Goal: Task Accomplishment & Management: Manage account settings

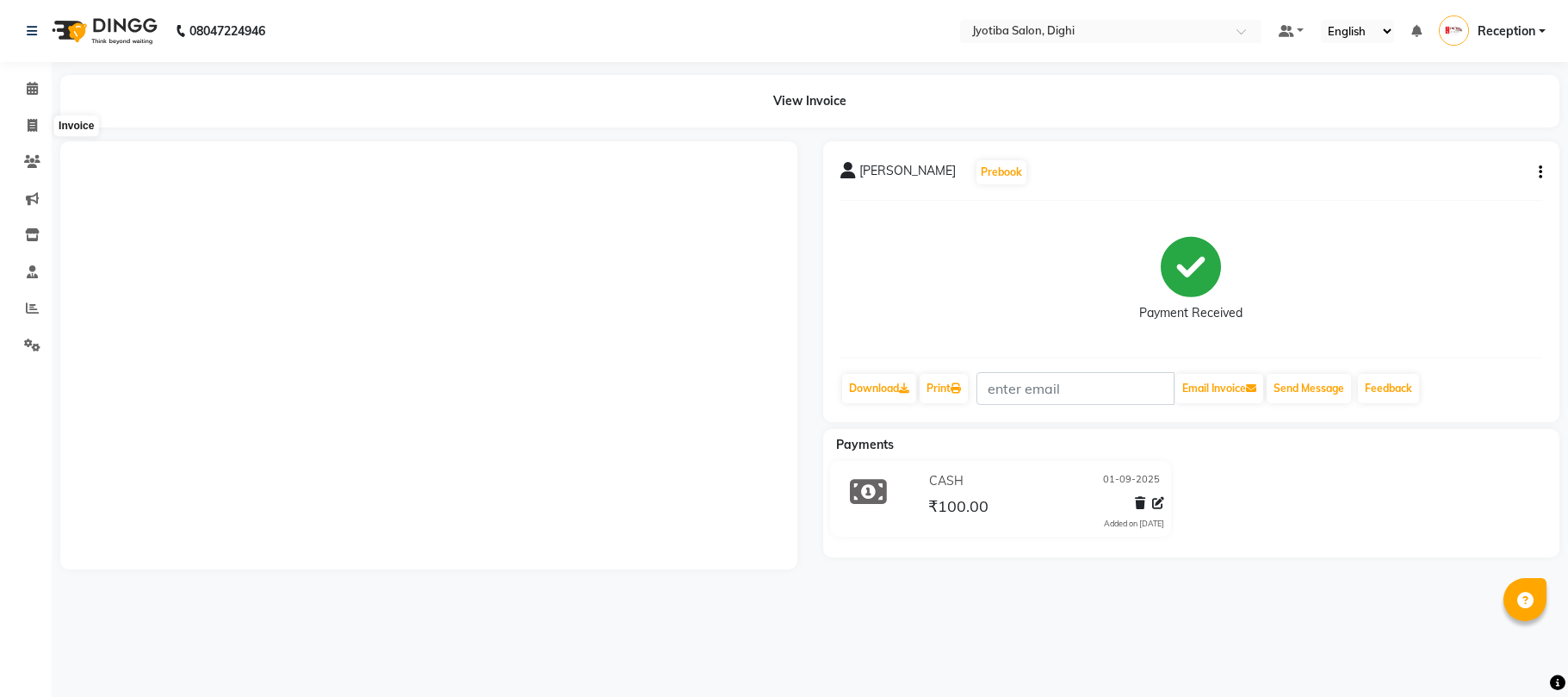
click at [17, 117] on span at bounding box center [32, 126] width 30 height 20
select select "643"
select select "service"
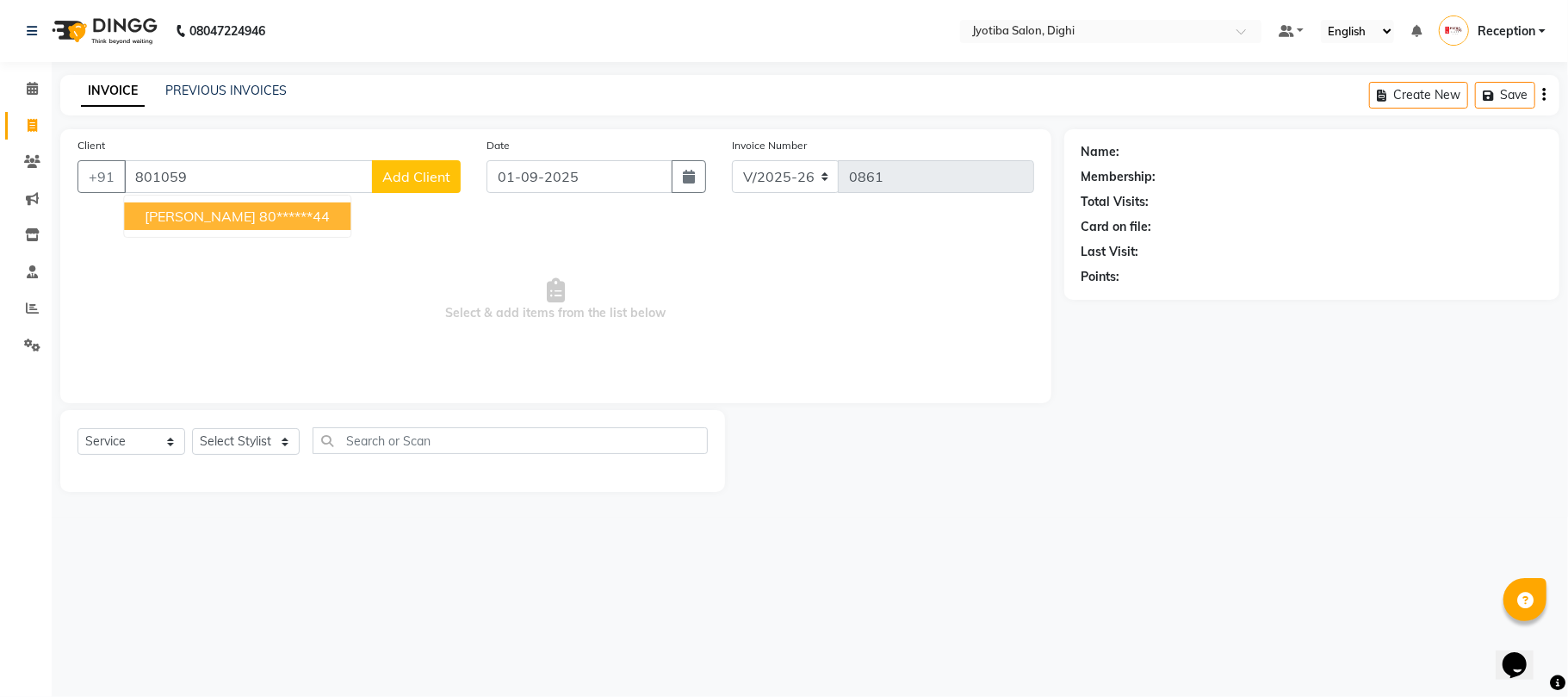
click at [266, 217] on button "[PERSON_NAME] 80******44" at bounding box center [237, 216] width 227 height 28
type input "80******44"
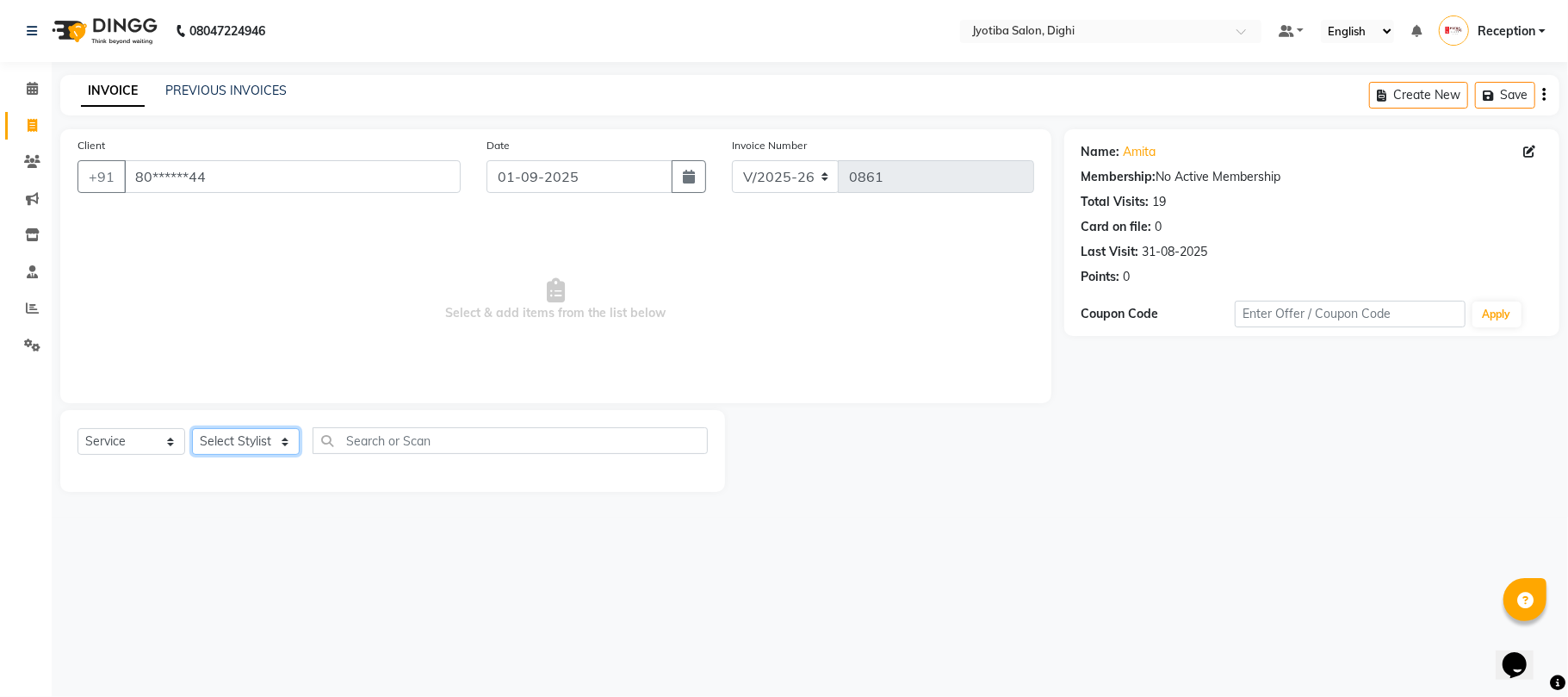
drag, startPoint x: 233, startPoint y: 432, endPoint x: 229, endPoint y: 424, distance: 8.9
click at [233, 431] on select "Select Stylist anuj [PERSON_NAME] Prem Reception [PERSON_NAME]" at bounding box center [246, 441] width 108 height 27
click at [192, 428] on select "Select Stylist anuj [PERSON_NAME] Prem Reception [PERSON_NAME]" at bounding box center [246, 441] width 108 height 27
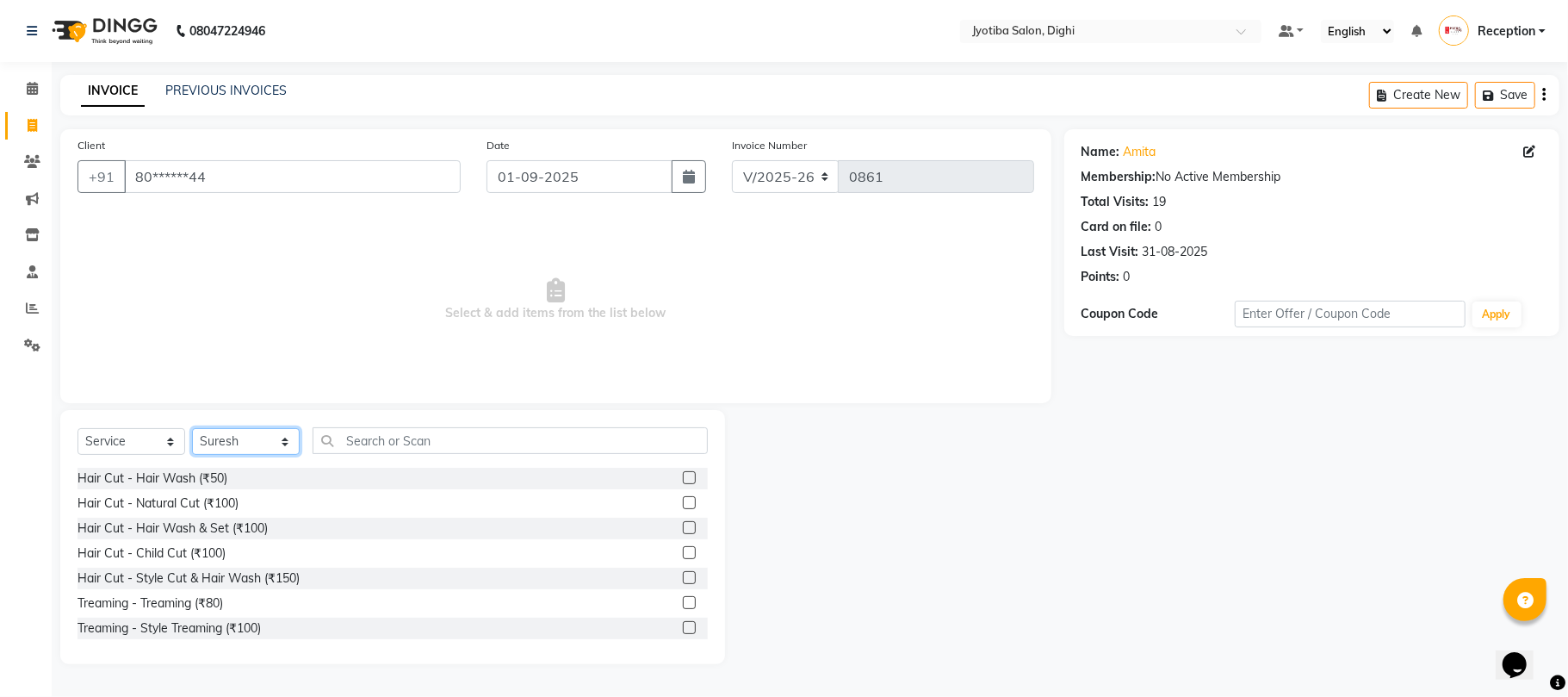
click at [244, 439] on select "Select Stylist anuj [PERSON_NAME] Prem Reception [PERSON_NAME]" at bounding box center [246, 441] width 108 height 27
select select "59471"
click at [192, 428] on select "Select Stylist anuj [PERSON_NAME] Prem Reception [PERSON_NAME]" at bounding box center [246, 441] width 108 height 27
click at [656, 523] on div "Hair Cut - Hair Wash & Set (₹100)" at bounding box center [392, 528] width 630 height 22
click at [683, 523] on label at bounding box center [689, 528] width 13 height 13
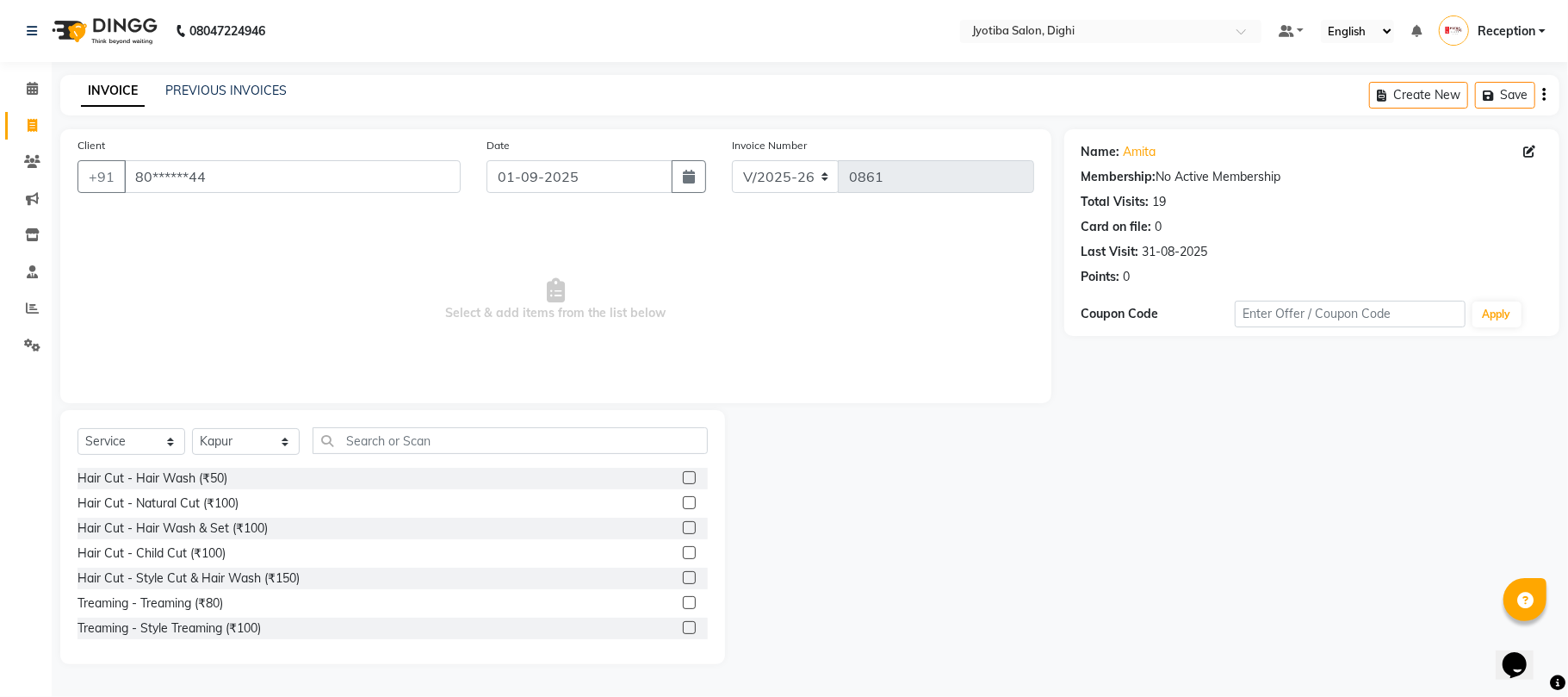
click at [683, 523] on input "checkbox" at bounding box center [688, 528] width 11 height 11
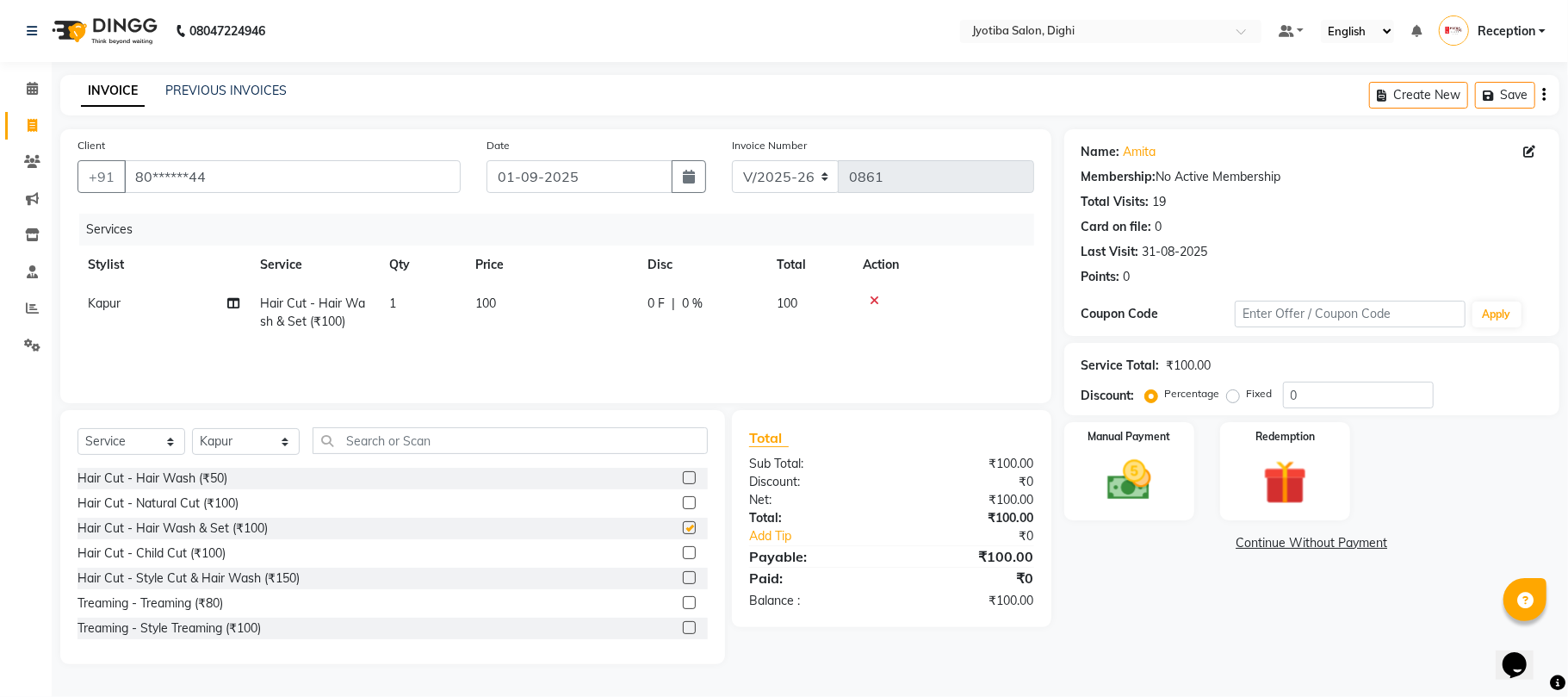
checkbox input "false"
click at [1317, 545] on link "Continue Without Payment" at bounding box center [1312, 542] width 488 height 18
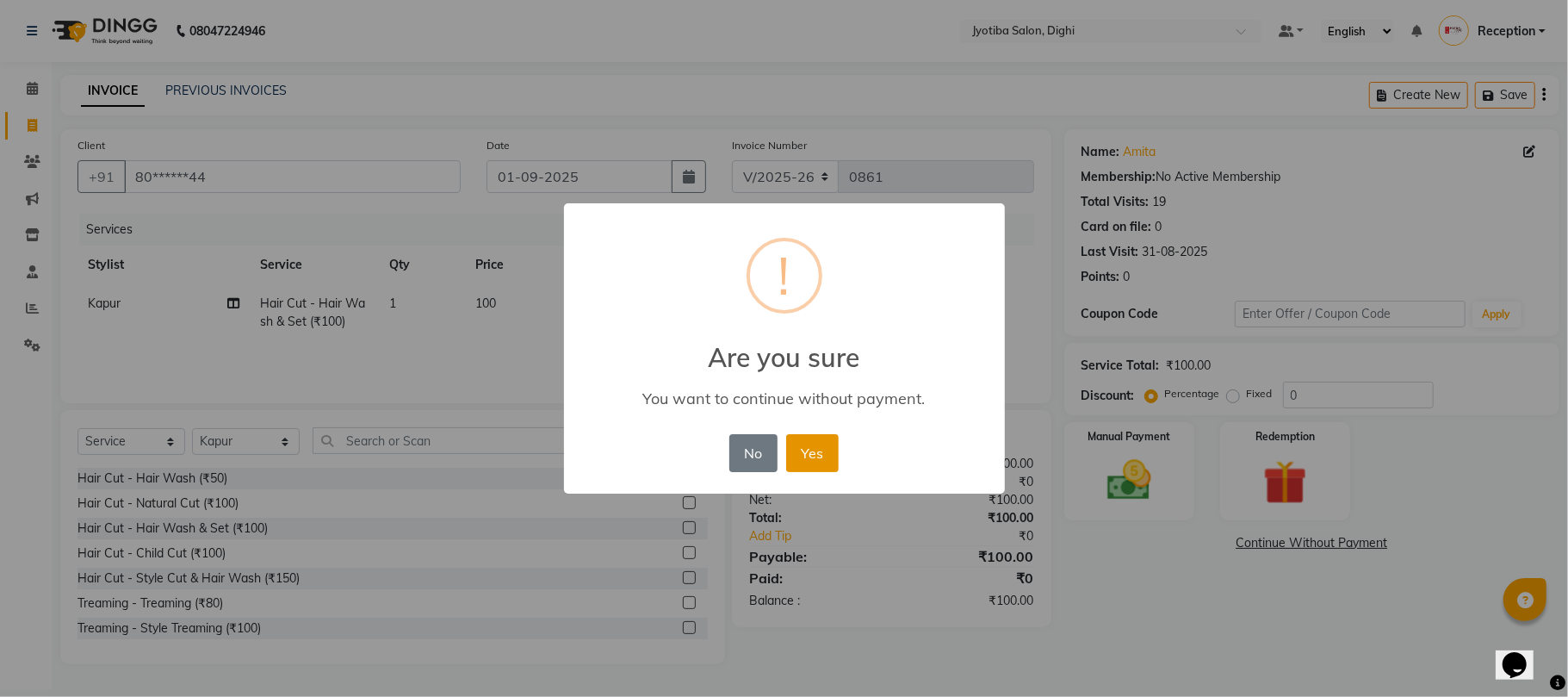
click at [819, 442] on button "Yes" at bounding box center [812, 453] width 52 height 38
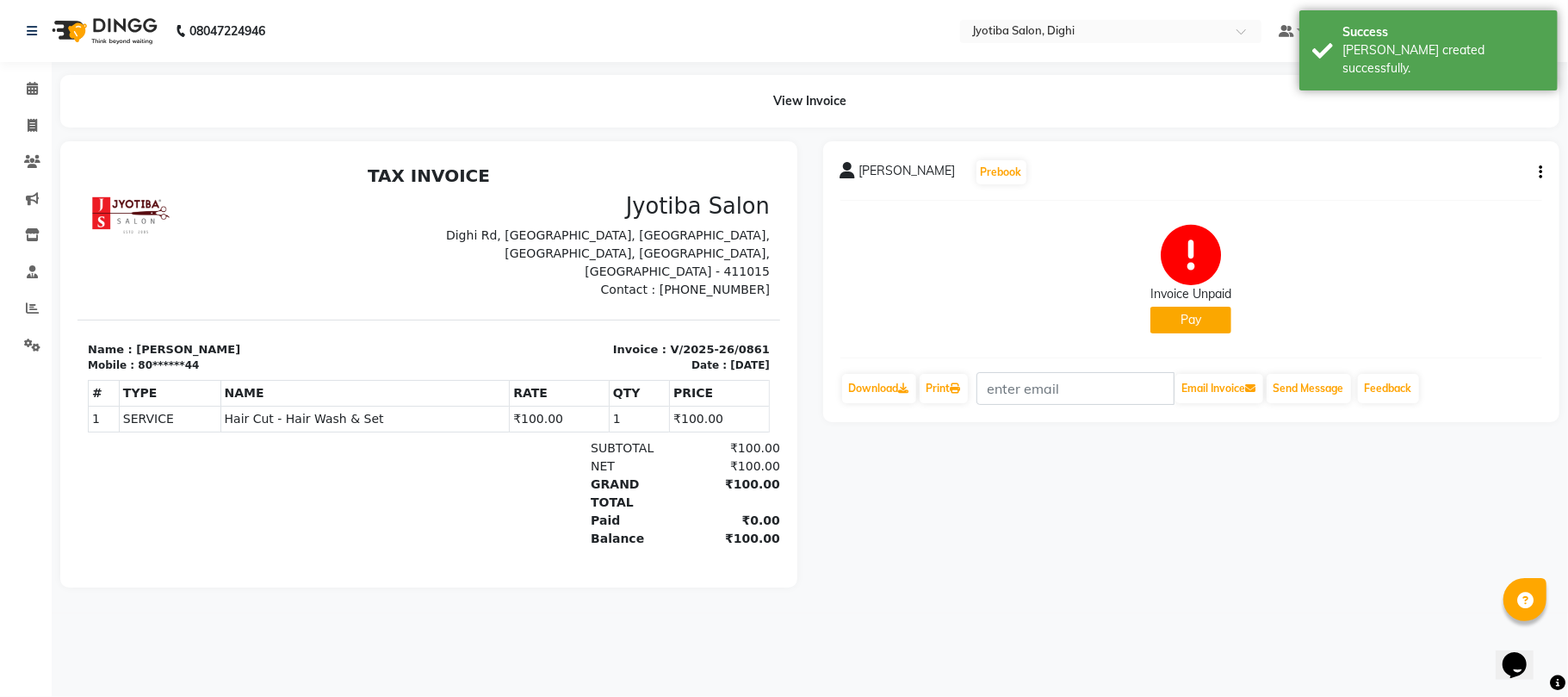
click at [1171, 318] on button "Pay" at bounding box center [1190, 320] width 81 height 27
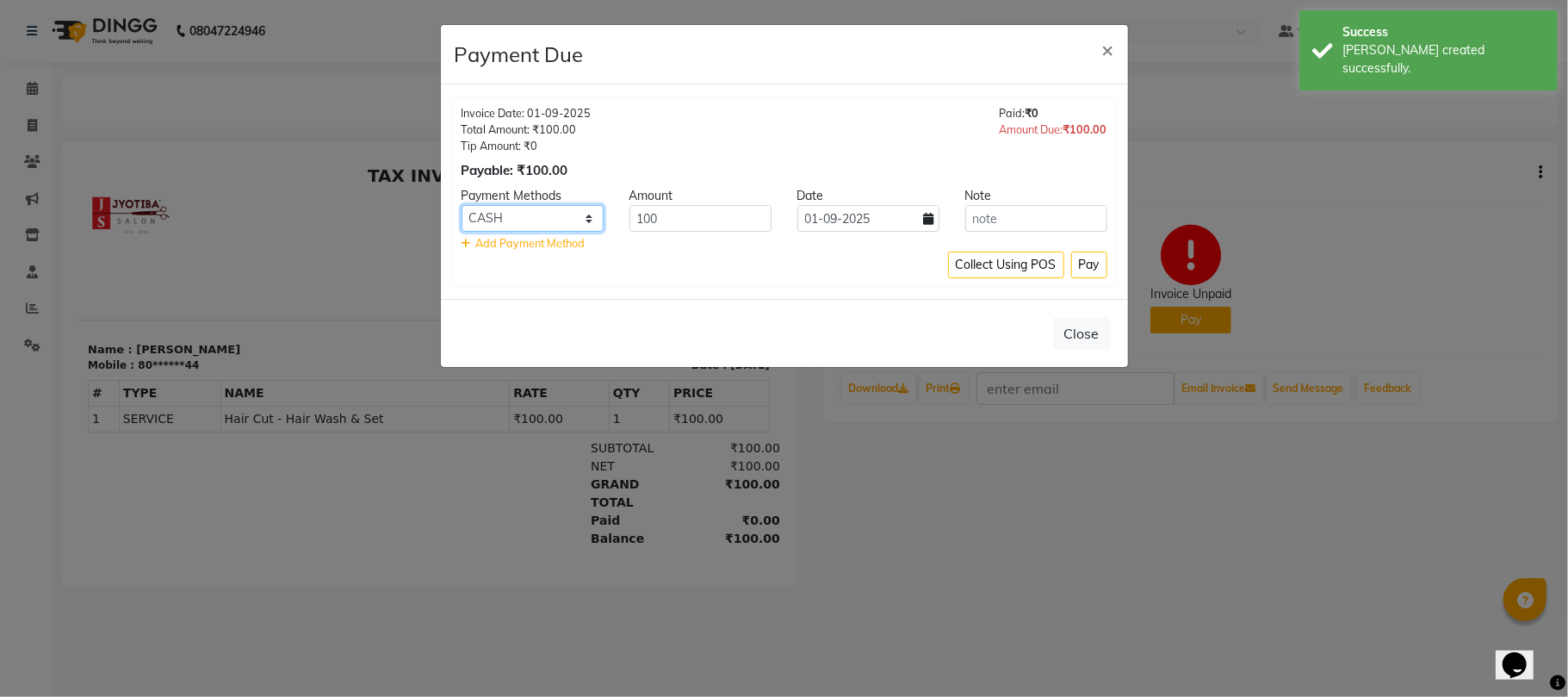
click at [586, 219] on select "CASH ONLINE CARD" at bounding box center [533, 218] width 142 height 27
select select "3"
click at [461, 206] on select "CASH ONLINE CARD" at bounding box center [533, 218] width 142 height 27
click at [1085, 256] on button "Pay" at bounding box center [1089, 264] width 36 height 27
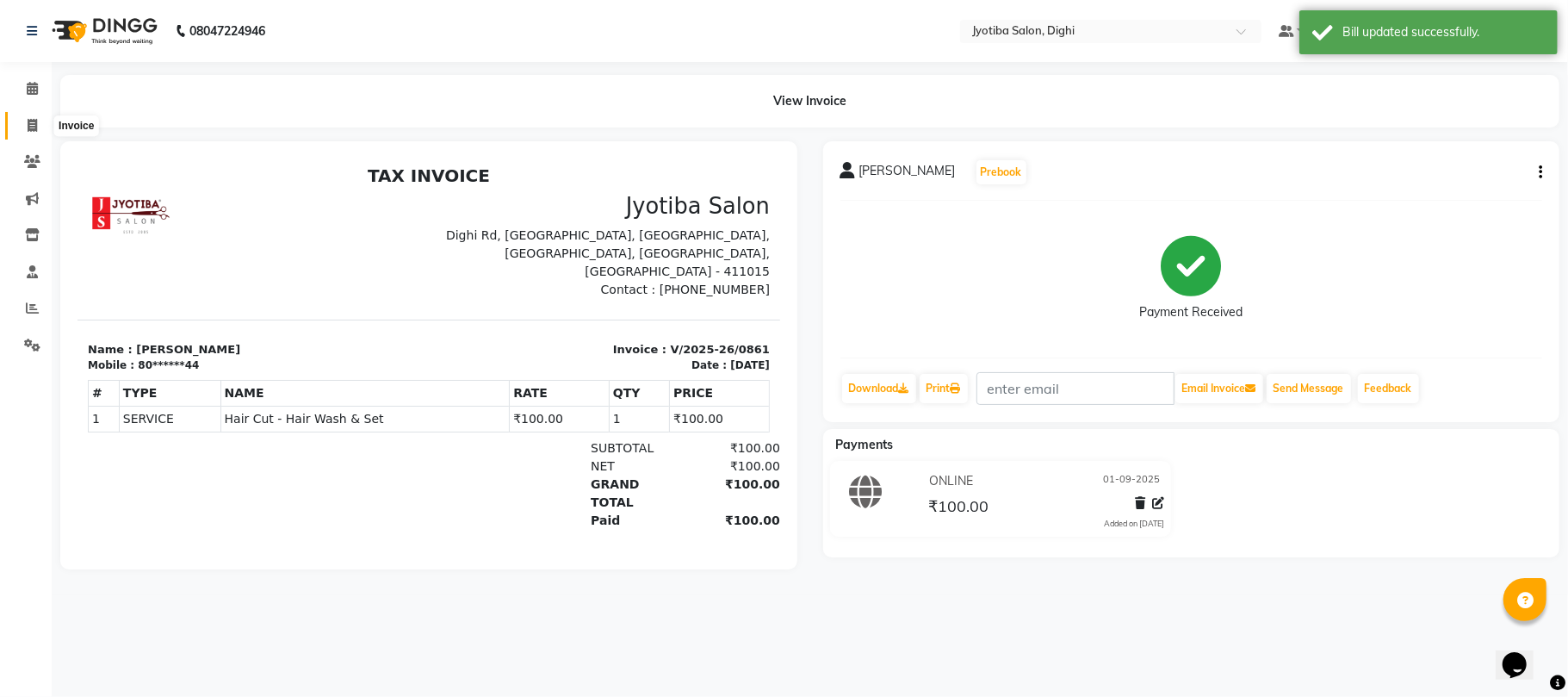
click at [25, 121] on span at bounding box center [32, 126] width 30 height 20
select select "643"
select select "service"
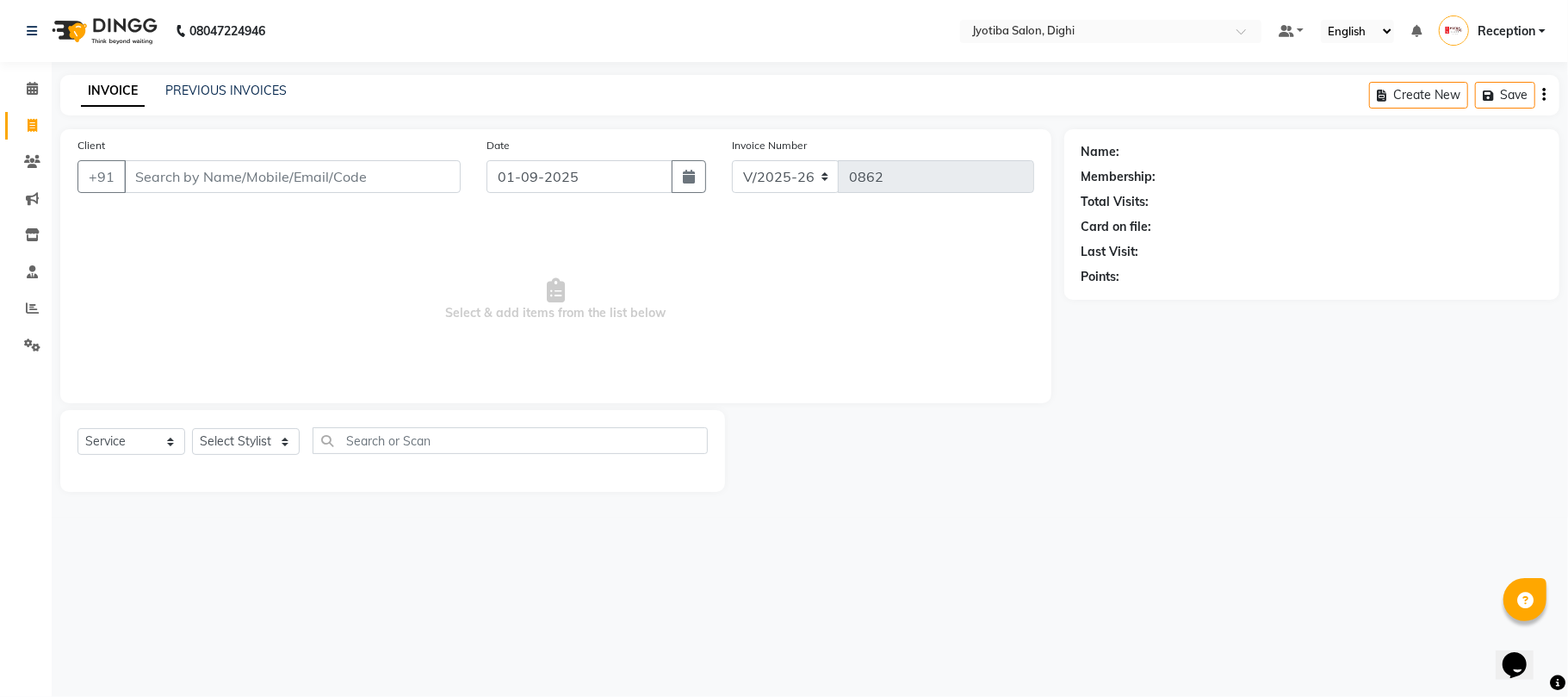
click at [111, 110] on main "INVOICE PREVIOUS INVOICES Create New Save Client +91 Date [DATE] Invoice Number…" at bounding box center [809, 295] width 1516 height 442
drag, startPoint x: 317, startPoint y: 176, endPoint x: 315, endPoint y: 191, distance: 15.1
click at [315, 191] on input "Client" at bounding box center [292, 176] width 336 height 33
type input "9963276391"
click at [426, 183] on span "Add Client" at bounding box center [416, 176] width 68 height 17
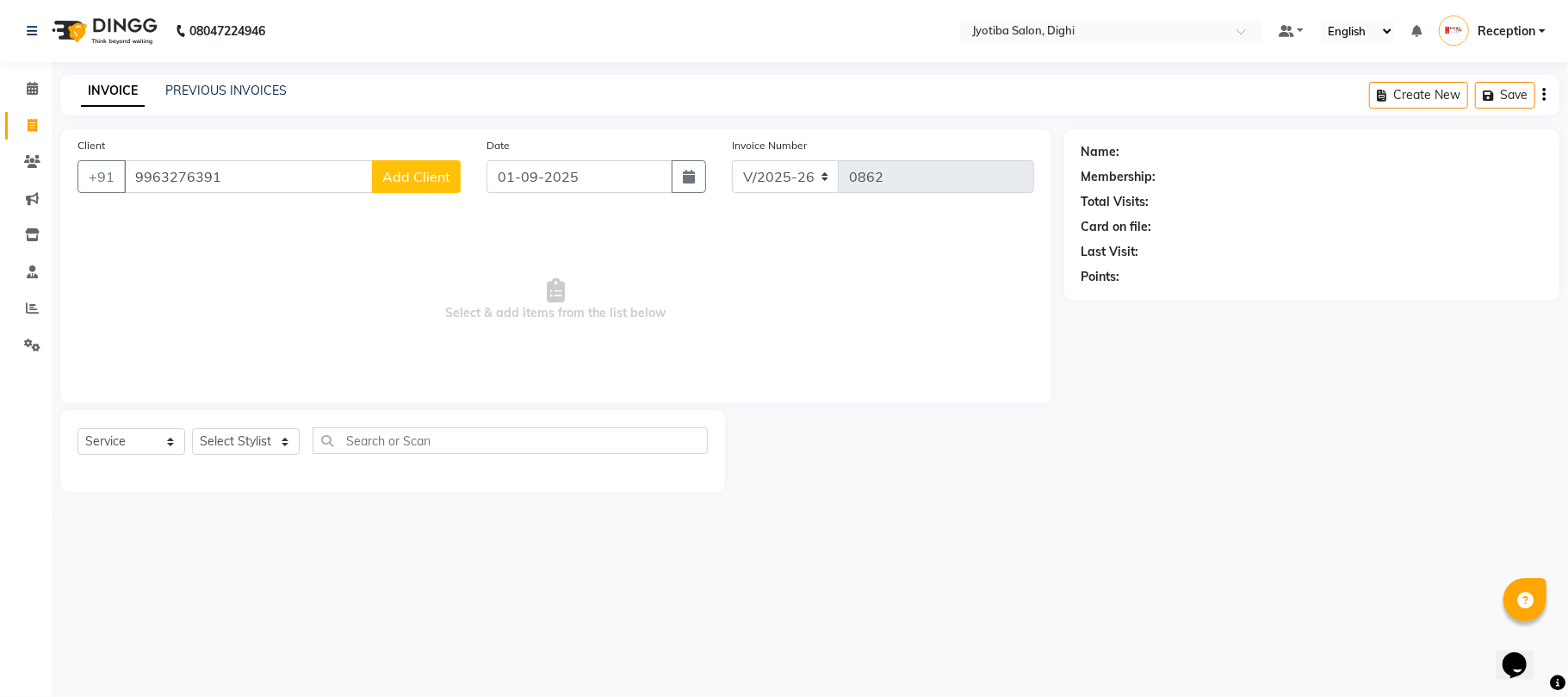
select select "22"
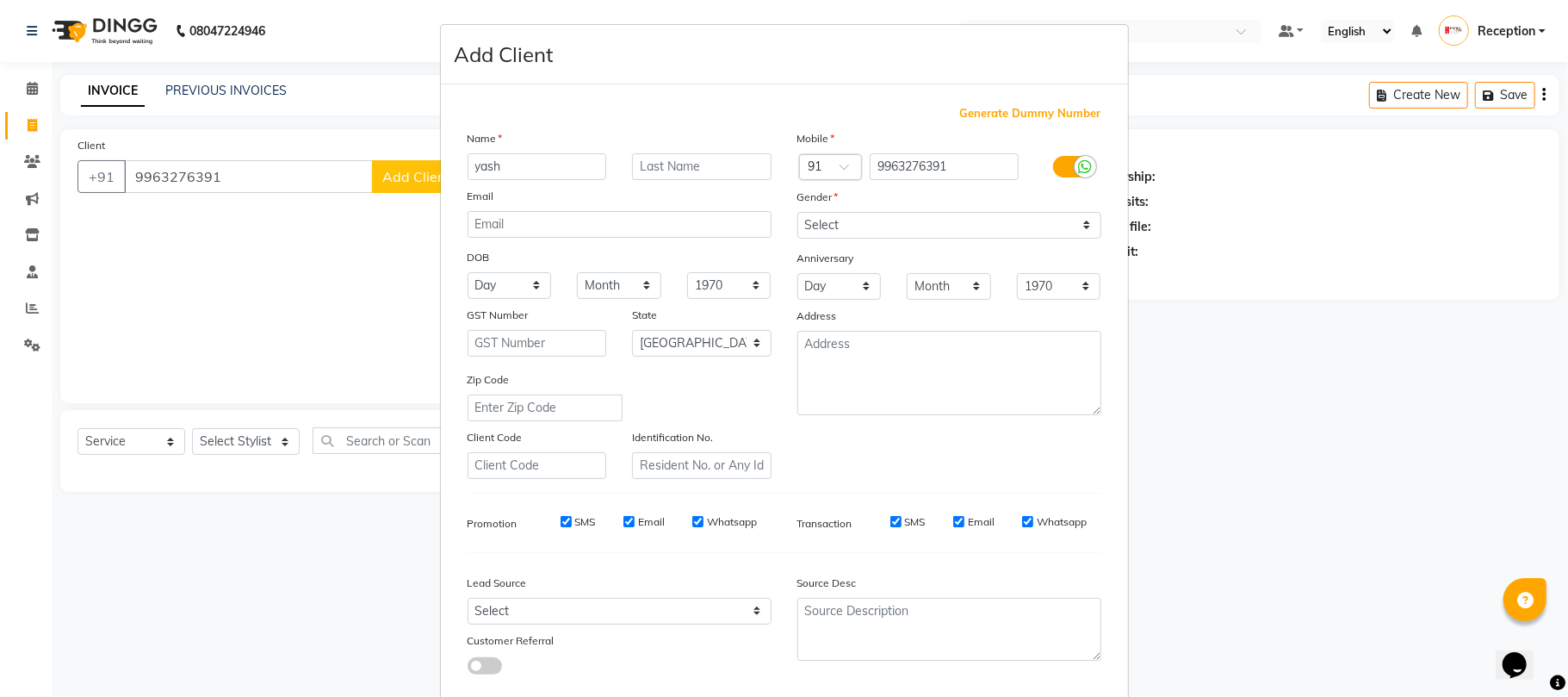
type input "yash"
drag, startPoint x: 857, startPoint y: 198, endPoint x: 856, endPoint y: 209, distance: 11.0
click at [856, 209] on div "Gender" at bounding box center [949, 200] width 330 height 24
click at [851, 222] on select "Select [DEMOGRAPHIC_DATA] [DEMOGRAPHIC_DATA] Other Prefer Not To Say" at bounding box center [949, 225] width 304 height 27
select select "[DEMOGRAPHIC_DATA]"
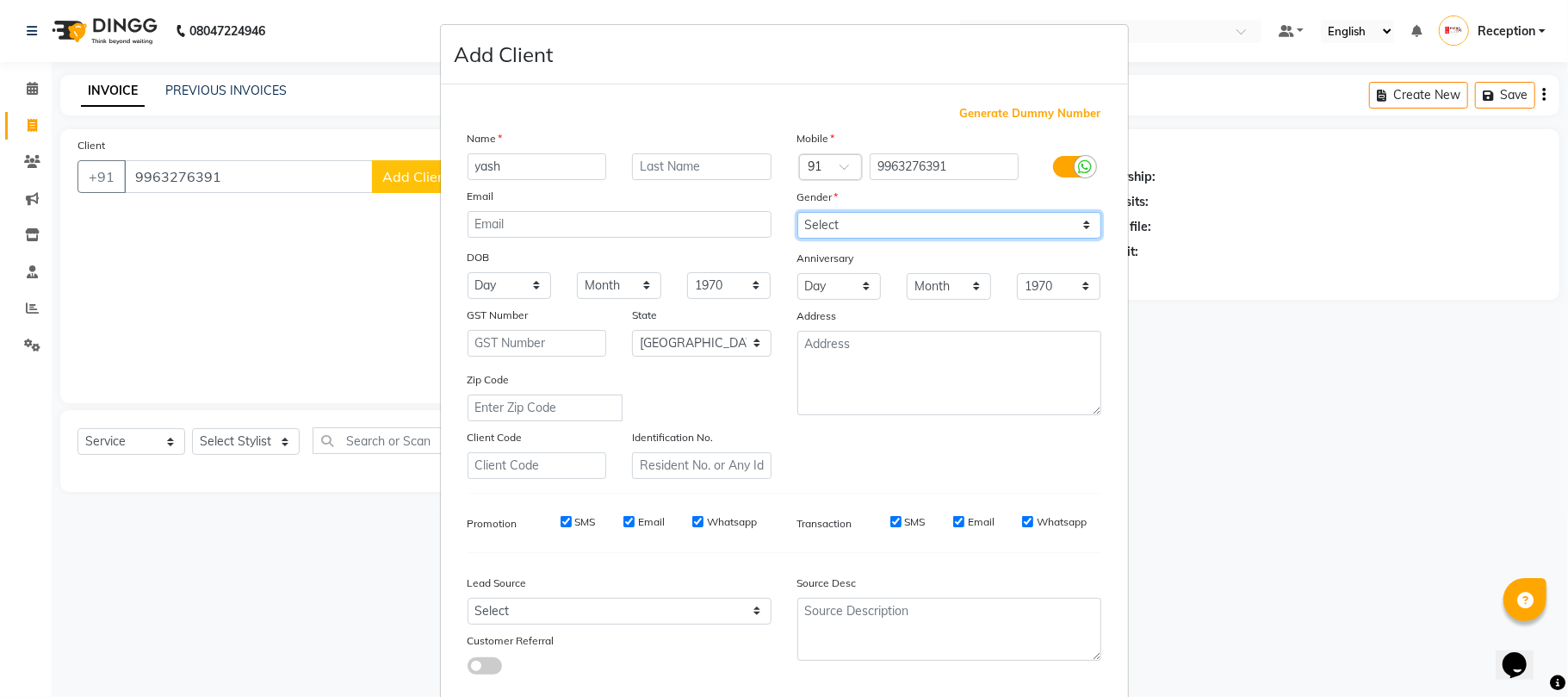
click at [797, 212] on select "Select [DEMOGRAPHIC_DATA] [DEMOGRAPHIC_DATA] Other Prefer Not To Say" at bounding box center [949, 225] width 304 height 27
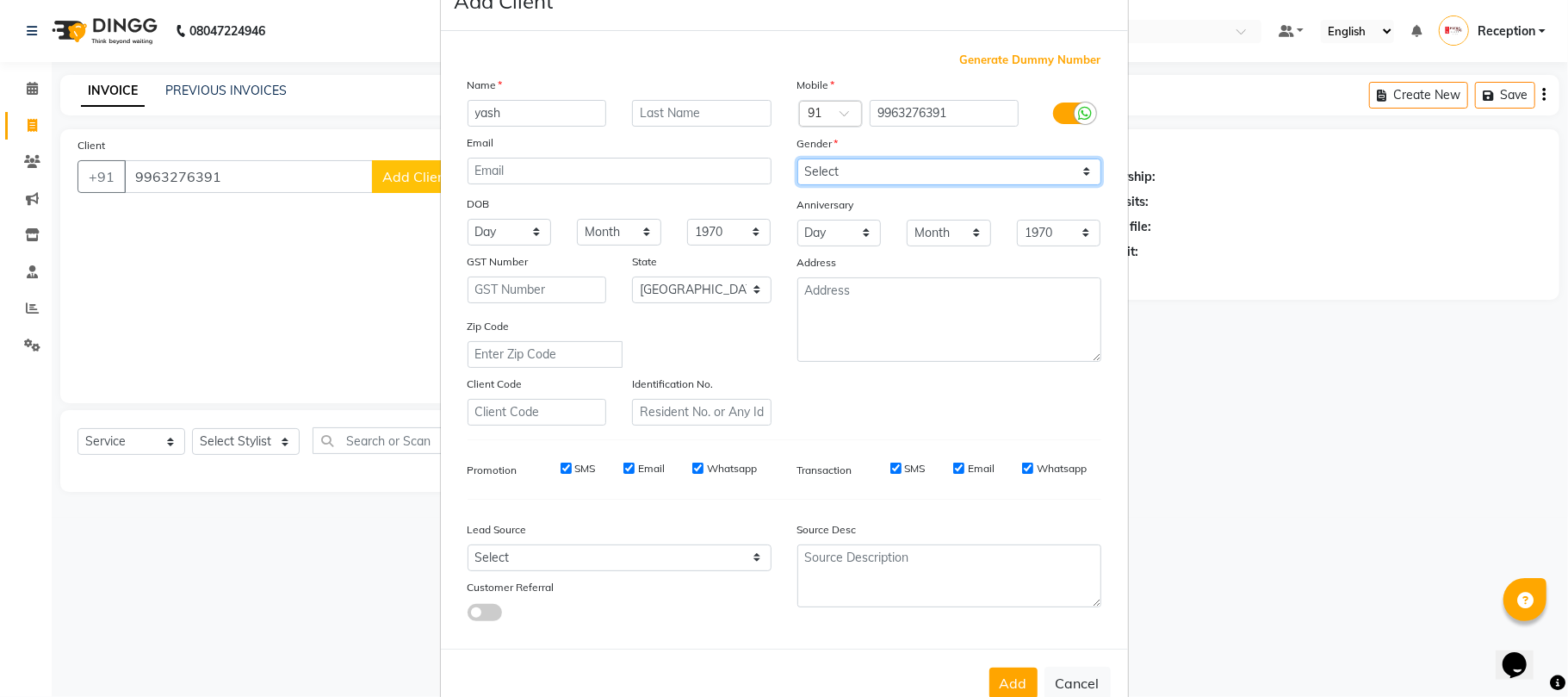
scroll to position [94, 0]
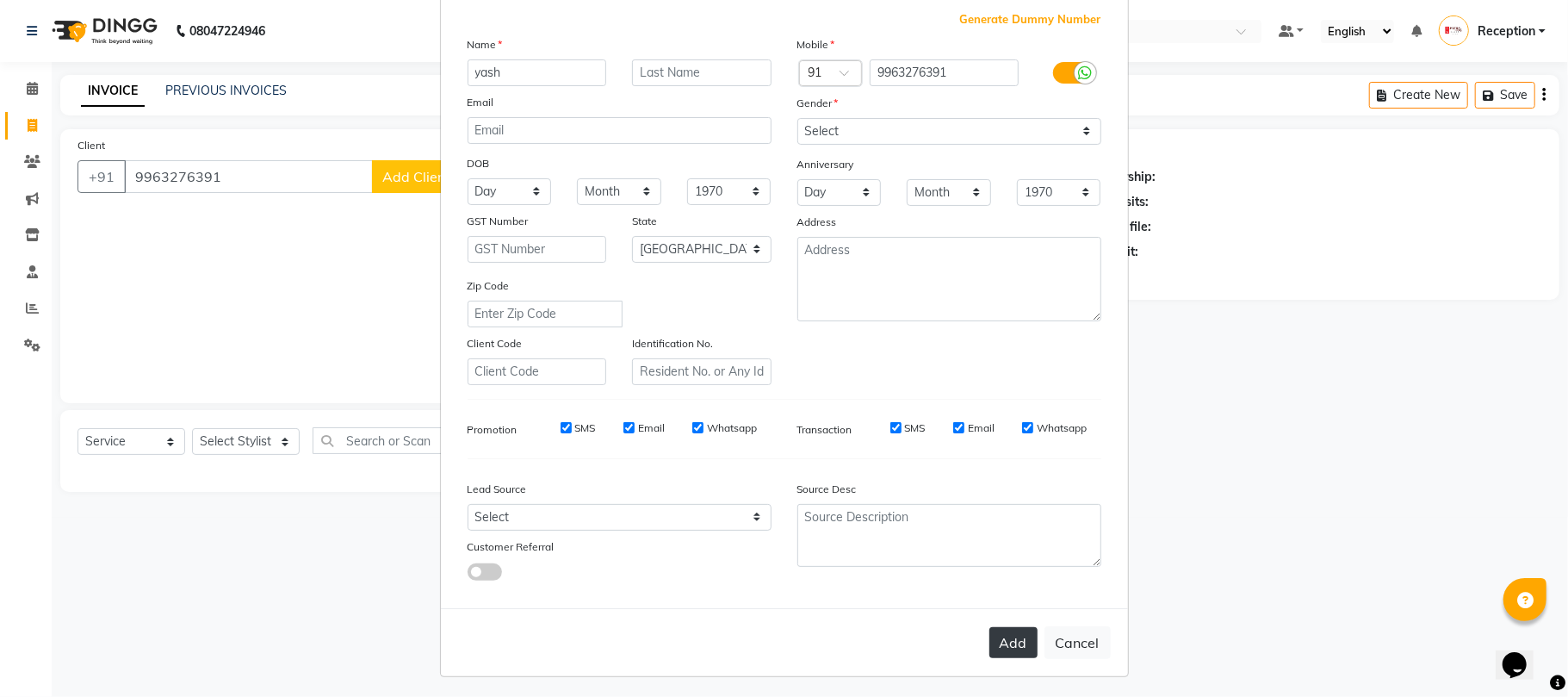
click at [994, 644] on button "Add" at bounding box center [1013, 642] width 48 height 31
type input "99******91"
select select
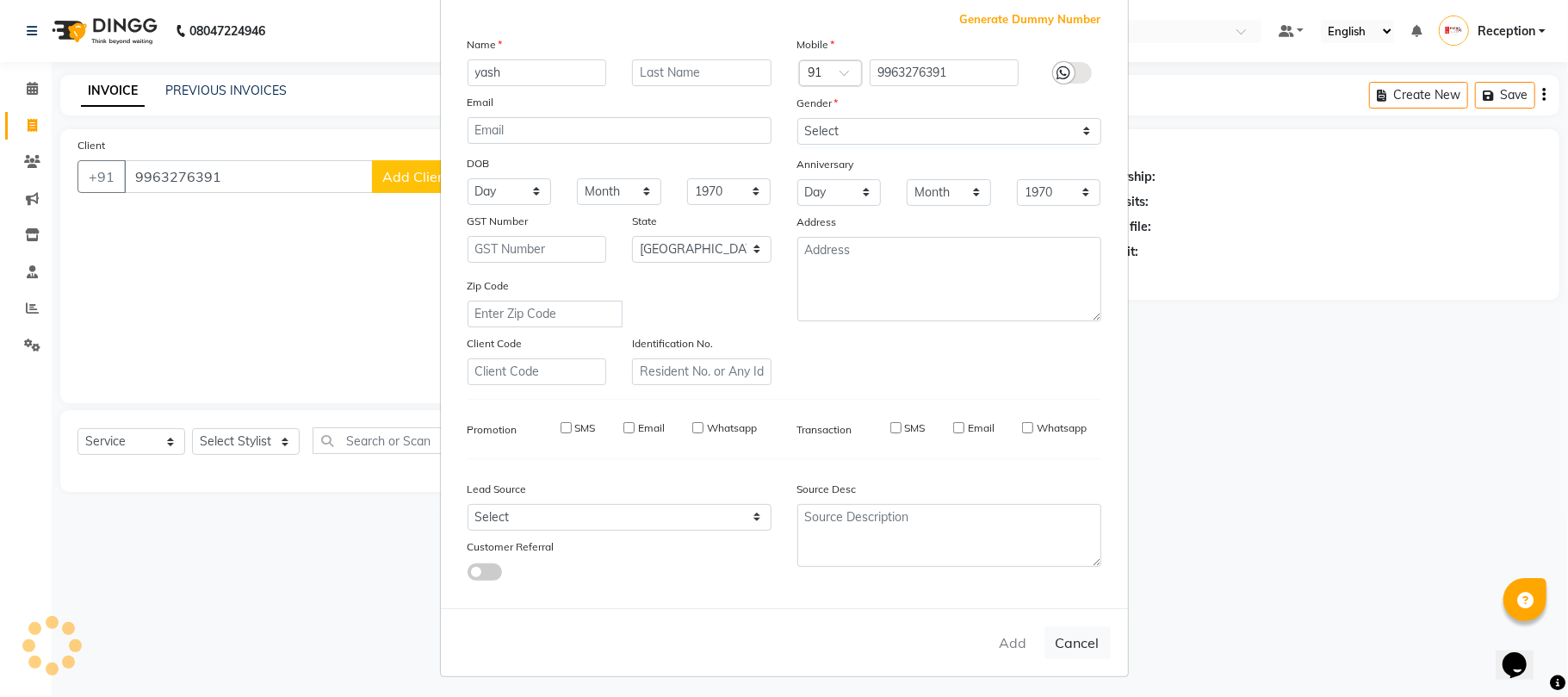
select select "null"
select select
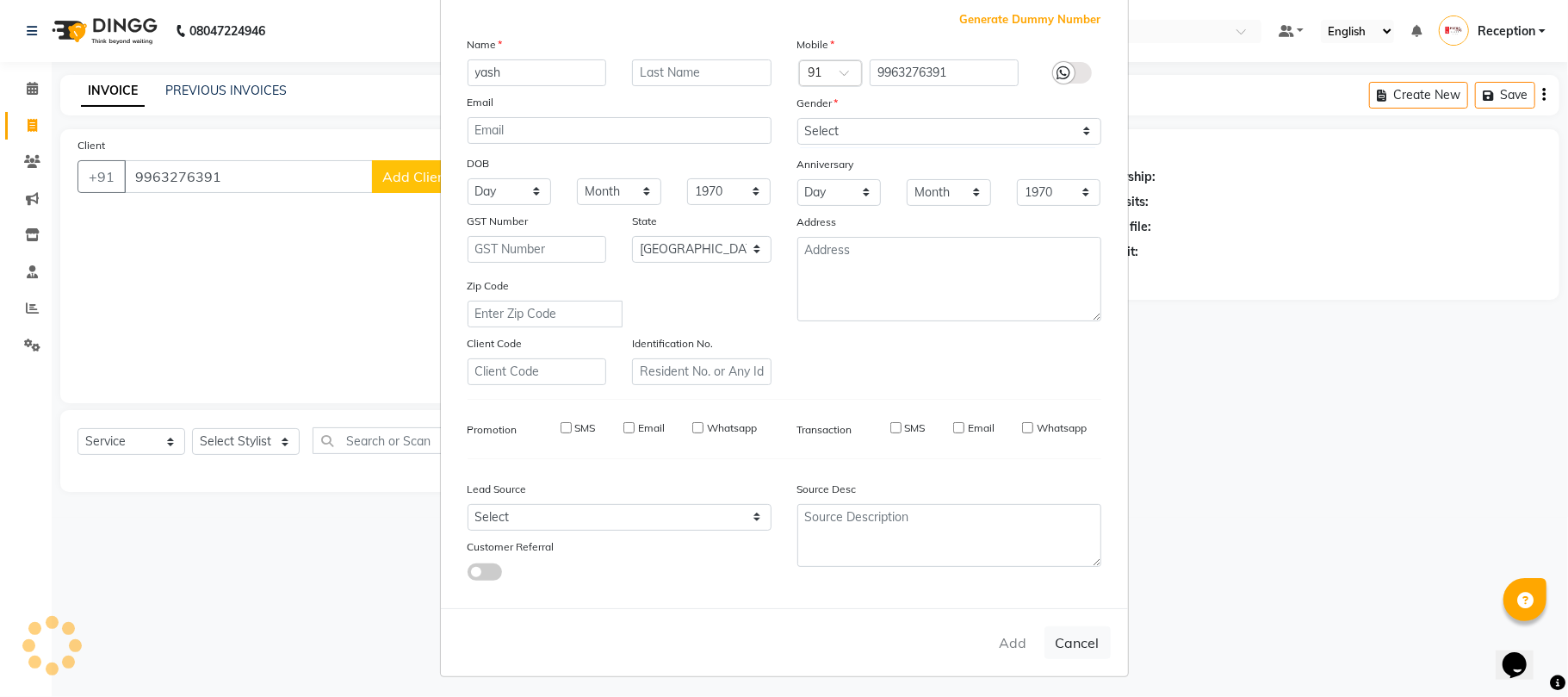
checkbox input "false"
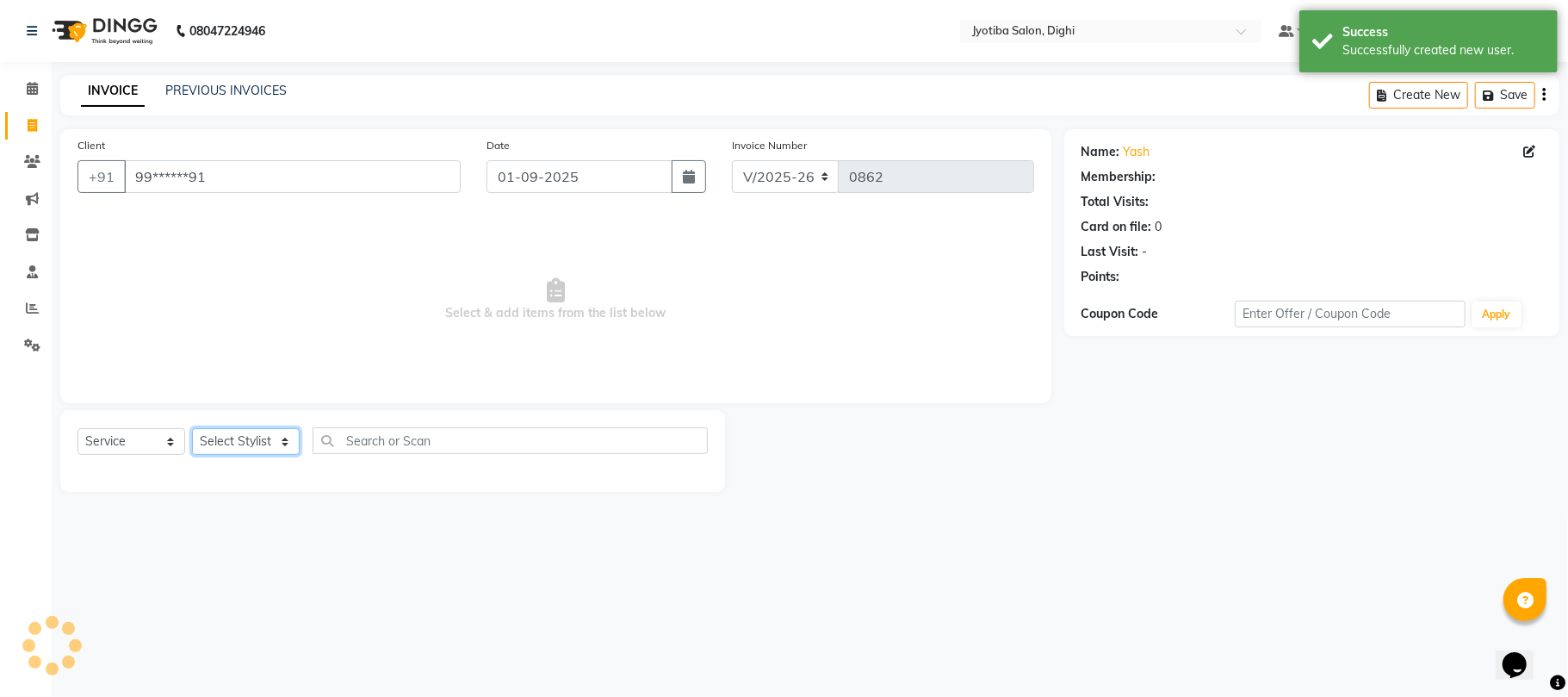
click at [238, 441] on select "Select Stylist anuj [PERSON_NAME] Prem Reception [PERSON_NAME]" at bounding box center [246, 441] width 108 height 27
select select "59471"
click at [192, 428] on select "Select Stylist anuj [PERSON_NAME] Prem Reception [PERSON_NAME]" at bounding box center [246, 441] width 108 height 27
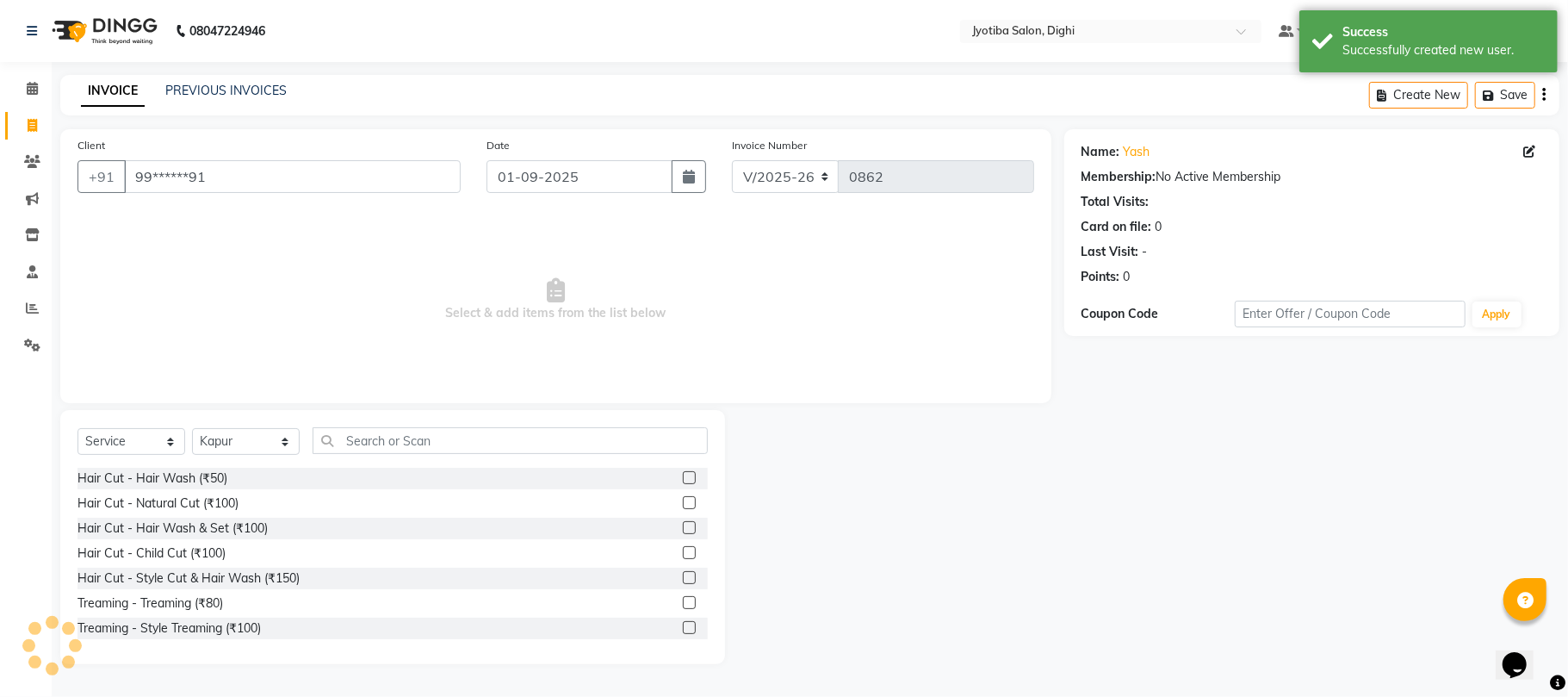
click at [683, 604] on label at bounding box center [689, 602] width 13 height 13
click at [683, 604] on input "checkbox" at bounding box center [688, 603] width 11 height 11
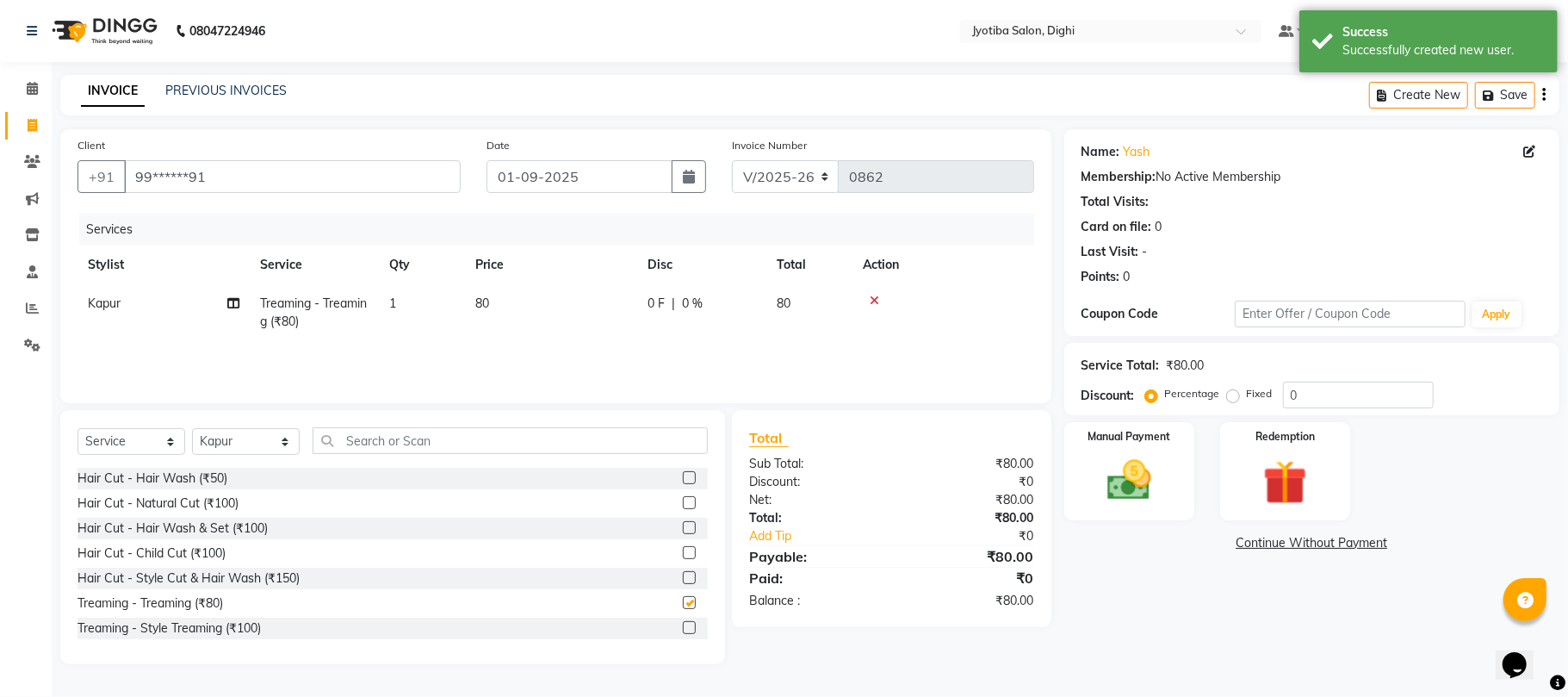
checkbox input "false"
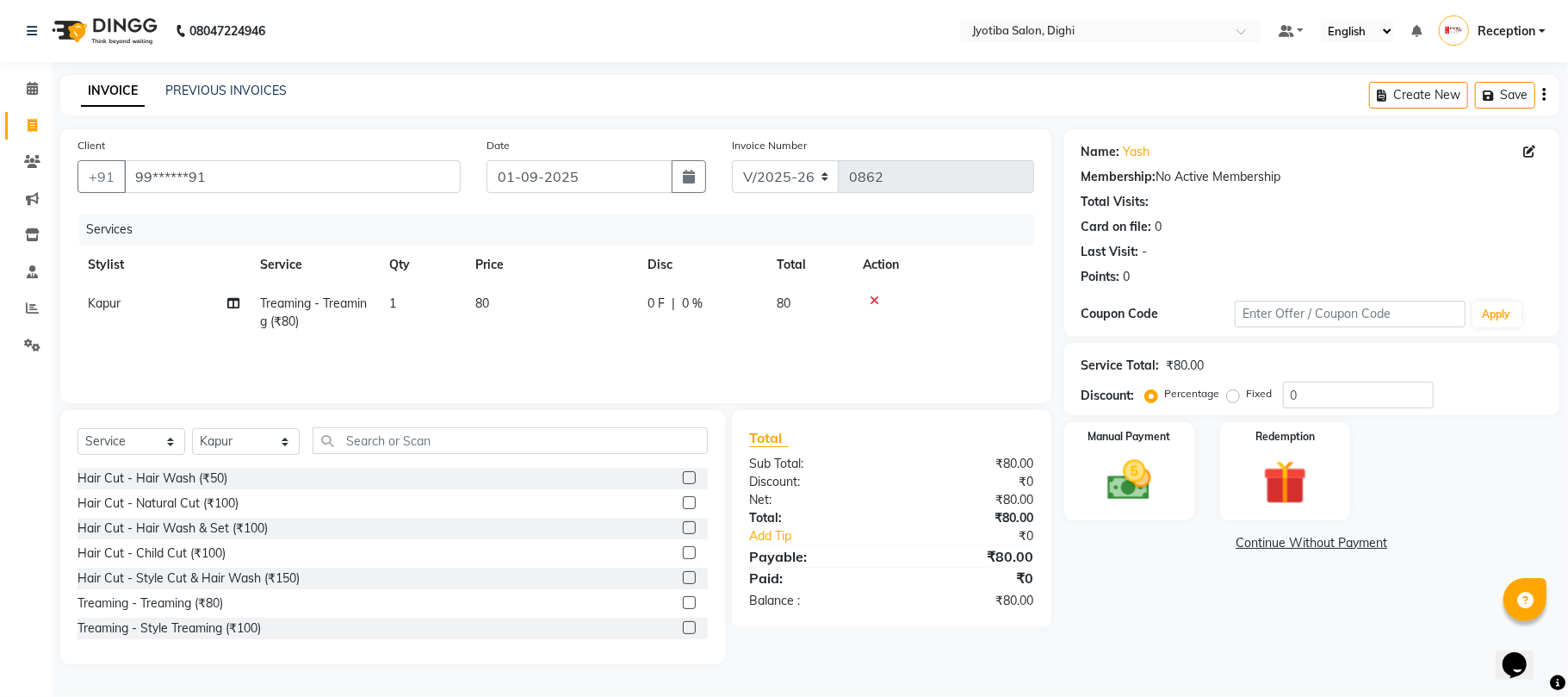
click at [1255, 544] on link "Continue Without Payment" at bounding box center [1312, 542] width 488 height 18
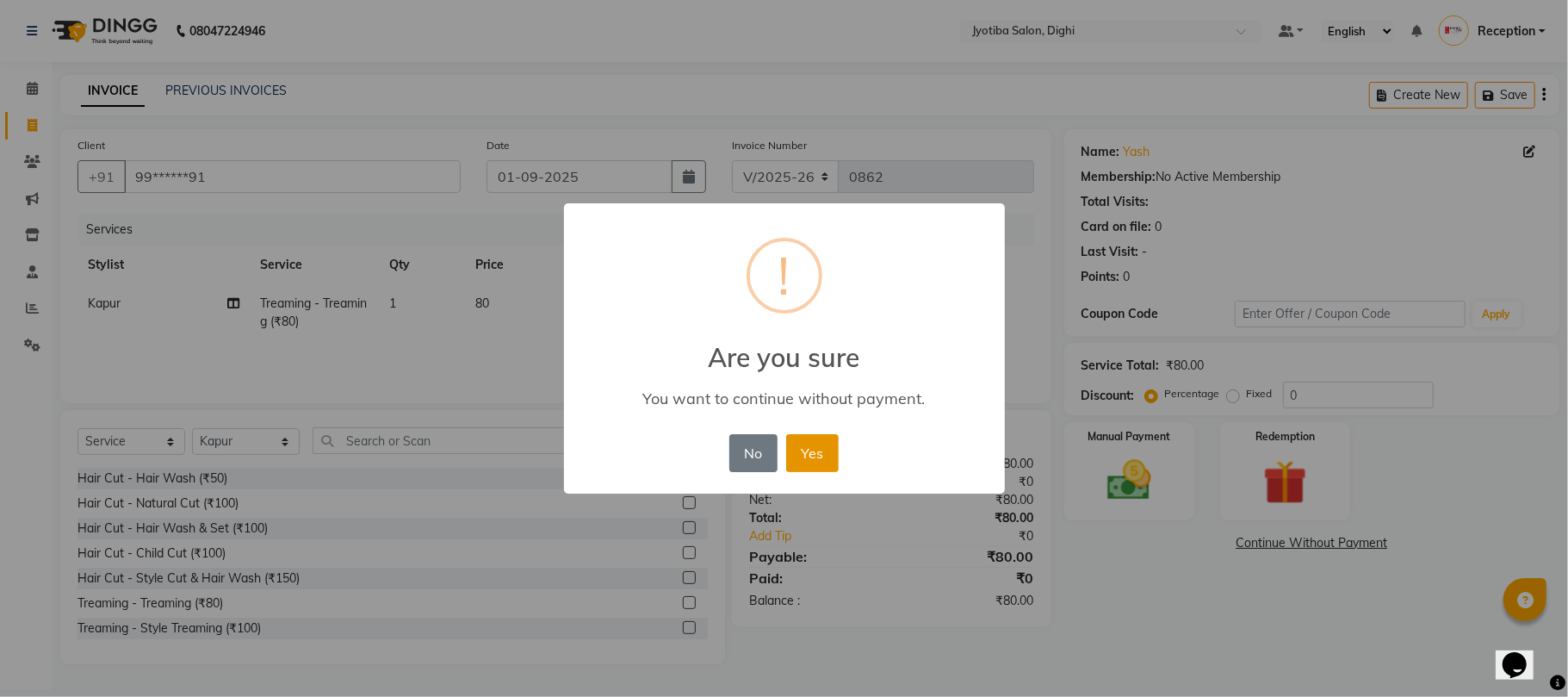
click at [809, 463] on button "Yes" at bounding box center [812, 453] width 52 height 38
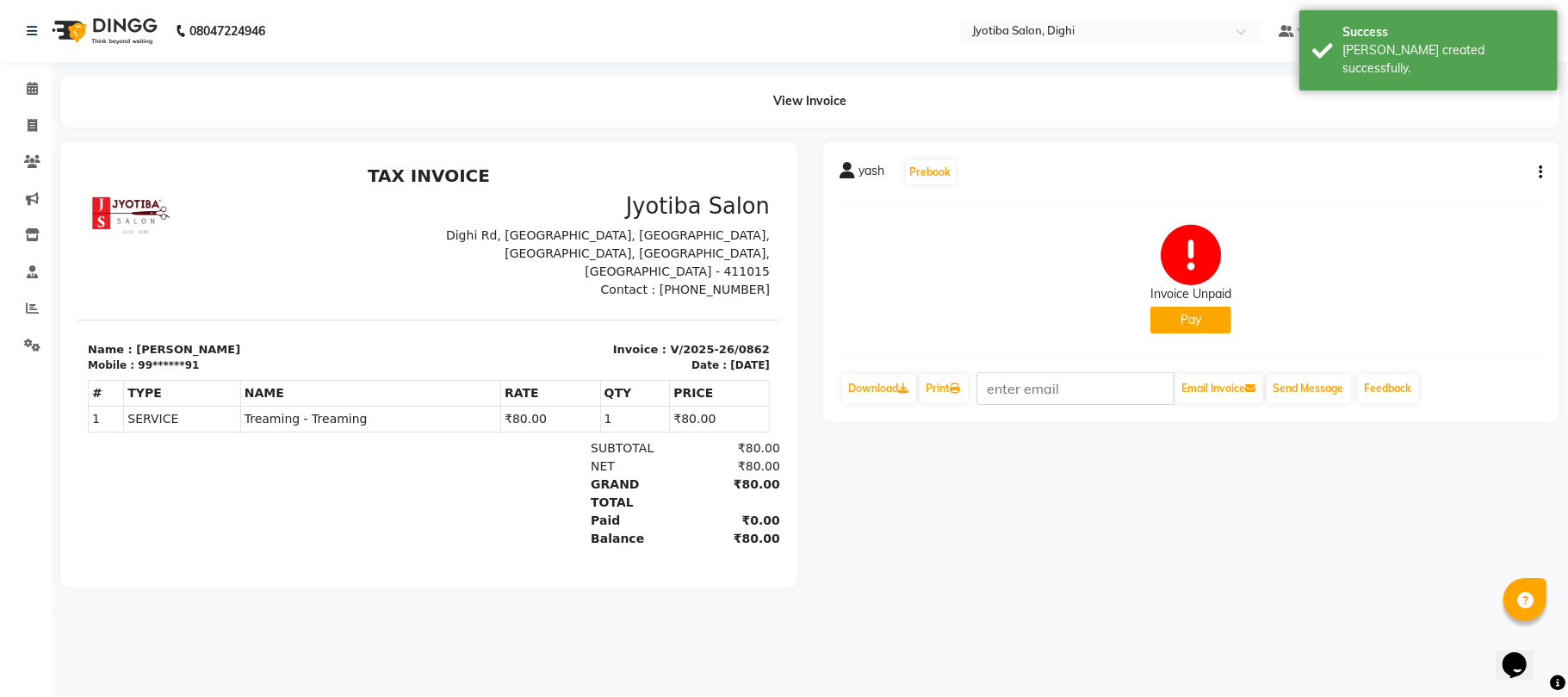
click at [1145, 318] on div "Invoice Unpaid Pay" at bounding box center [1191, 279] width 703 height 129
click at [1179, 321] on button "Pay" at bounding box center [1190, 320] width 81 height 27
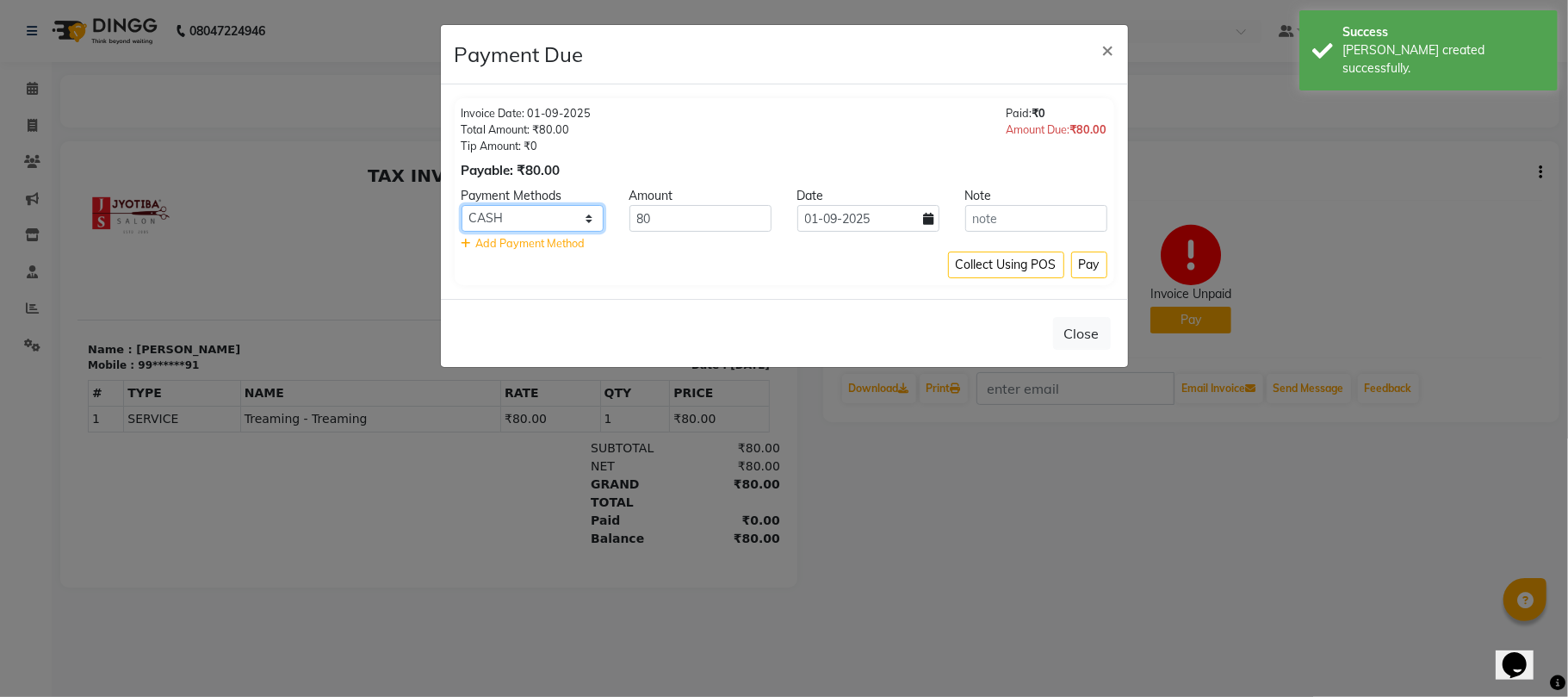
click at [572, 224] on select "CASH ONLINE CARD" at bounding box center [533, 218] width 142 height 27
select select "3"
click at [461, 206] on select "CASH ONLINE CARD" at bounding box center [533, 218] width 142 height 27
click at [1080, 267] on button "Pay" at bounding box center [1089, 264] width 36 height 27
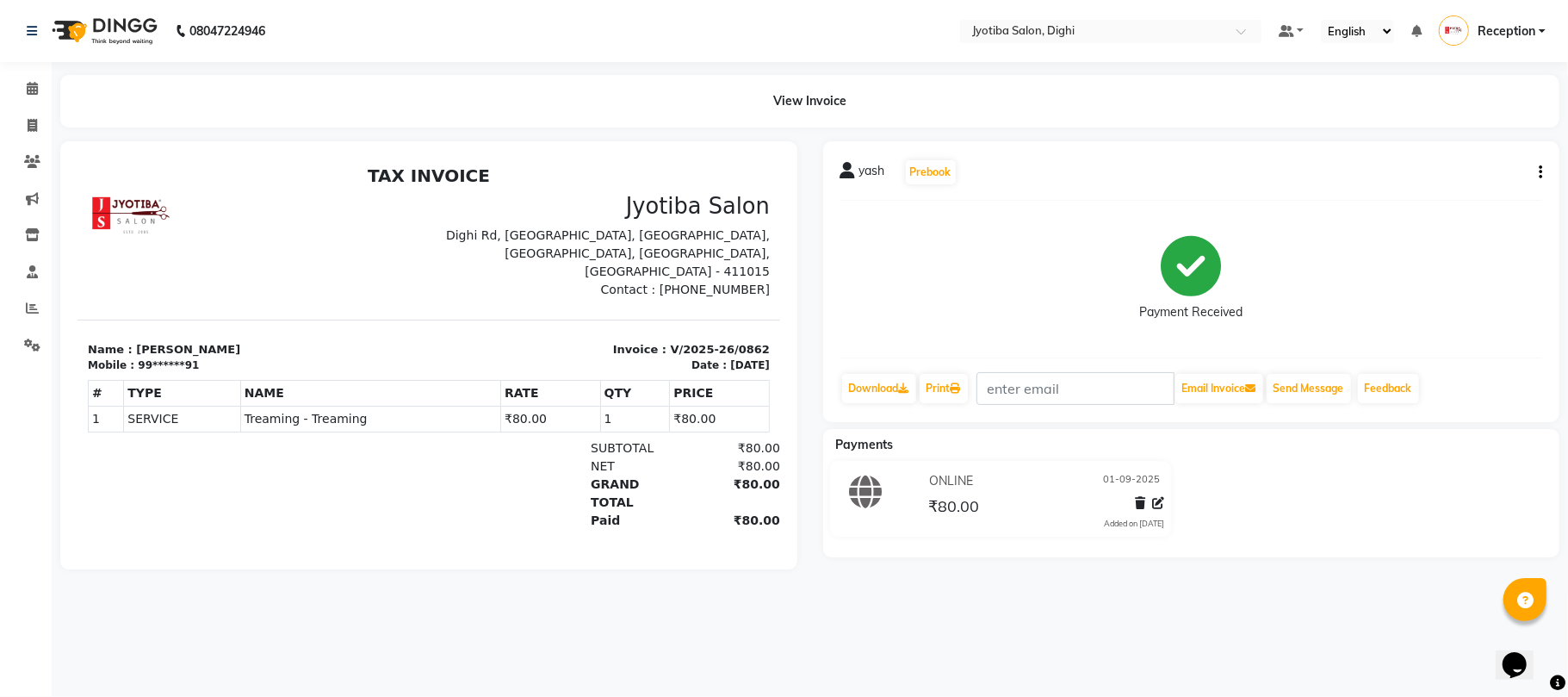
select select "service"
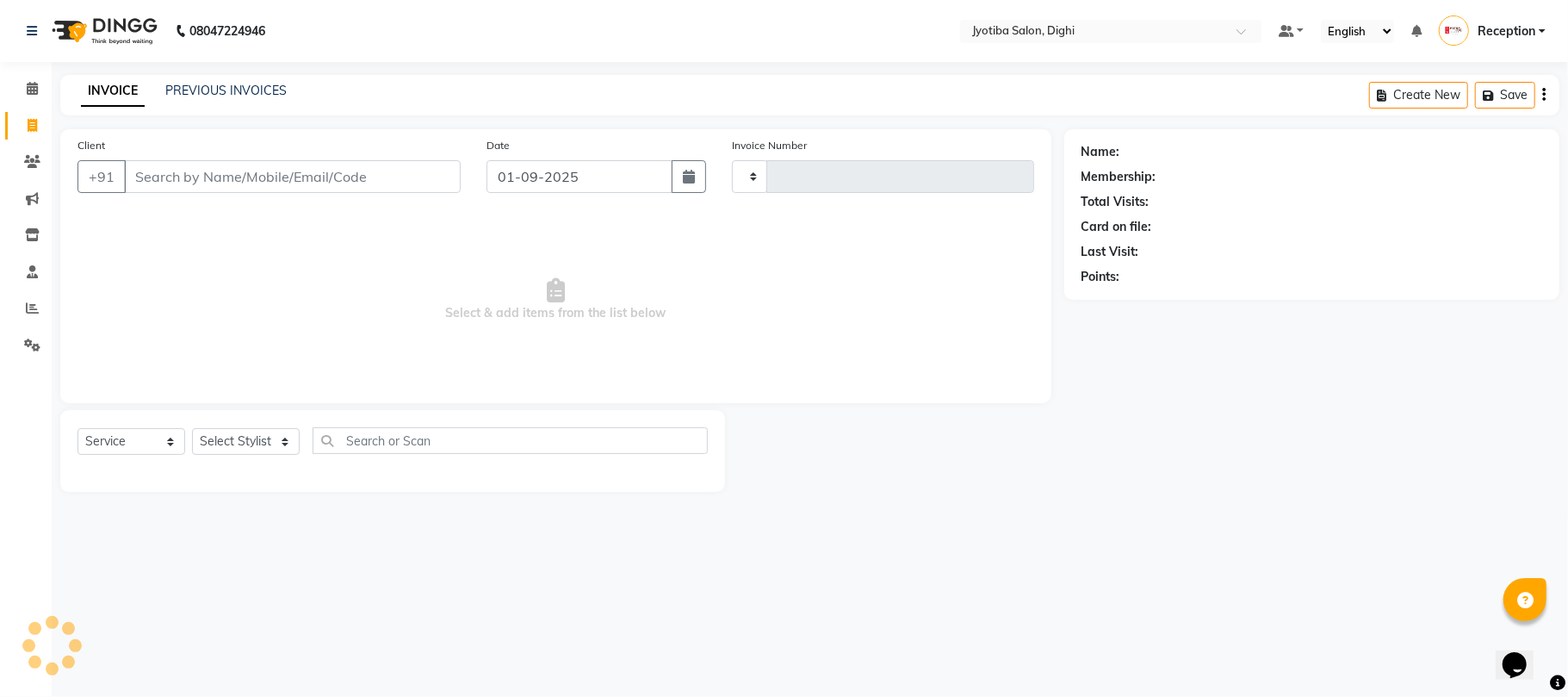
type input "0863"
select select "643"
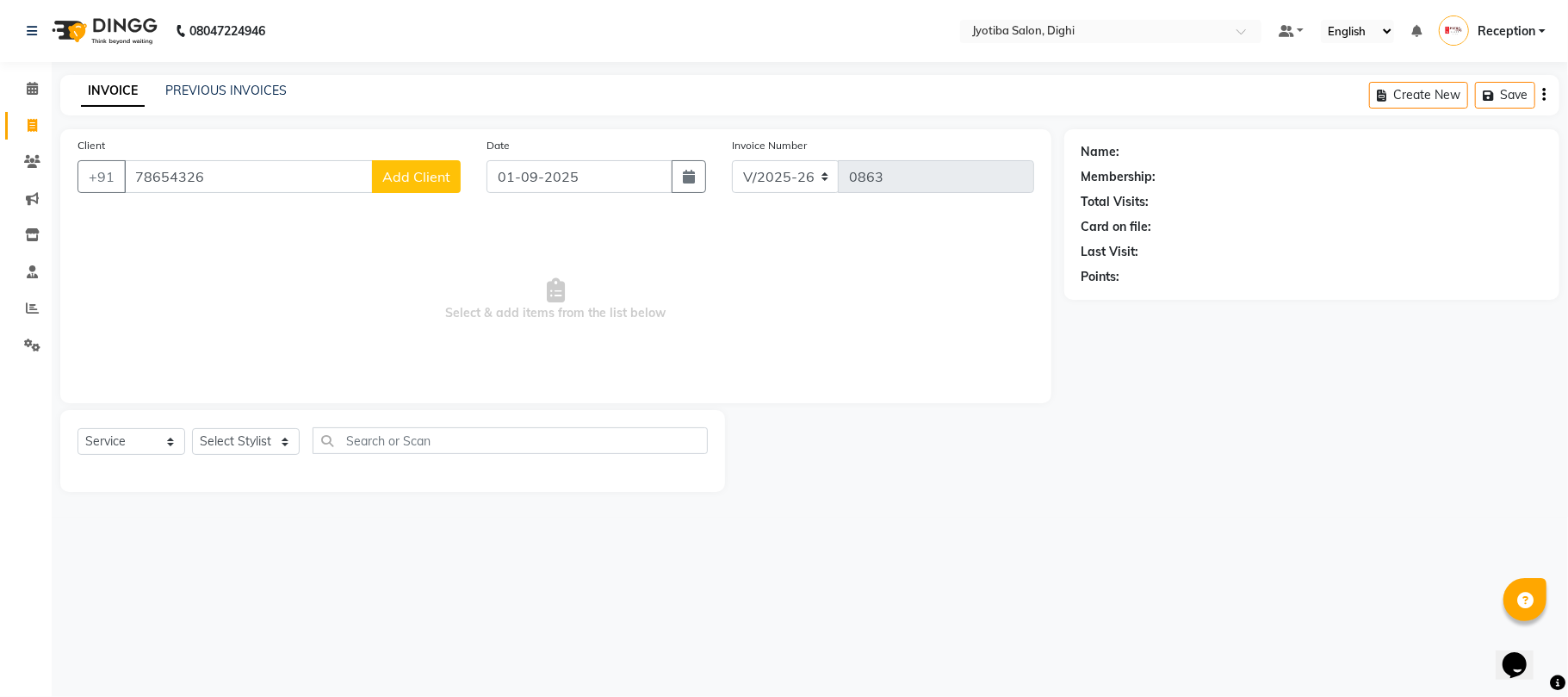
type input "78654326"
click at [433, 168] on span "Add Client" at bounding box center [416, 176] width 68 height 17
select select "22"
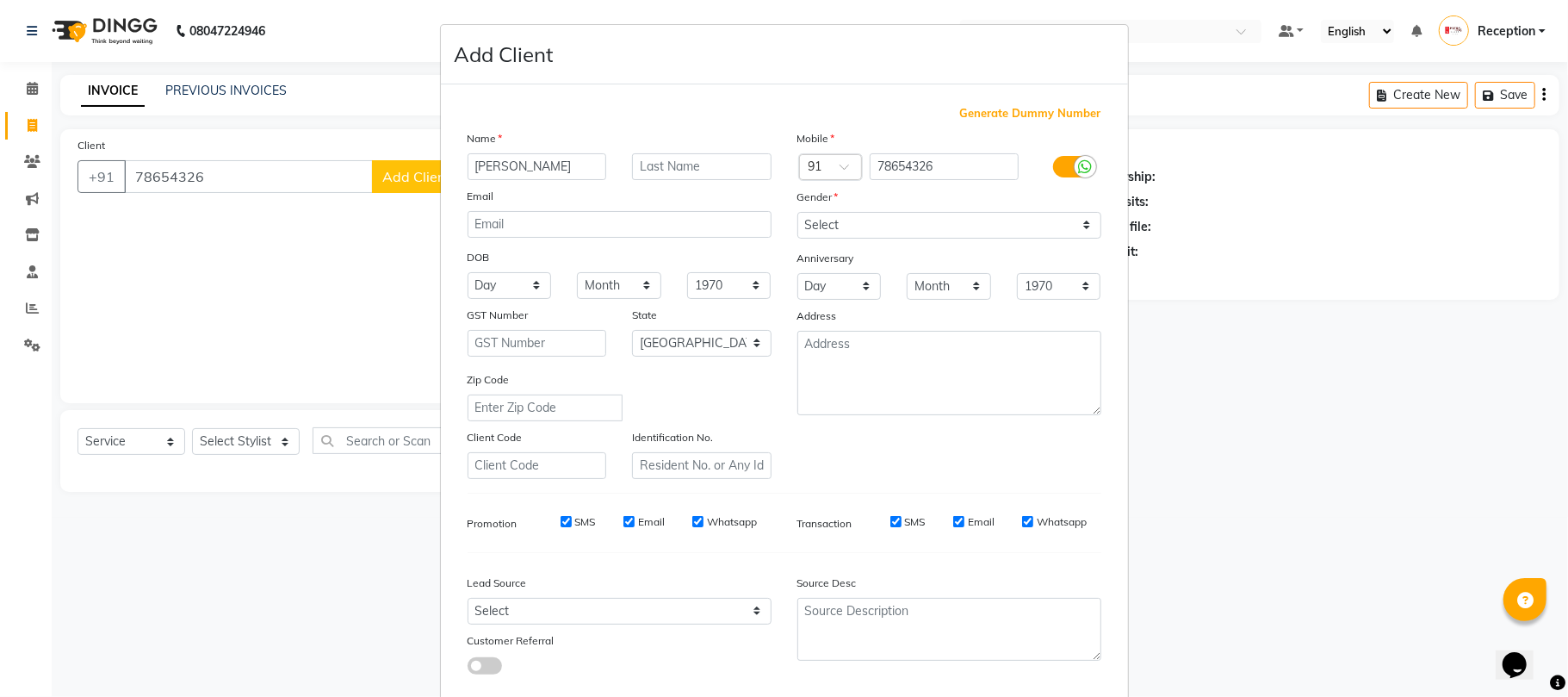
scroll to position [94, 0]
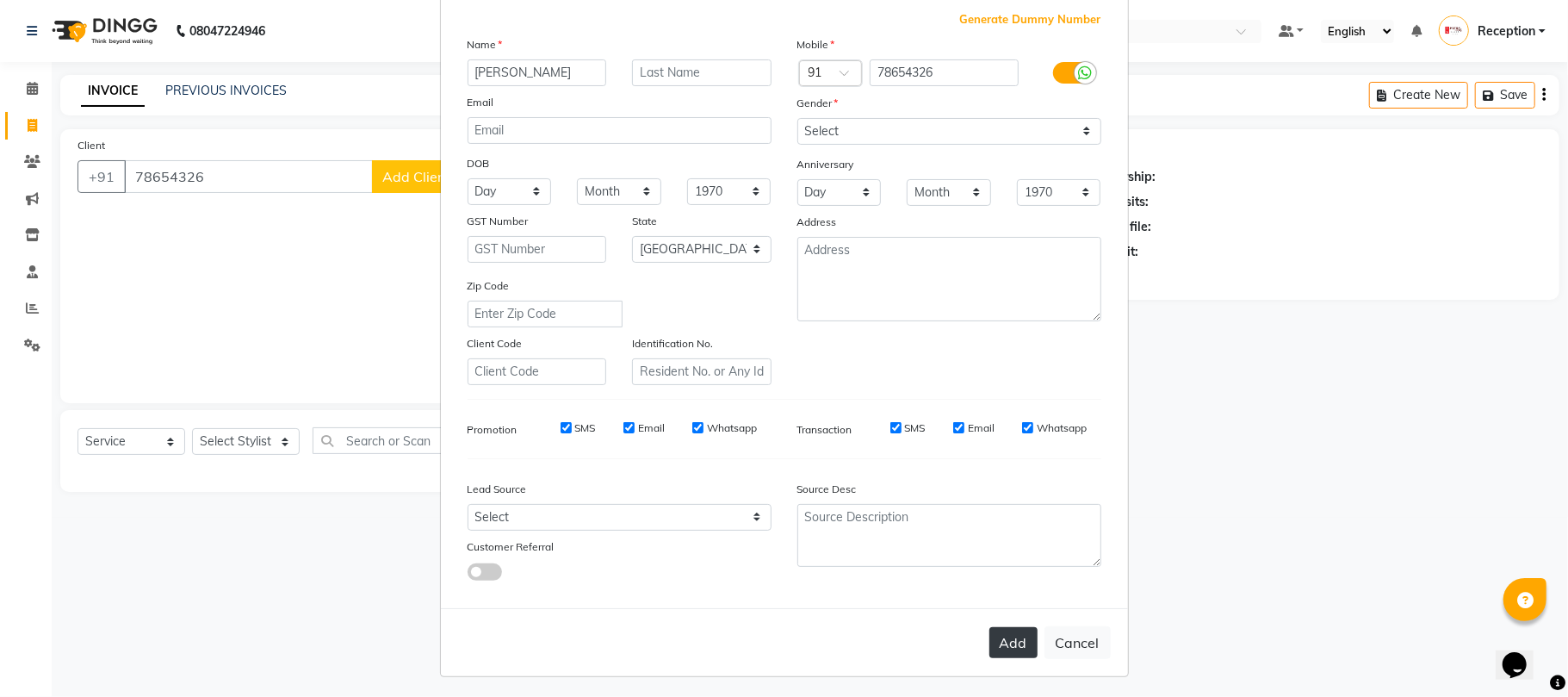
type input "[PERSON_NAME]"
click at [989, 632] on button "Add" at bounding box center [1013, 642] width 48 height 31
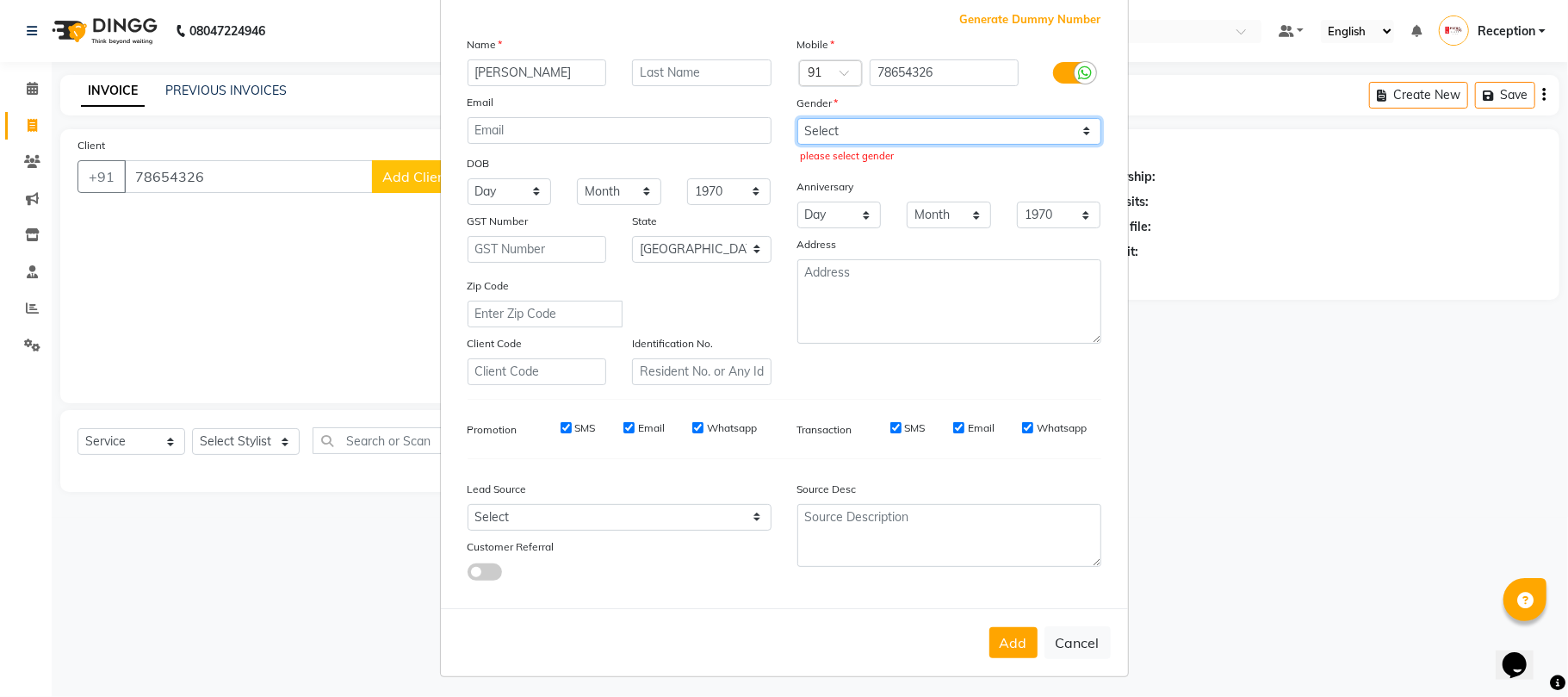
drag, startPoint x: 975, startPoint y: 131, endPoint x: 978, endPoint y: 167, distance: 36.1
click at [978, 167] on div "Mobile Country Code × 91 78654326 Gender Select [DEMOGRAPHIC_DATA] [DEMOGRAPHIC…" at bounding box center [949, 210] width 330 height 349
select select "[DEMOGRAPHIC_DATA]"
click at [797, 118] on select "Select [DEMOGRAPHIC_DATA] [DEMOGRAPHIC_DATA] Other Prefer Not To Say" at bounding box center [949, 131] width 304 height 27
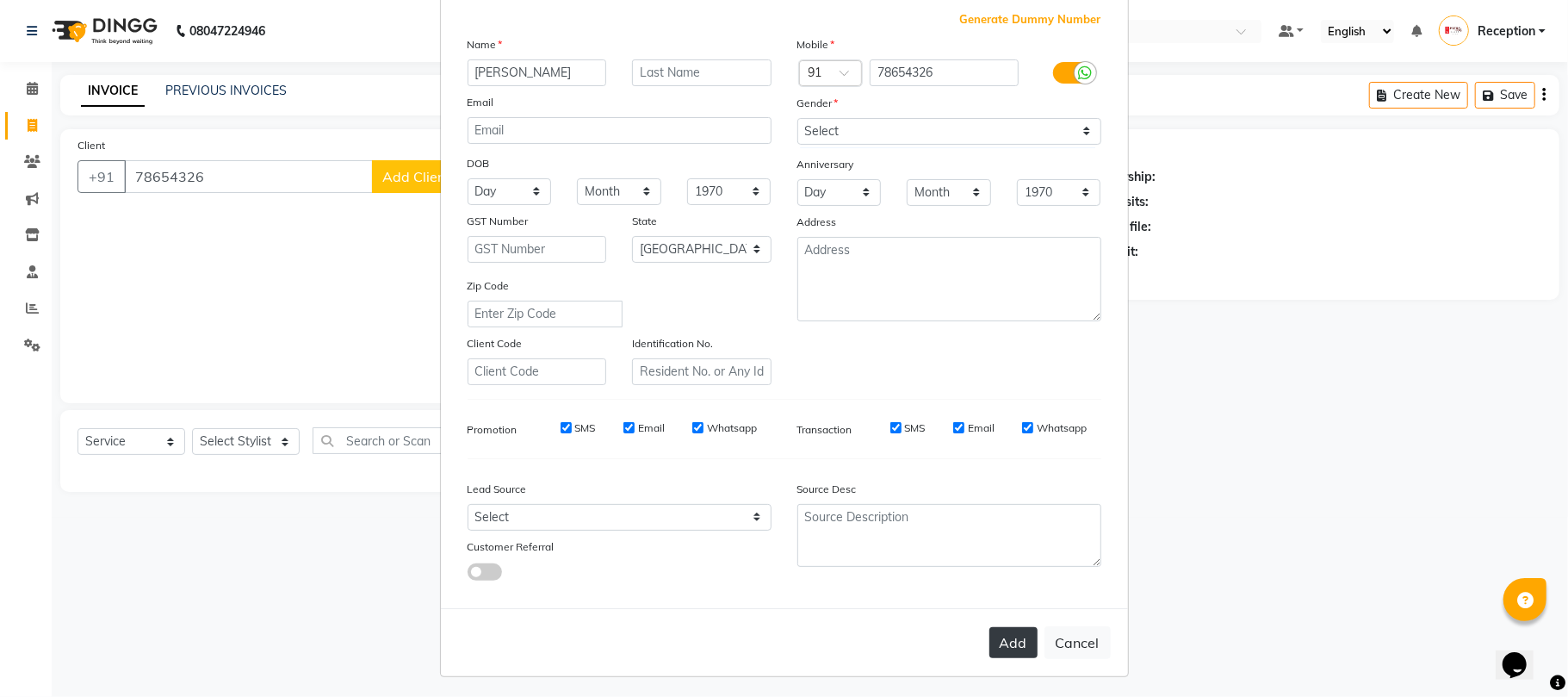
click at [1003, 648] on button "Add" at bounding box center [1013, 642] width 48 height 31
type input "78****26"
select select
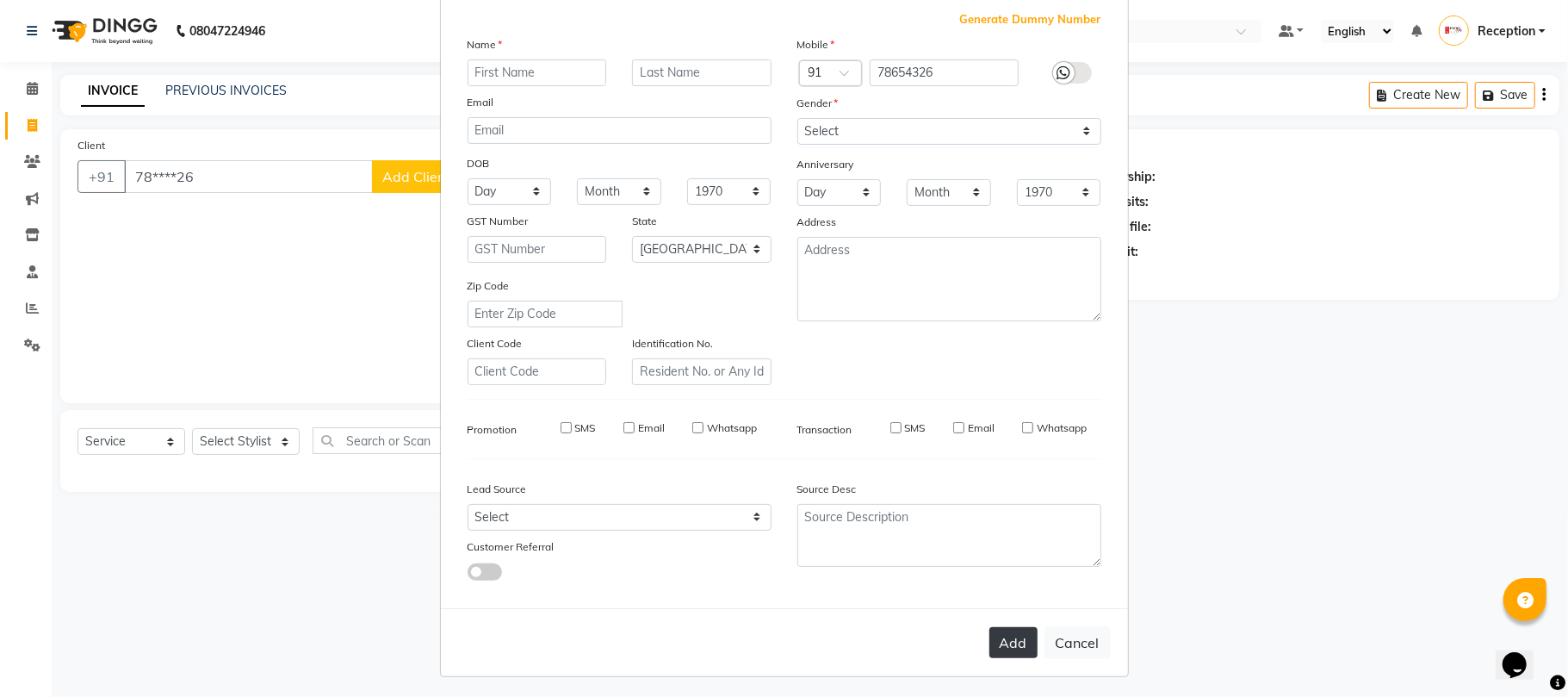
select select "null"
select select
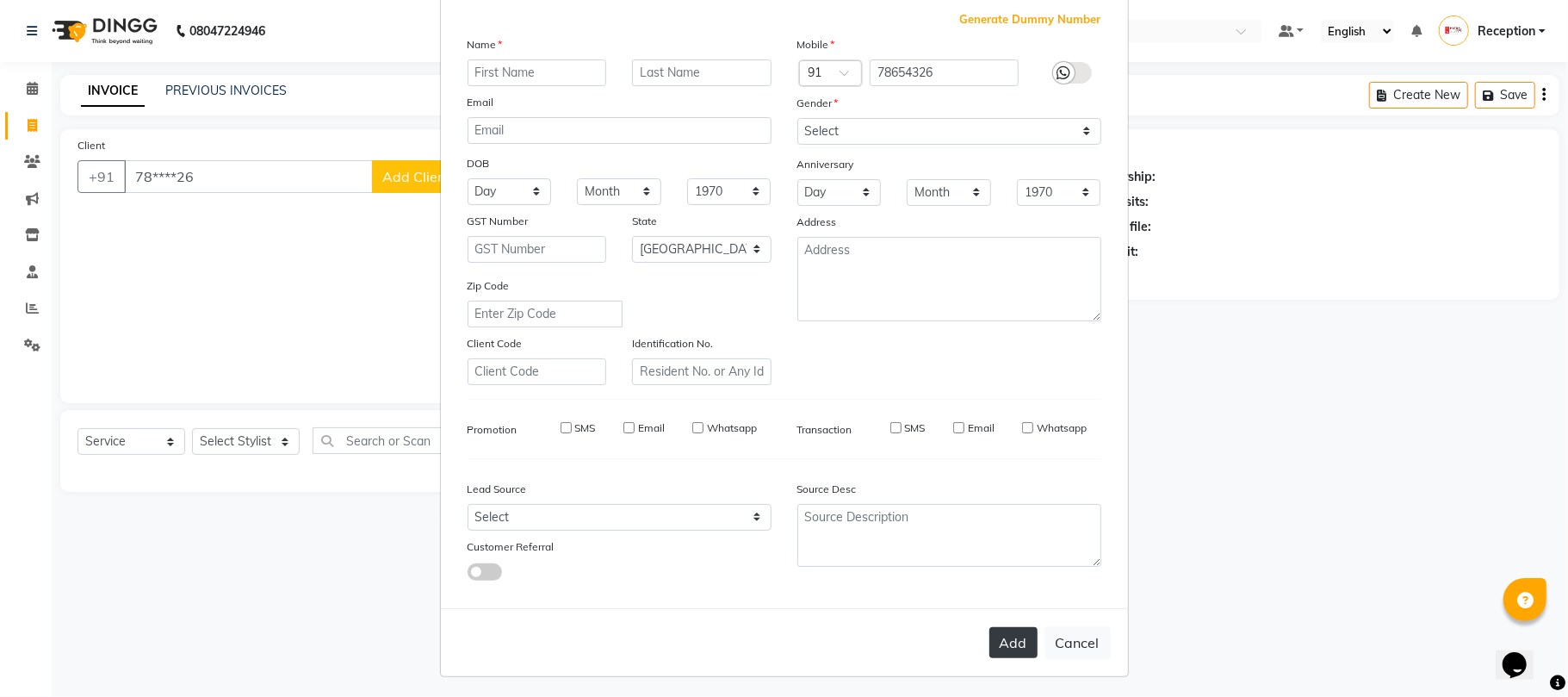
checkbox input "false"
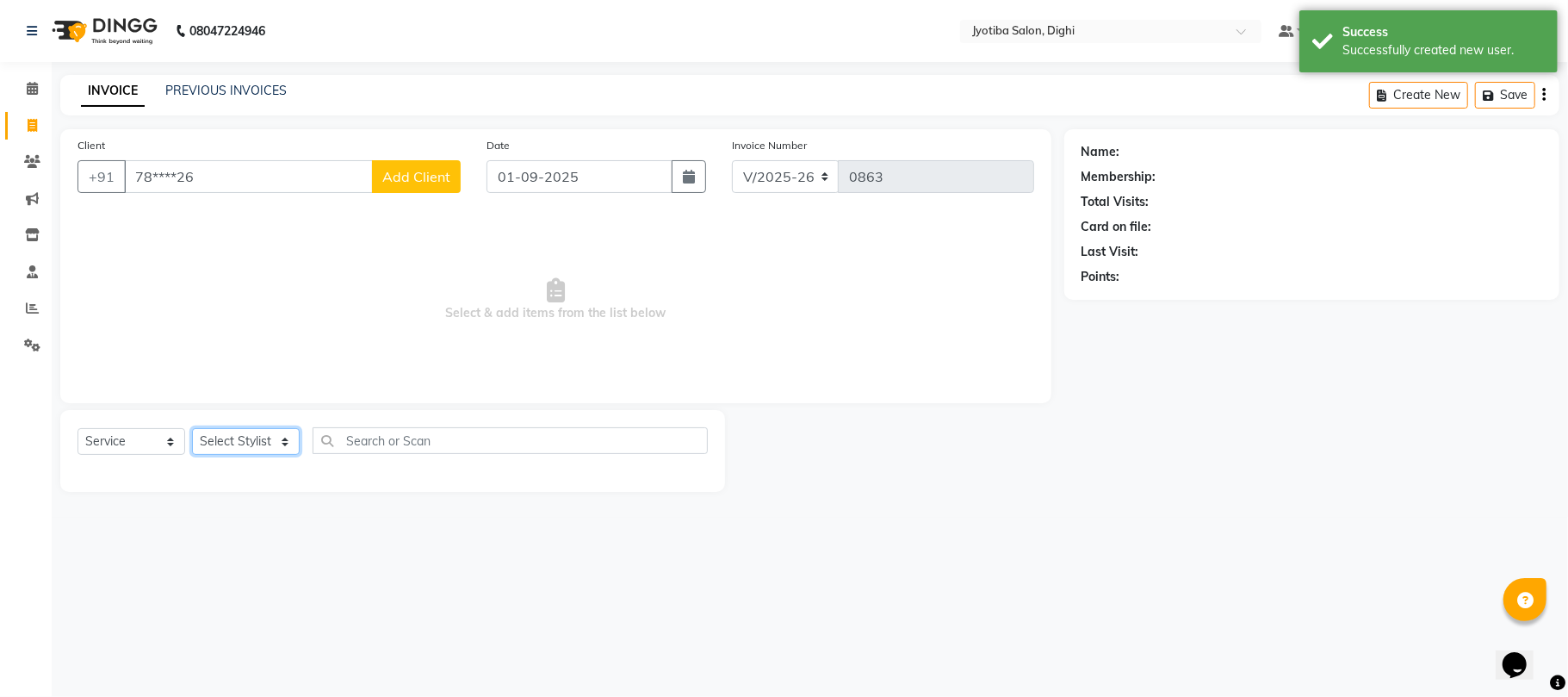
click at [207, 430] on select "Select Stylist anuj [PERSON_NAME] Prem Reception [PERSON_NAME]" at bounding box center [246, 441] width 108 height 27
select select "59472"
click at [192, 428] on select "Select Stylist anuj [PERSON_NAME] Prem Reception [PERSON_NAME]" at bounding box center [246, 441] width 108 height 27
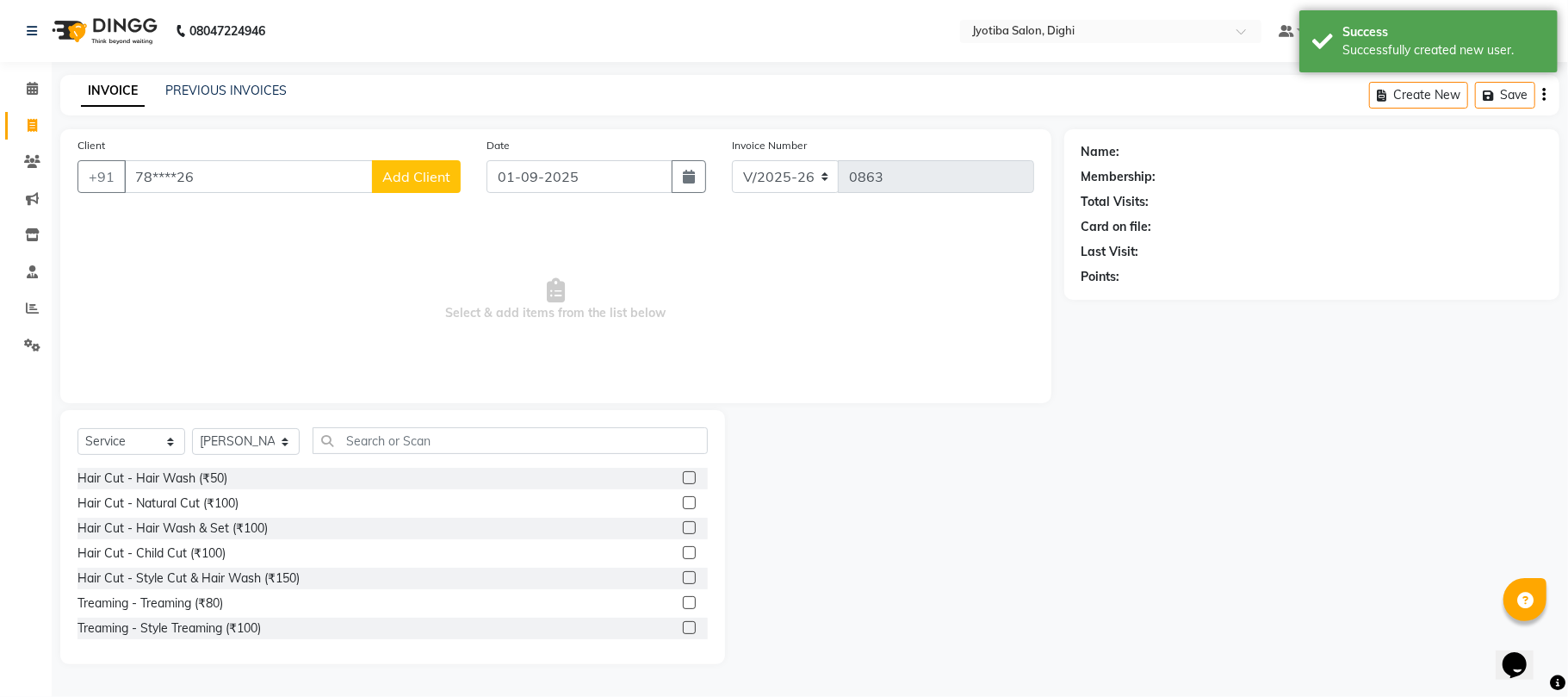
click at [683, 598] on label at bounding box center [689, 602] width 13 height 13
click at [683, 598] on input "checkbox" at bounding box center [688, 603] width 11 height 11
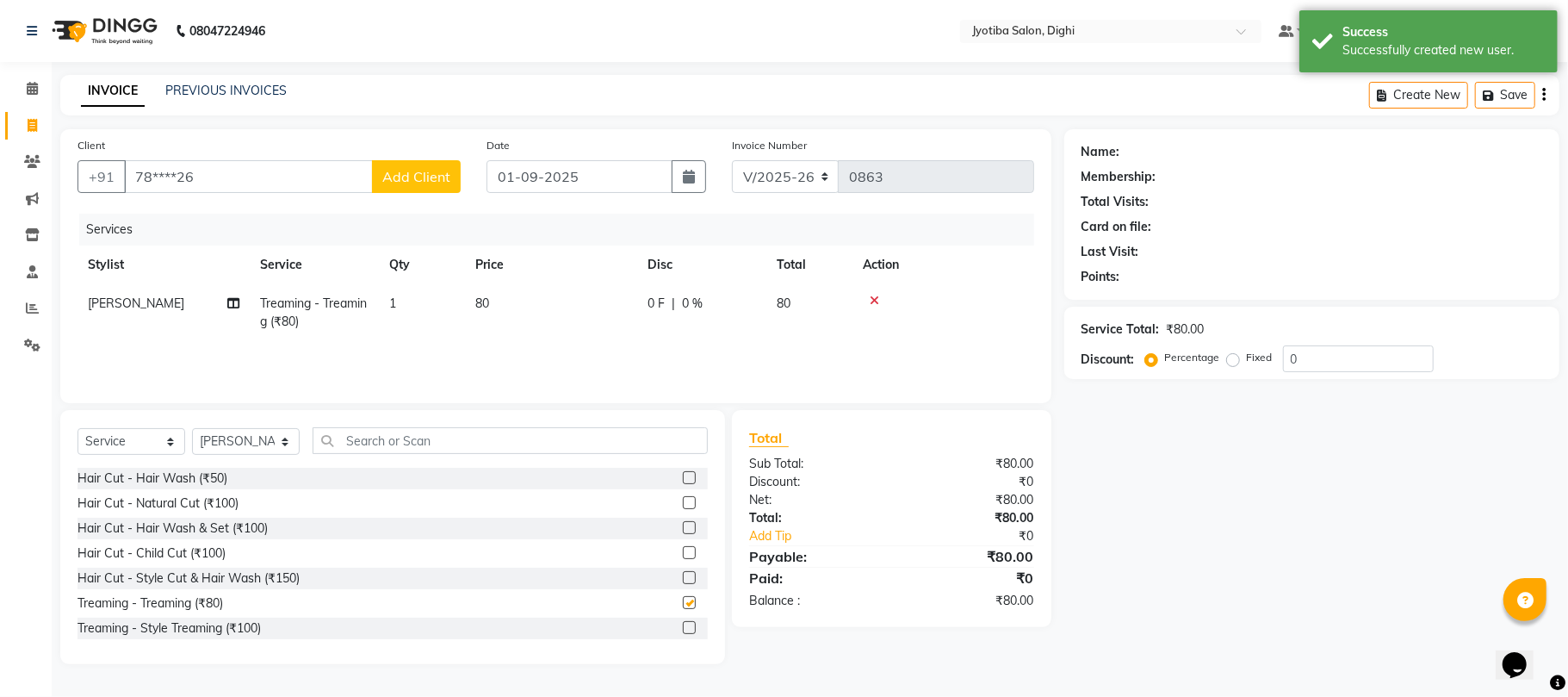
checkbox input "false"
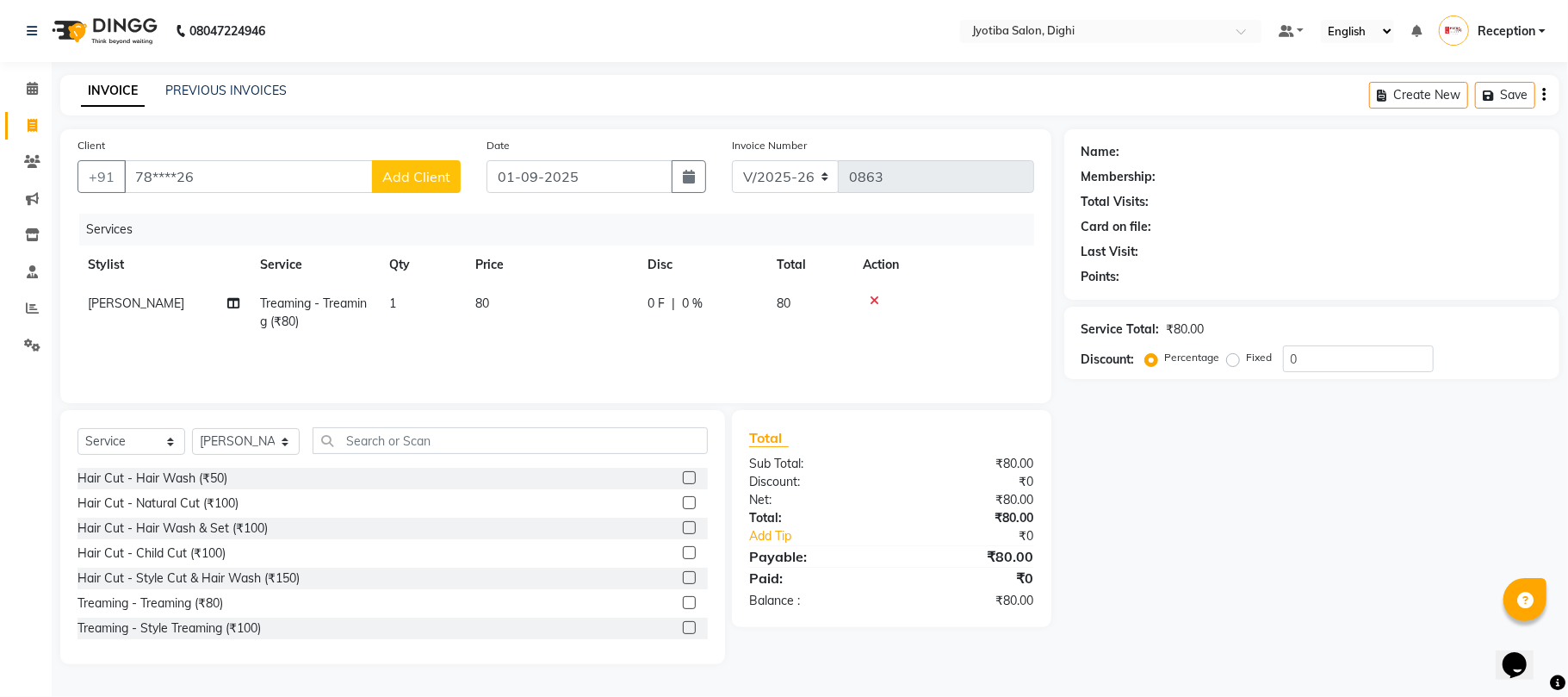
click at [683, 628] on label at bounding box center [689, 627] width 13 height 13
click at [683, 628] on input "checkbox" at bounding box center [688, 627] width 11 height 11
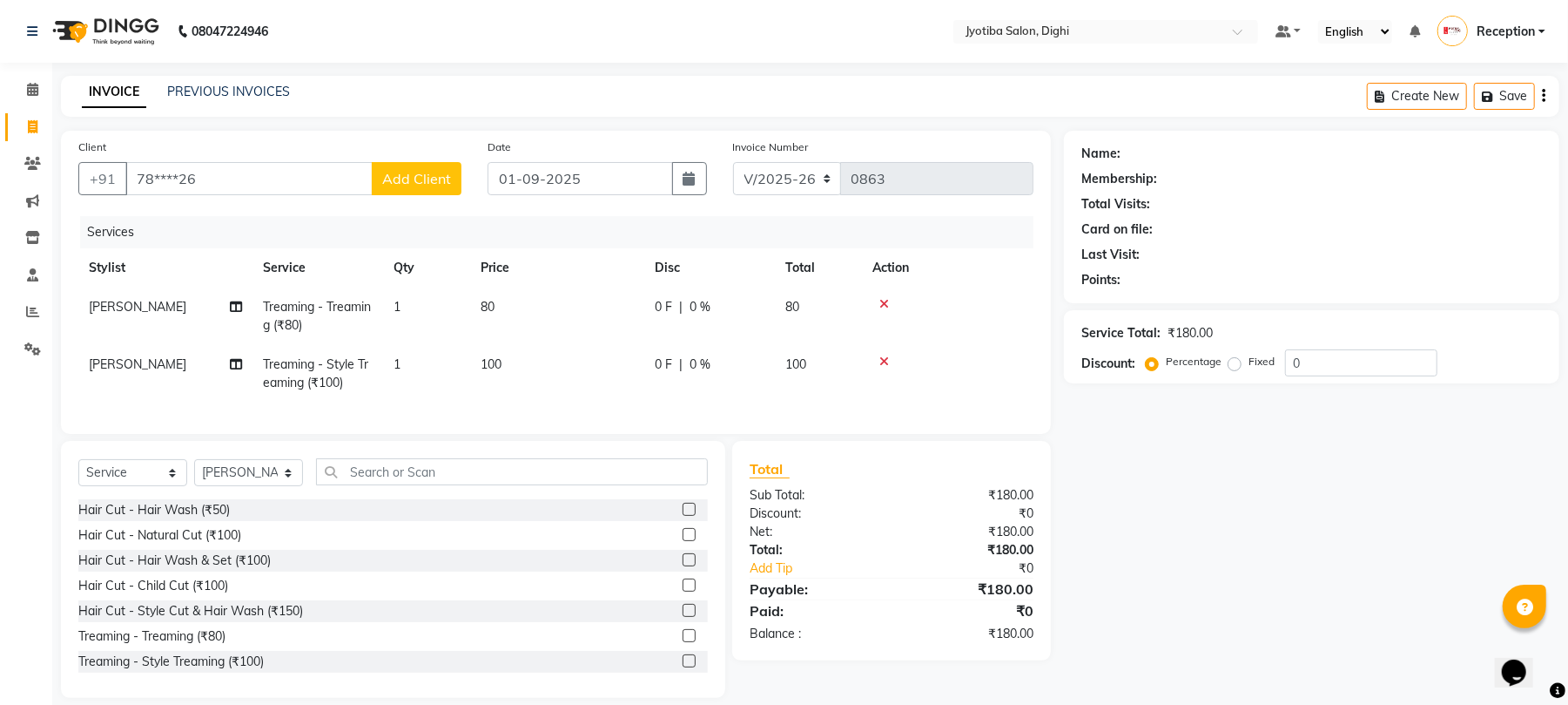
click at [683, 667] on label at bounding box center [689, 660] width 13 height 13
click at [683, 667] on input "checkbox" at bounding box center [688, 661] width 11 height 11
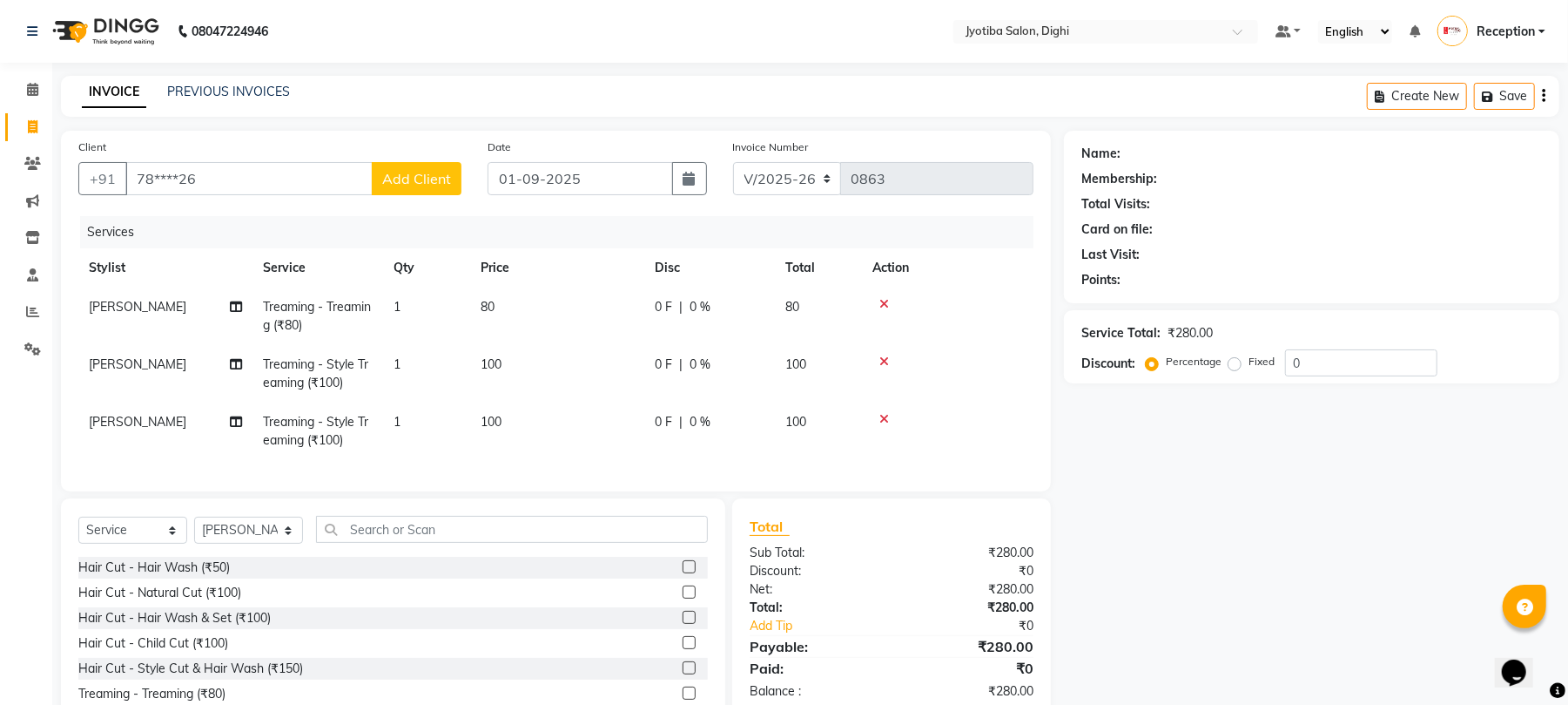
checkbox input "false"
click at [881, 294] on td at bounding box center [947, 316] width 171 height 57
click at [879, 294] on td at bounding box center [947, 316] width 171 height 57
click at [882, 302] on icon at bounding box center [884, 304] width 10 height 12
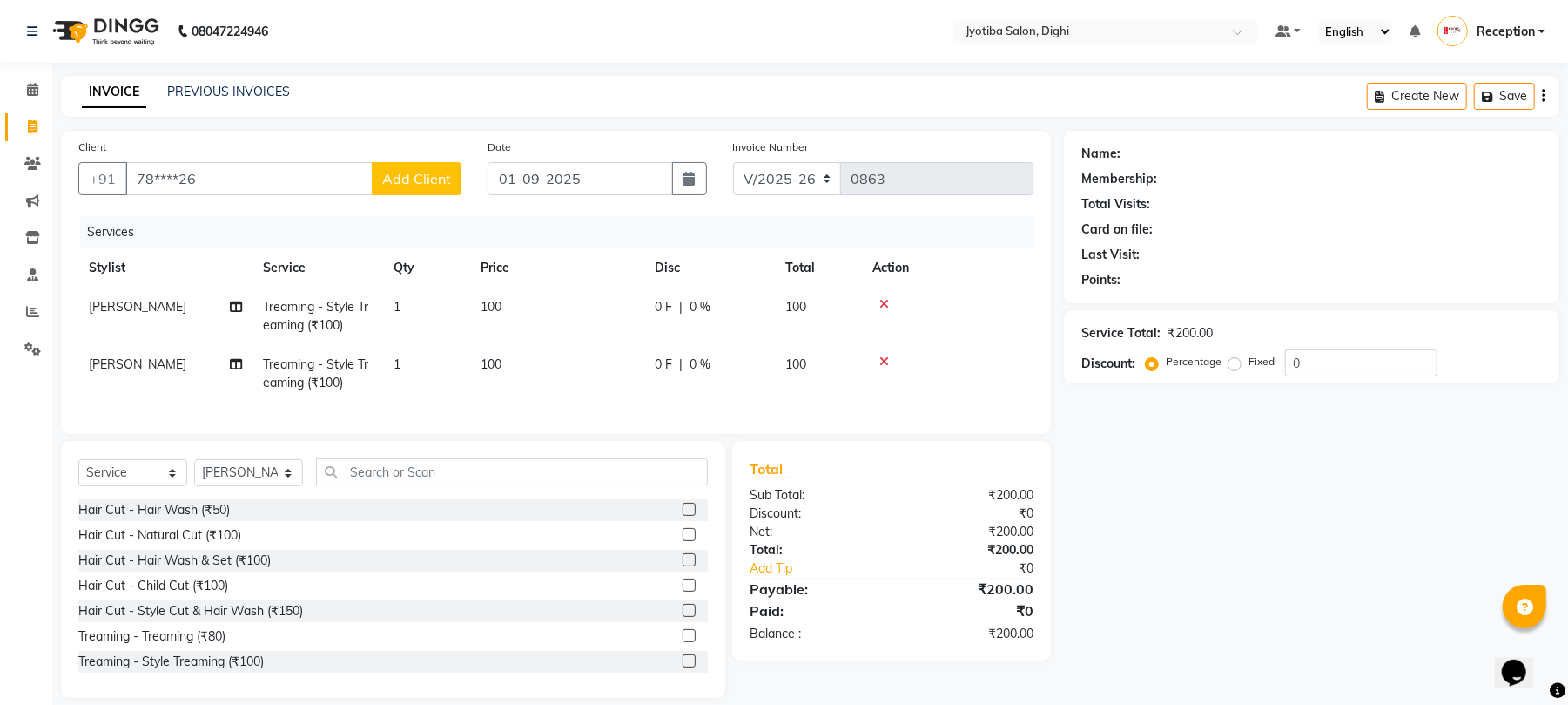
click at [683, 617] on label at bounding box center [689, 610] width 13 height 13
click at [683, 617] on input "checkbox" at bounding box center [688, 611] width 11 height 11
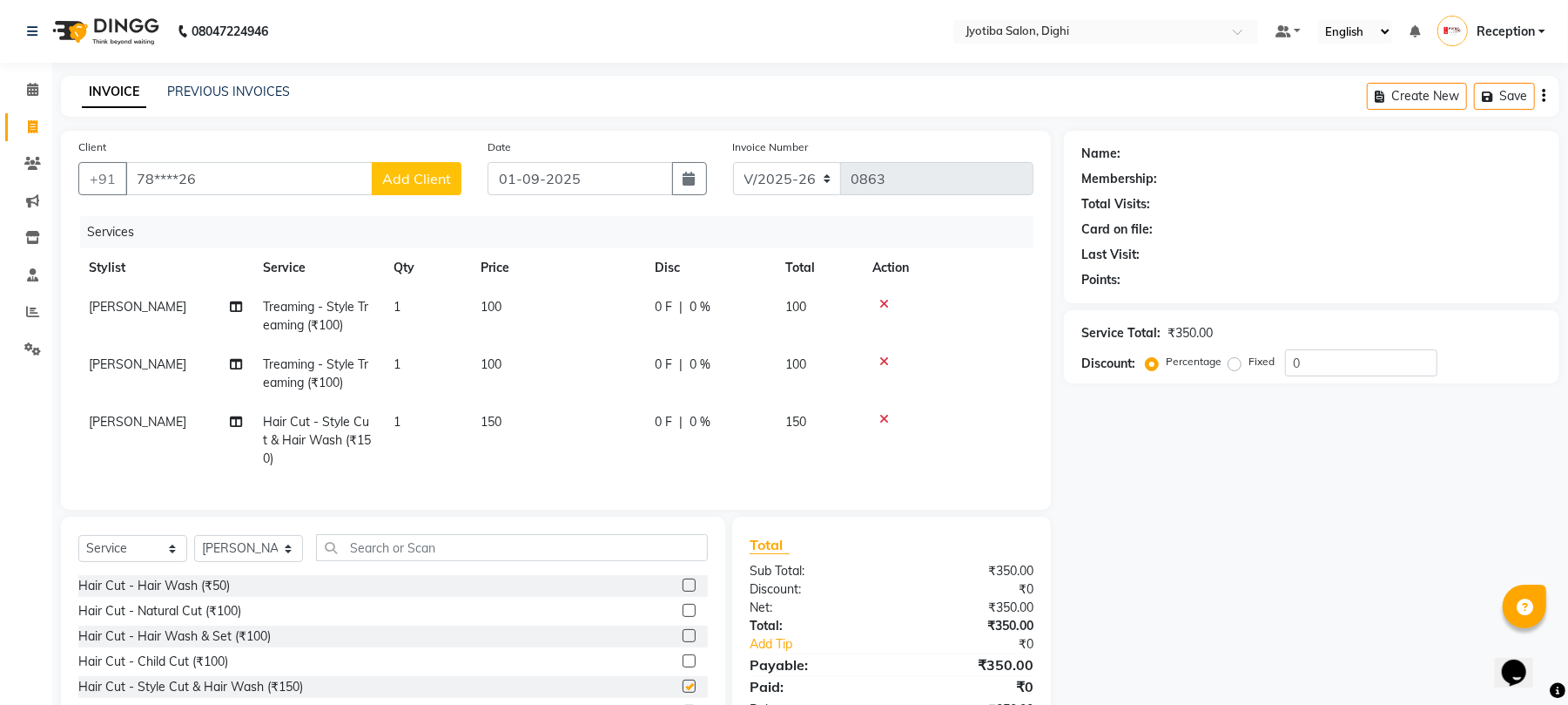
checkbox input "false"
click at [333, 182] on input "78****26" at bounding box center [249, 178] width 247 height 33
type input "7"
click at [262, 218] on ngb-highlight "79******91" at bounding box center [297, 219] width 71 height 18
type input "79******91"
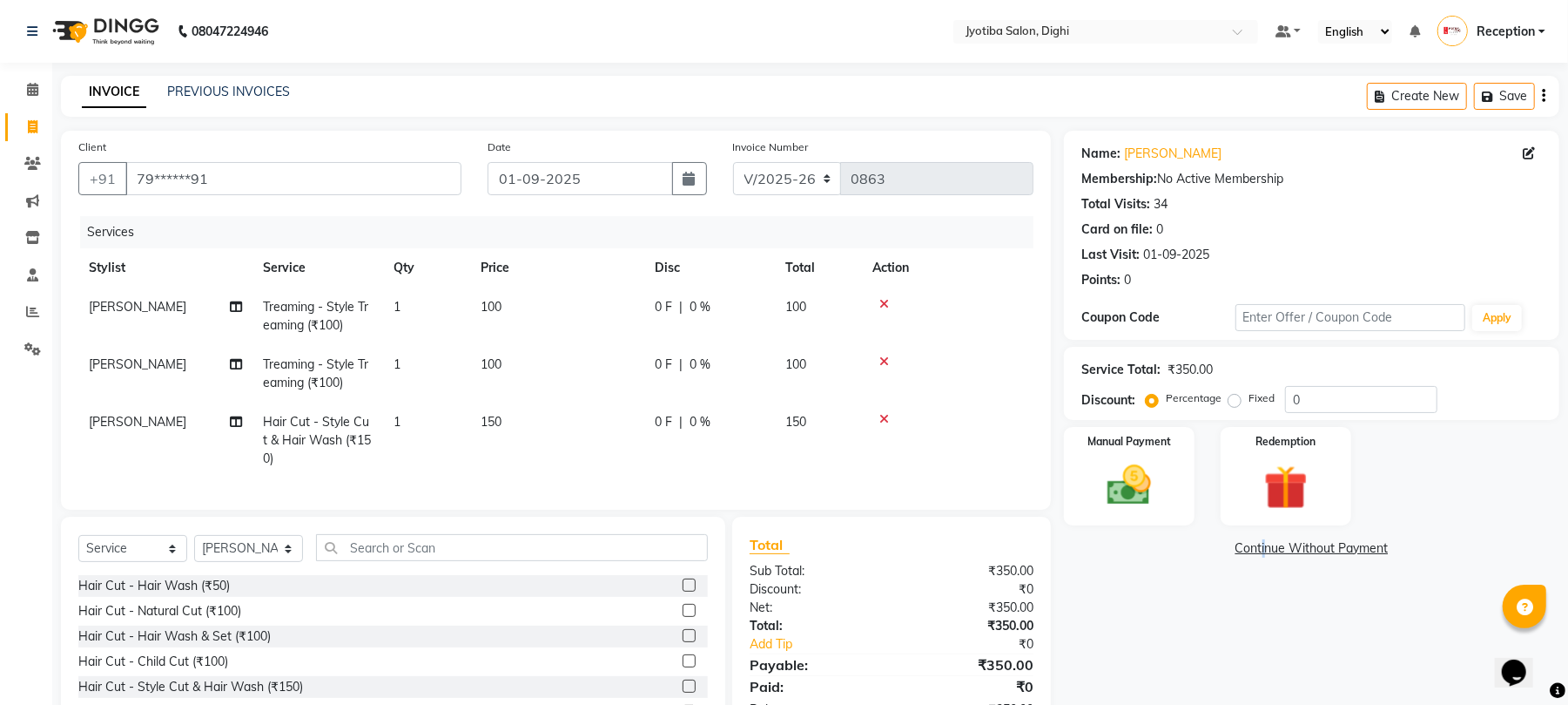
click at [1261, 554] on link "Continue Without Payment" at bounding box center [1311, 548] width 488 height 18
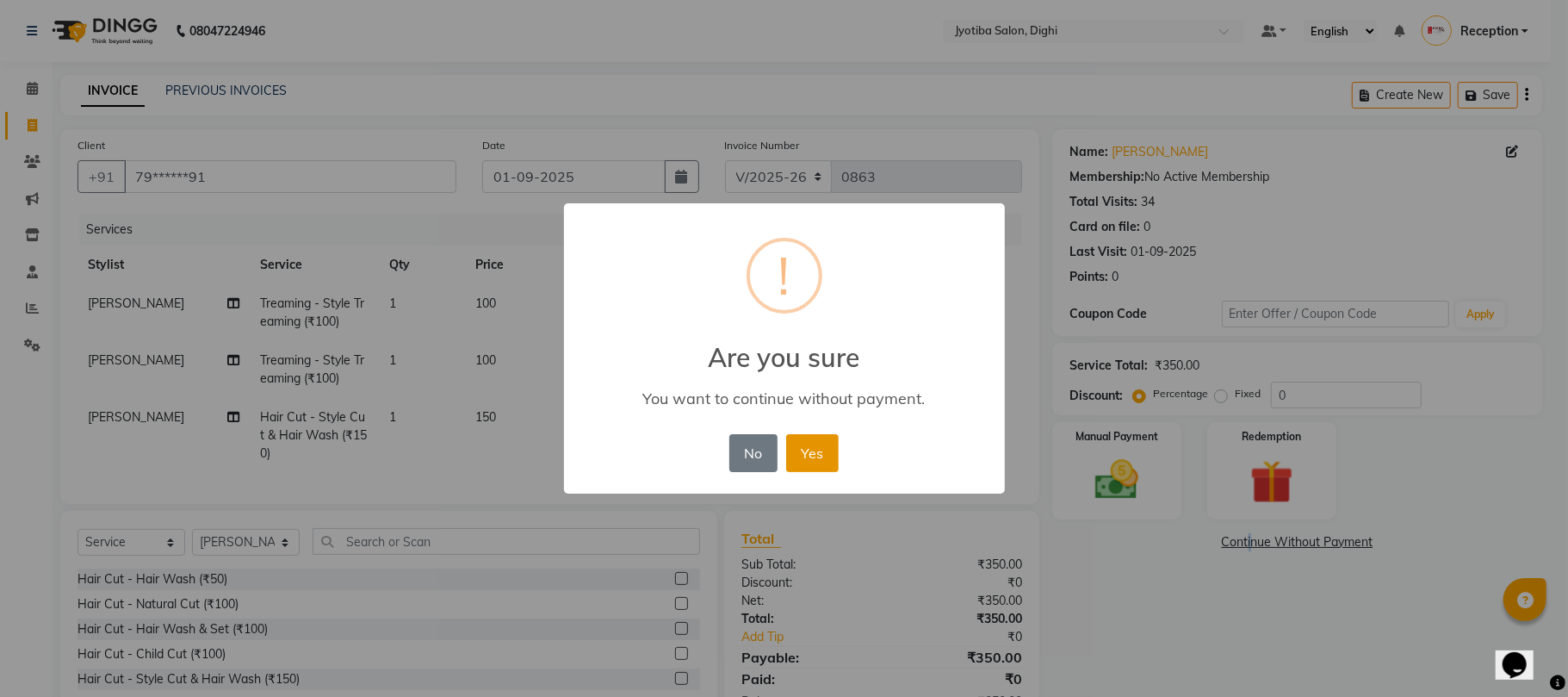
click at [817, 449] on button "Yes" at bounding box center [812, 453] width 52 height 38
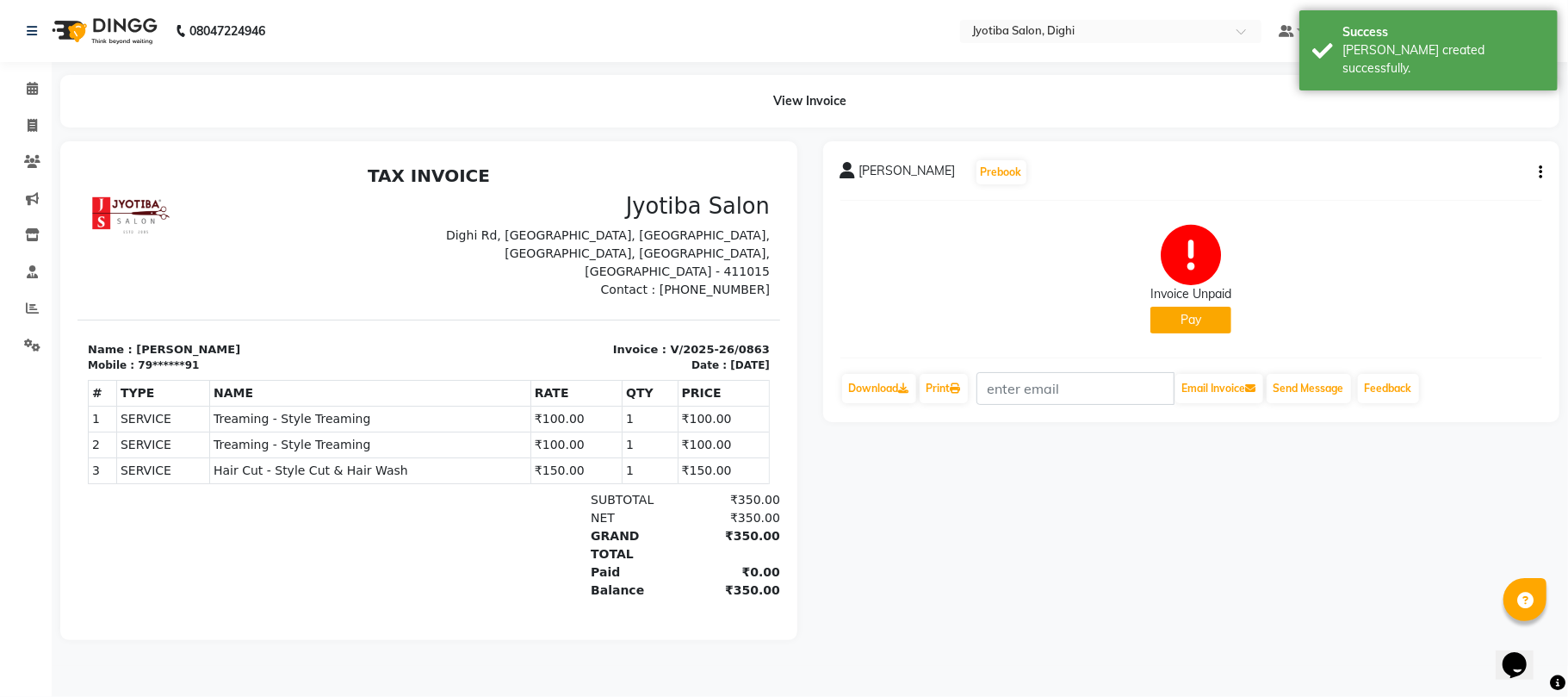
click at [1168, 309] on button "Pay" at bounding box center [1190, 320] width 81 height 27
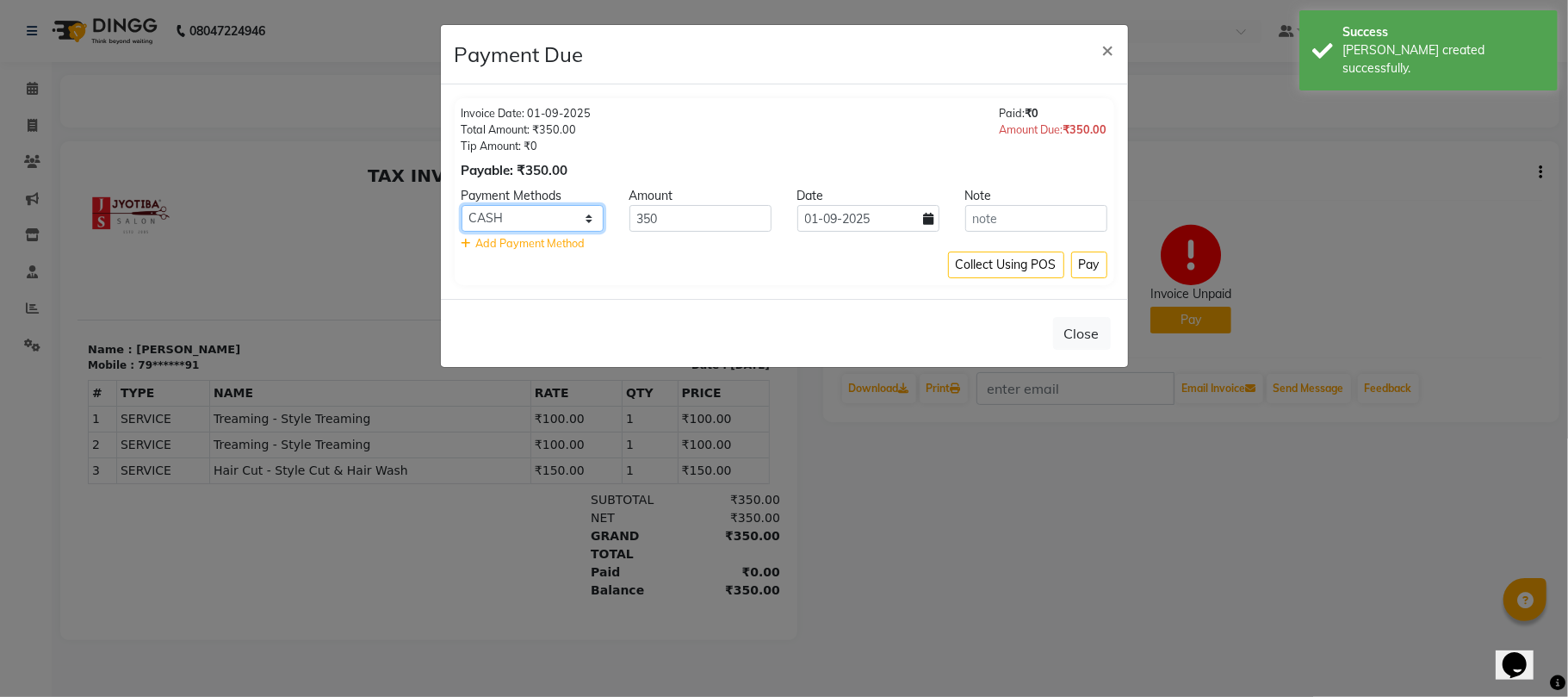
click at [580, 209] on select "CASH ONLINE CARD" at bounding box center [533, 218] width 142 height 27
select select "3"
click at [461, 206] on select "CASH ONLINE CARD" at bounding box center [533, 218] width 142 height 27
click at [1087, 256] on button "Pay" at bounding box center [1089, 264] width 36 height 27
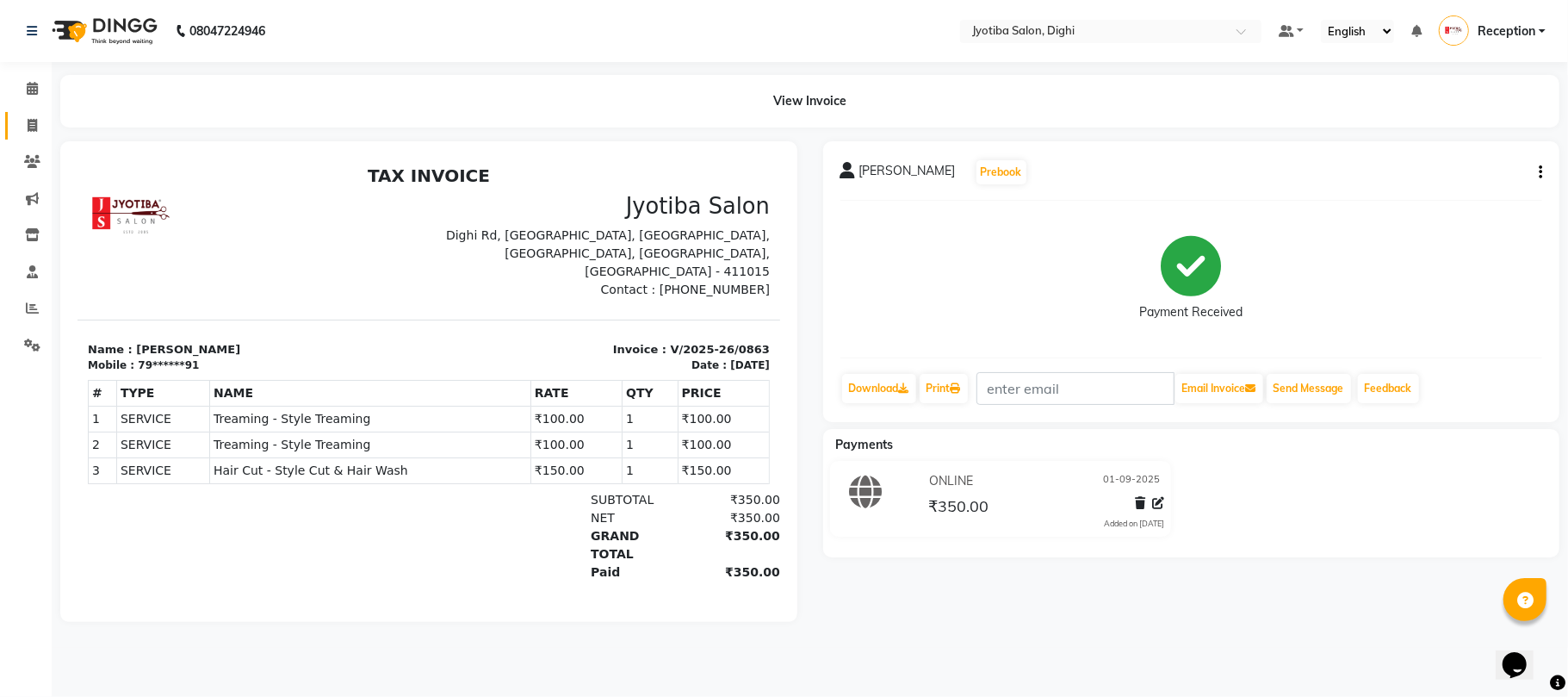
drag, startPoint x: 12, startPoint y: 129, endPoint x: 28, endPoint y: 125, distance: 16.5
click at [12, 128] on link "Invoice" at bounding box center [26, 126] width 42 height 29
select select "service"
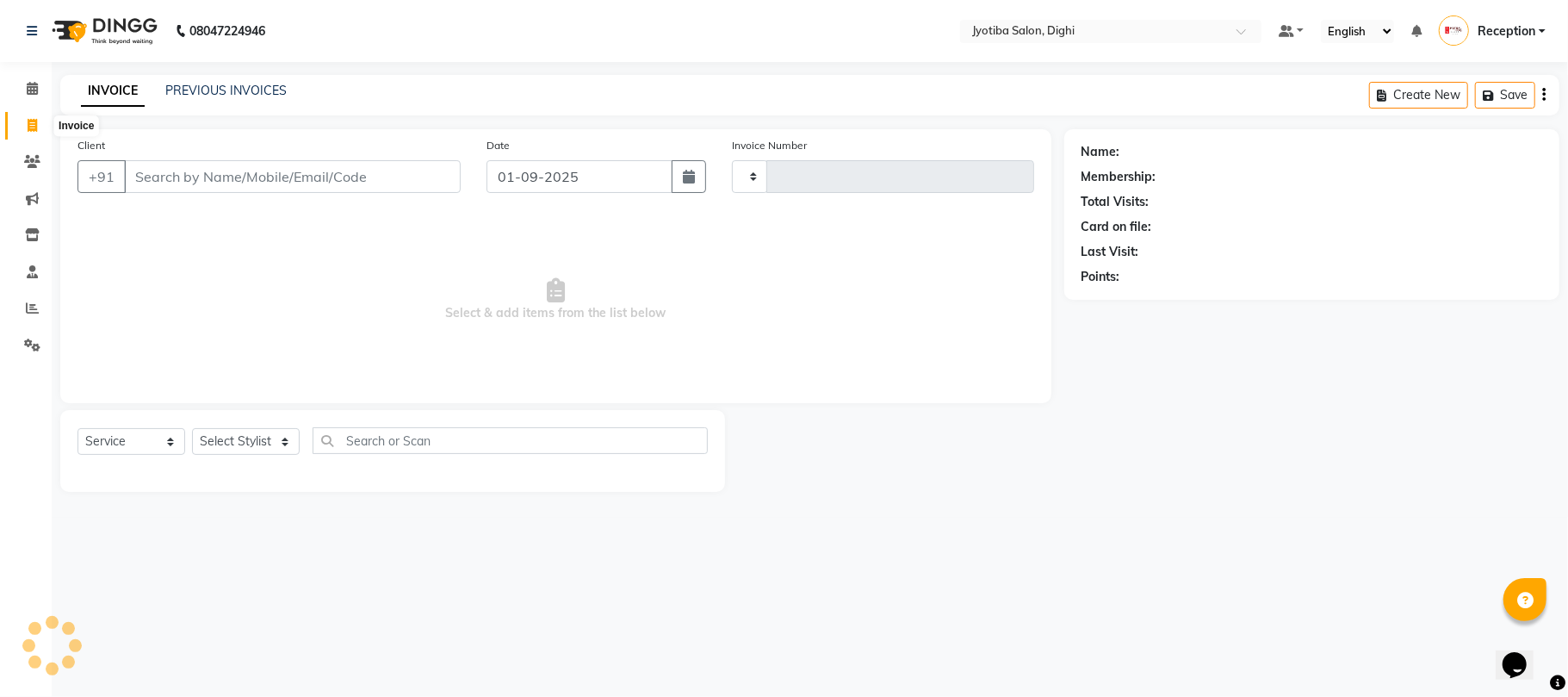
type input "0864"
select select "643"
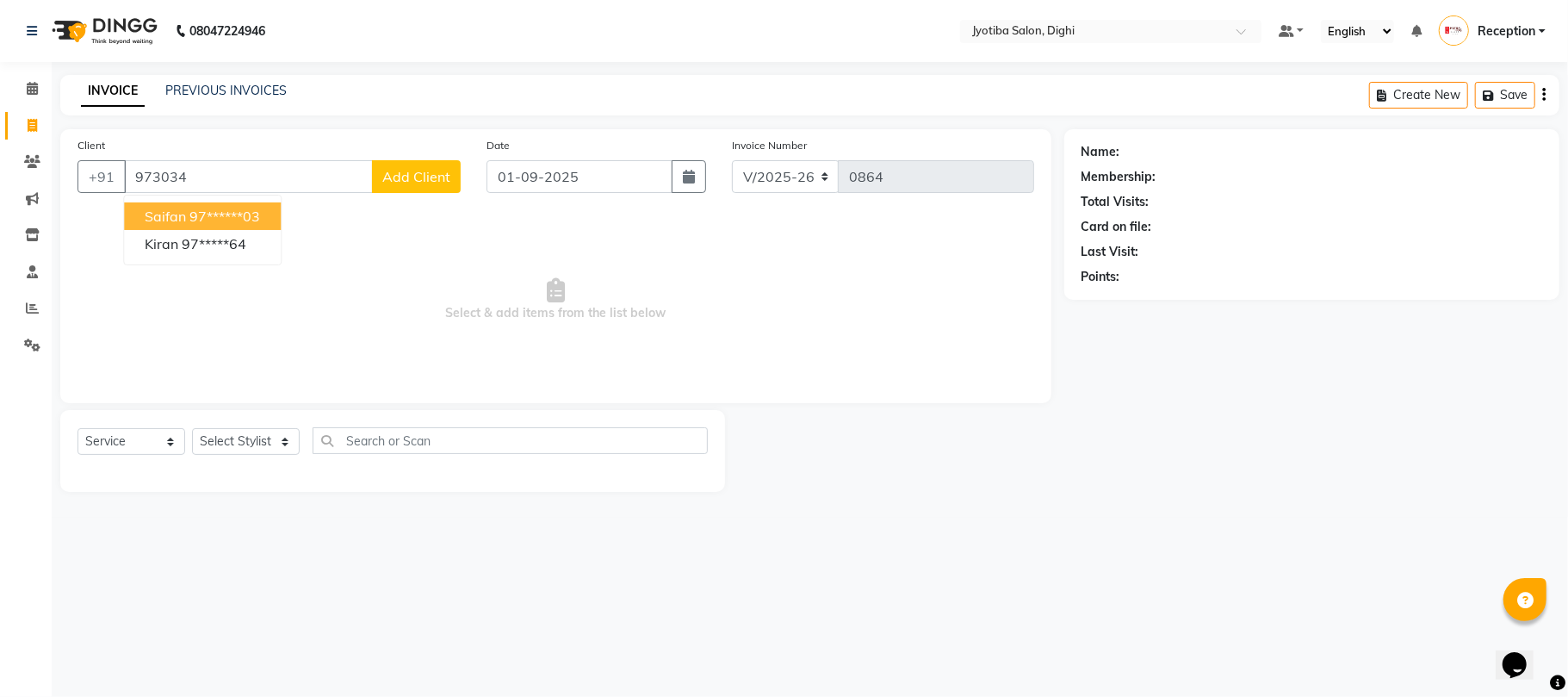
click at [239, 208] on ngb-highlight "97******03" at bounding box center [224, 216] width 70 height 17
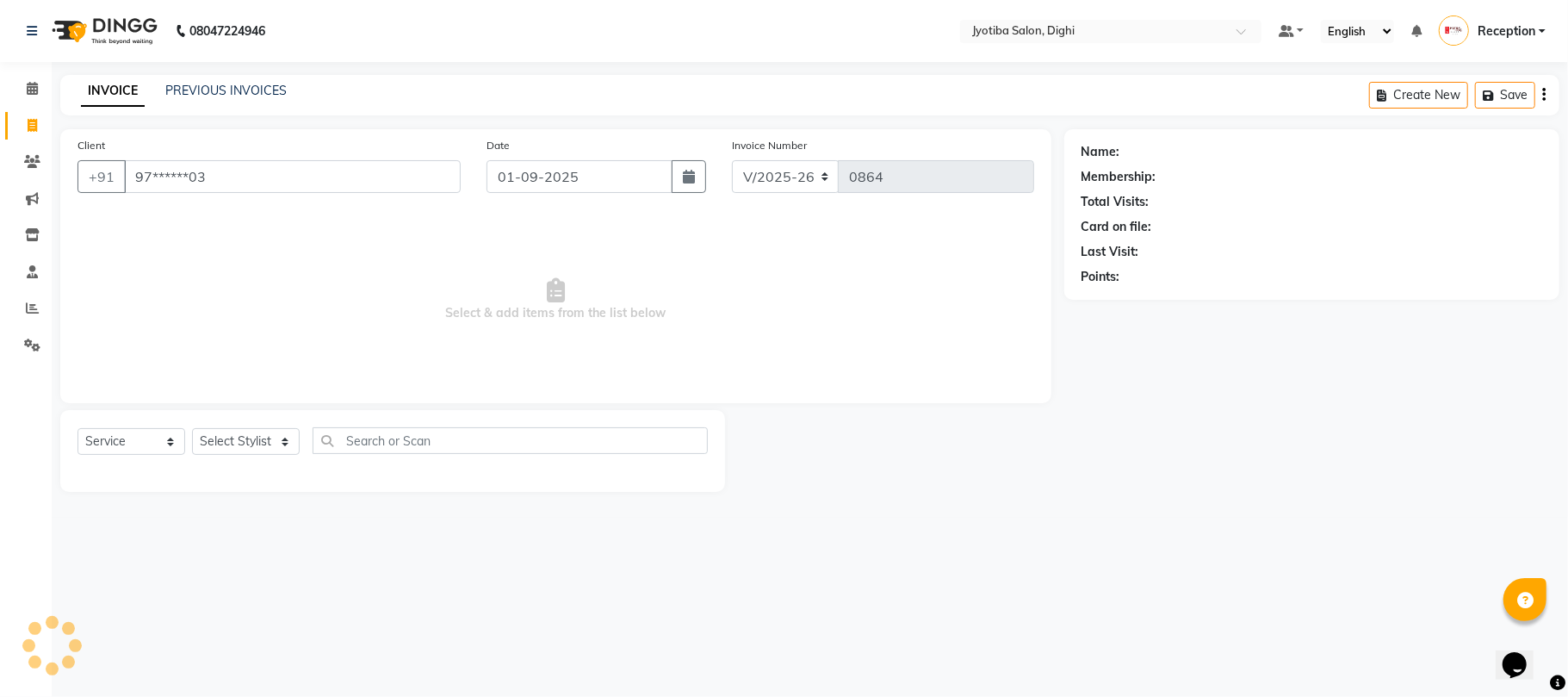
type input "97******03"
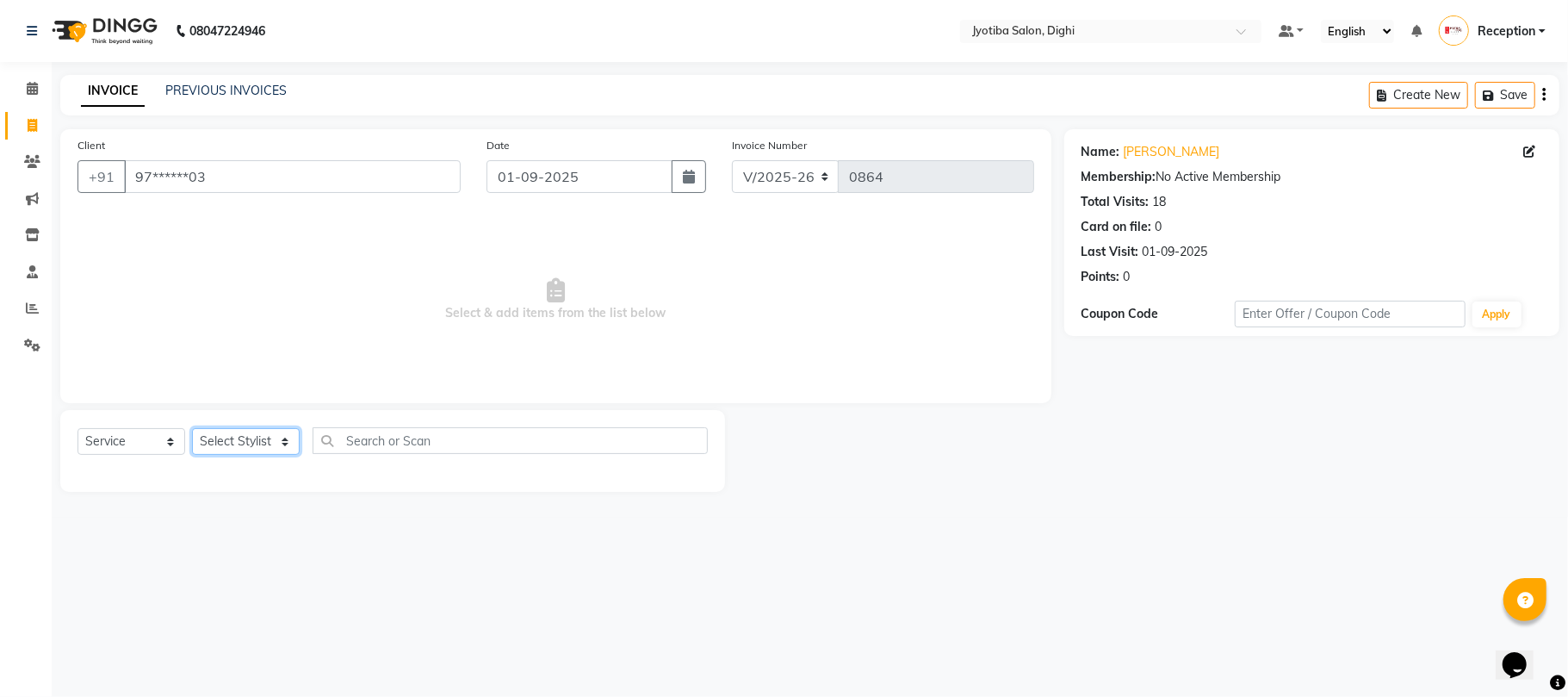
click at [270, 435] on select "Select Stylist anuj [PERSON_NAME] Prem Reception [PERSON_NAME]" at bounding box center [246, 441] width 108 height 27
select select "59471"
click at [192, 428] on select "Select Stylist anuj [PERSON_NAME] Prem Reception [PERSON_NAME]" at bounding box center [246, 441] width 108 height 27
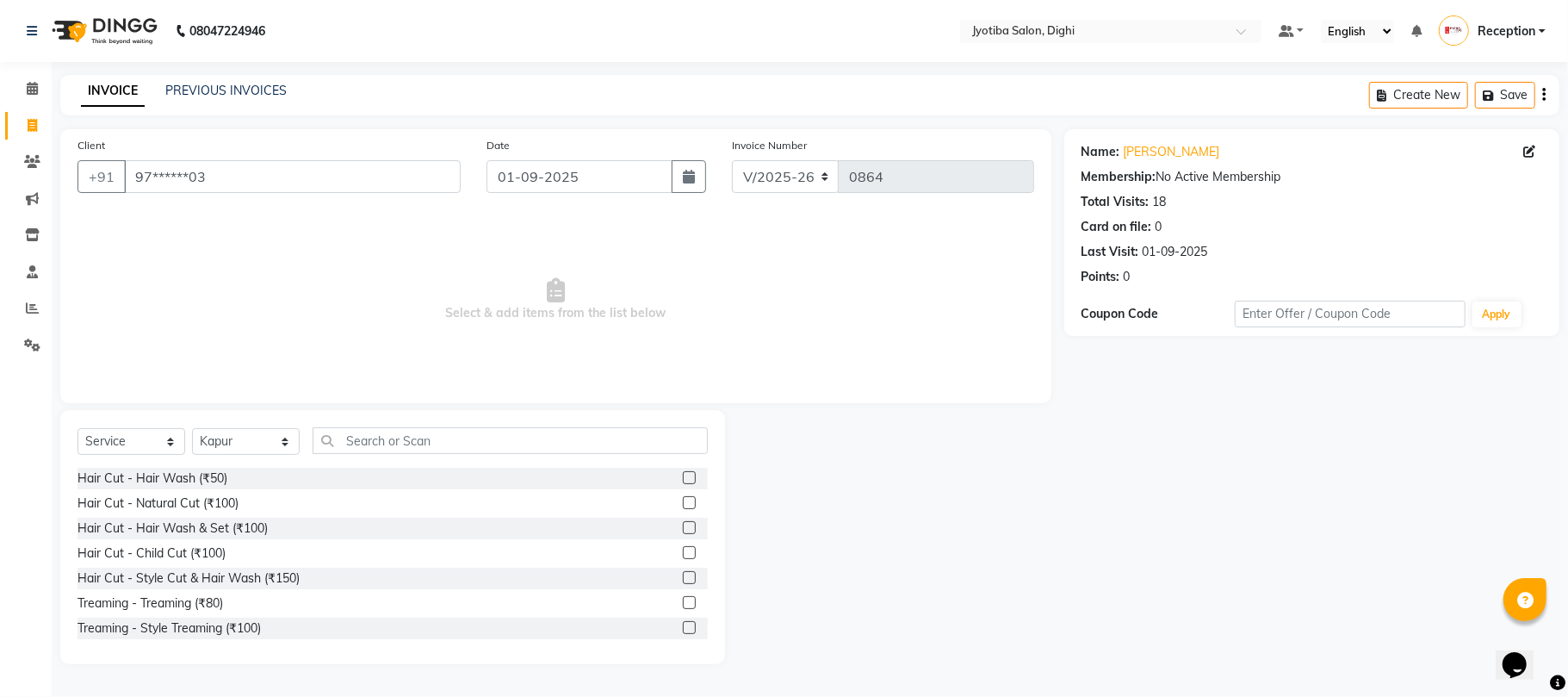
drag, startPoint x: 670, startPoint y: 584, endPoint x: 662, endPoint y: 575, distance: 12.0
click at [662, 575] on div "Hair Cut - Style Cut & Hair Wash (₹150)" at bounding box center [392, 578] width 630 height 22
click at [683, 571] on label at bounding box center [689, 577] width 13 height 13
click at [683, 573] on input "checkbox" at bounding box center [688, 578] width 11 height 11
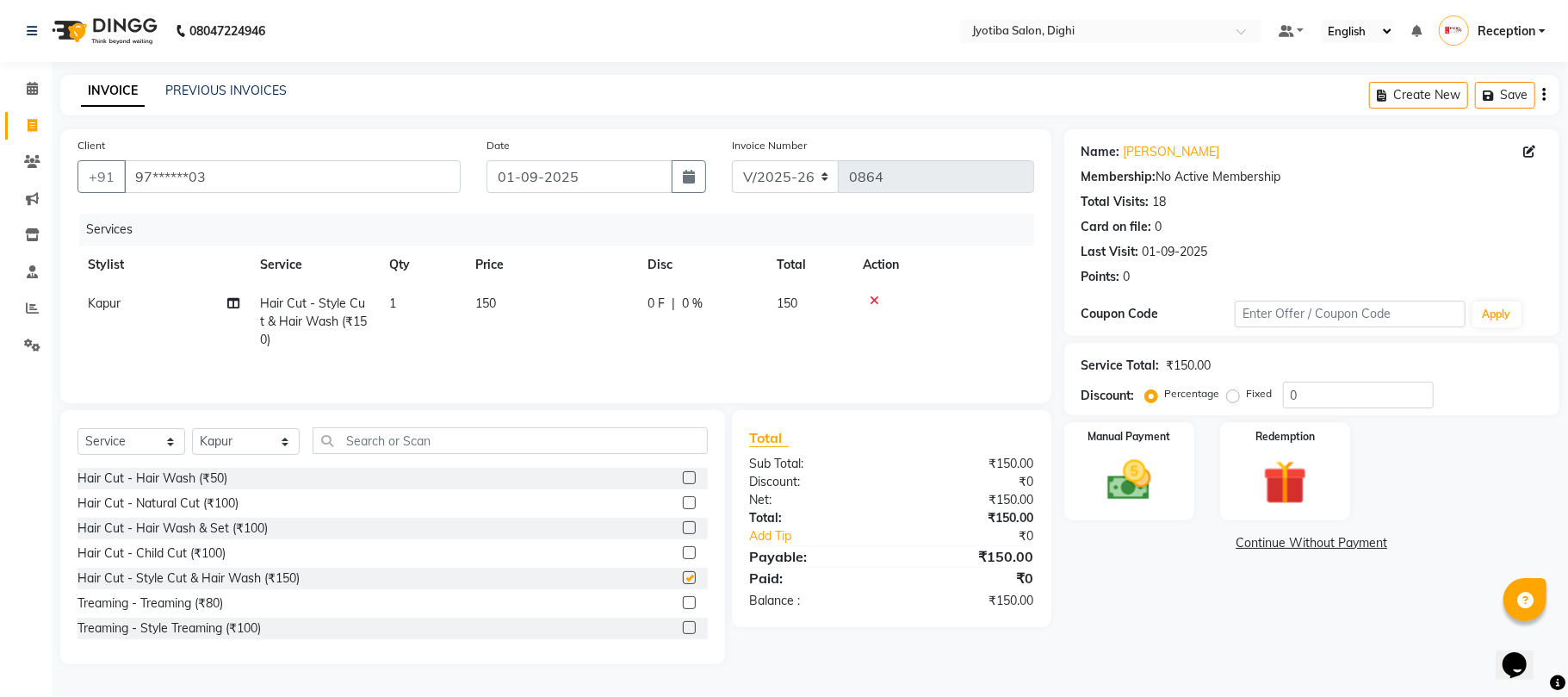
checkbox input "false"
click at [683, 627] on label at bounding box center [689, 627] width 13 height 13
click at [683, 627] on input "checkbox" at bounding box center [688, 627] width 11 height 11
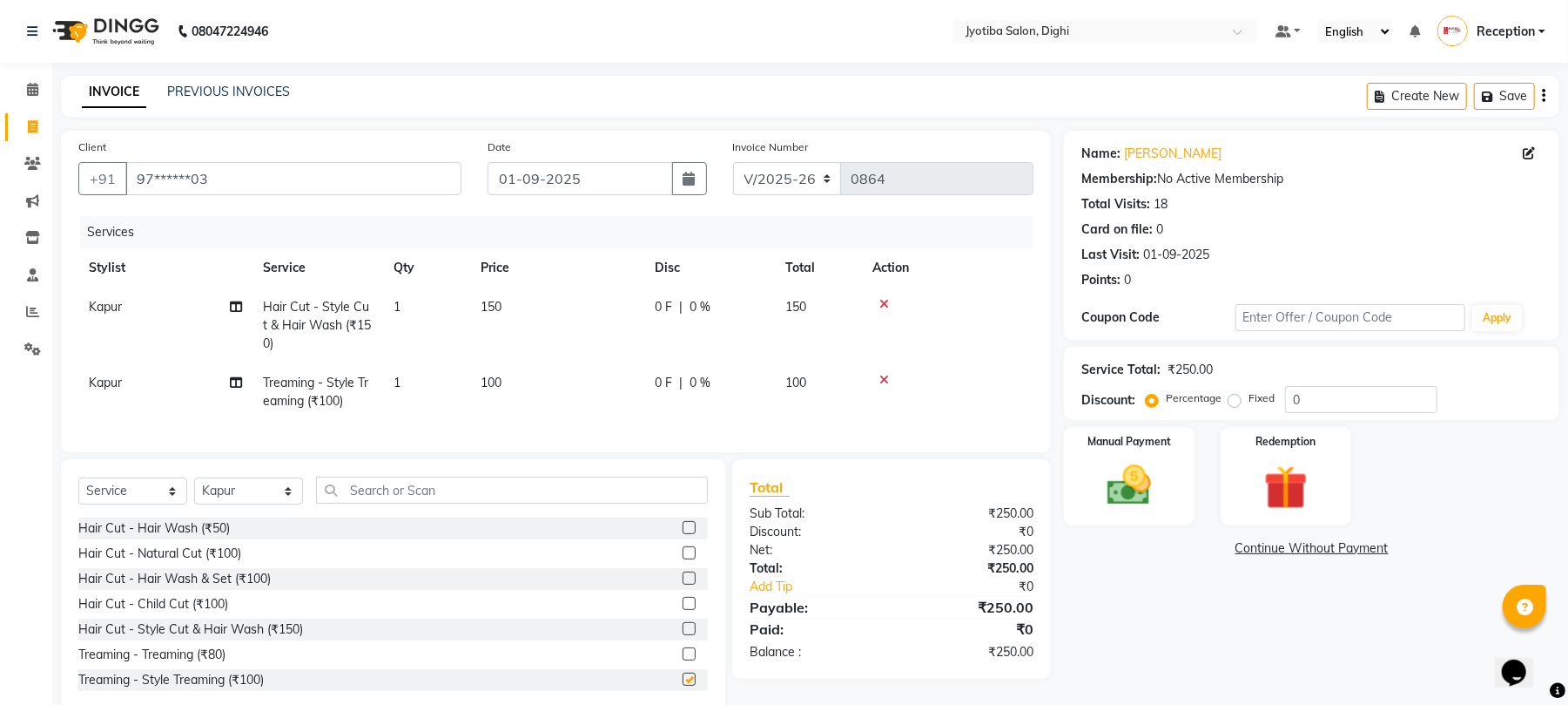
checkbox input "false"
click at [1248, 545] on link "Continue Without Payment" at bounding box center [1311, 548] width 488 height 18
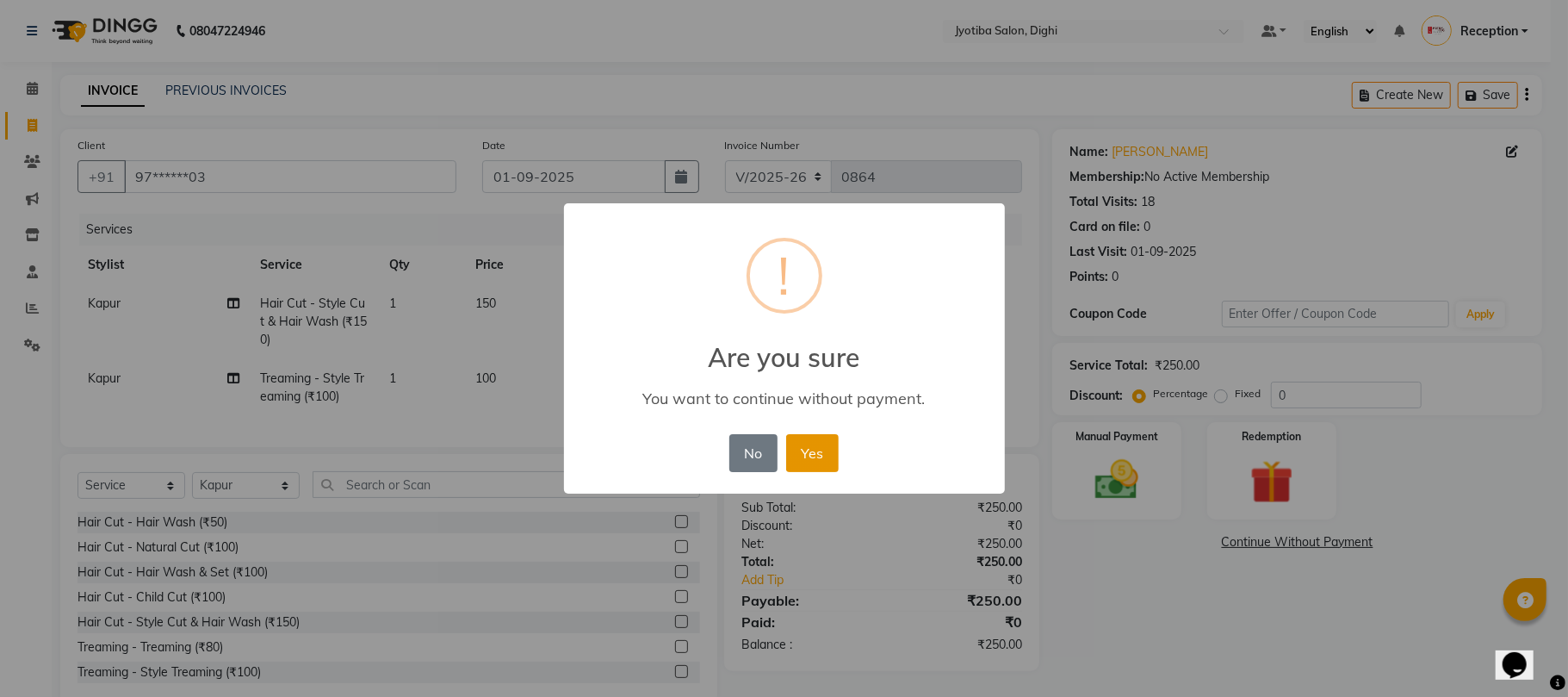
click at [803, 444] on button "Yes" at bounding box center [812, 453] width 52 height 38
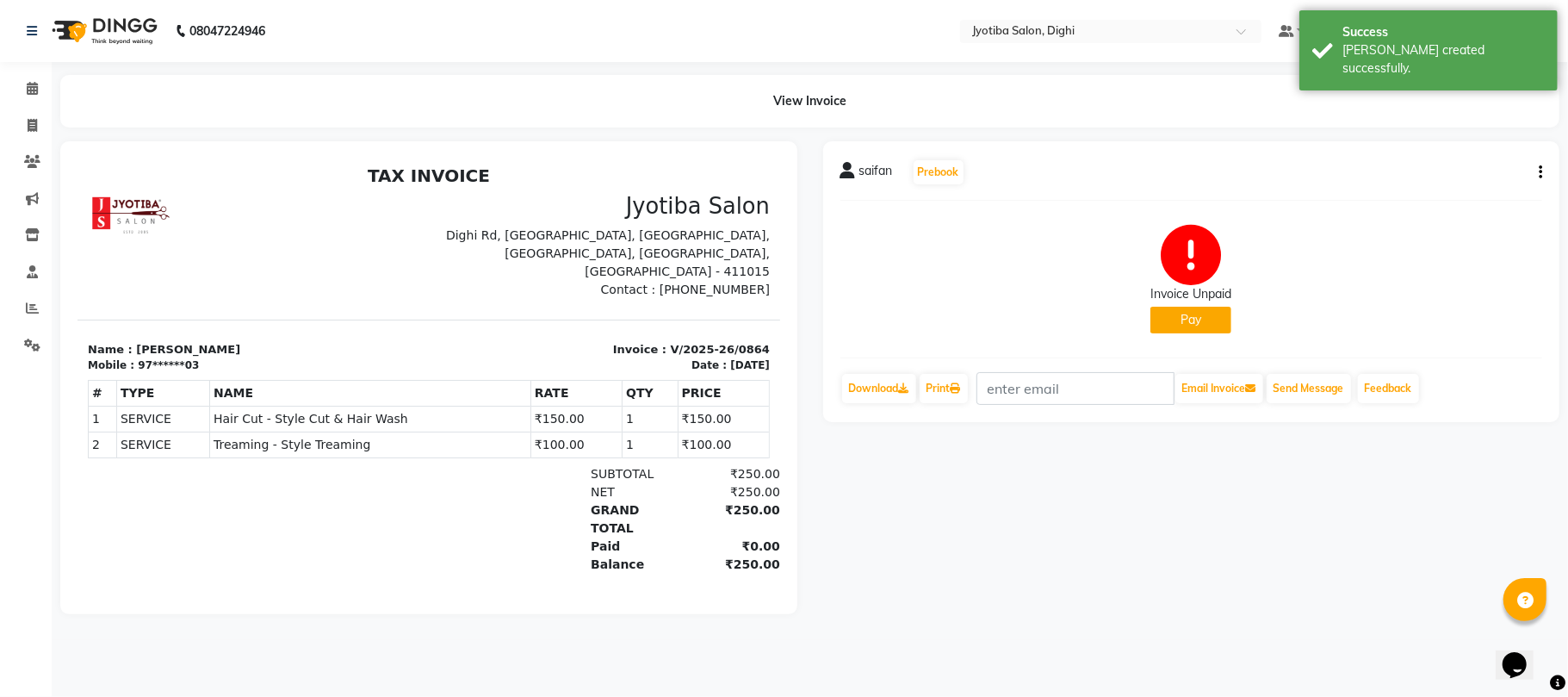
click at [1179, 315] on button "Pay" at bounding box center [1190, 320] width 81 height 27
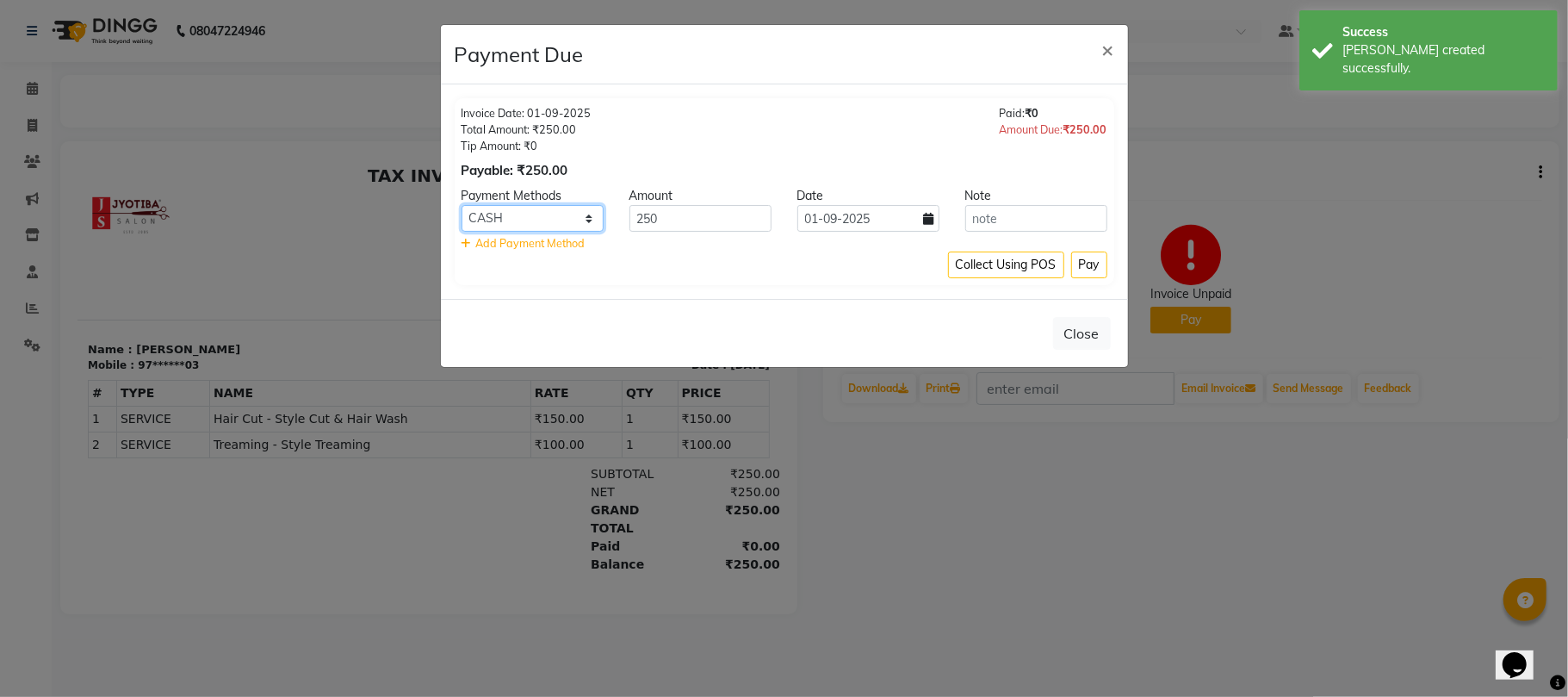
click at [545, 214] on select "CASH ONLINE CARD" at bounding box center [533, 218] width 142 height 27
select select "3"
click at [461, 206] on select "CASH ONLINE CARD" at bounding box center [533, 218] width 142 height 27
click at [1062, 259] on div "Collect Using POS Pay" at bounding box center [784, 264] width 645 height 27
click at [1095, 266] on button "Pay" at bounding box center [1089, 264] width 36 height 27
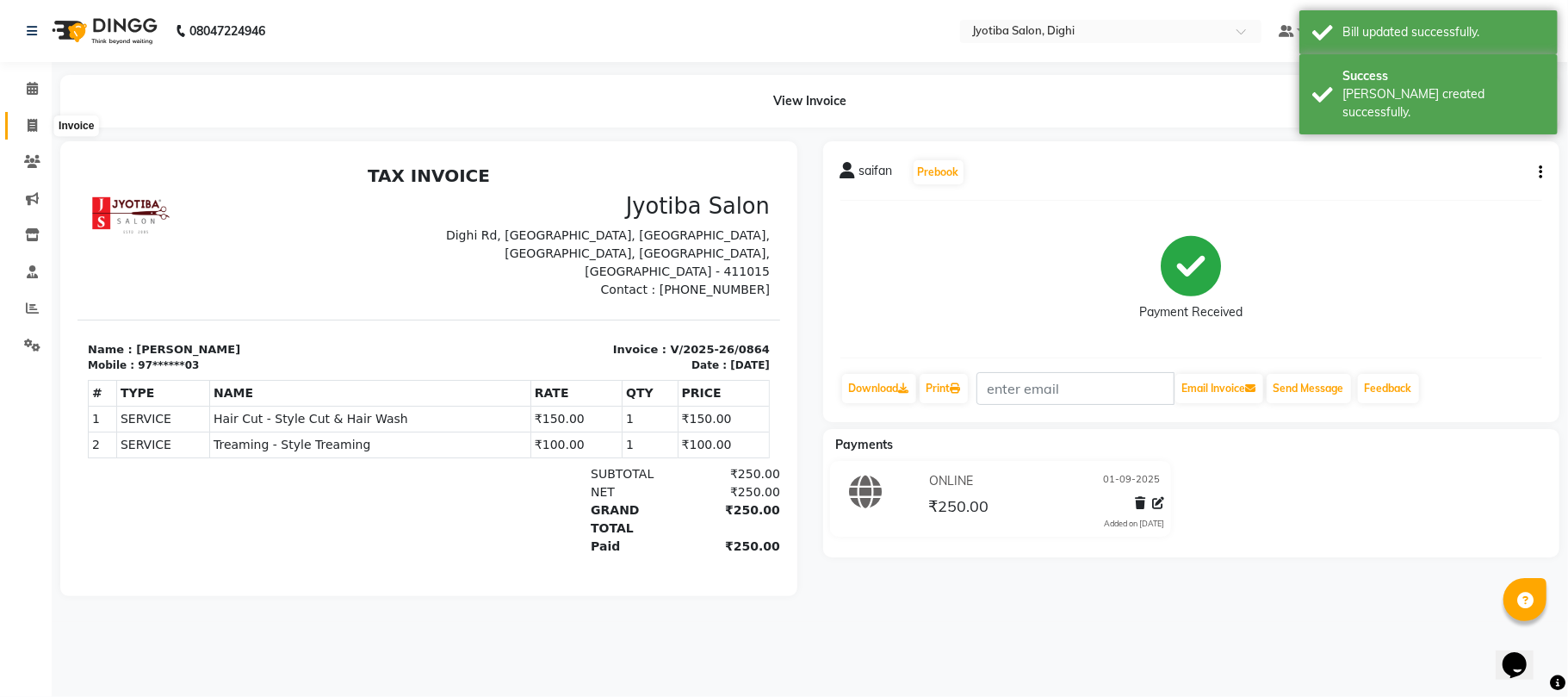
click at [24, 124] on span at bounding box center [32, 126] width 30 height 20
select select "service"
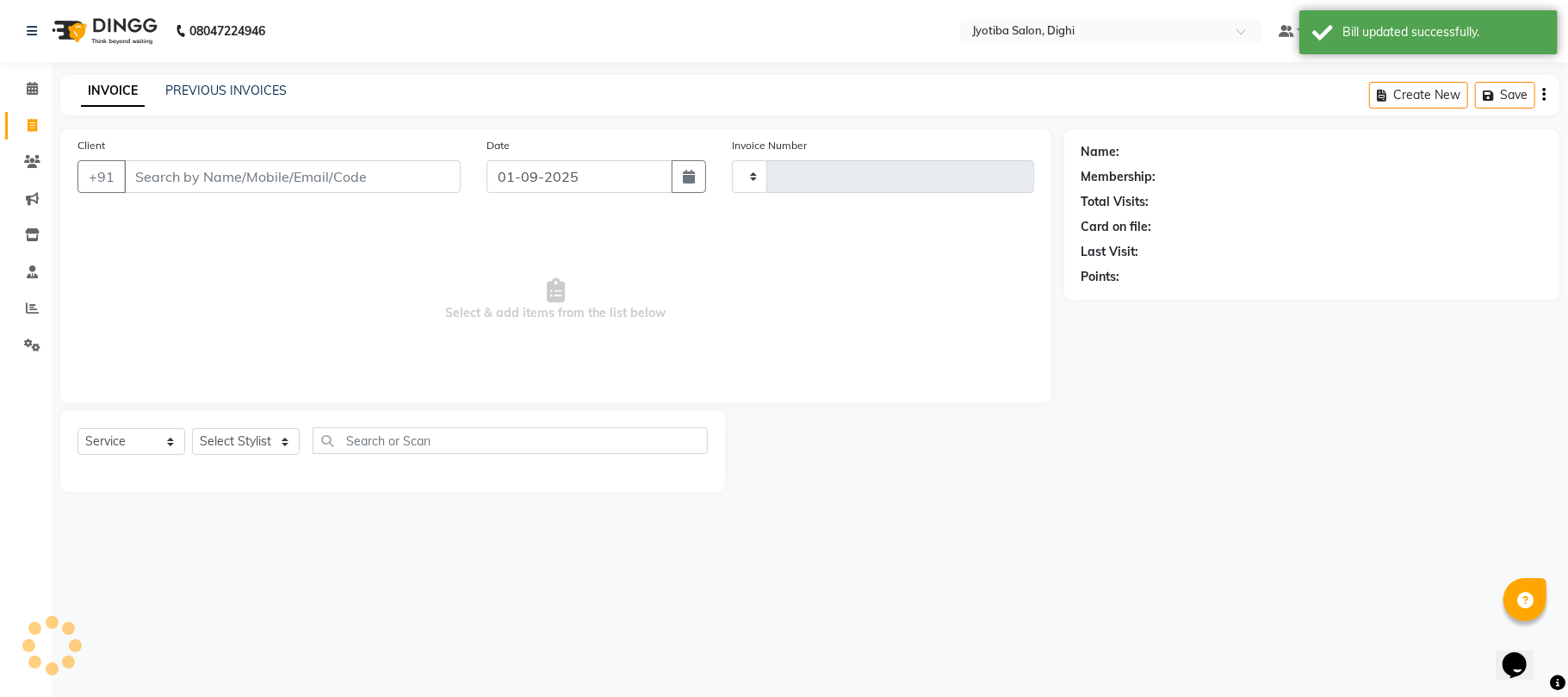
type input "0865"
select select "643"
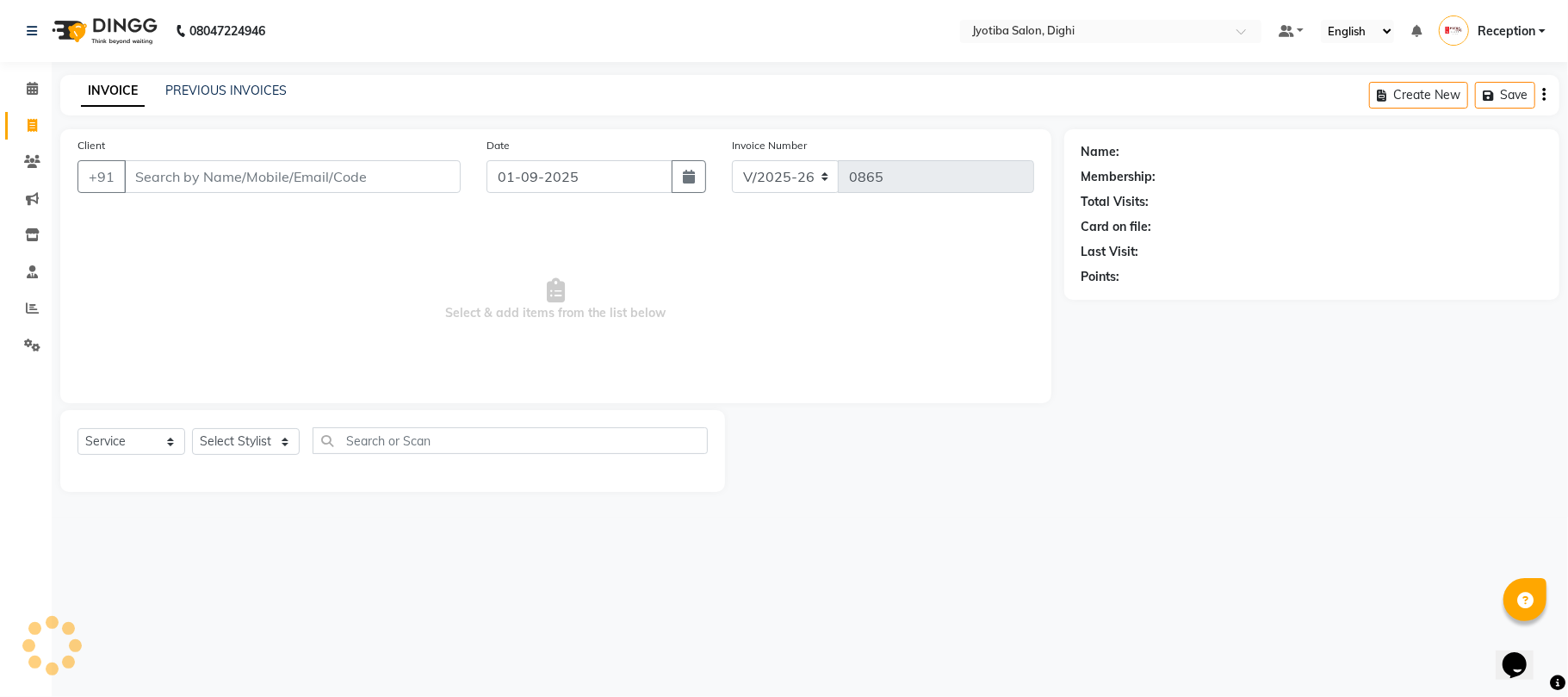
drag, startPoint x: 129, startPoint y: 125, endPoint x: 160, endPoint y: 125, distance: 31.0
click at [160, 125] on main "INVOICE PREVIOUS INVOICES Create New Save Client +91 Date [DATE] Invoice Number…" at bounding box center [809, 295] width 1516 height 442
click at [244, 87] on link "PREVIOUS INVOICES" at bounding box center [226, 90] width 122 height 16
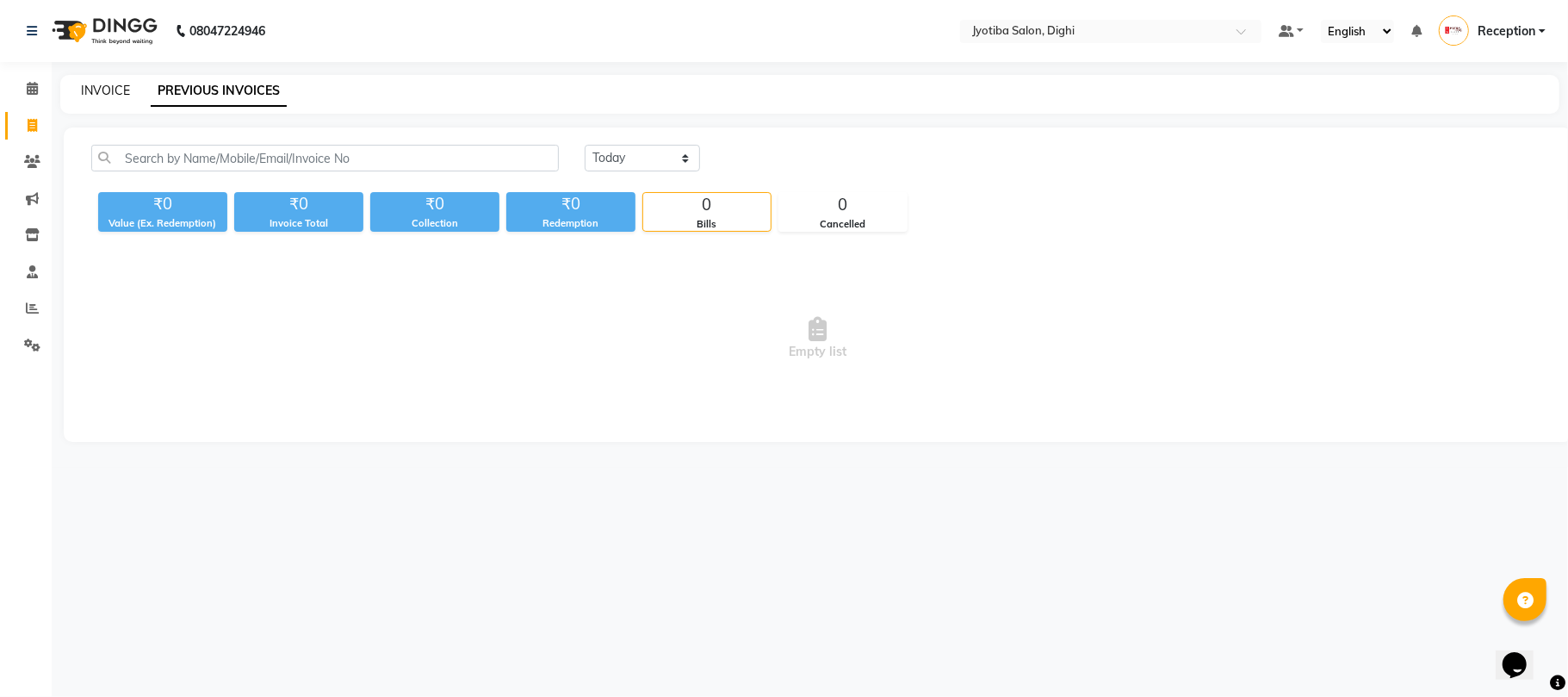
click at [94, 83] on link "INVOICE" at bounding box center [105, 90] width 49 height 16
select select "643"
select select "service"
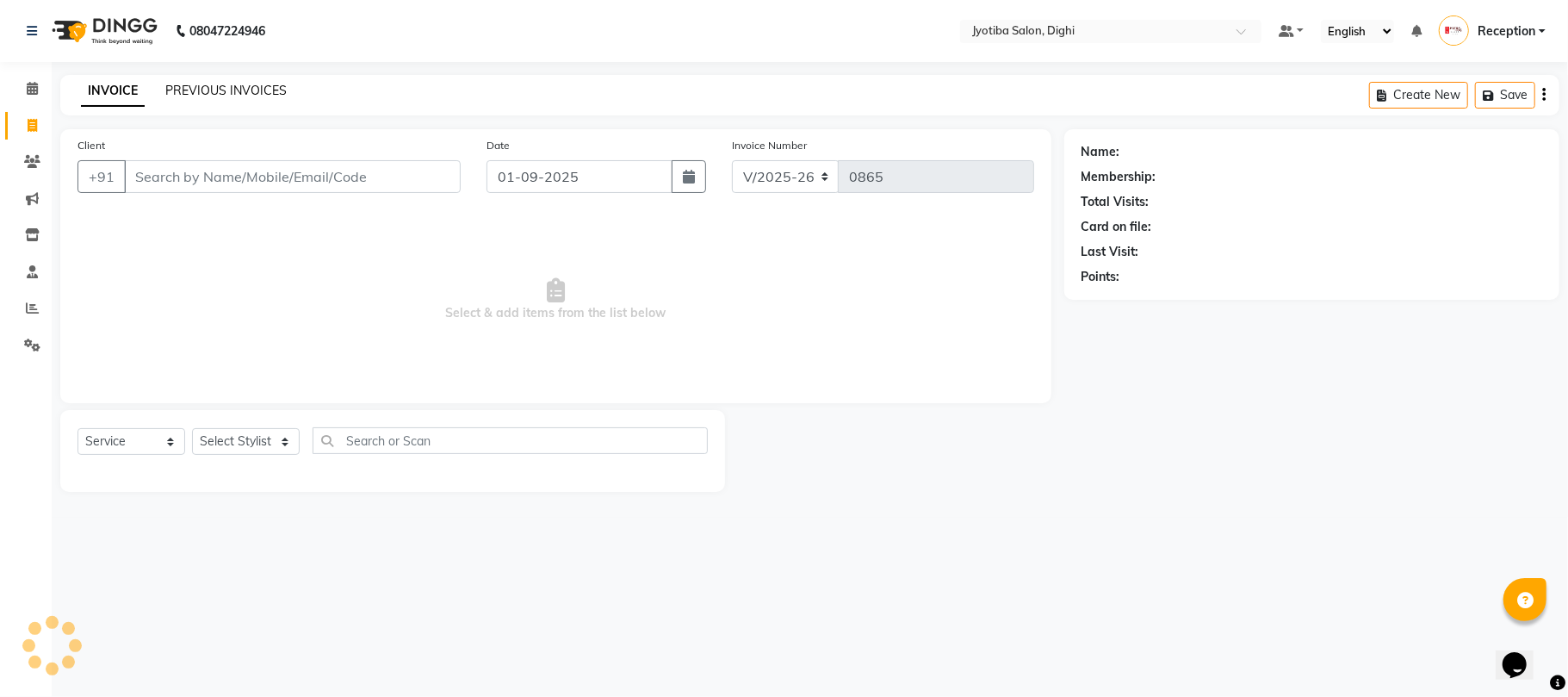
click at [224, 84] on link "PREVIOUS INVOICES" at bounding box center [226, 90] width 122 height 16
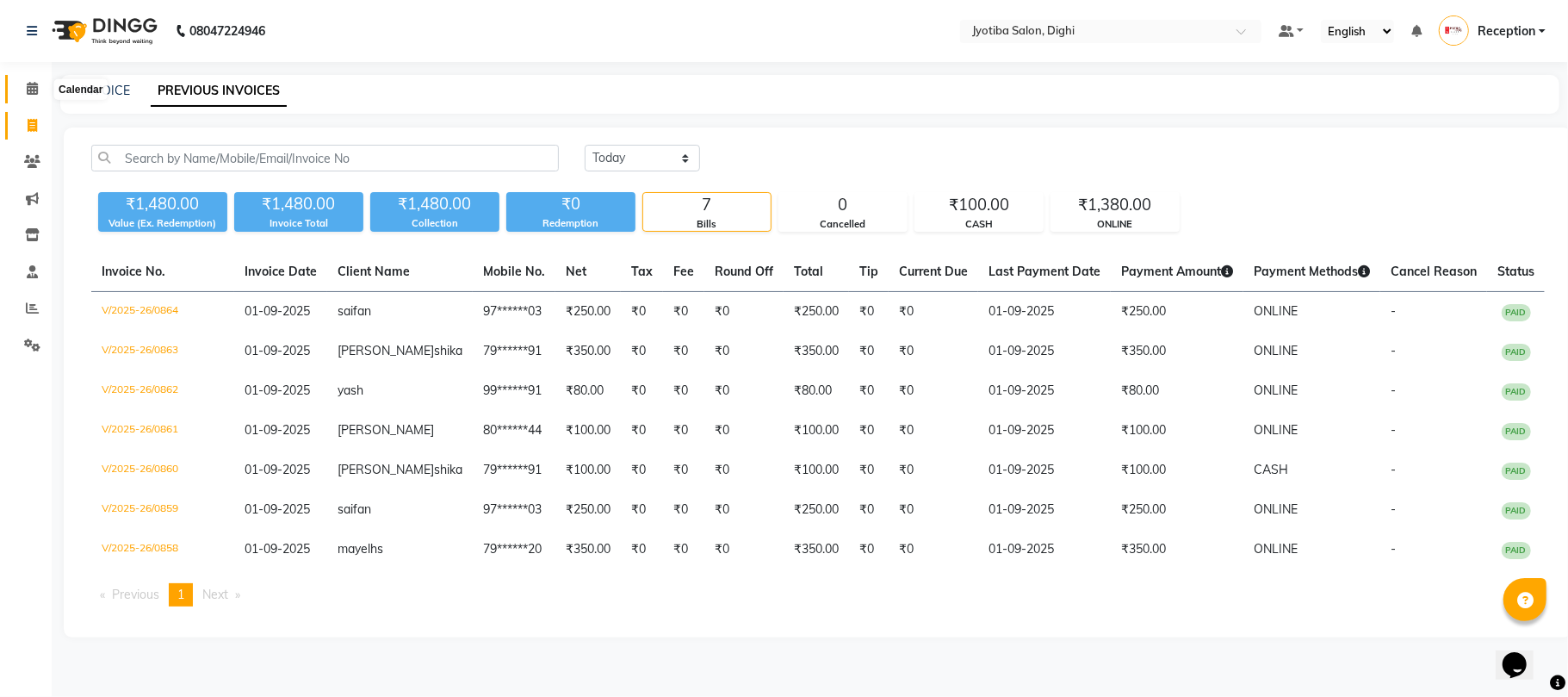
click at [29, 82] on icon at bounding box center [32, 88] width 11 height 13
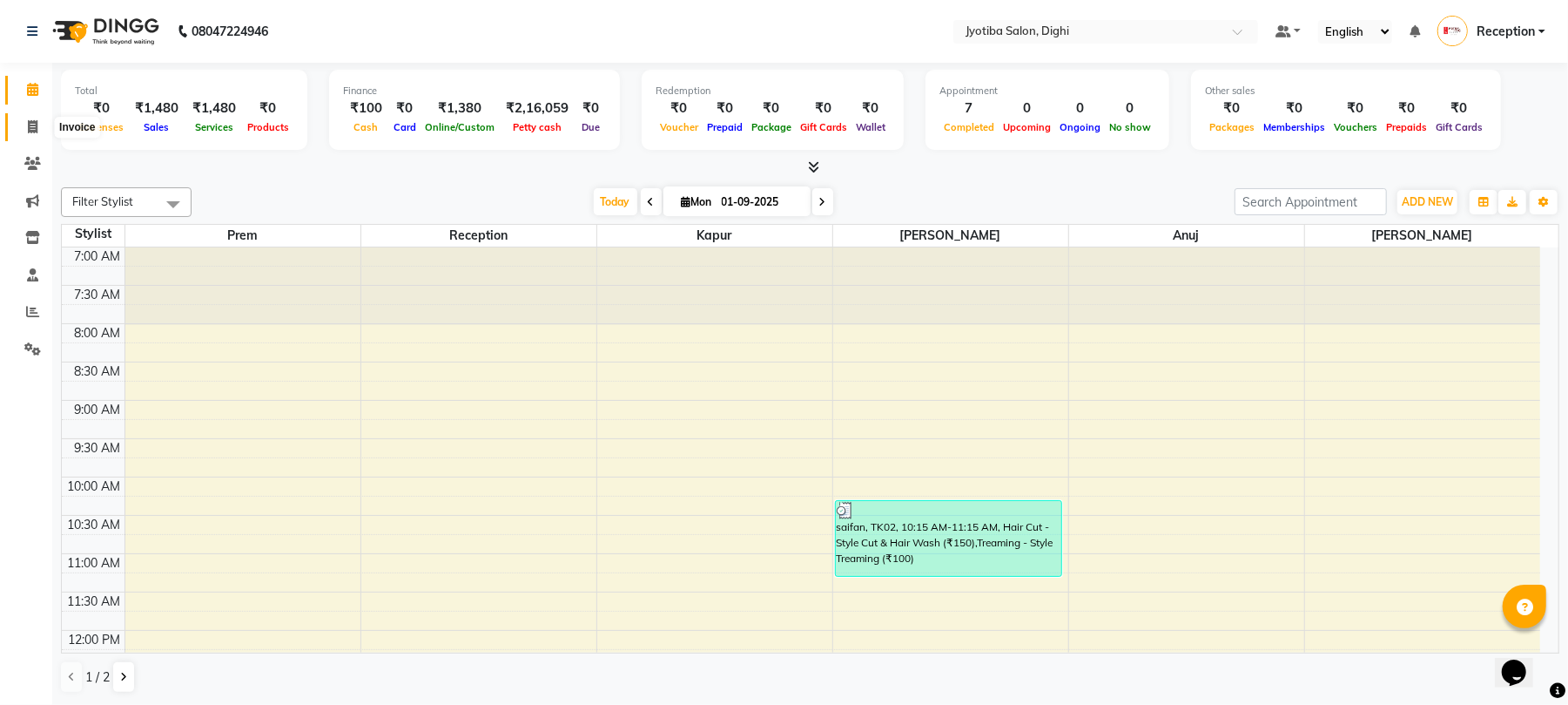
click at [28, 120] on icon at bounding box center [33, 127] width 10 height 13
select select "service"
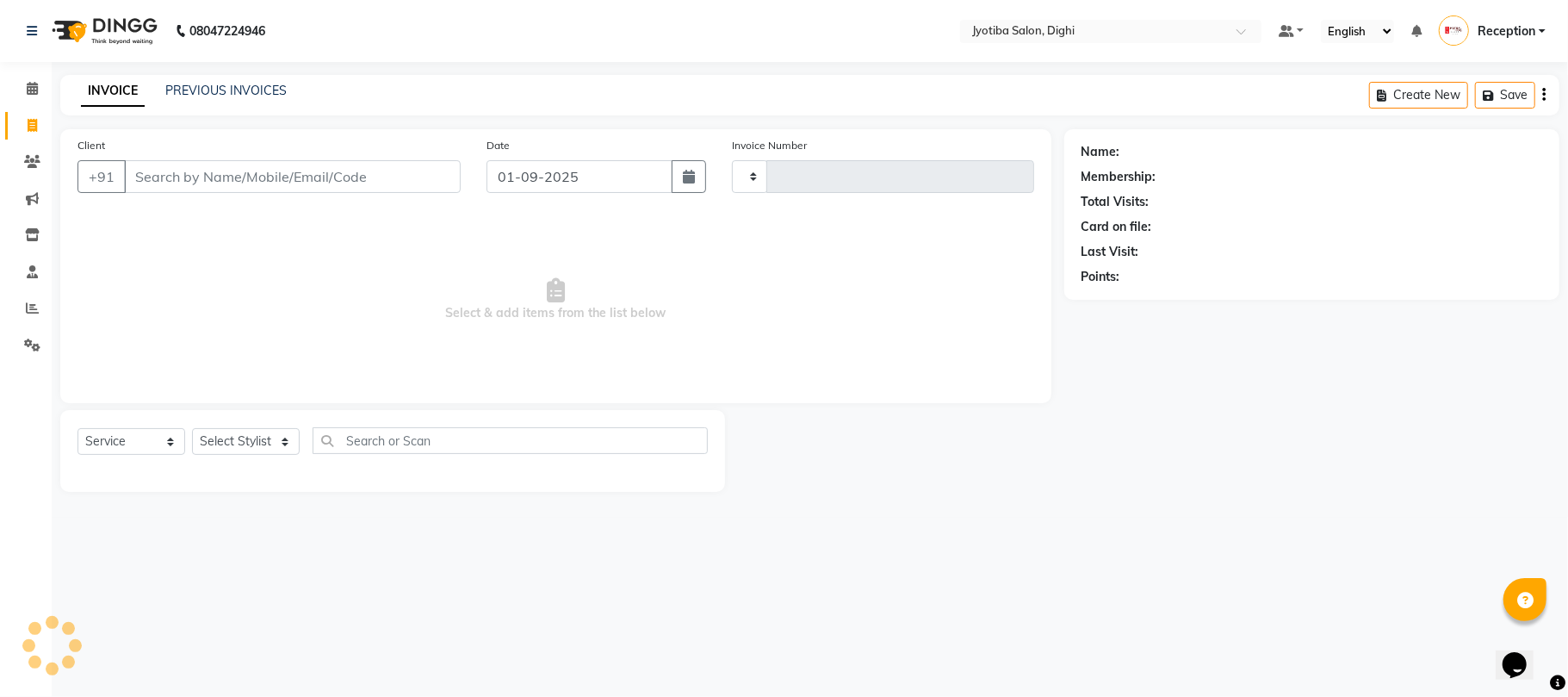
type input "0865"
select select "643"
click at [198, 84] on link "PREVIOUS INVOICES" at bounding box center [226, 90] width 122 height 16
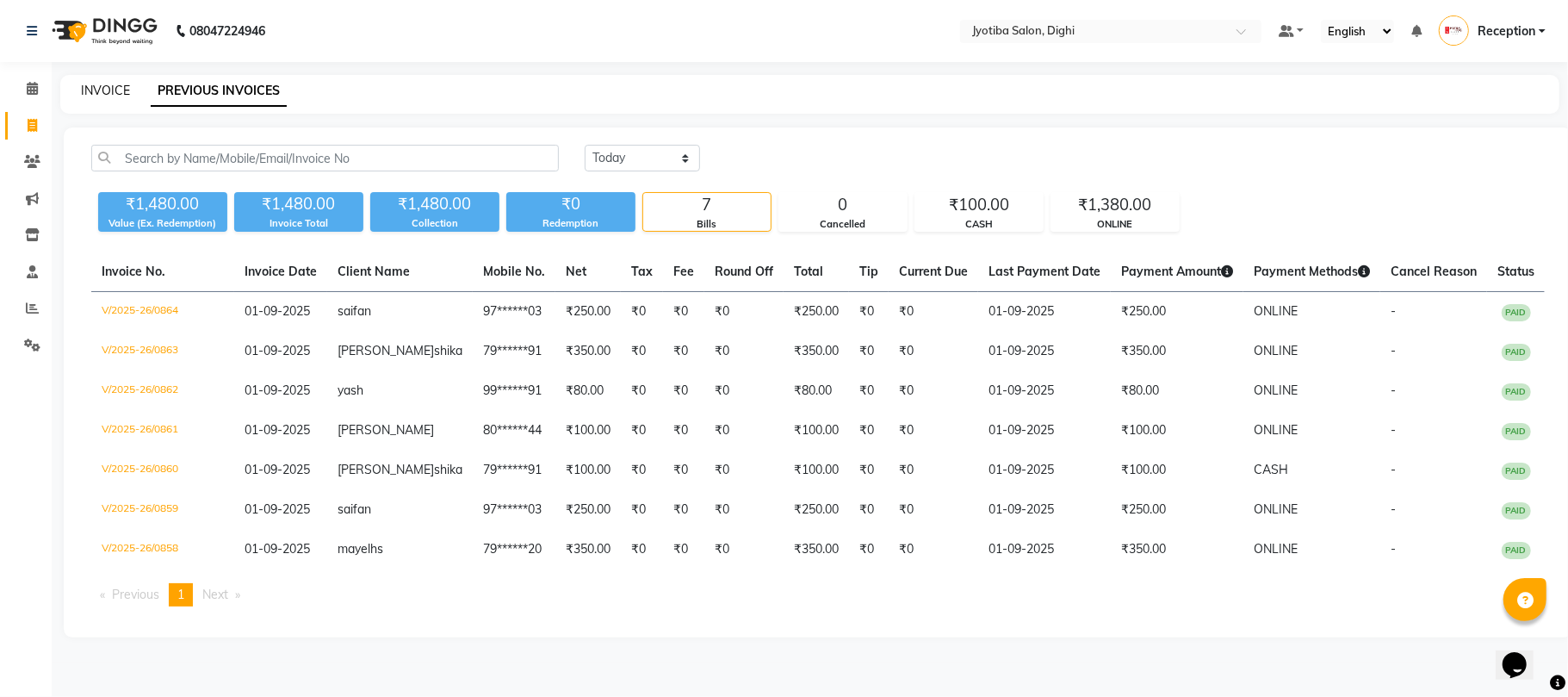
drag, startPoint x: 119, startPoint y: 100, endPoint x: 115, endPoint y: 90, distance: 10.8
click at [115, 91] on div "INVOICE PREVIOUS INVOICES" at bounding box center [809, 94] width 1499 height 39
click at [112, 83] on link "INVOICE" at bounding box center [105, 90] width 49 height 16
select select "service"
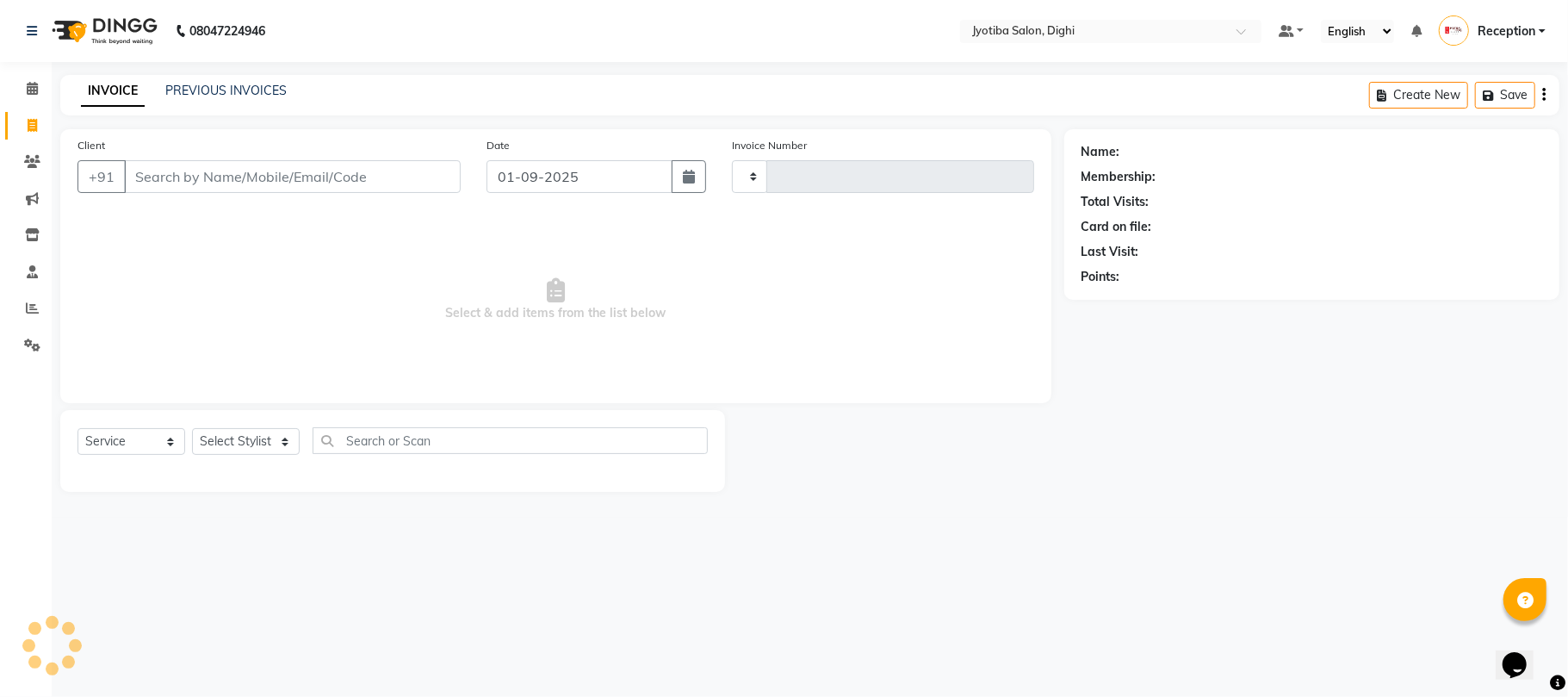
type input "0865"
select select "643"
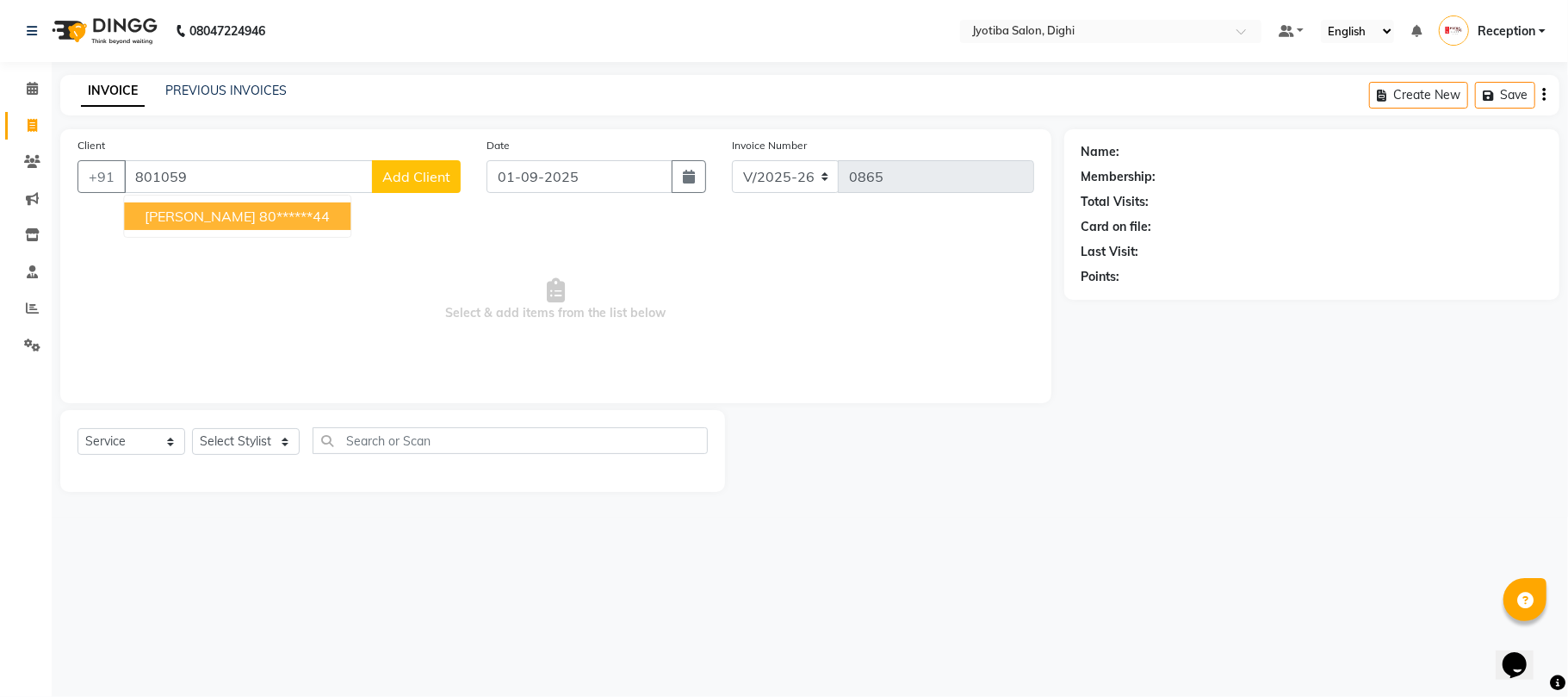
click at [259, 215] on ngb-highlight "80******44" at bounding box center [294, 216] width 70 height 17
type input "80******44"
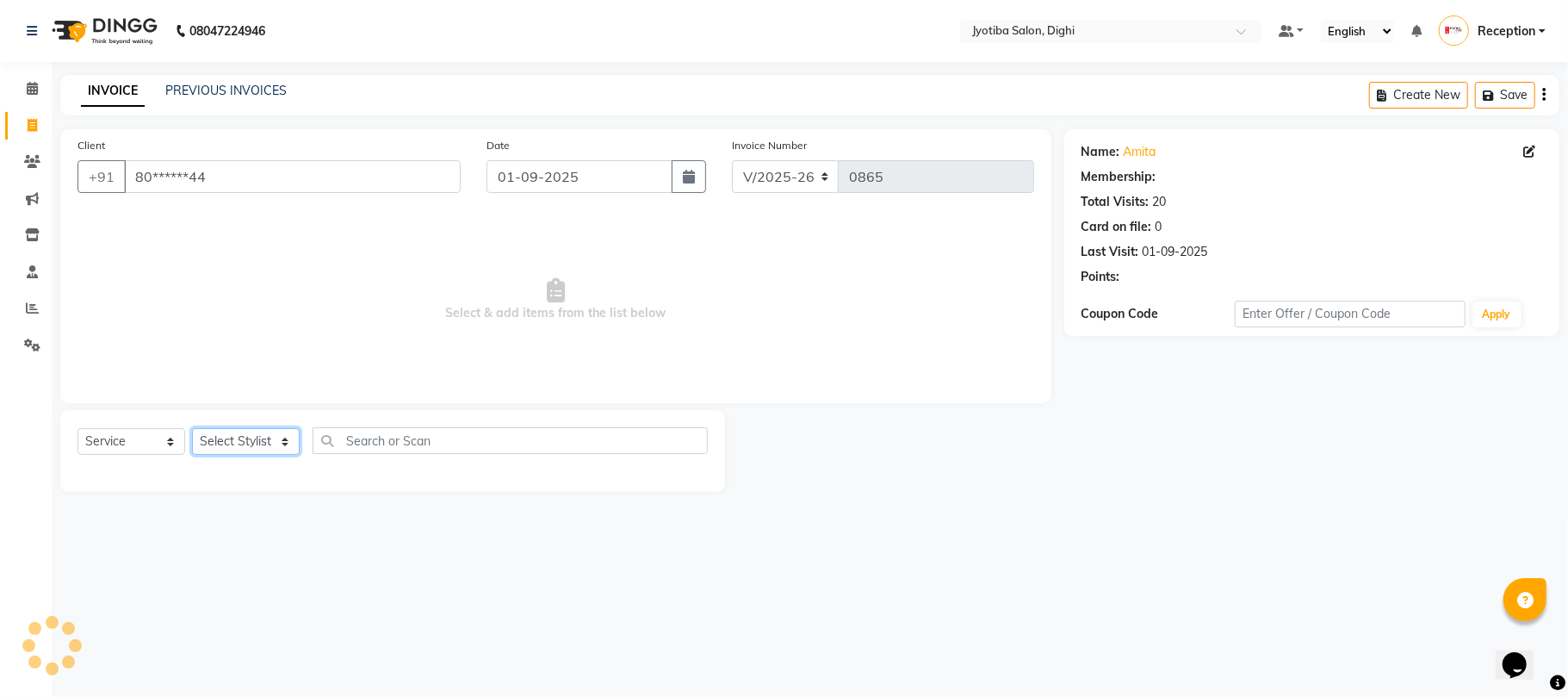
click at [238, 444] on select "Select Stylist anuj [PERSON_NAME] Prem Reception [PERSON_NAME]" at bounding box center [246, 441] width 108 height 27
select select "59472"
click at [192, 428] on select "Select Stylist anuj [PERSON_NAME] Prem Reception [PERSON_NAME]" at bounding box center [246, 441] width 108 height 27
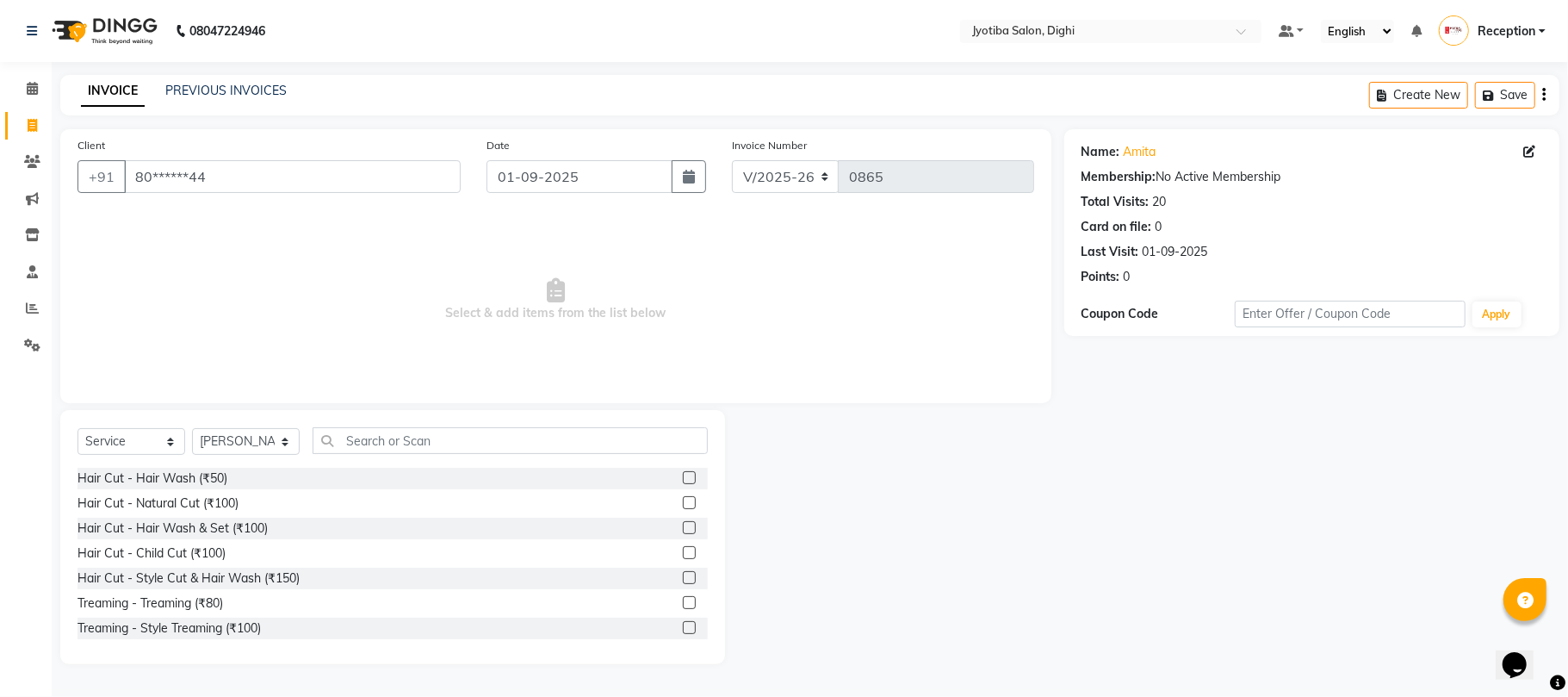
click at [683, 574] on label at bounding box center [689, 577] width 13 height 13
click at [683, 574] on input "checkbox" at bounding box center [688, 578] width 11 height 11
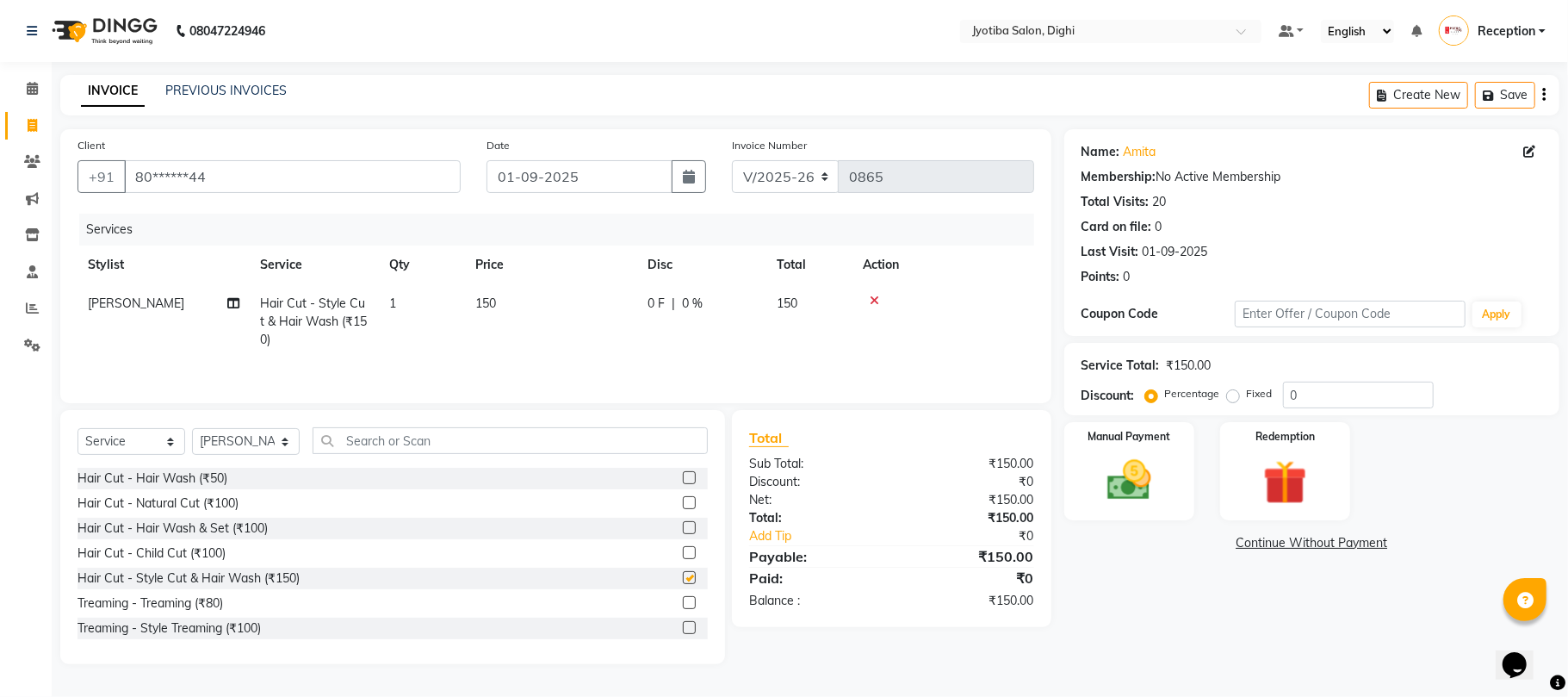
checkbox input "false"
drag, startPoint x: 672, startPoint y: 634, endPoint x: 670, endPoint y: 621, distance: 13.2
click at [683, 632] on label at bounding box center [689, 627] width 13 height 13
click at [683, 632] on input "checkbox" at bounding box center [688, 627] width 11 height 11
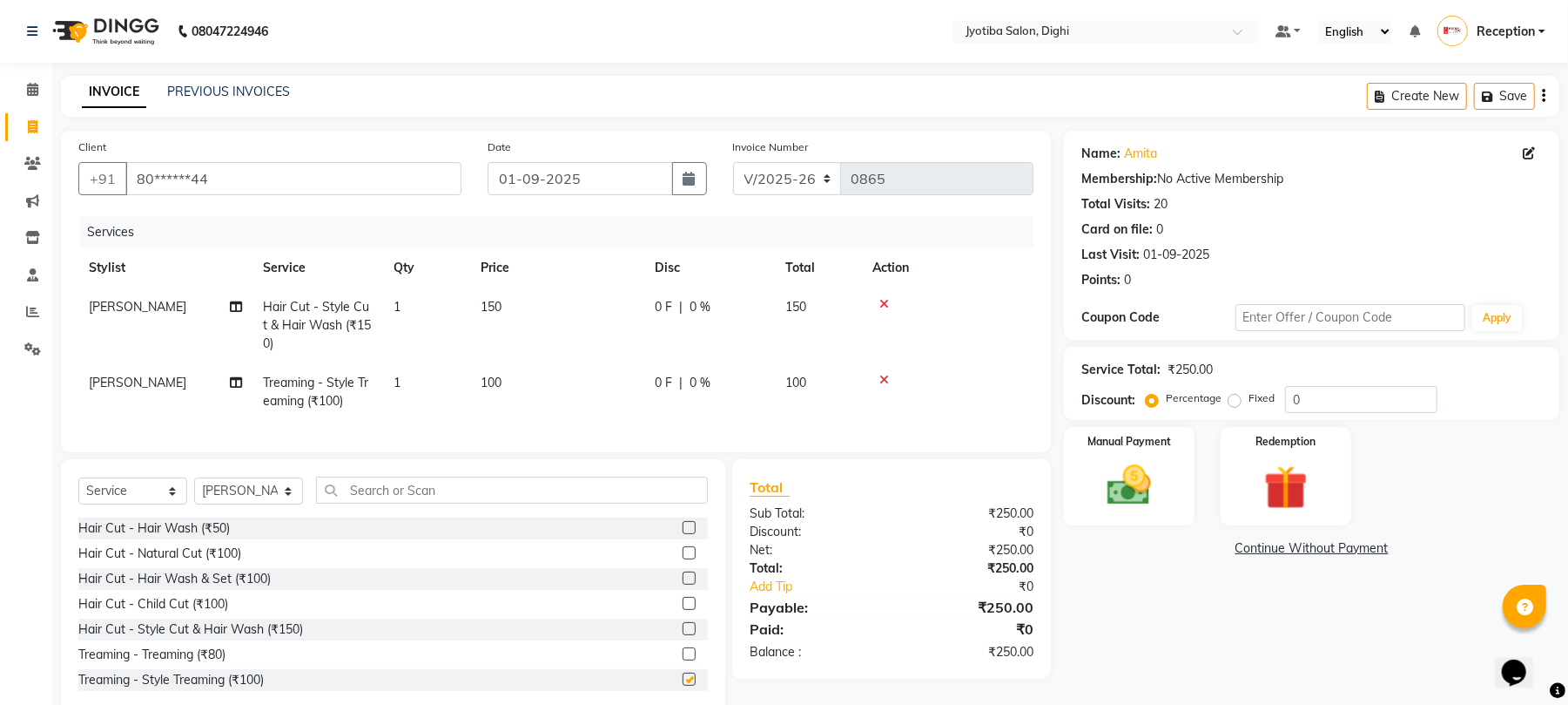
checkbox input "false"
click at [589, 504] on input "text" at bounding box center [512, 490] width 392 height 27
click at [461, 504] on input "text" at bounding box center [512, 490] width 392 height 27
click at [882, 376] on icon at bounding box center [884, 380] width 10 height 12
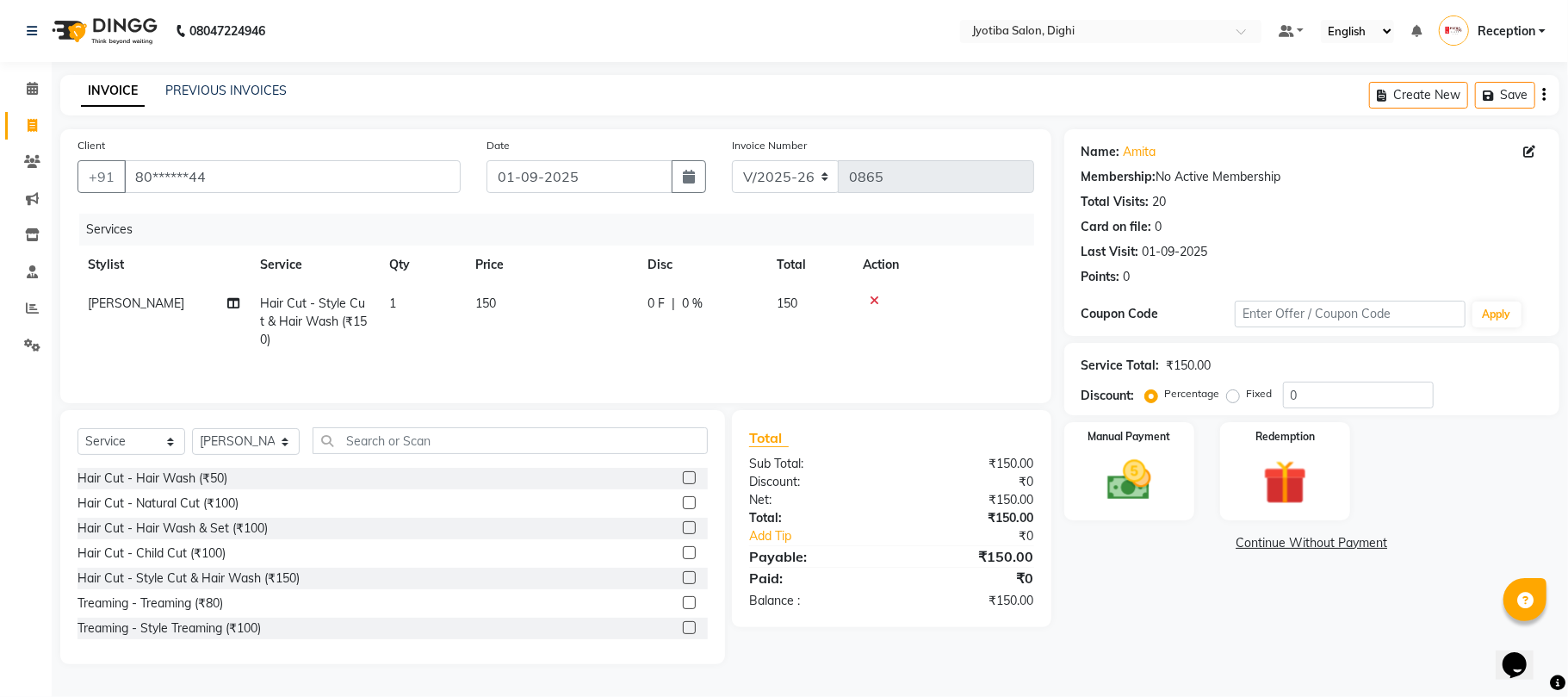
click at [533, 461] on div "Select Service Product Membership Package Voucher Prepaid Gift Card Select Styl…" at bounding box center [392, 448] width 630 height 41
click at [531, 454] on input "text" at bounding box center [510, 441] width 395 height 27
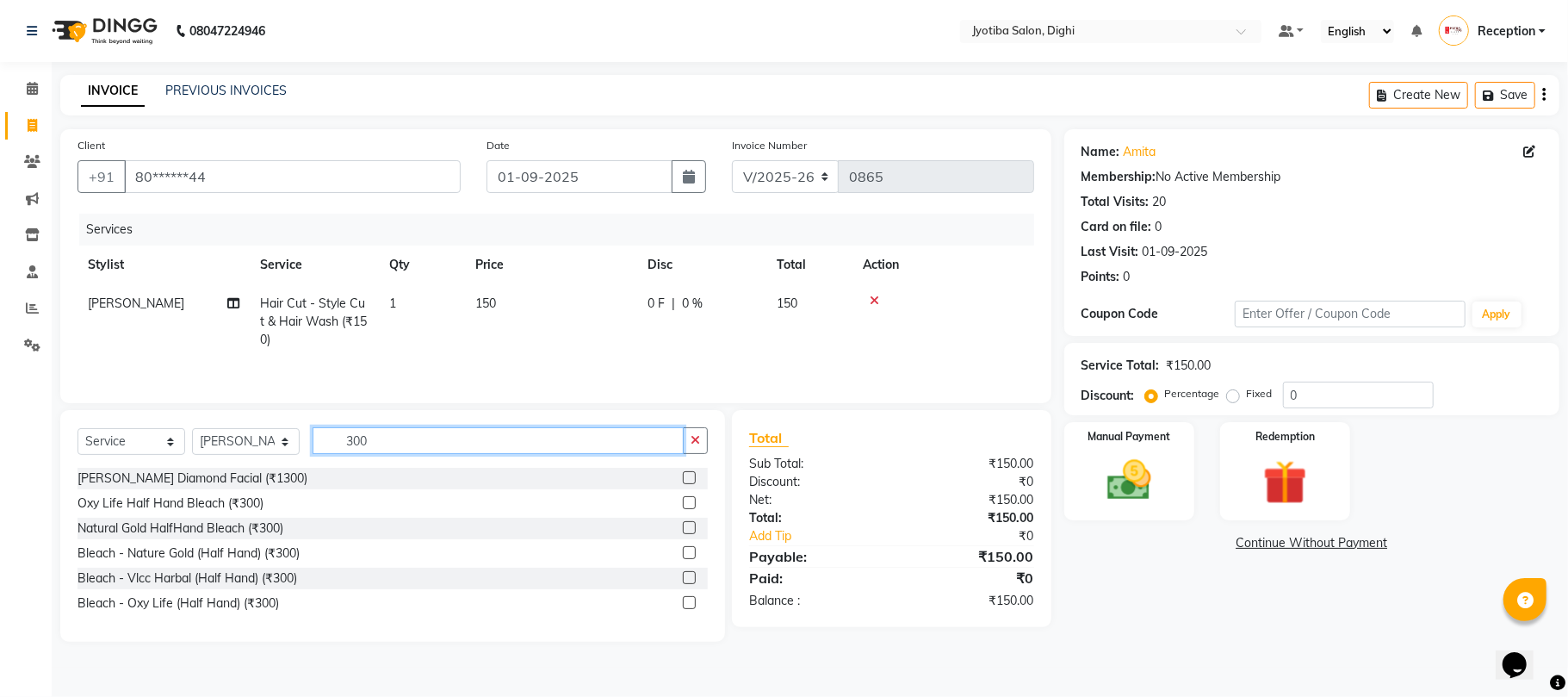
type input "300"
click at [687, 558] on label at bounding box center [689, 552] width 13 height 13
click at [687, 558] on input "checkbox" at bounding box center [688, 553] width 11 height 11
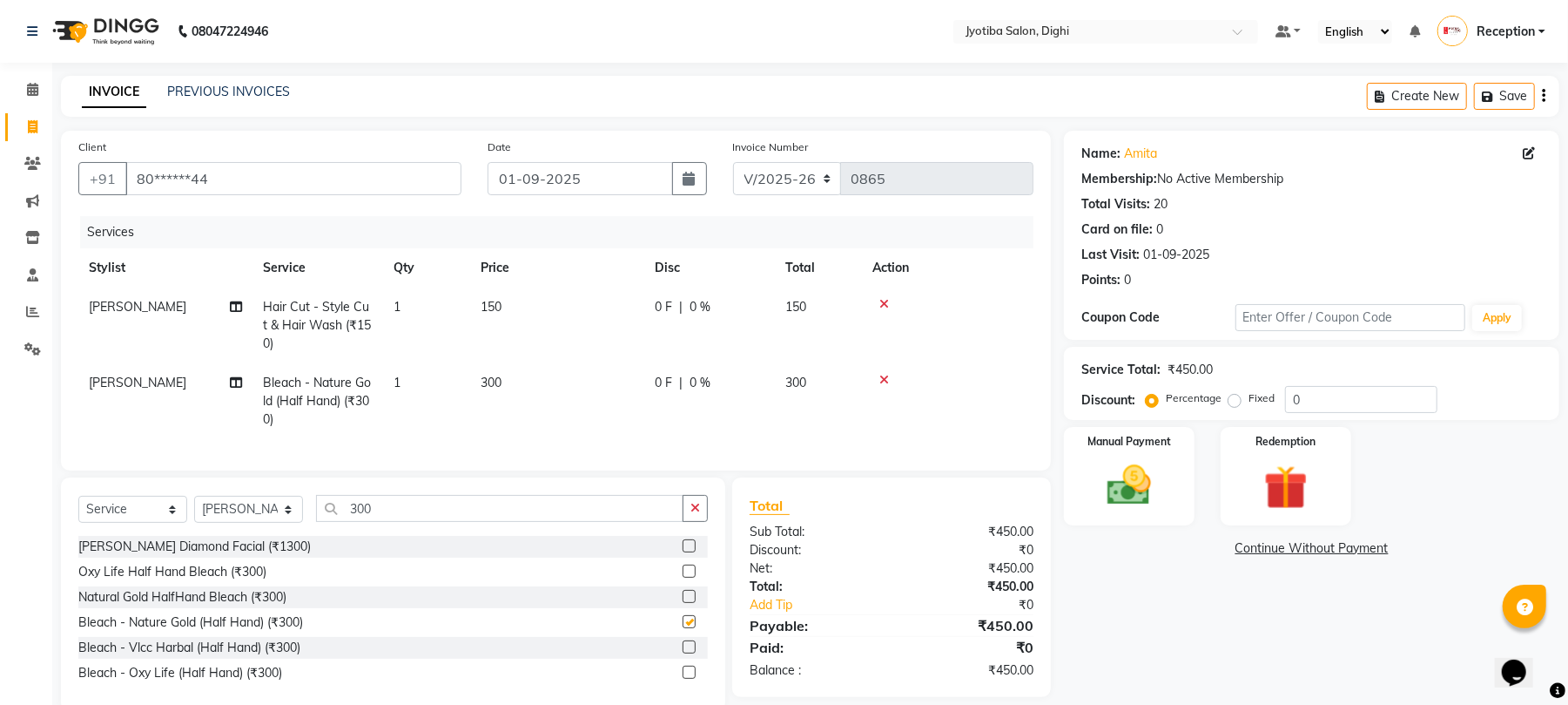
checkbox input "false"
click at [883, 300] on icon at bounding box center [884, 304] width 10 height 12
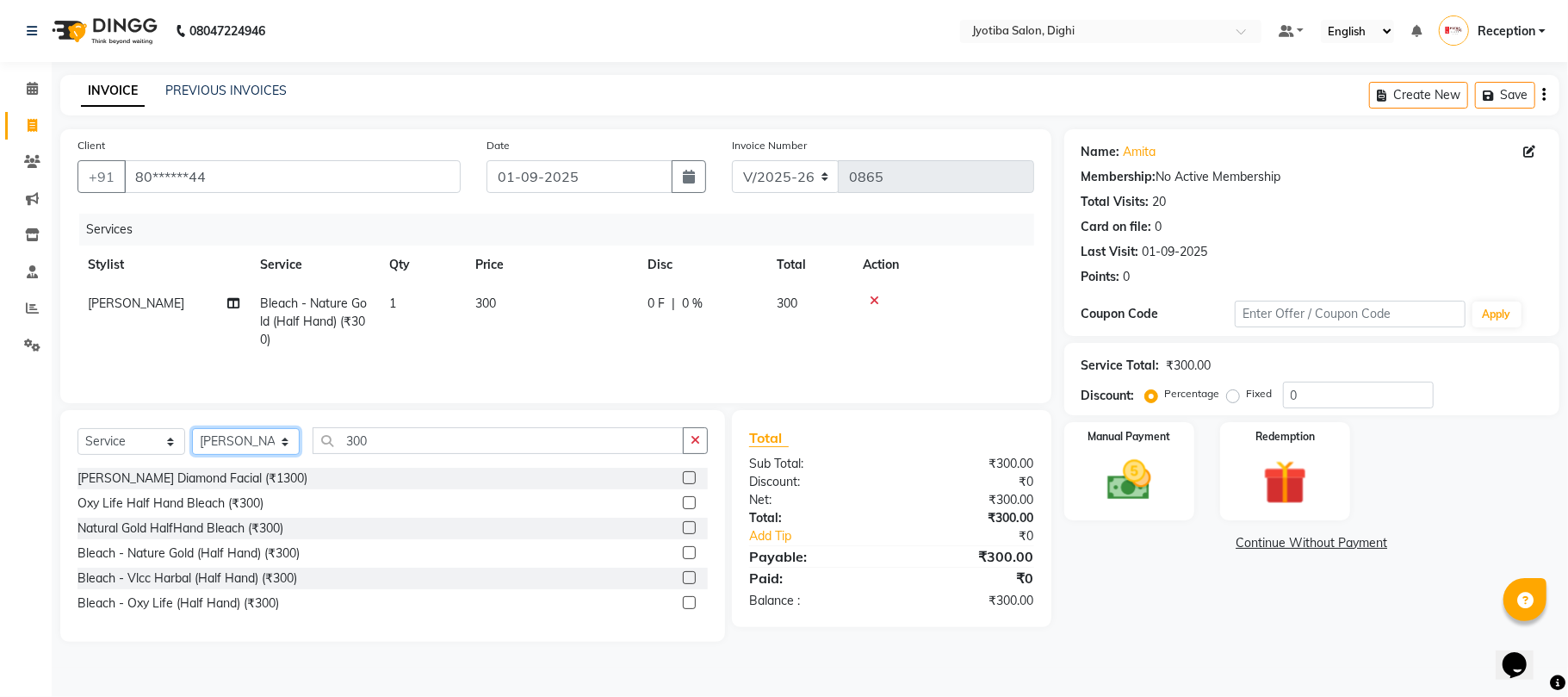
click at [272, 441] on select "Select Stylist anuj [PERSON_NAME] Prem Reception [PERSON_NAME]" at bounding box center [246, 441] width 108 height 27
click at [279, 448] on select "Select Stylist anuj [PERSON_NAME] Prem Reception [PERSON_NAME]" at bounding box center [246, 441] width 108 height 27
click at [691, 445] on icon "button" at bounding box center [695, 440] width 10 height 12
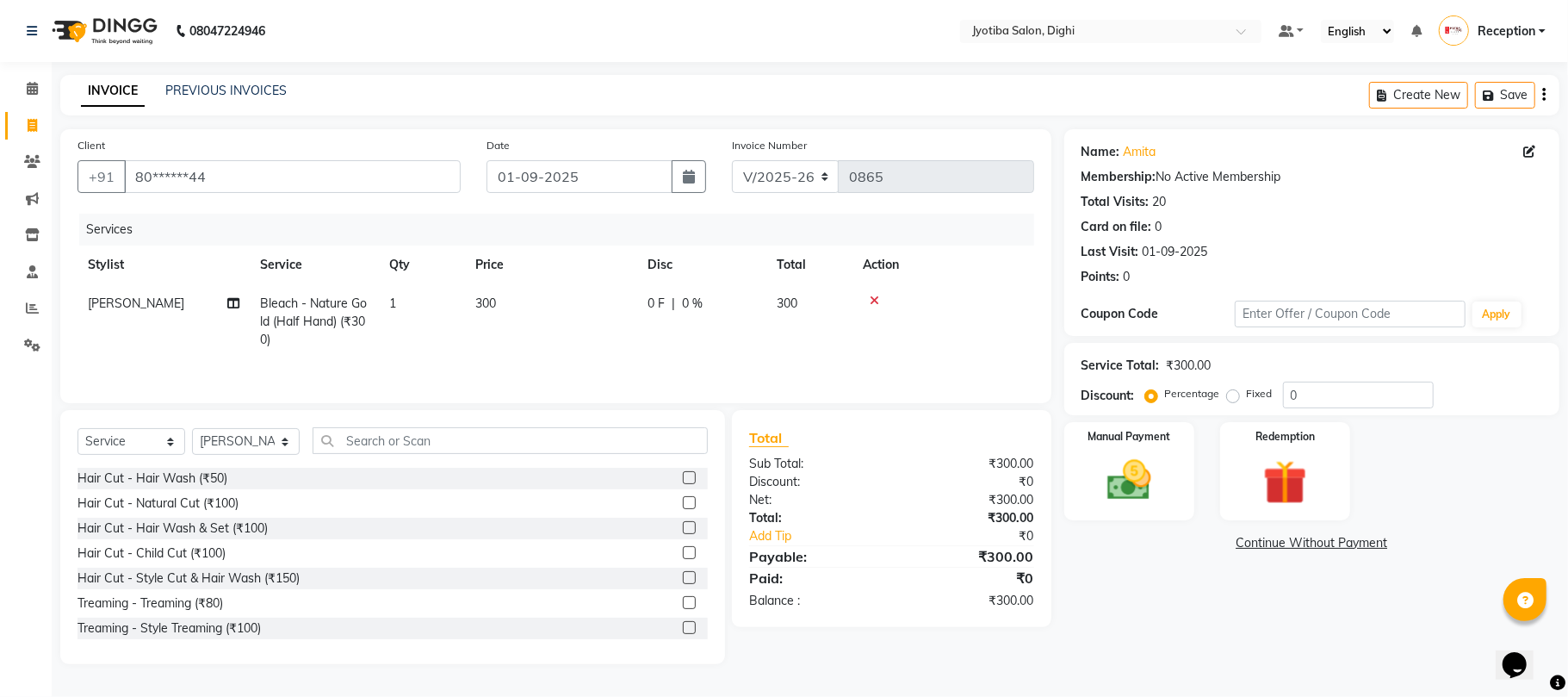
click at [683, 625] on label at bounding box center [689, 627] width 13 height 13
click at [683, 625] on input "checkbox" at bounding box center [688, 627] width 11 height 11
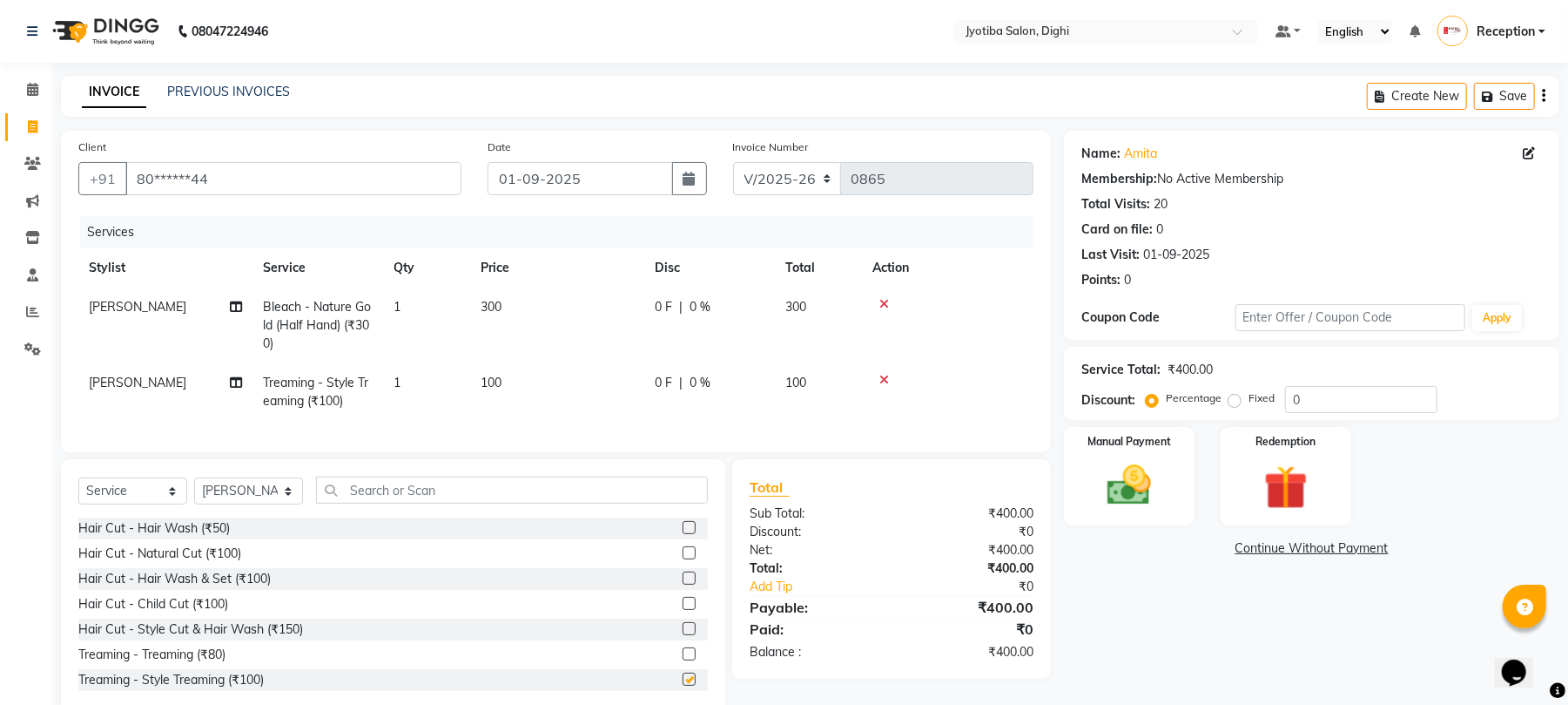
checkbox input "false"
click at [1279, 548] on link "Continue Without Payment" at bounding box center [1311, 548] width 488 height 18
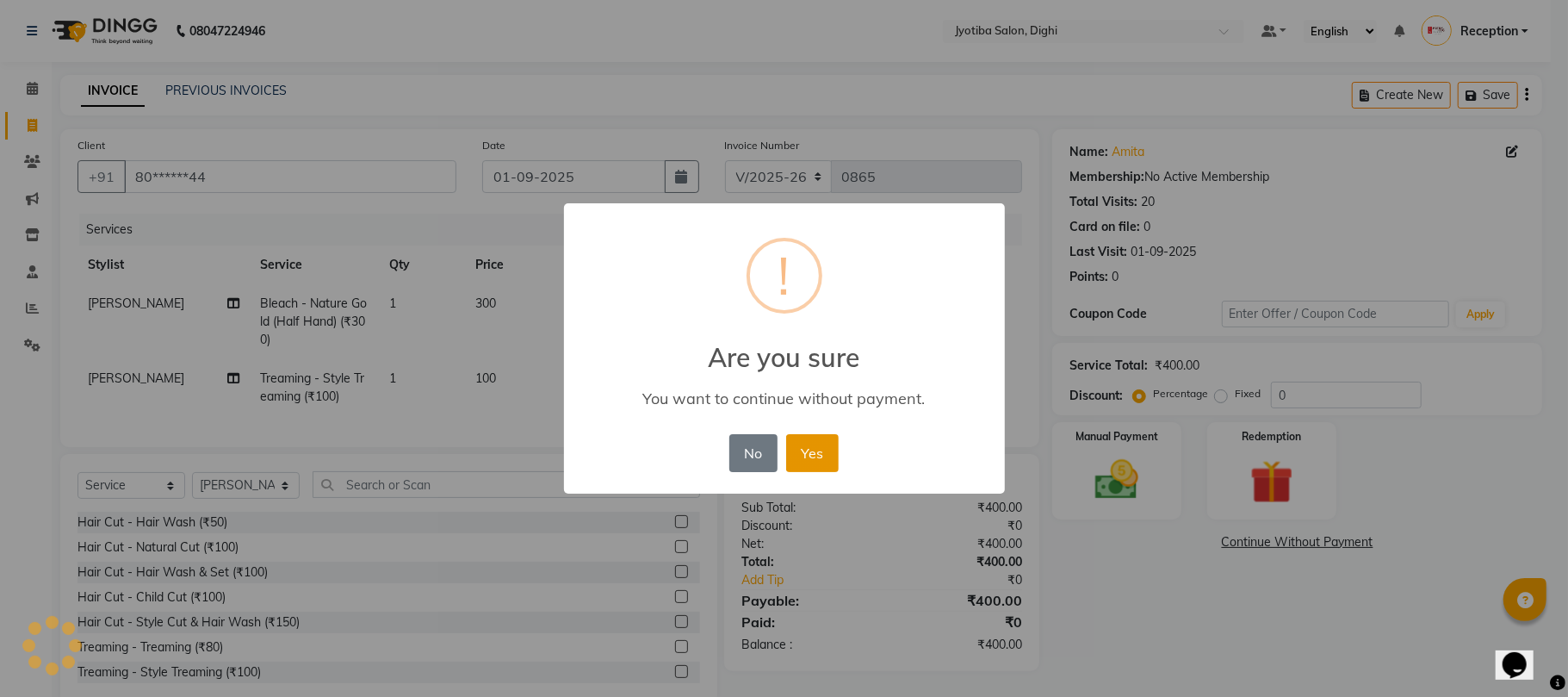
click at [820, 452] on button "Yes" at bounding box center [812, 453] width 52 height 38
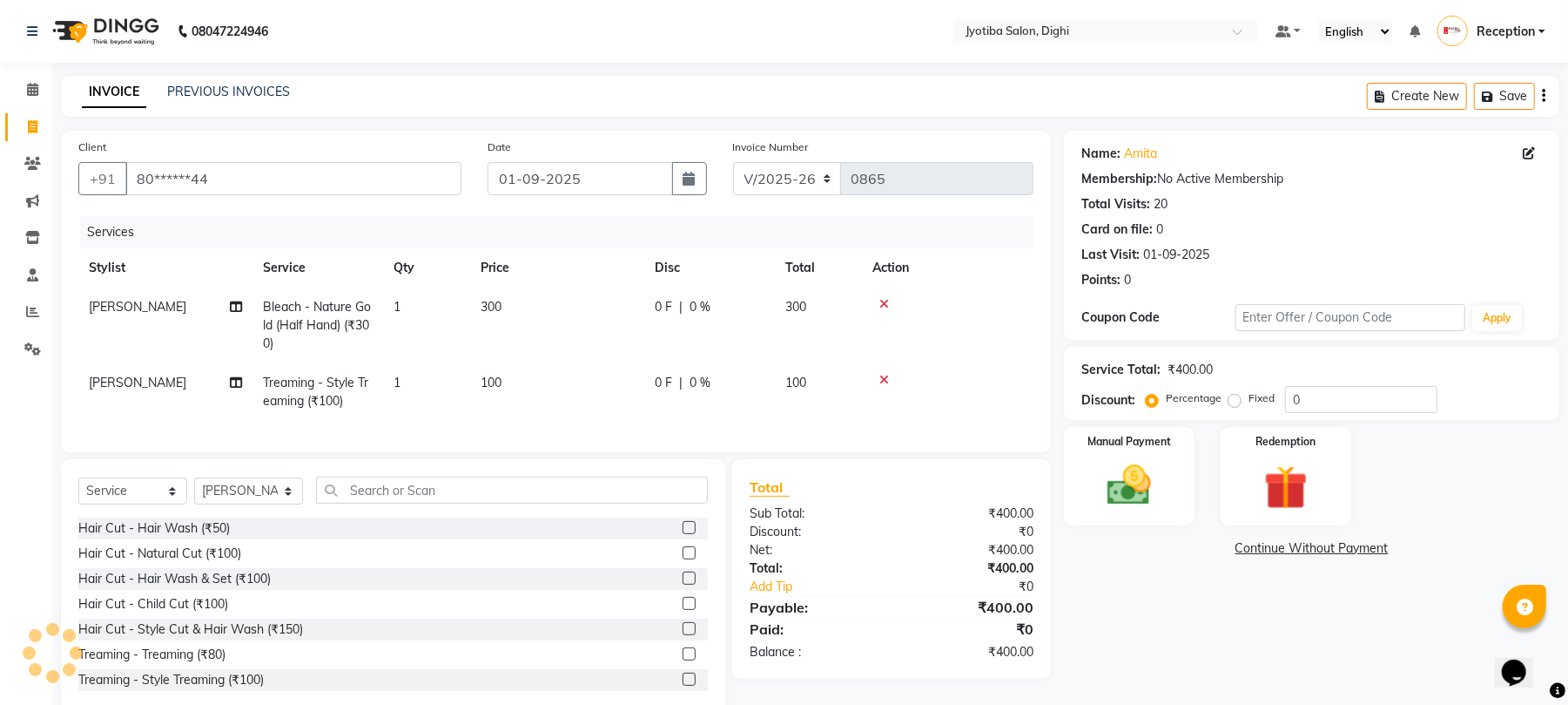
drag, startPoint x: 1255, startPoint y: 550, endPoint x: 1247, endPoint y: 543, distance: 10.6
click at [1247, 543] on link "Continue Without Payment" at bounding box center [1311, 548] width 488 height 18
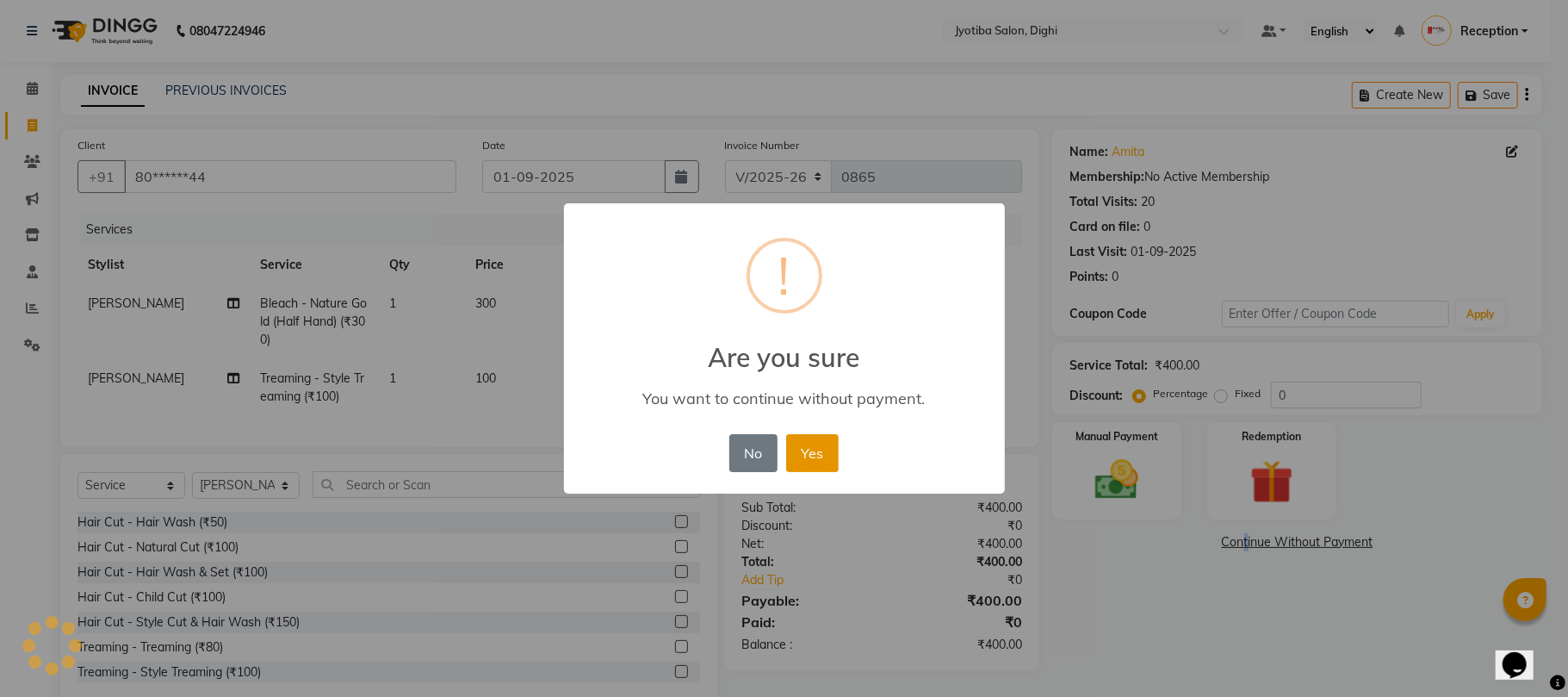
click at [814, 452] on button "Yes" at bounding box center [812, 453] width 52 height 38
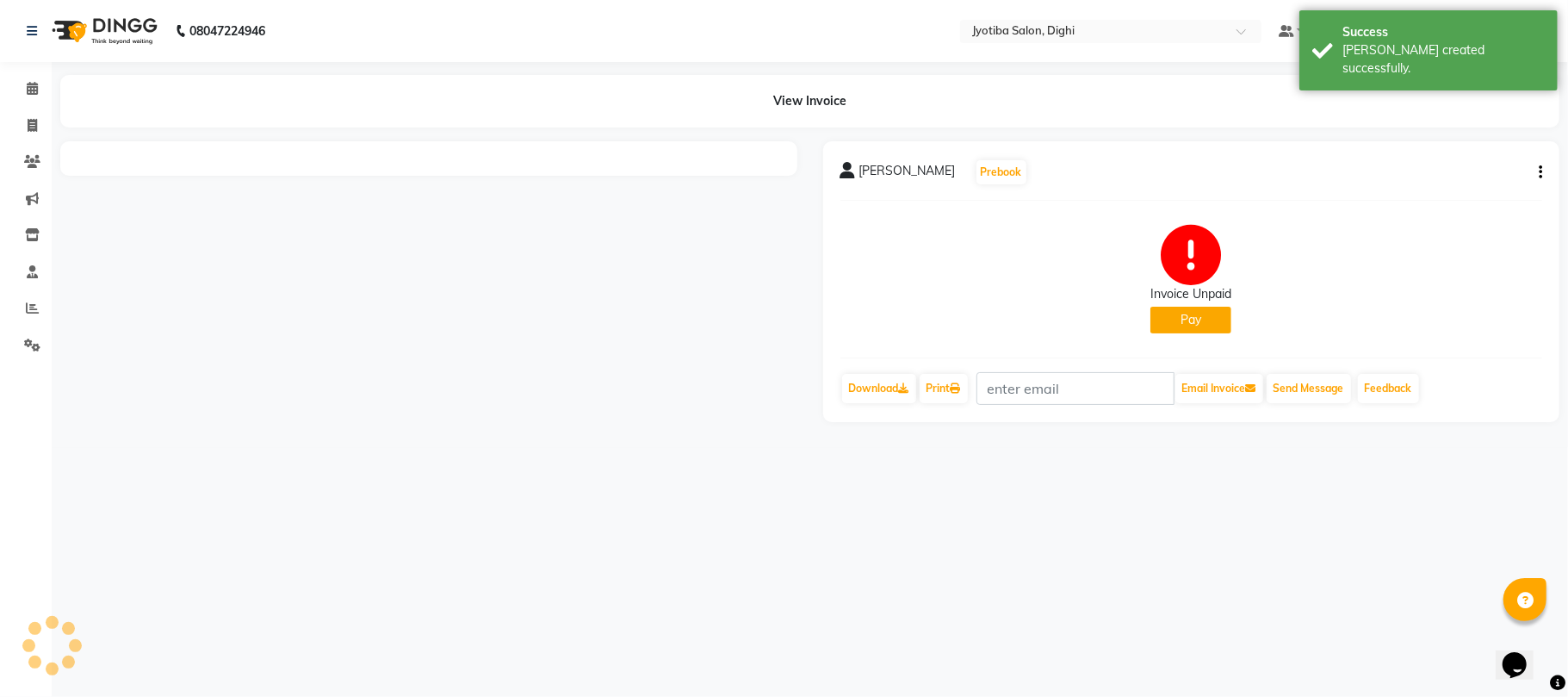
click at [1174, 311] on button "Pay" at bounding box center [1190, 320] width 81 height 27
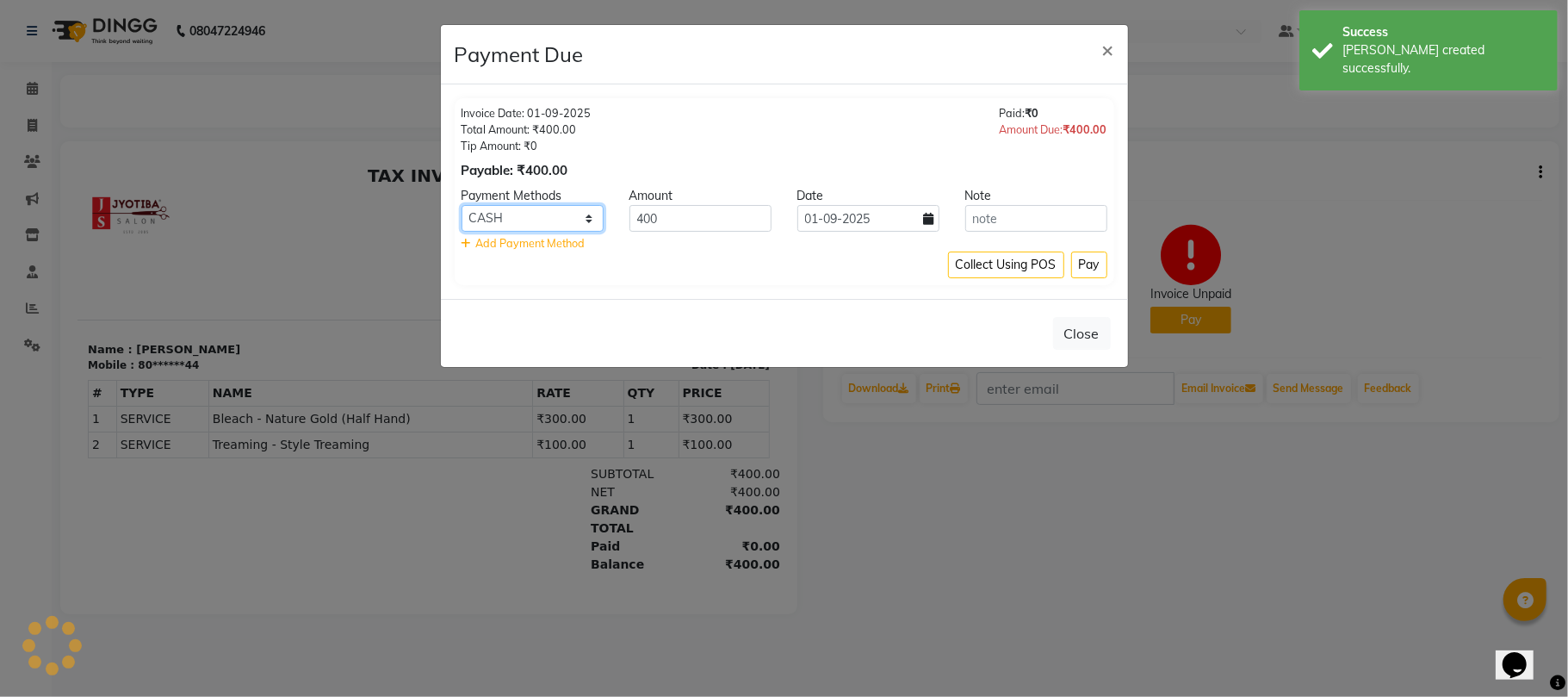
click at [506, 215] on select "CASH ONLINE CARD" at bounding box center [533, 218] width 142 height 27
select select "3"
click at [461, 206] on select "CASH ONLINE CARD" at bounding box center [533, 218] width 142 height 27
click at [1085, 266] on button "Pay" at bounding box center [1089, 264] width 36 height 27
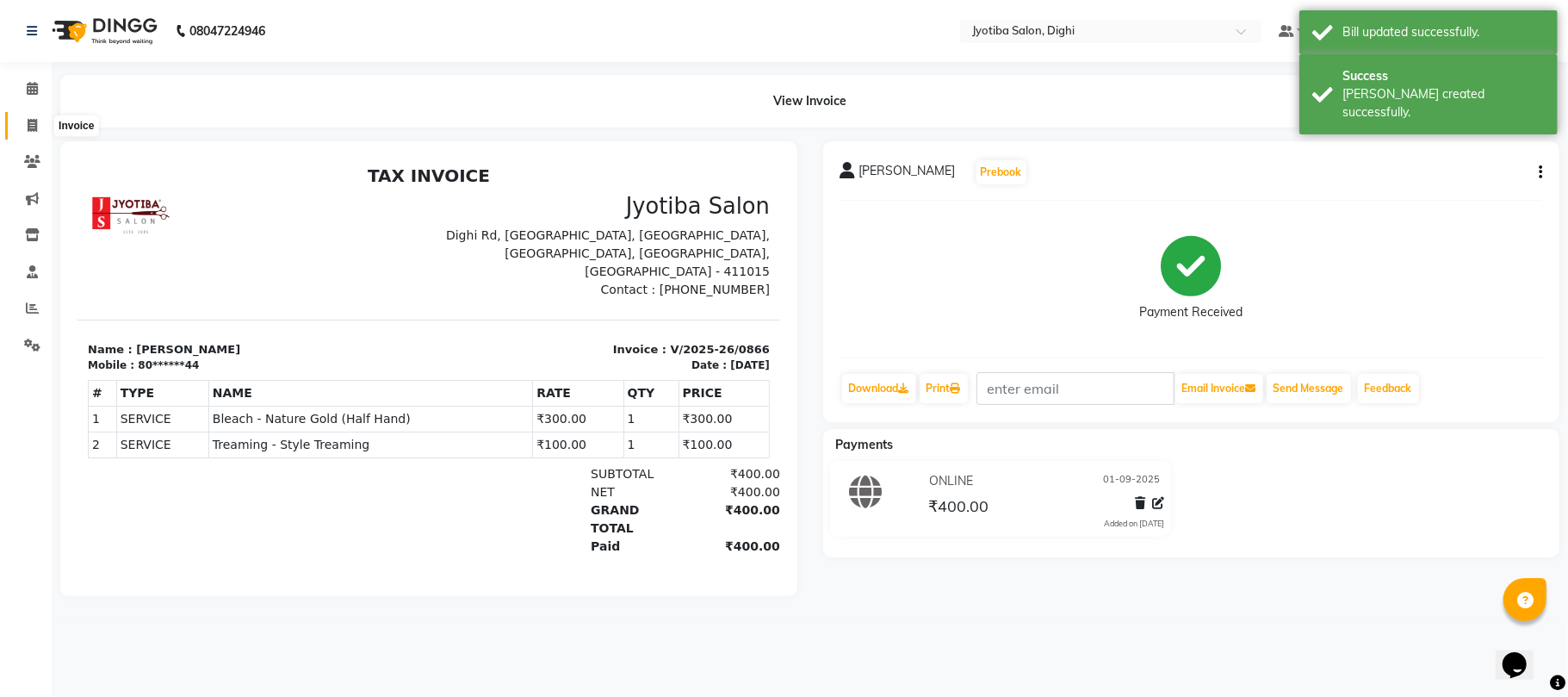
click at [35, 126] on icon at bounding box center [32, 125] width 10 height 13
select select "service"
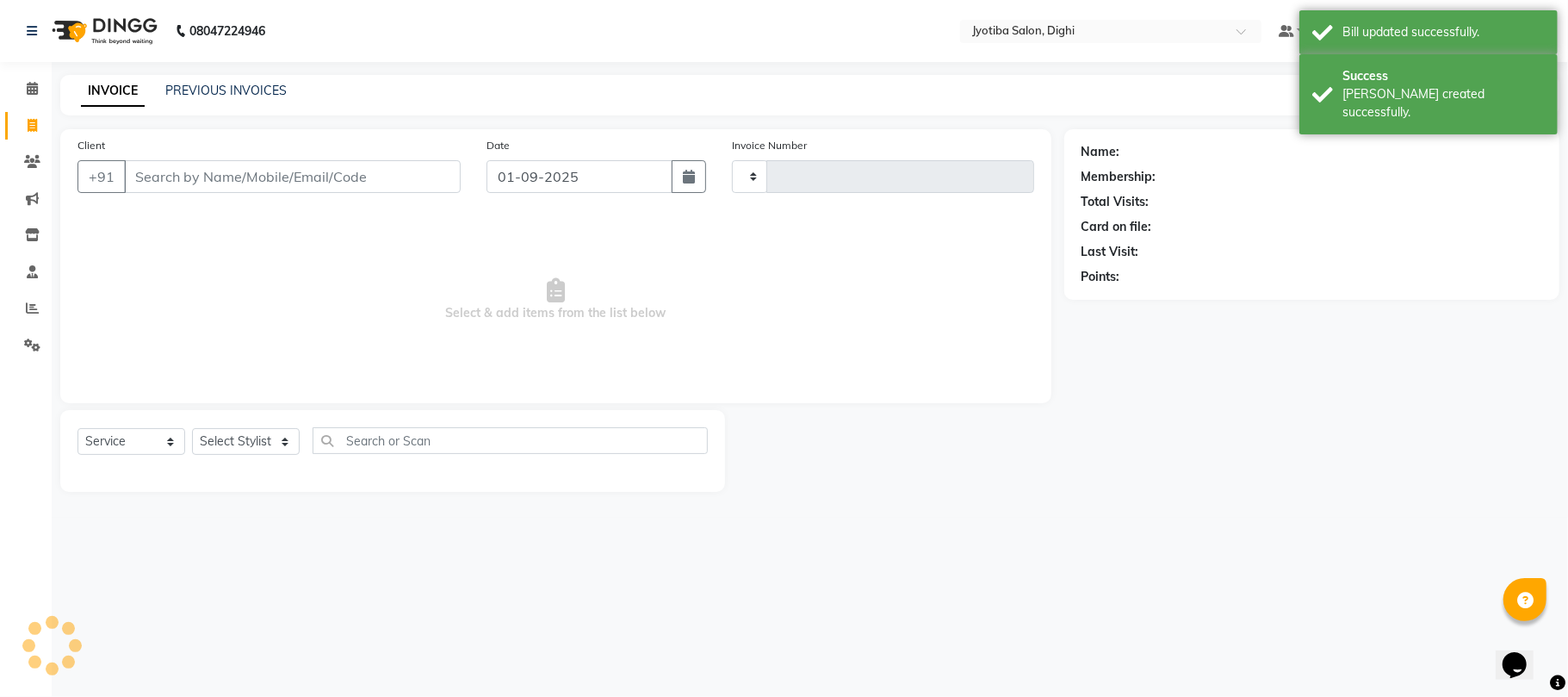
type input "0867"
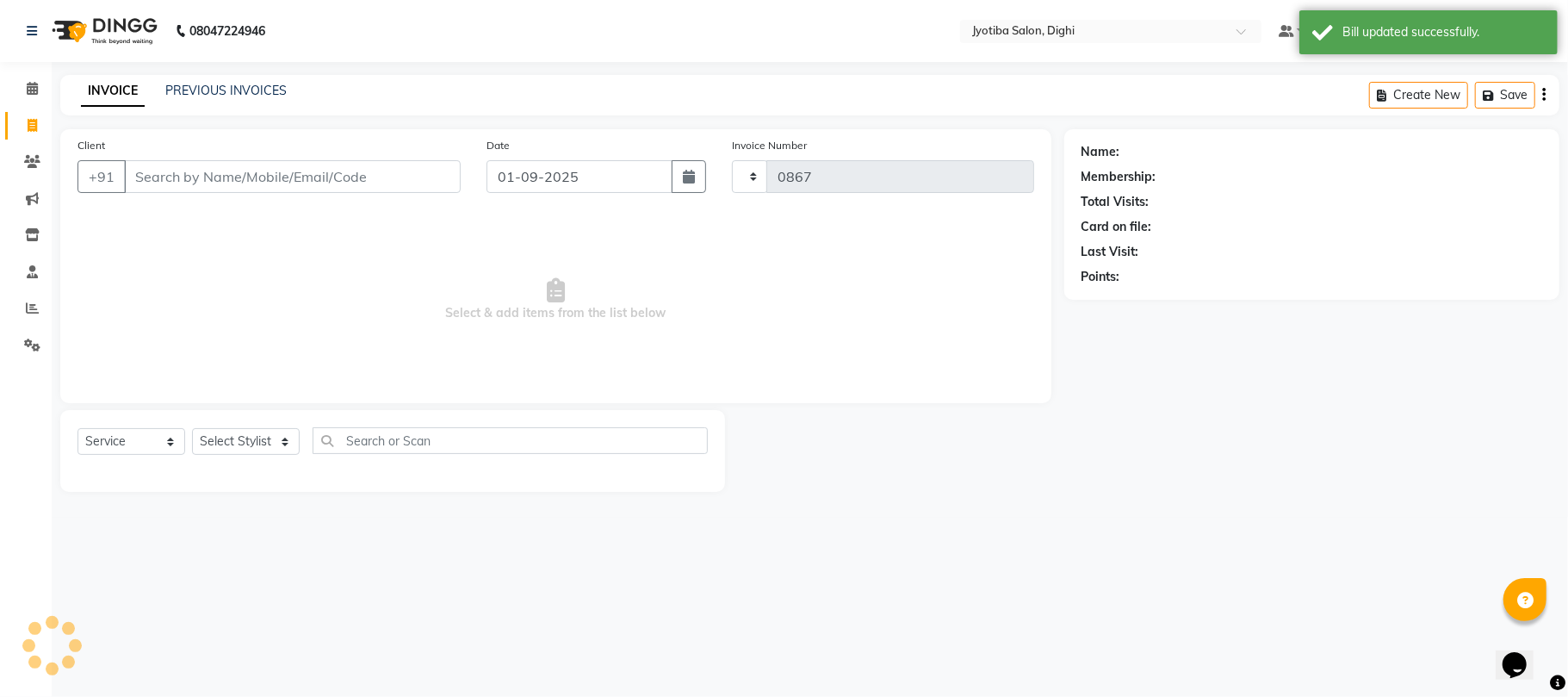
select select "643"
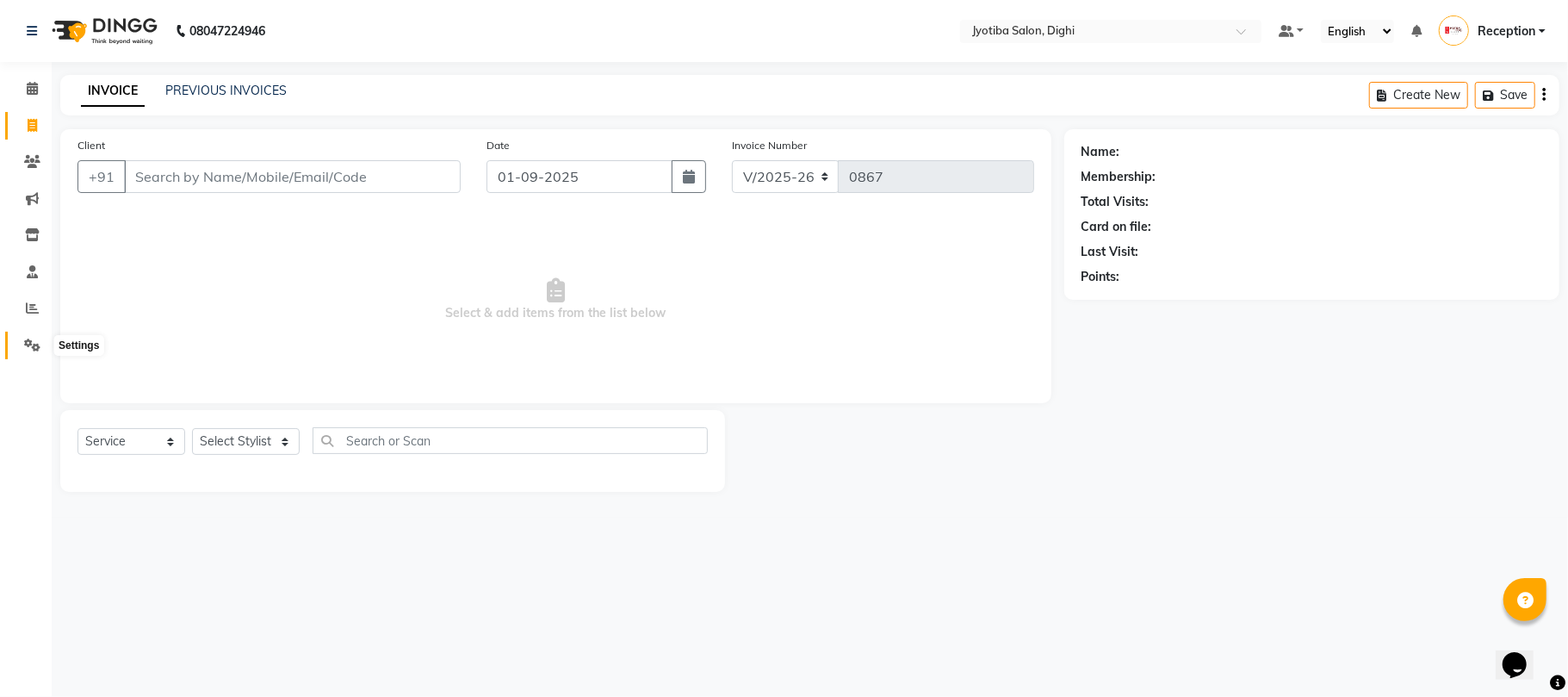
click at [36, 339] on icon at bounding box center [32, 344] width 17 height 13
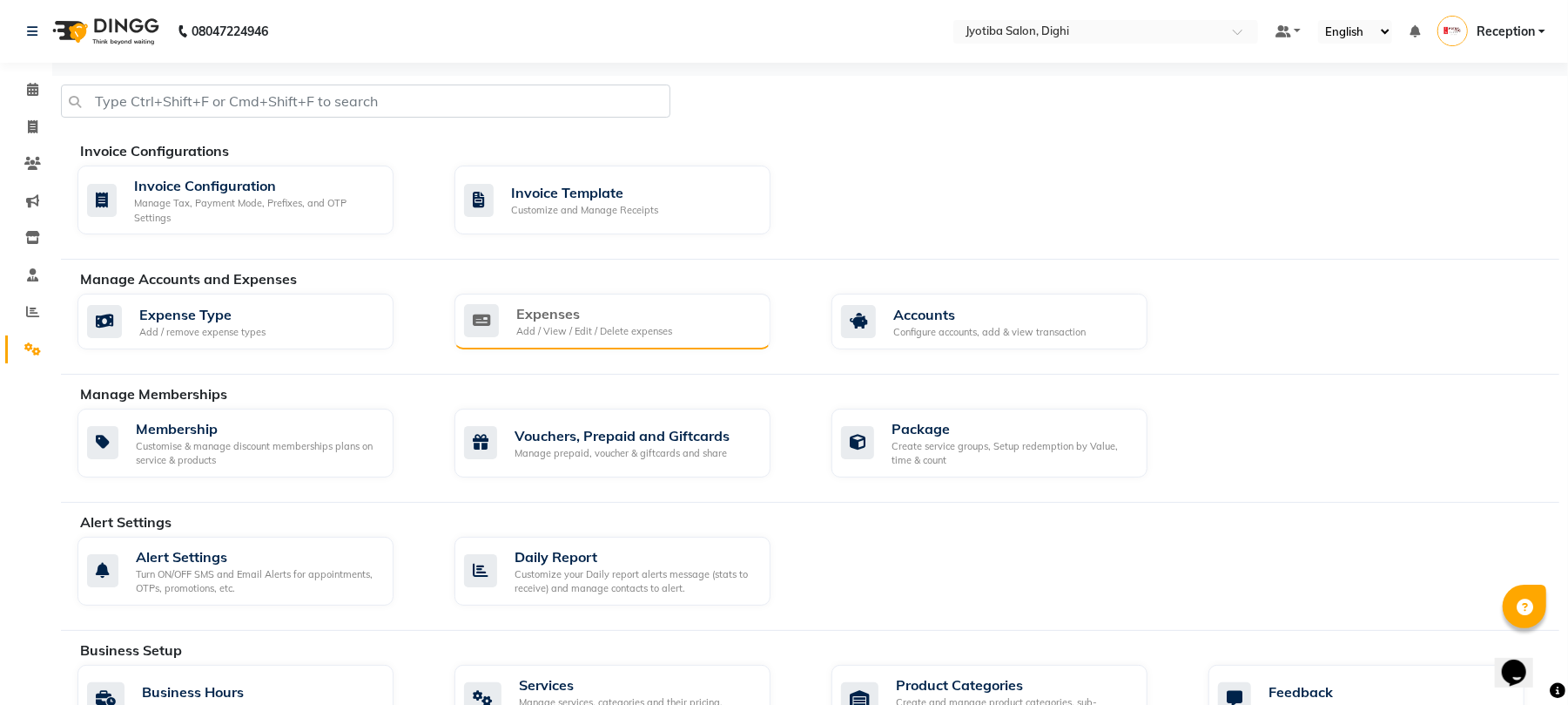
click at [592, 316] on div "Expenses" at bounding box center [594, 314] width 155 height 21
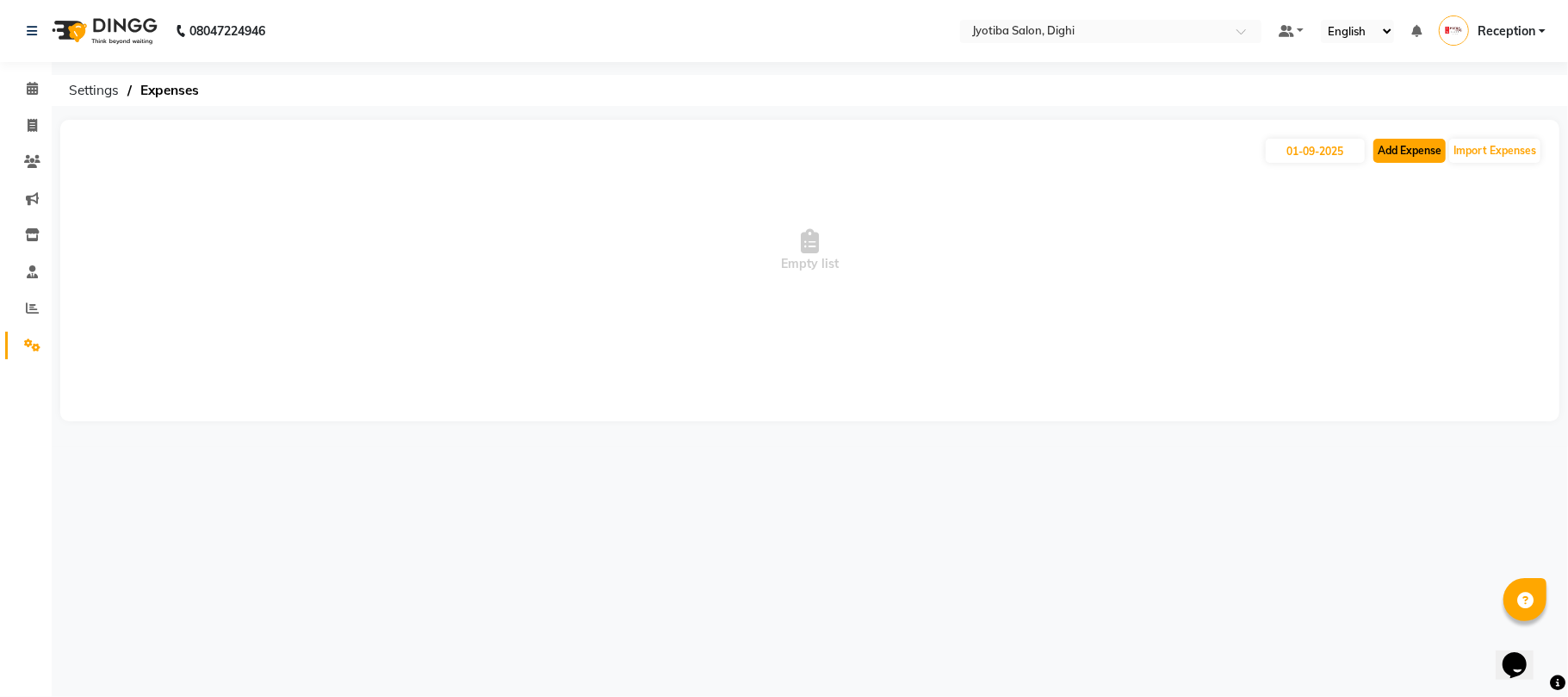
click at [1384, 149] on button "Add Expense" at bounding box center [1409, 151] width 72 height 24
select select "1"
select select "2318"
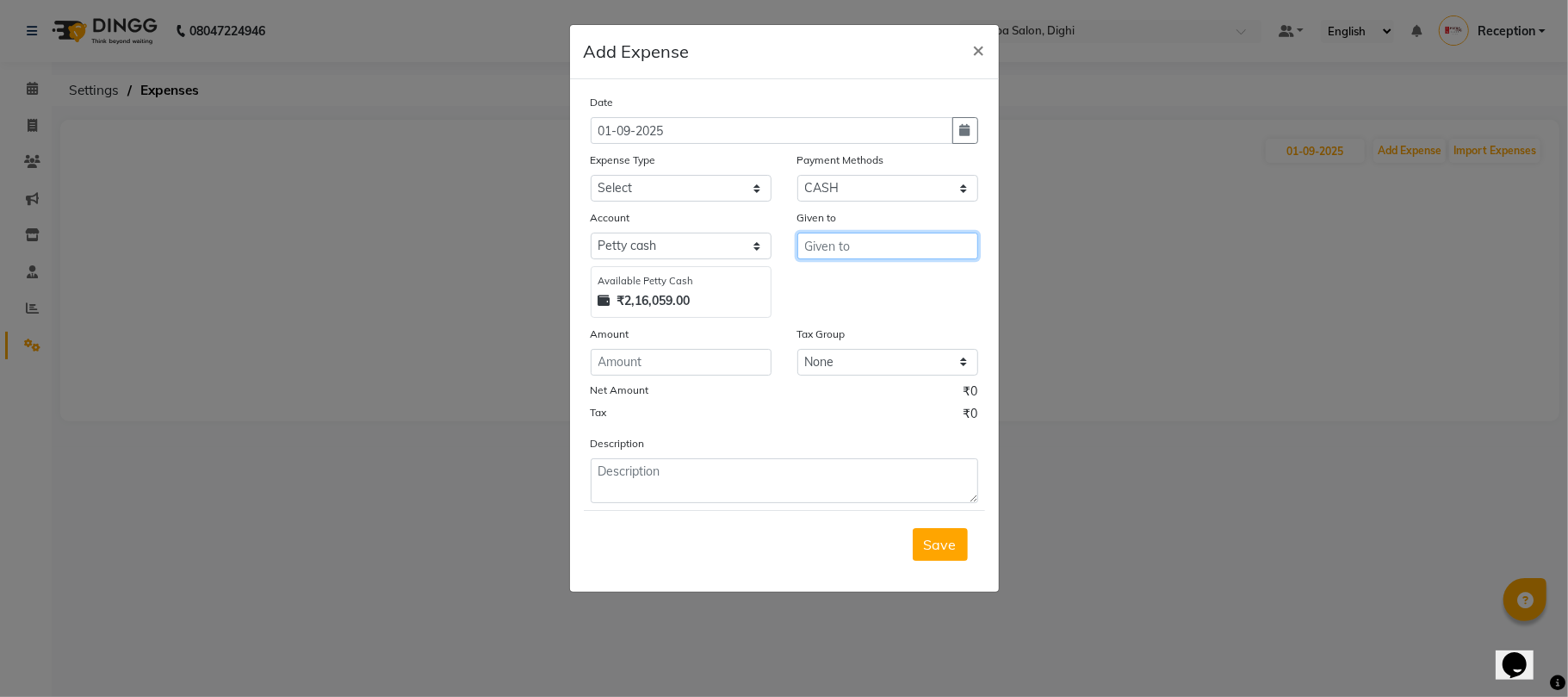
click at [909, 256] on input "text" at bounding box center [888, 246] width 181 height 27
type input "T"
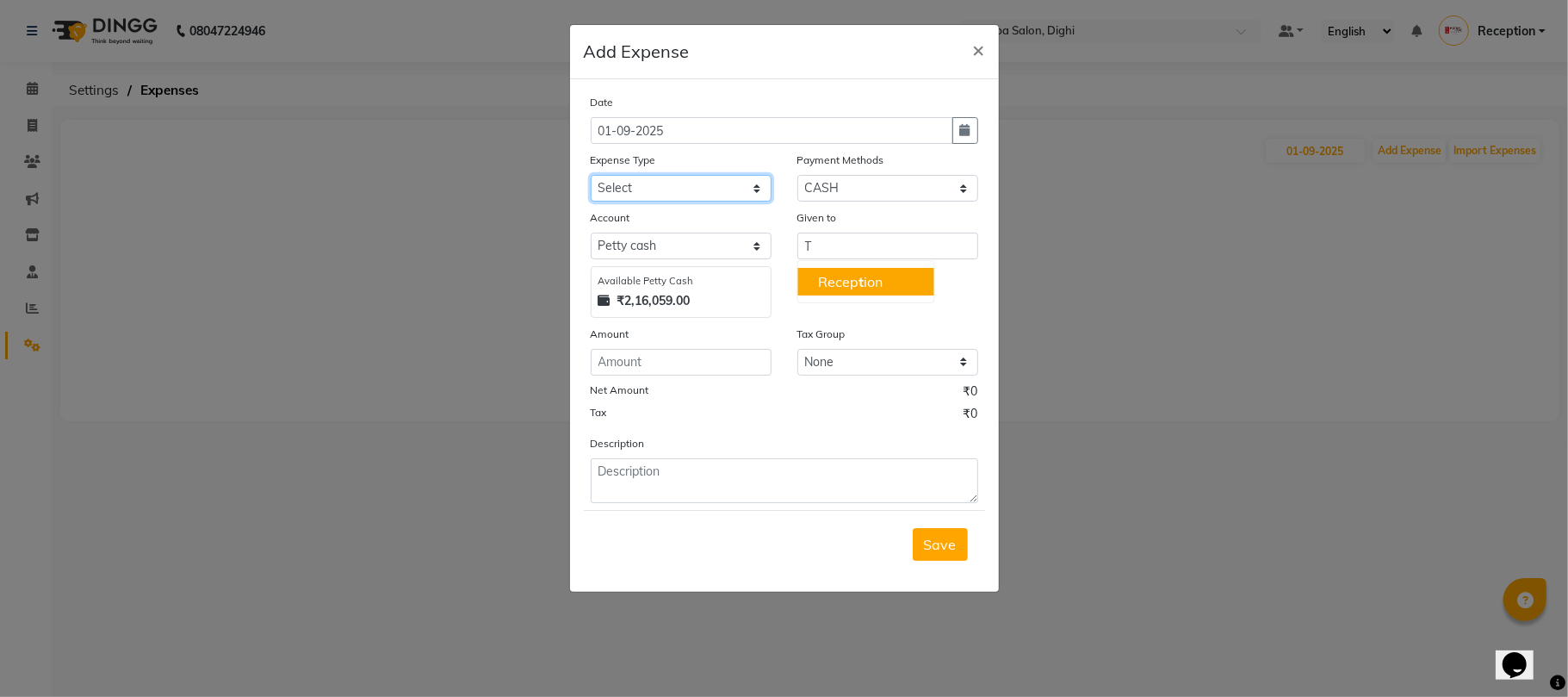
click at [689, 193] on select "Select Advance salary Advance salary ajaj Bank charges Car maintenance Cash tra…" at bounding box center [681, 188] width 181 height 27
select select "18032"
click at [591, 175] on select "Select Advance salary Advance salary ajaj Bank charges Car maintenance Cash tra…" at bounding box center [681, 188] width 181 height 27
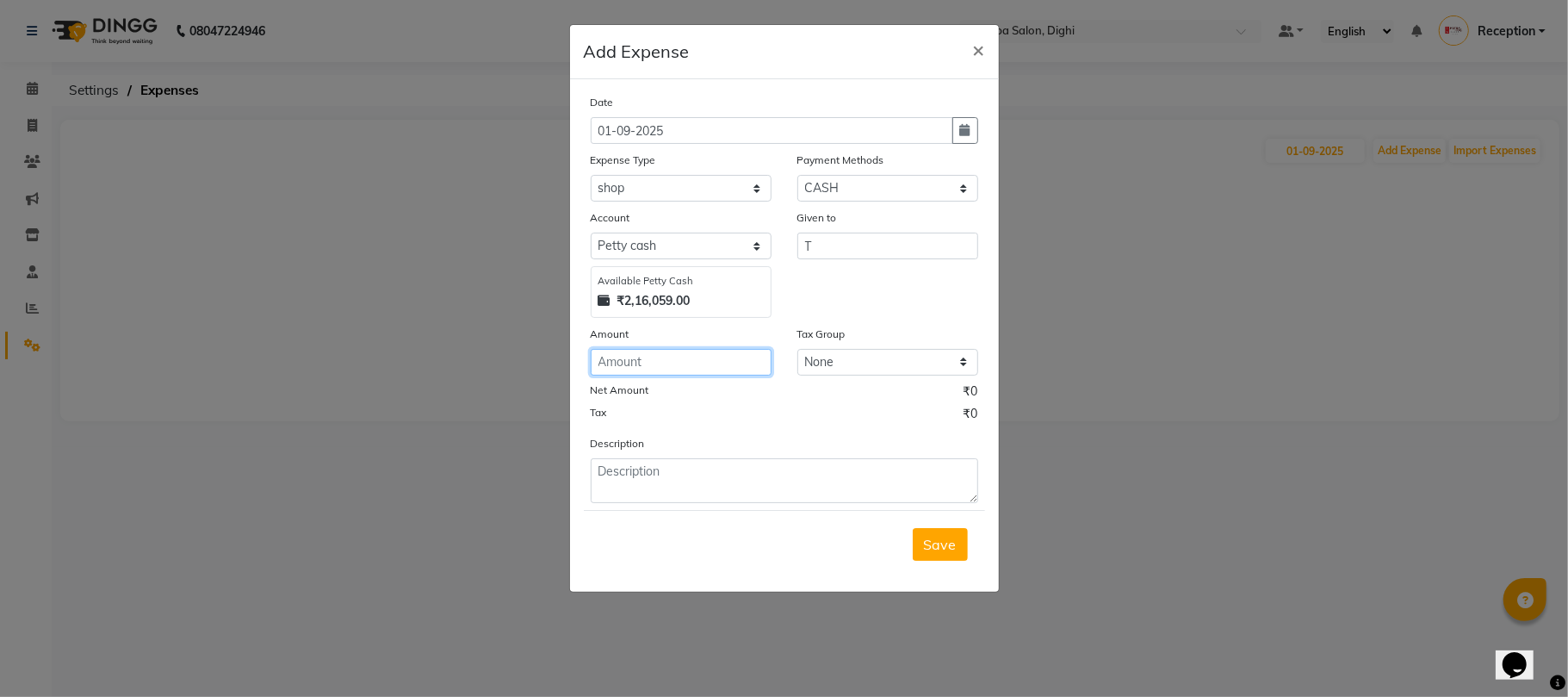
click at [641, 362] on input "number" at bounding box center [681, 362] width 181 height 27
type input "90"
click at [943, 538] on span "Save" at bounding box center [940, 544] width 33 height 17
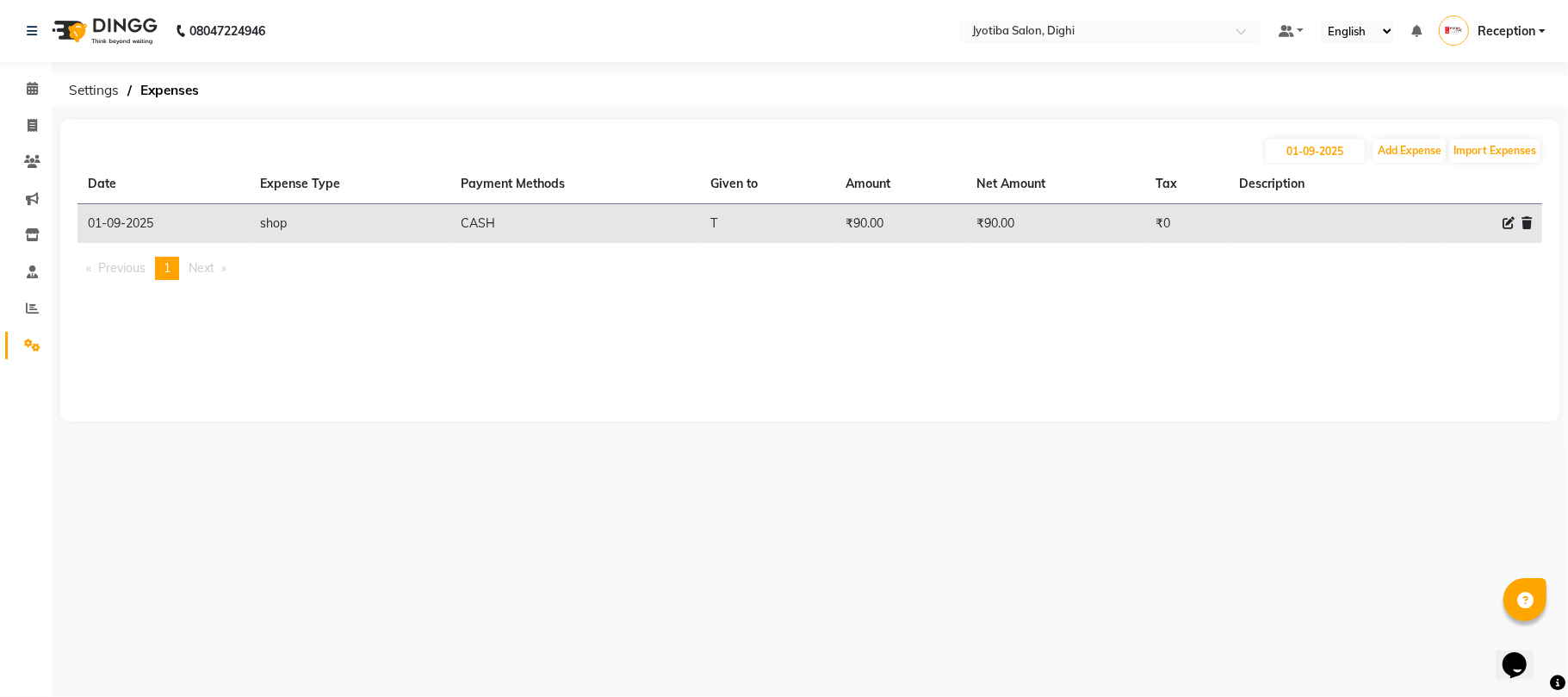
click at [849, 434] on main "[DATE] Add Expense Import Expenses Date Expense Type Payment Methods Given to A…" at bounding box center [809, 283] width 1516 height 328
click at [1417, 159] on button "Add Expense" at bounding box center [1409, 151] width 72 height 24
select select "1"
select select "2318"
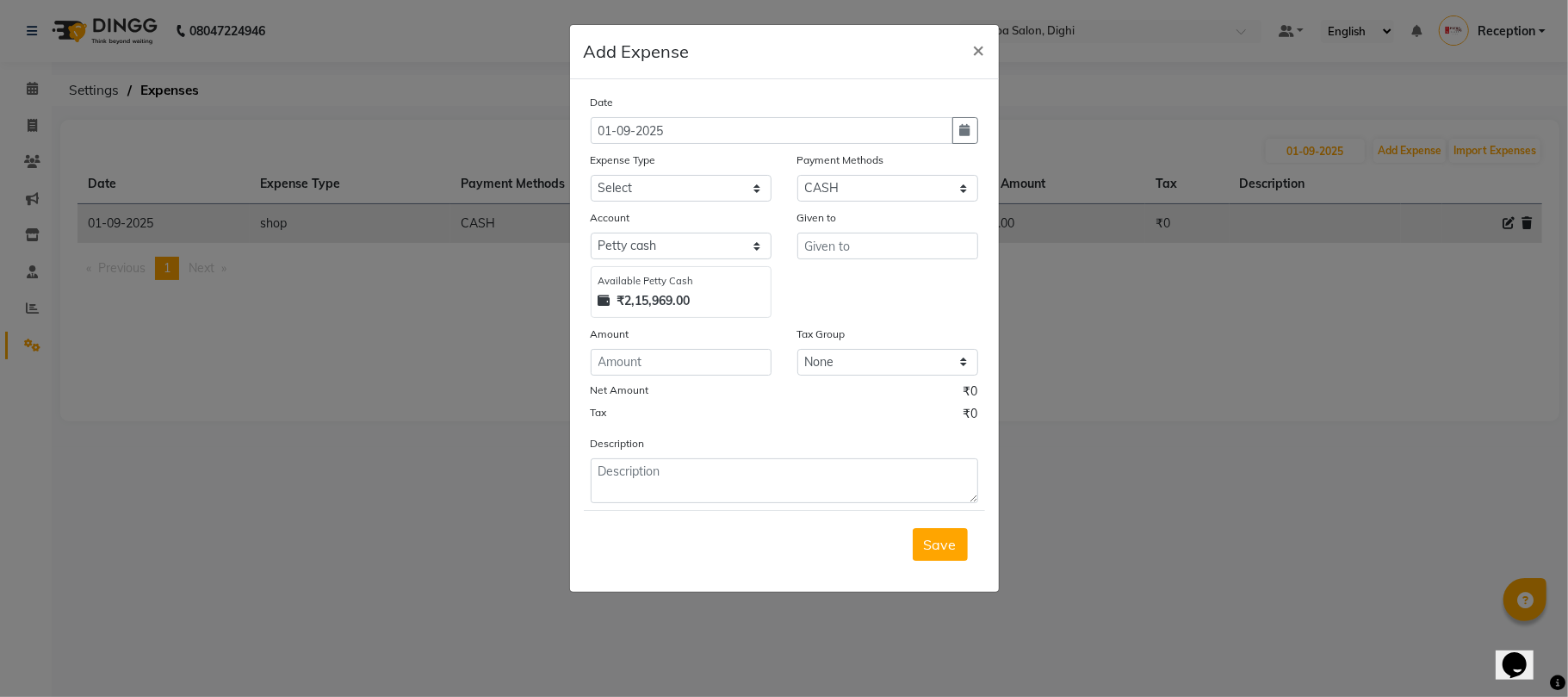
click at [852, 262] on div "Given to" at bounding box center [888, 263] width 207 height 110
click at [852, 252] on input "text" at bounding box center [888, 246] width 181 height 27
click at [896, 272] on button "Kap ur" at bounding box center [865, 282] width 136 height 28
type input "Kapur"
click at [690, 183] on select "Select Advance salary Advance salary ajaj Bank charges Car maintenance Cash tra…" at bounding box center [681, 188] width 181 height 27
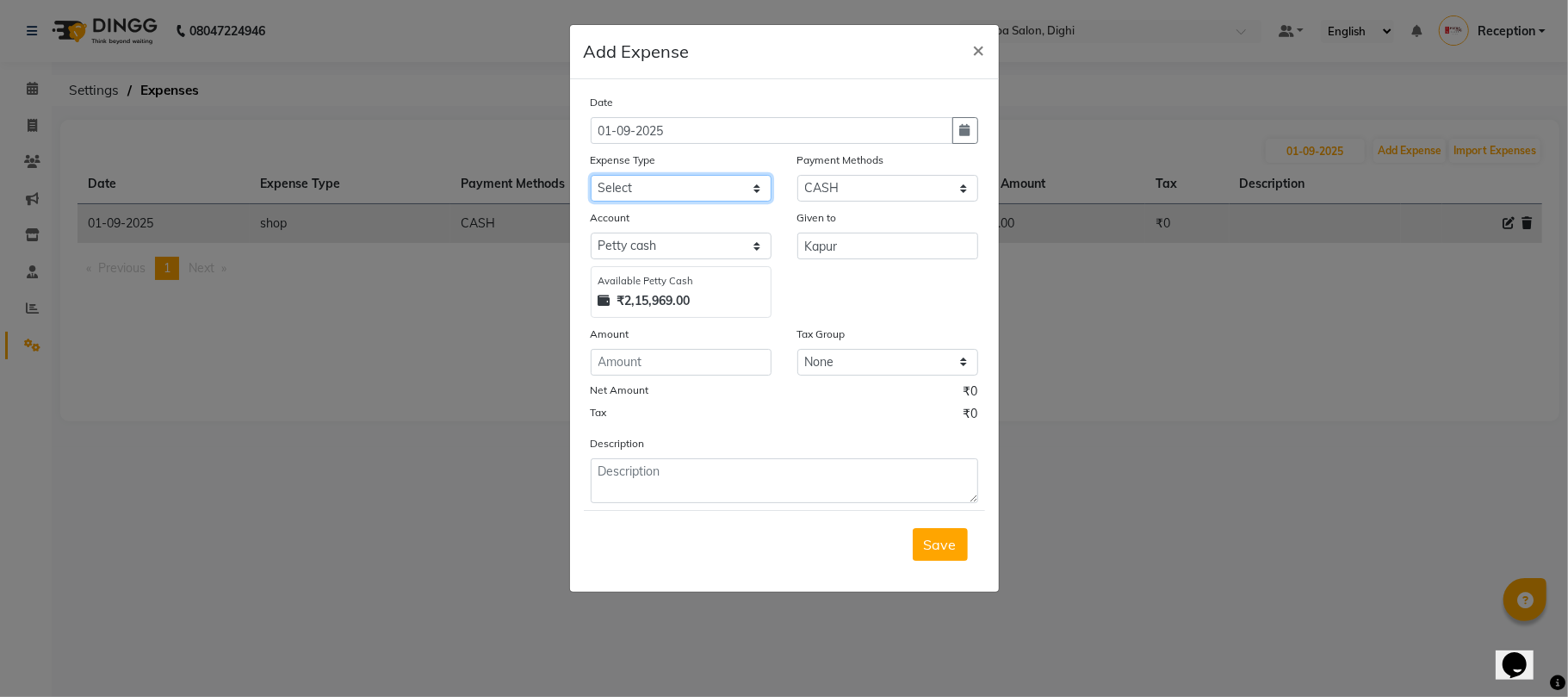
select select "18043"
click at [591, 175] on select "Select Advance salary Advance salary ajaj Bank charges Car maintenance Cash tra…" at bounding box center [681, 188] width 181 height 27
click at [703, 362] on input "number" at bounding box center [681, 362] width 181 height 27
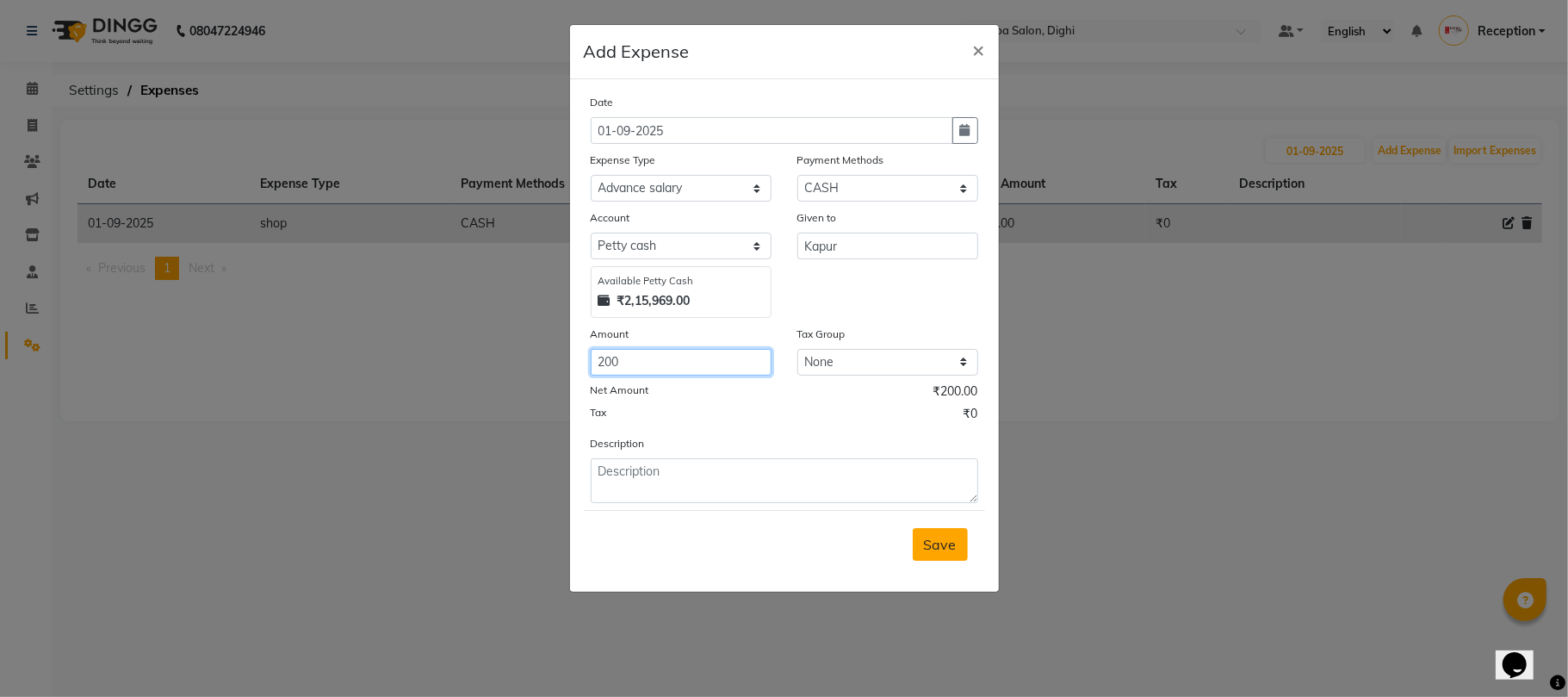
type input "200"
drag, startPoint x: 944, startPoint y: 535, endPoint x: 930, endPoint y: 511, distance: 27.8
click at [942, 534] on button "Save" at bounding box center [939, 544] width 55 height 33
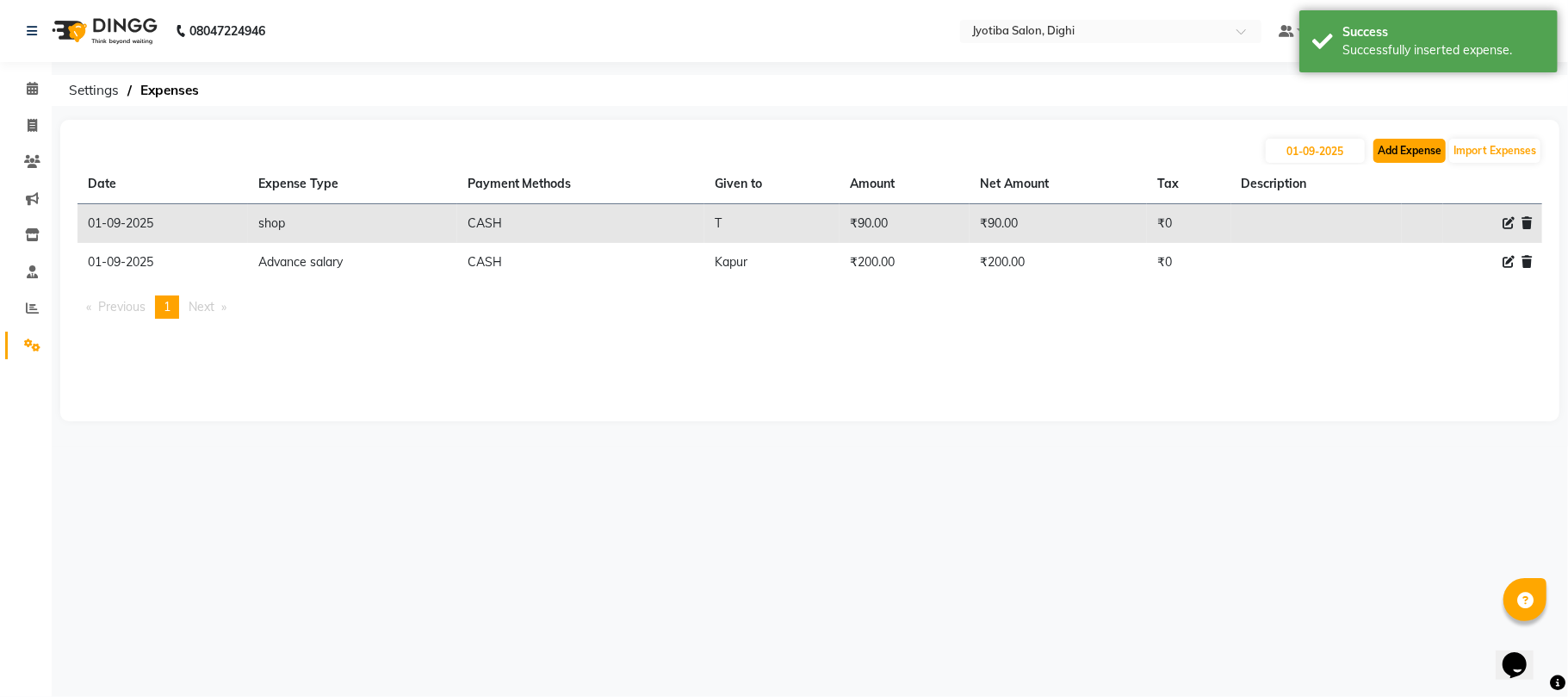
click at [1408, 152] on button "Add Expense" at bounding box center [1409, 151] width 72 height 24
select select "1"
select select "2318"
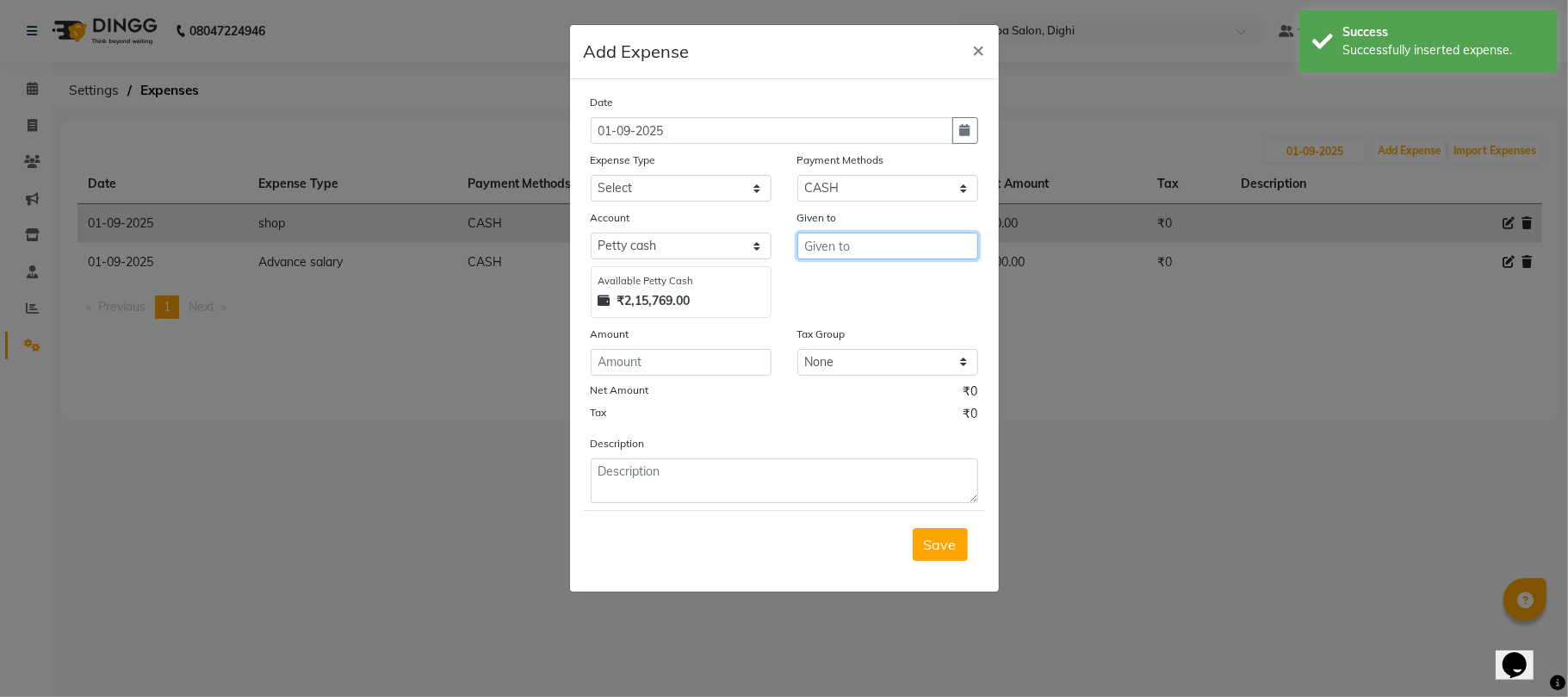
click at [887, 252] on input "text" at bounding box center [888, 246] width 181 height 27
click at [896, 277] on button "Ja hid" at bounding box center [886, 282] width 177 height 28
type input "[PERSON_NAME]"
click at [687, 176] on select "Select Advance salary Advance salary ajaj Bank charges Car maintenance Cash tra…" at bounding box center [681, 188] width 181 height 27
select select "18043"
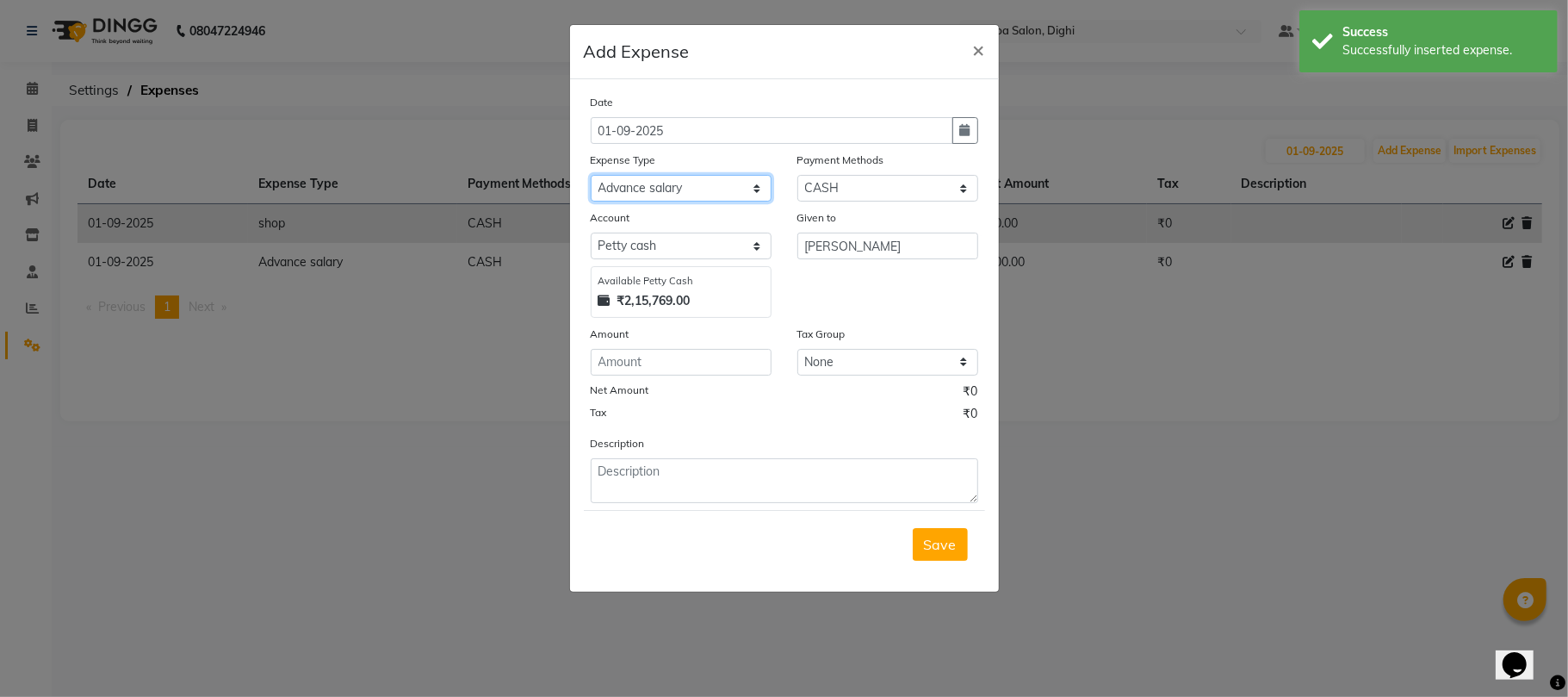
click at [591, 175] on select "Select Advance salary Advance salary ajaj Bank charges Car maintenance Cash tra…" at bounding box center [681, 188] width 181 height 27
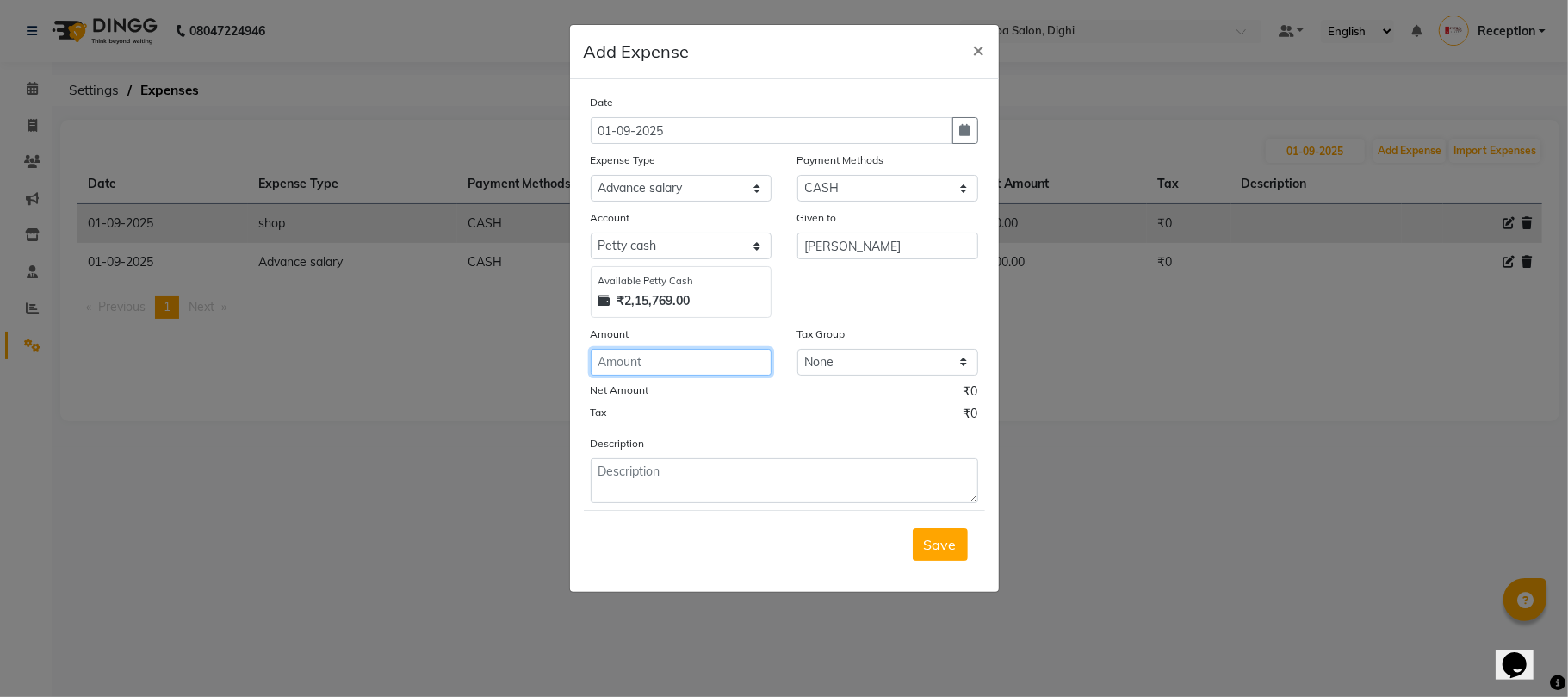
click at [744, 359] on input "number" at bounding box center [681, 362] width 181 height 27
type input "200"
click at [934, 544] on span "Save" at bounding box center [940, 544] width 33 height 17
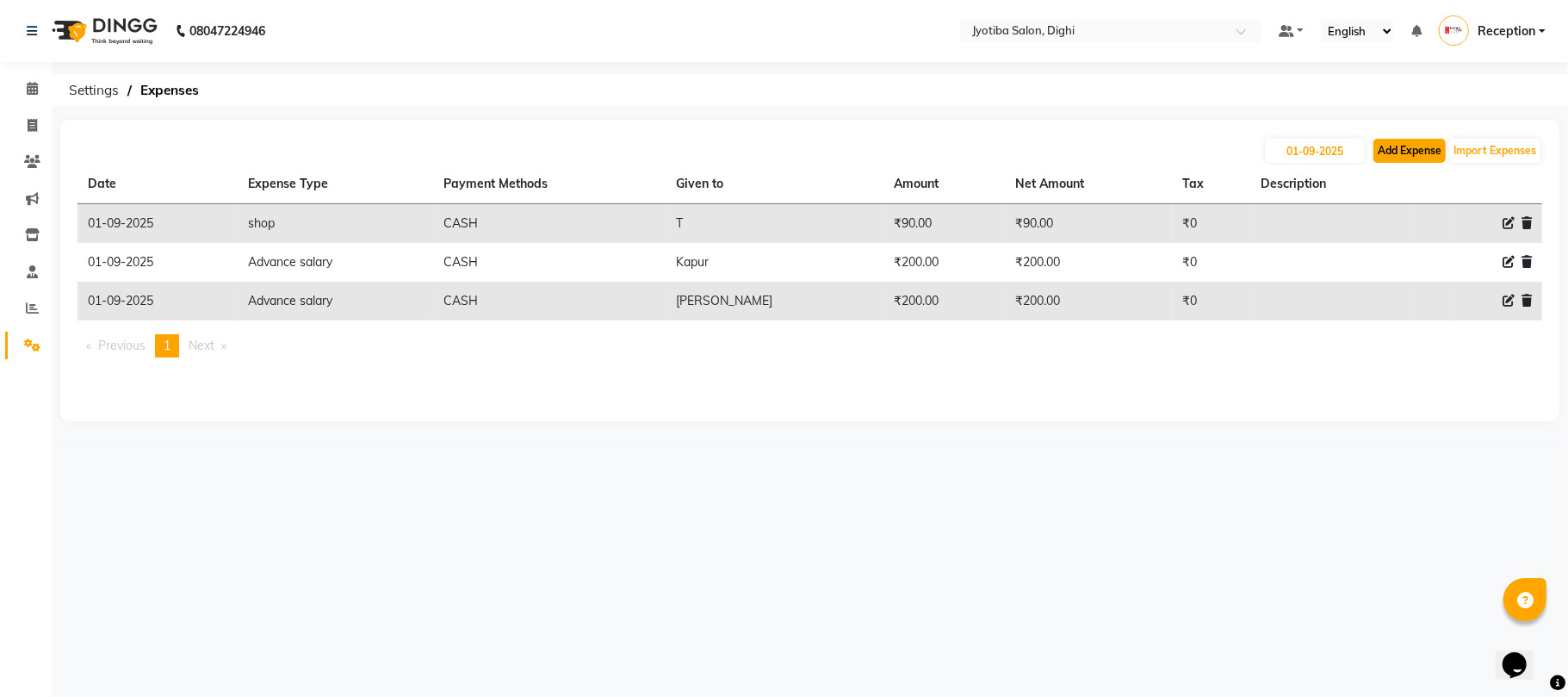
click at [1389, 149] on button "Add Expense" at bounding box center [1409, 151] width 72 height 24
select select "1"
select select "2318"
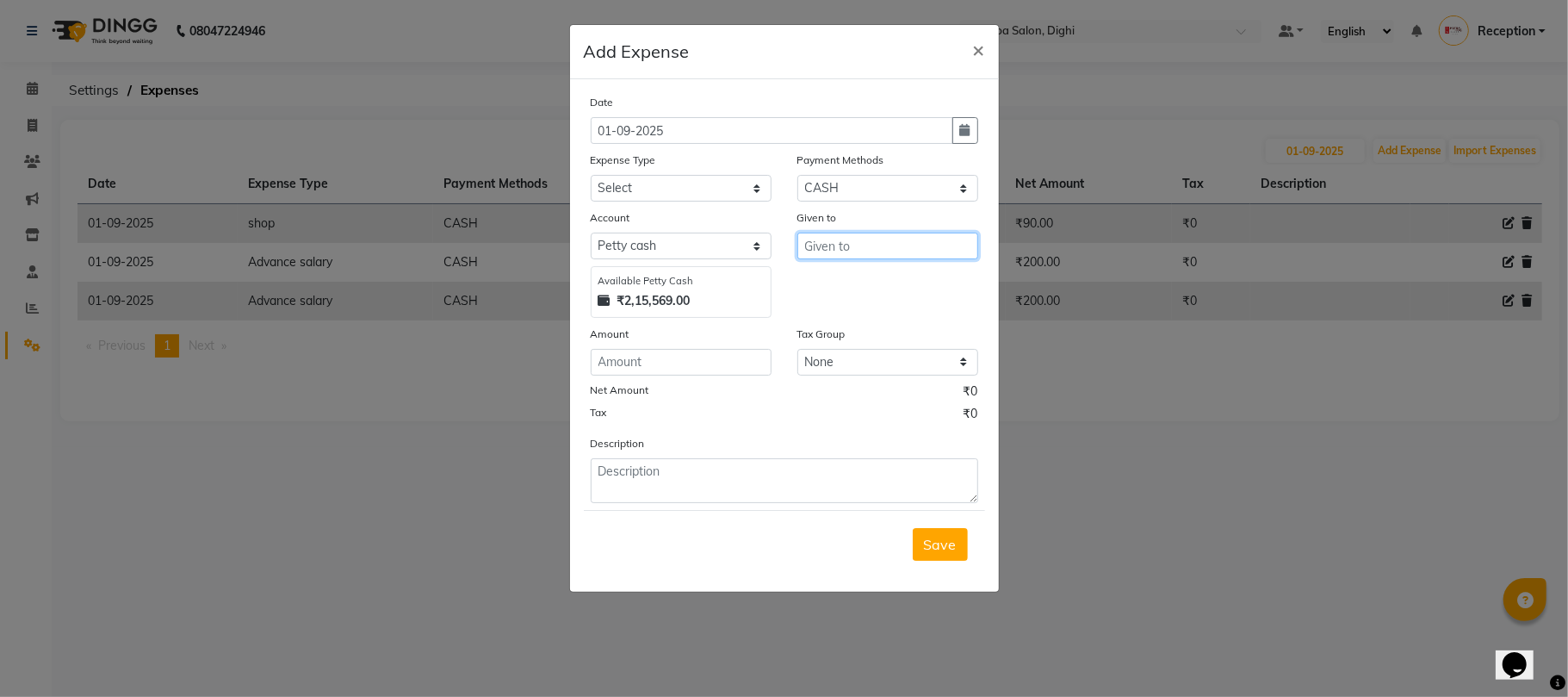
click at [907, 246] on input "text" at bounding box center [888, 246] width 181 height 27
type input "kiinar"
click at [720, 367] on input "number" at bounding box center [681, 362] width 181 height 27
type input "10"
click at [927, 535] on span "Save" at bounding box center [940, 544] width 33 height 17
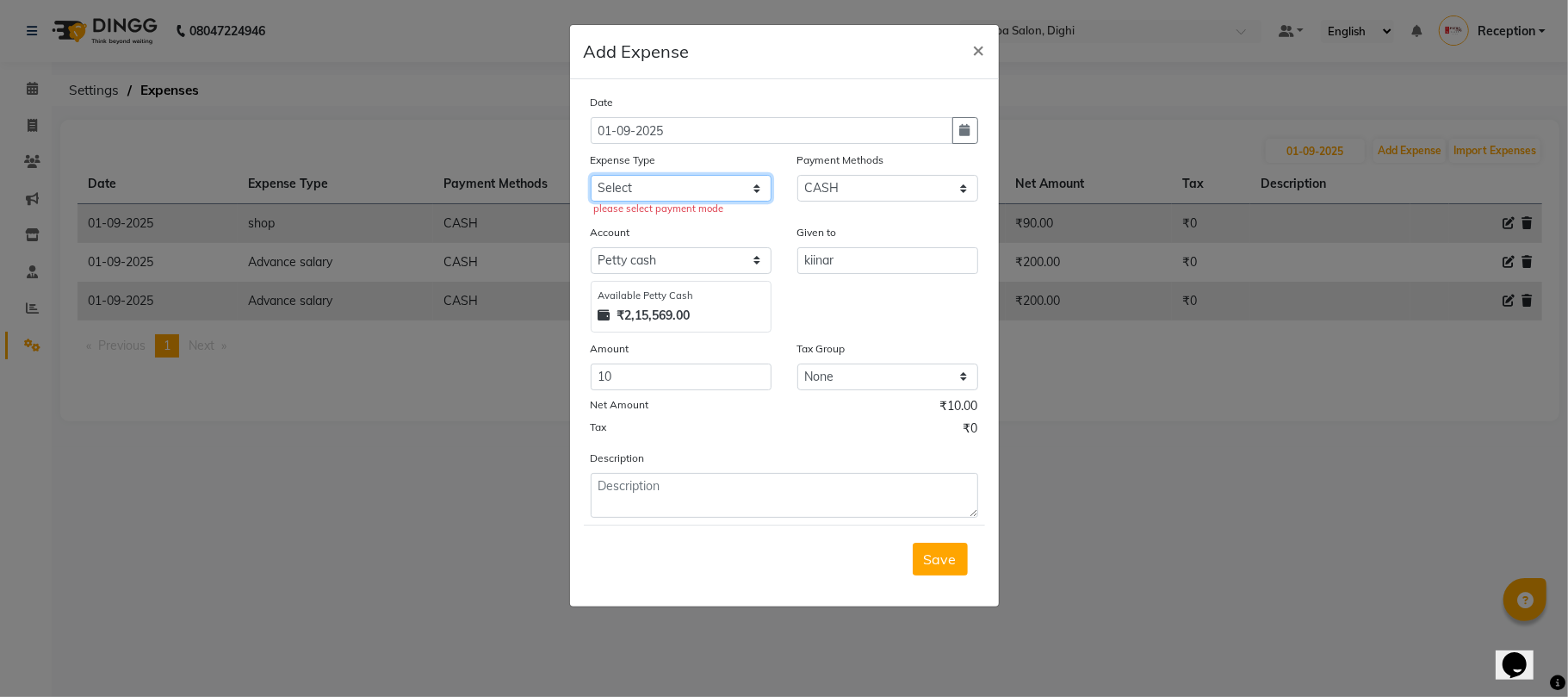
click at [726, 186] on select "Select Advance salary Advance salary ajaj Bank charges Car maintenance Cash tra…" at bounding box center [681, 188] width 181 height 27
click at [591, 175] on select "Select Advance salary Advance salary ajaj Bank charges Car maintenance Cash tra…" at bounding box center [681, 188] width 181 height 27
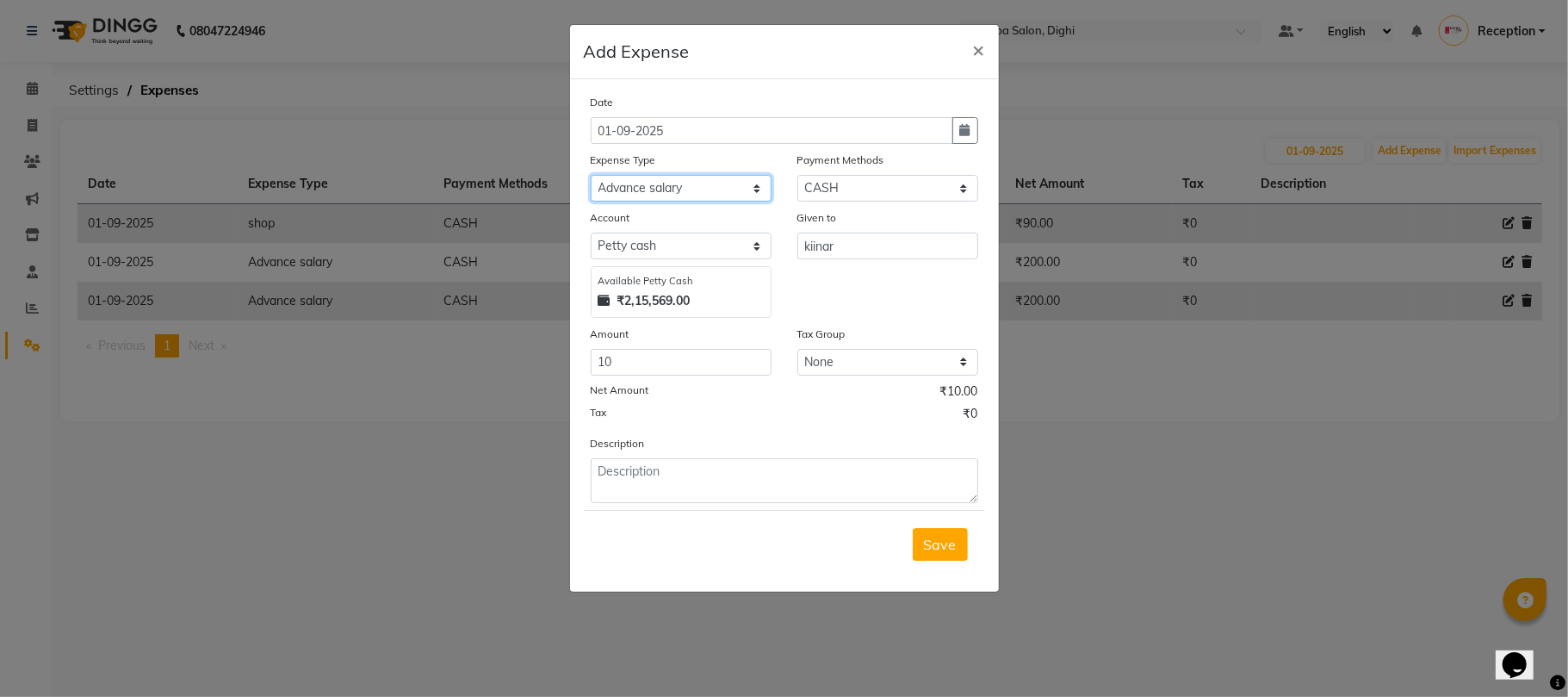
click at [747, 180] on select "Select Advance salary Advance salary ajaj Bank charges Car maintenance Cash tra…" at bounding box center [681, 188] width 181 height 27
select select "2518"
click at [591, 175] on select "Select Advance salary Advance salary ajaj Bank charges Car maintenance Cash tra…" at bounding box center [681, 188] width 181 height 27
click at [942, 558] on button "Save" at bounding box center [939, 544] width 55 height 33
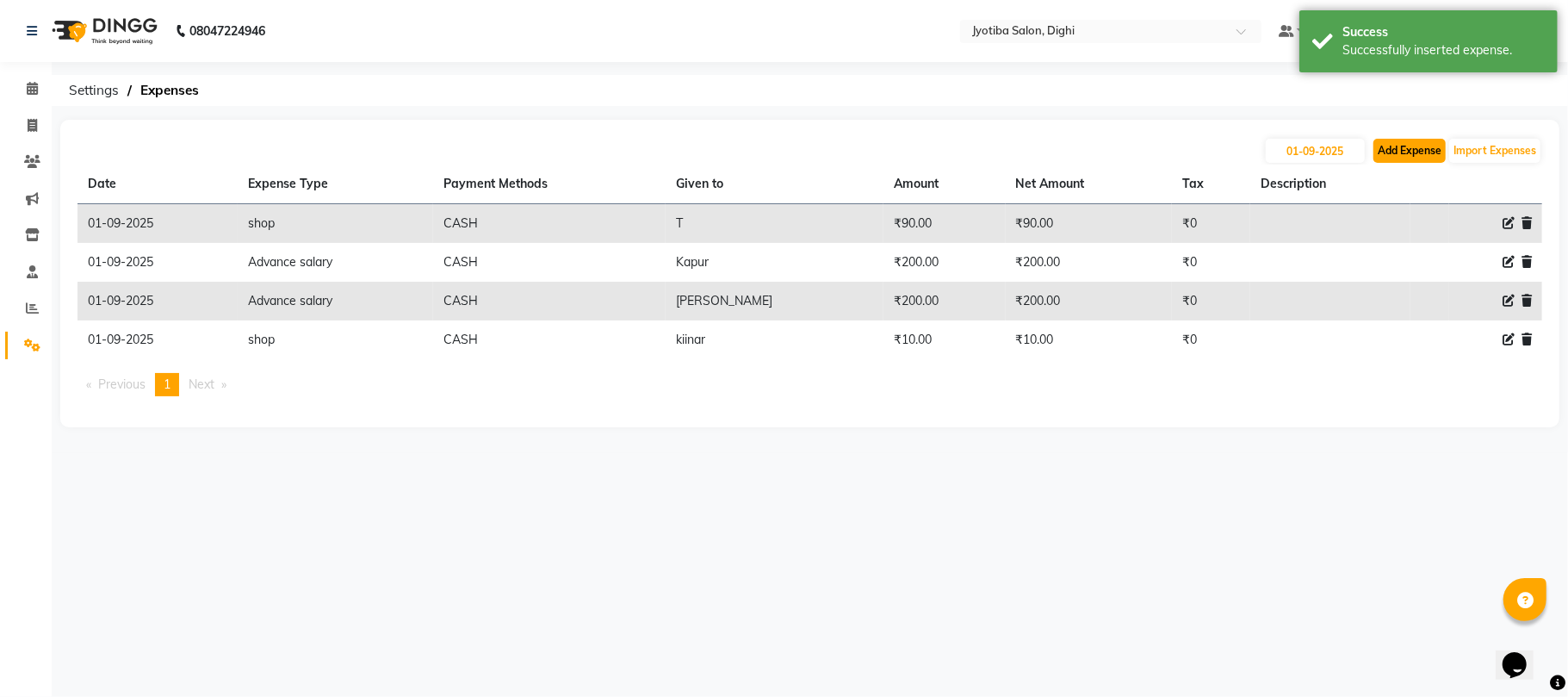
click at [1391, 140] on button "Add Expense" at bounding box center [1409, 151] width 72 height 24
select select "1"
select select "2318"
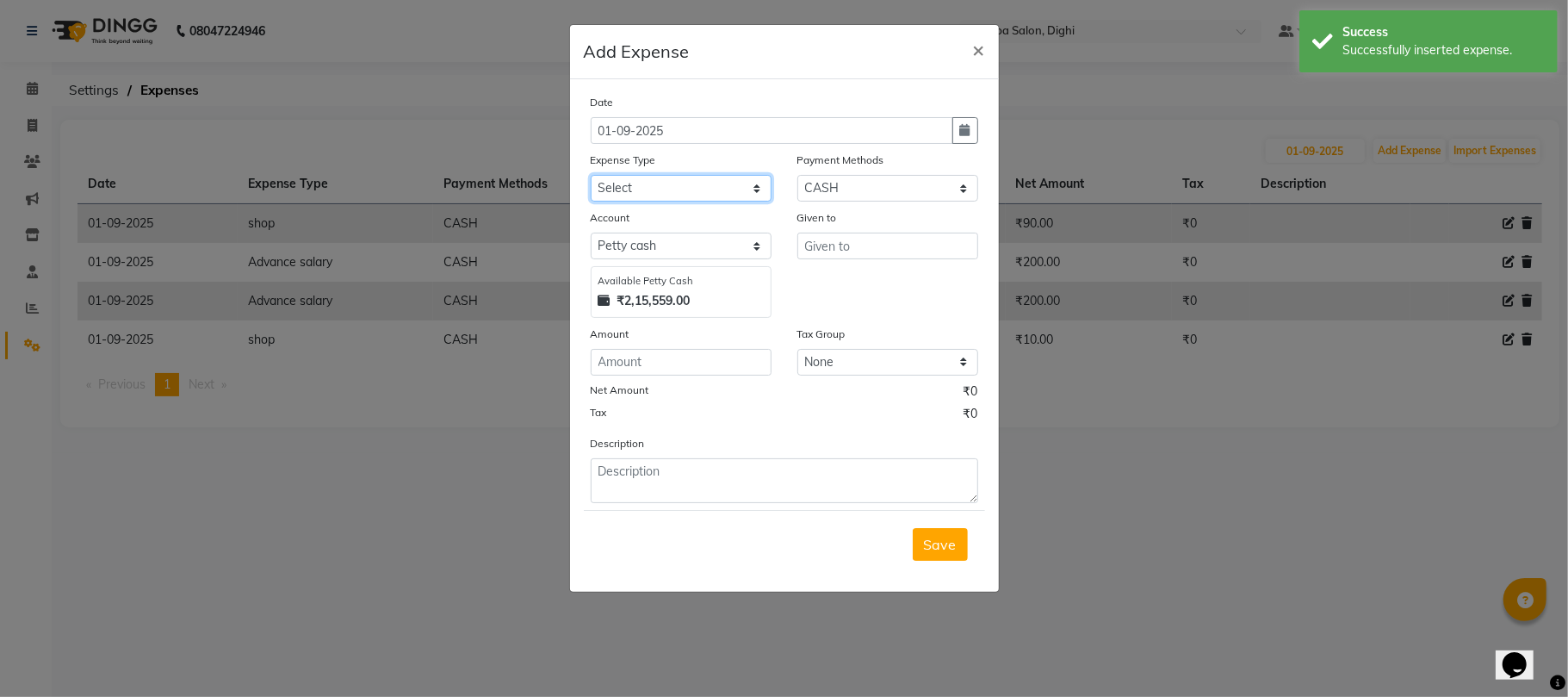
click at [673, 181] on select "Select Advance salary Advance salary ajaj Bank charges Car maintenance Cash tra…" at bounding box center [681, 188] width 181 height 27
click at [690, 183] on select "Select Advance salary Advance salary ajaj Bank charges Car maintenance Cash tra…" at bounding box center [681, 188] width 181 height 27
click at [861, 252] on input "text" at bounding box center [888, 246] width 181 height 27
type input "tip"
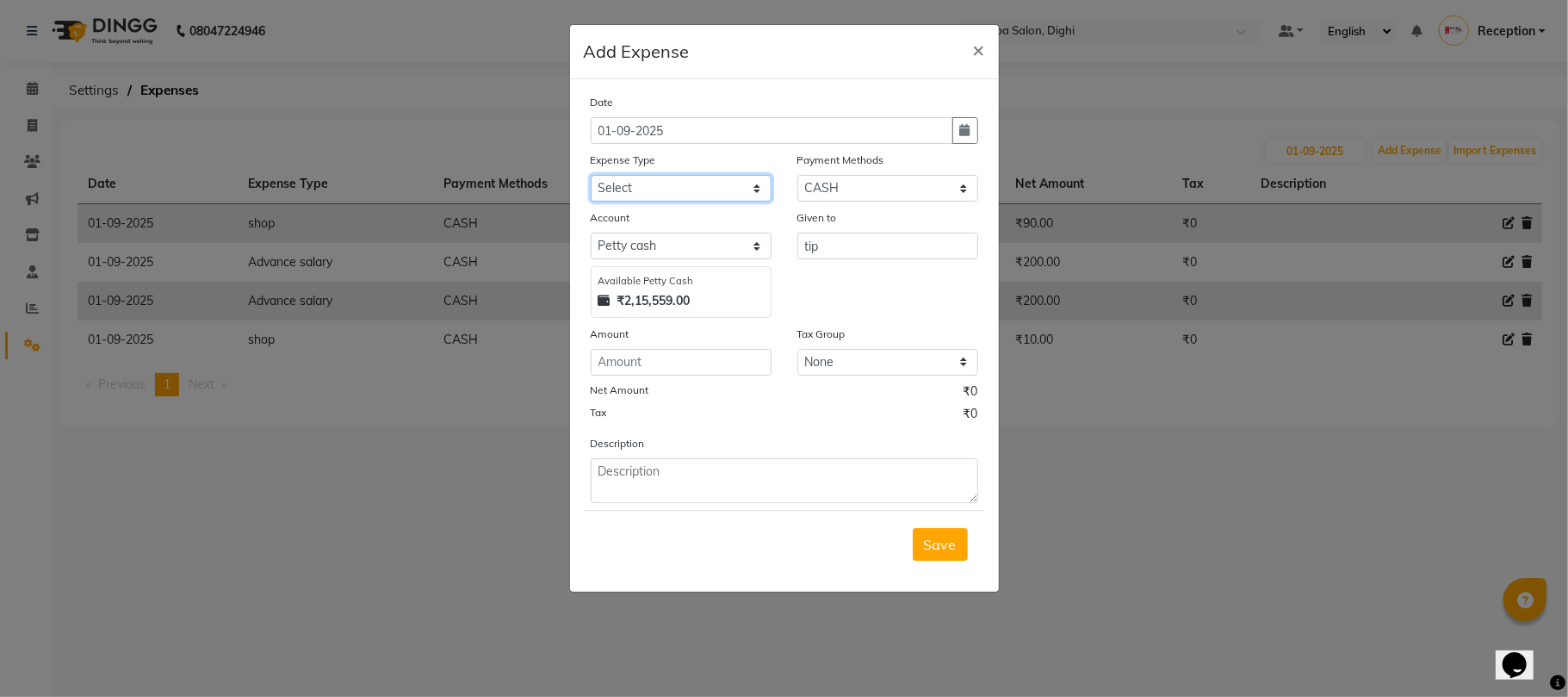
click at [721, 177] on select "Select Advance salary Advance salary ajaj Bank charges Car maintenance Cash tra…" at bounding box center [681, 188] width 181 height 27
select select "7619"
click at [591, 175] on select "Select Advance salary Advance salary ajaj Bank charges Car maintenance Cash tra…" at bounding box center [681, 188] width 181 height 27
click at [675, 362] on input "number" at bounding box center [681, 362] width 181 height 27
type input "100"
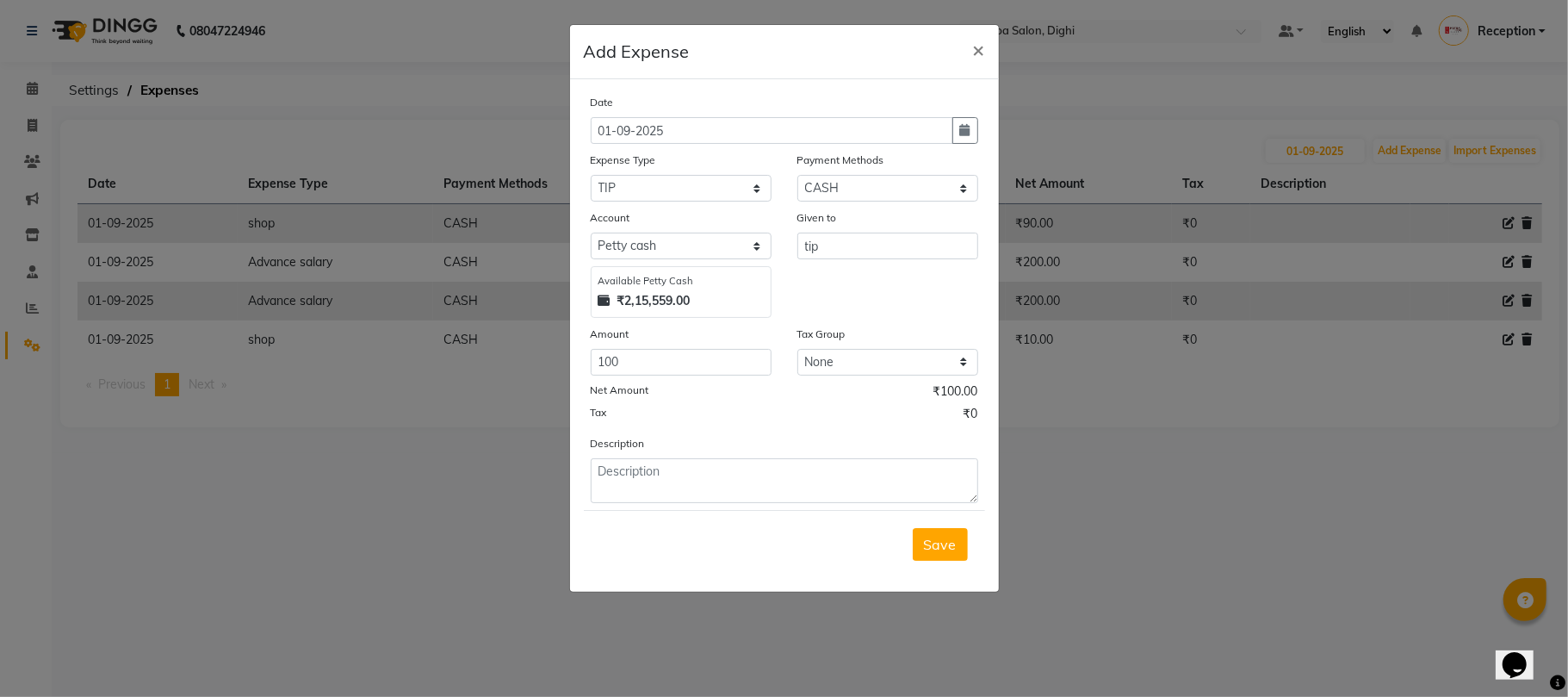
click at [931, 551] on button "Save" at bounding box center [939, 544] width 55 height 33
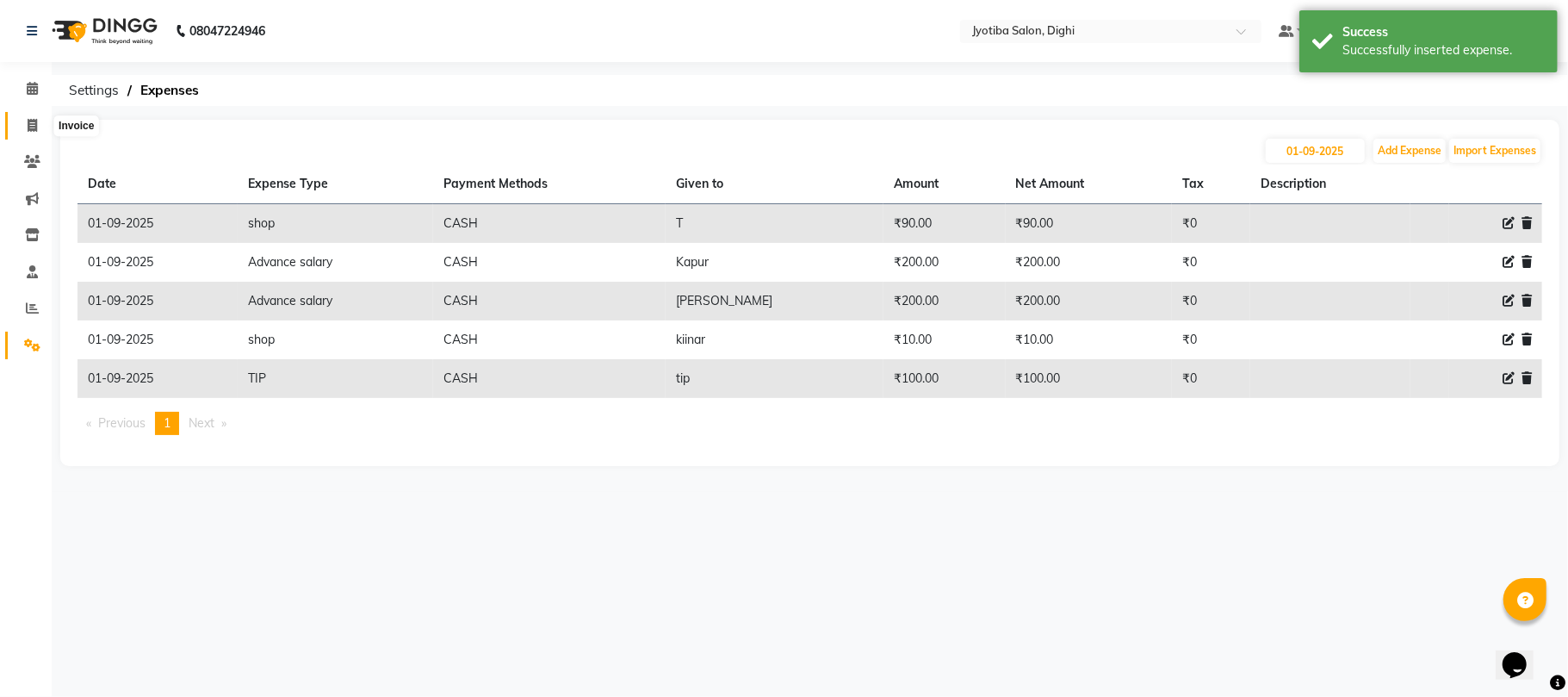
click at [28, 123] on icon at bounding box center [32, 125] width 10 height 13
select select "service"
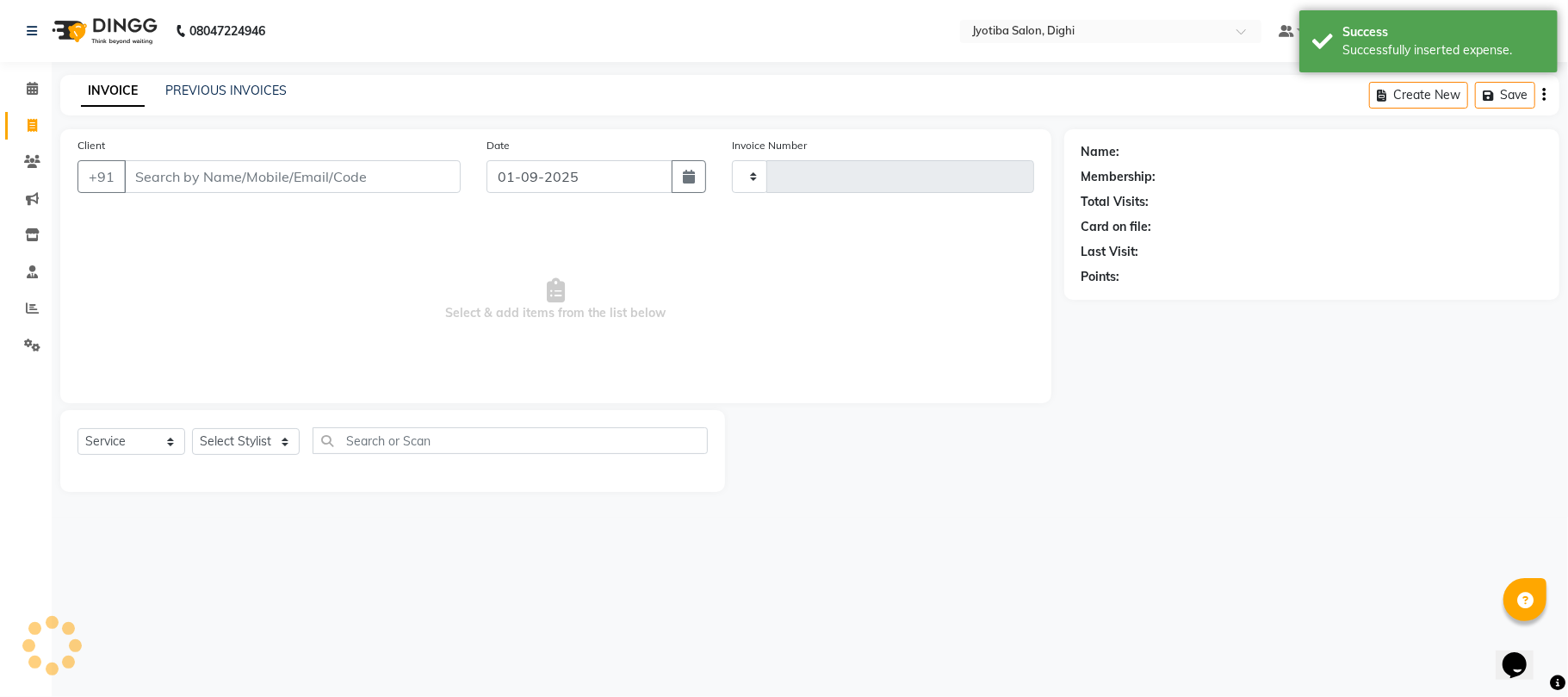
type input "0867"
select select "643"
click at [27, 86] on icon at bounding box center [32, 88] width 11 height 13
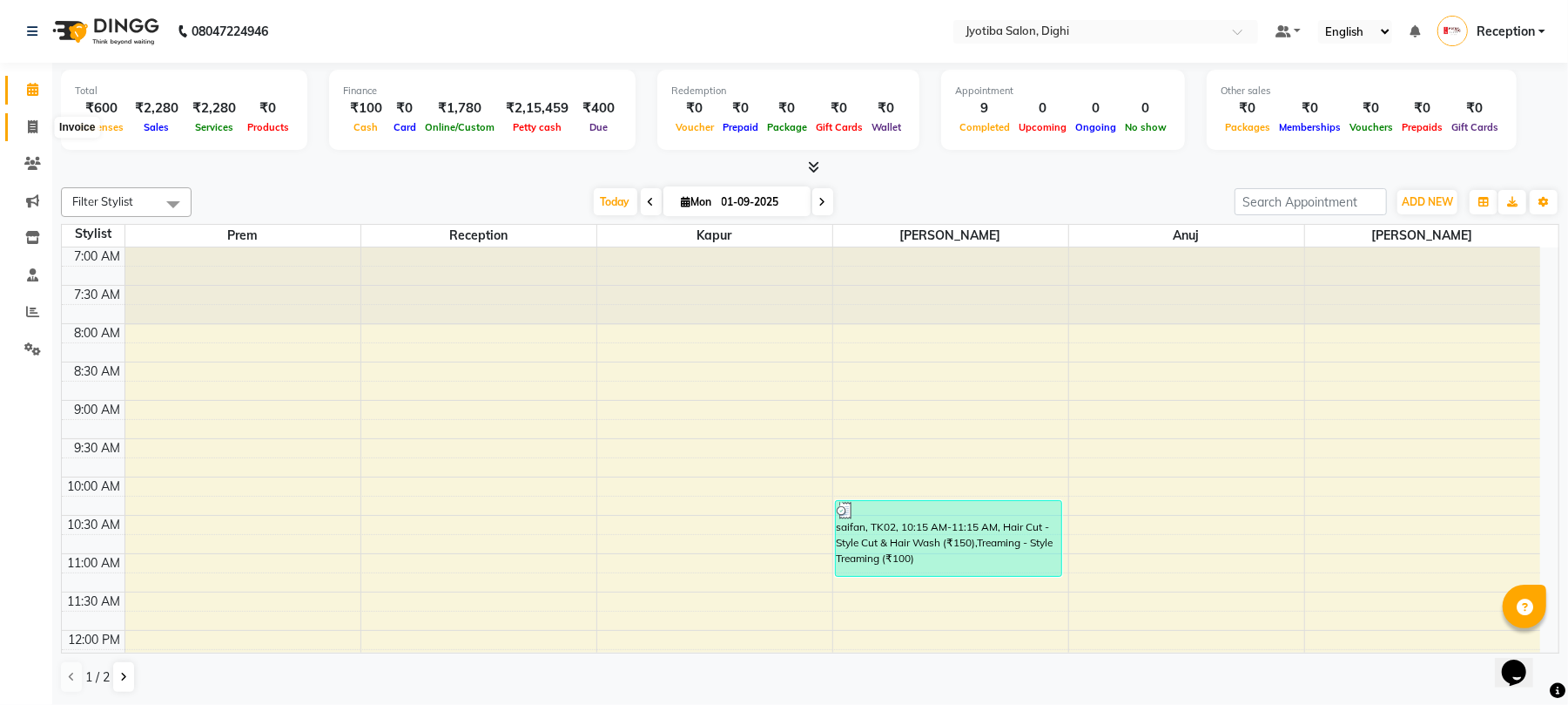
click at [33, 123] on icon at bounding box center [33, 127] width 10 height 13
select select "service"
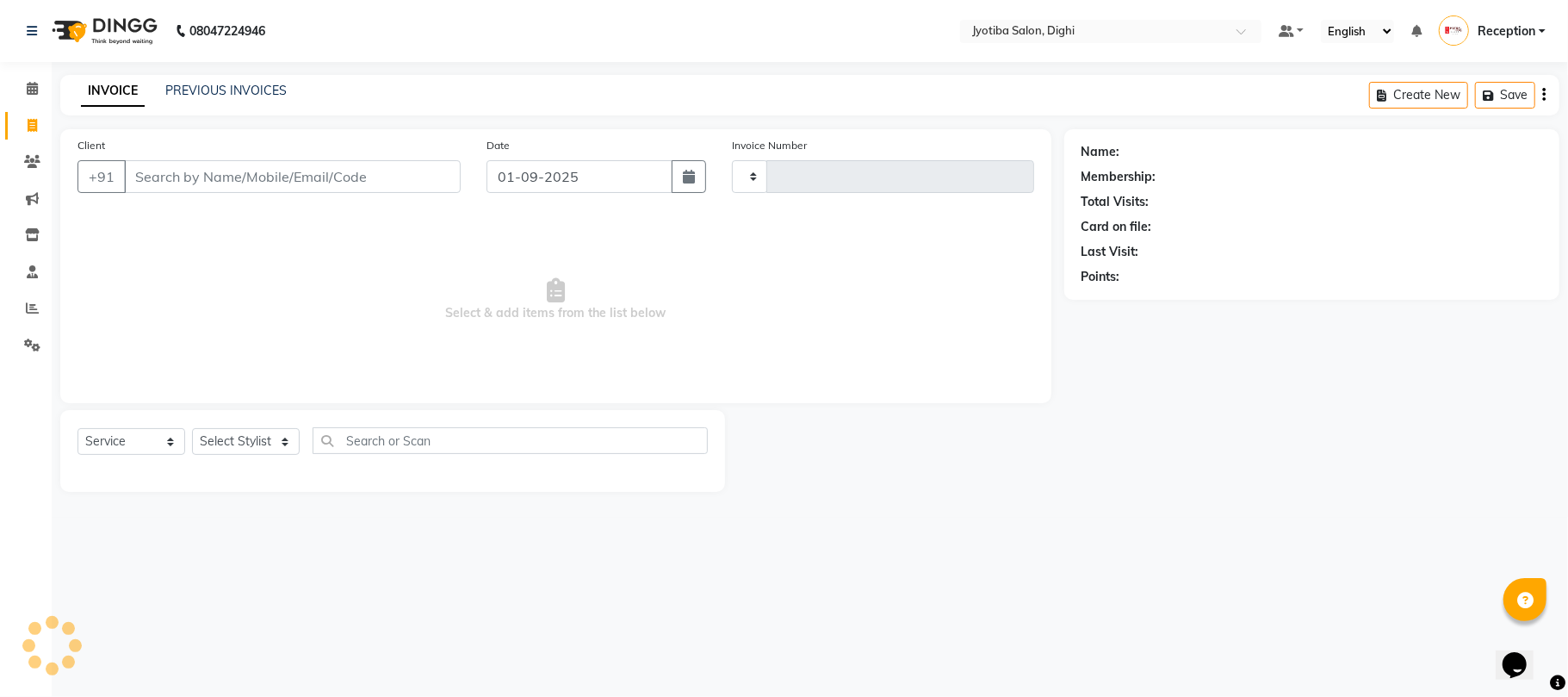
type input "0867"
select select "643"
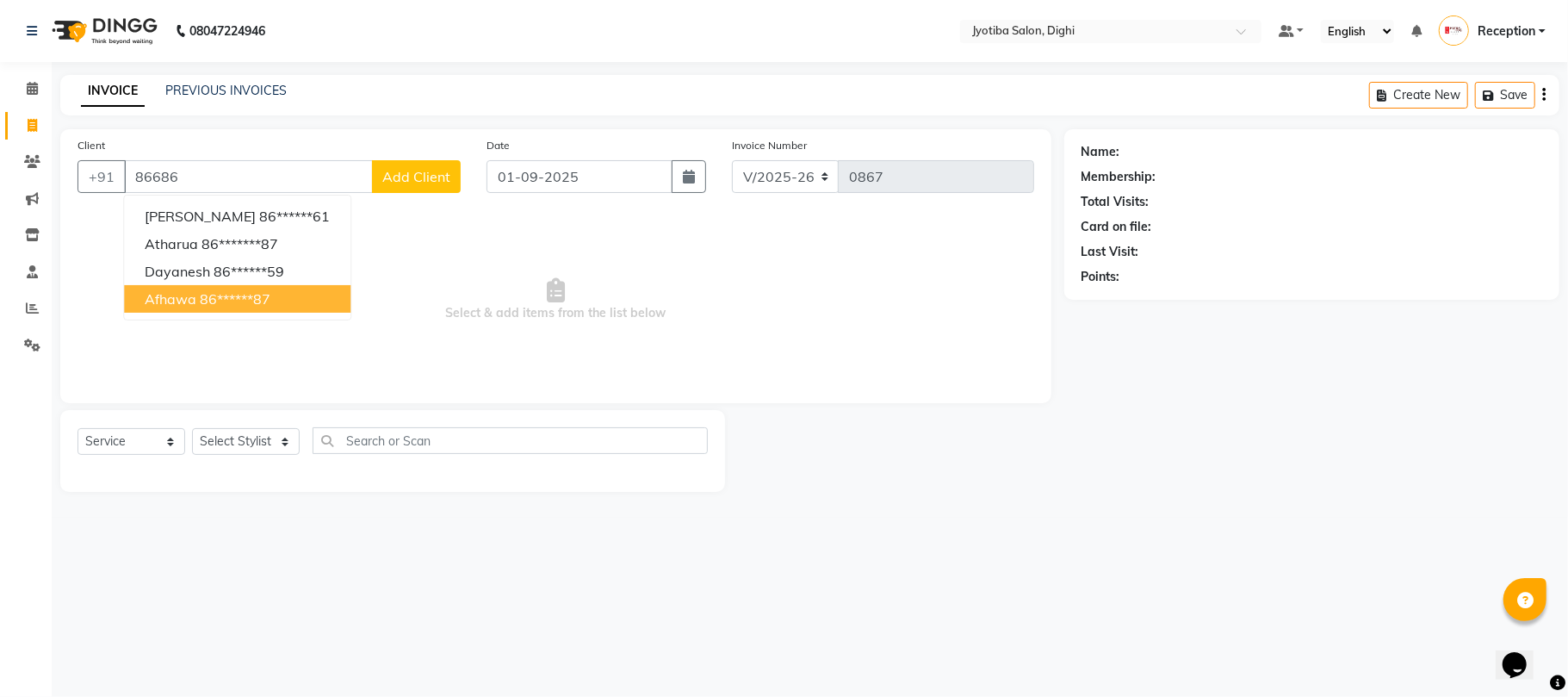
click at [231, 298] on ngb-highlight "86******87" at bounding box center [235, 299] width 70 height 17
type input "86******87"
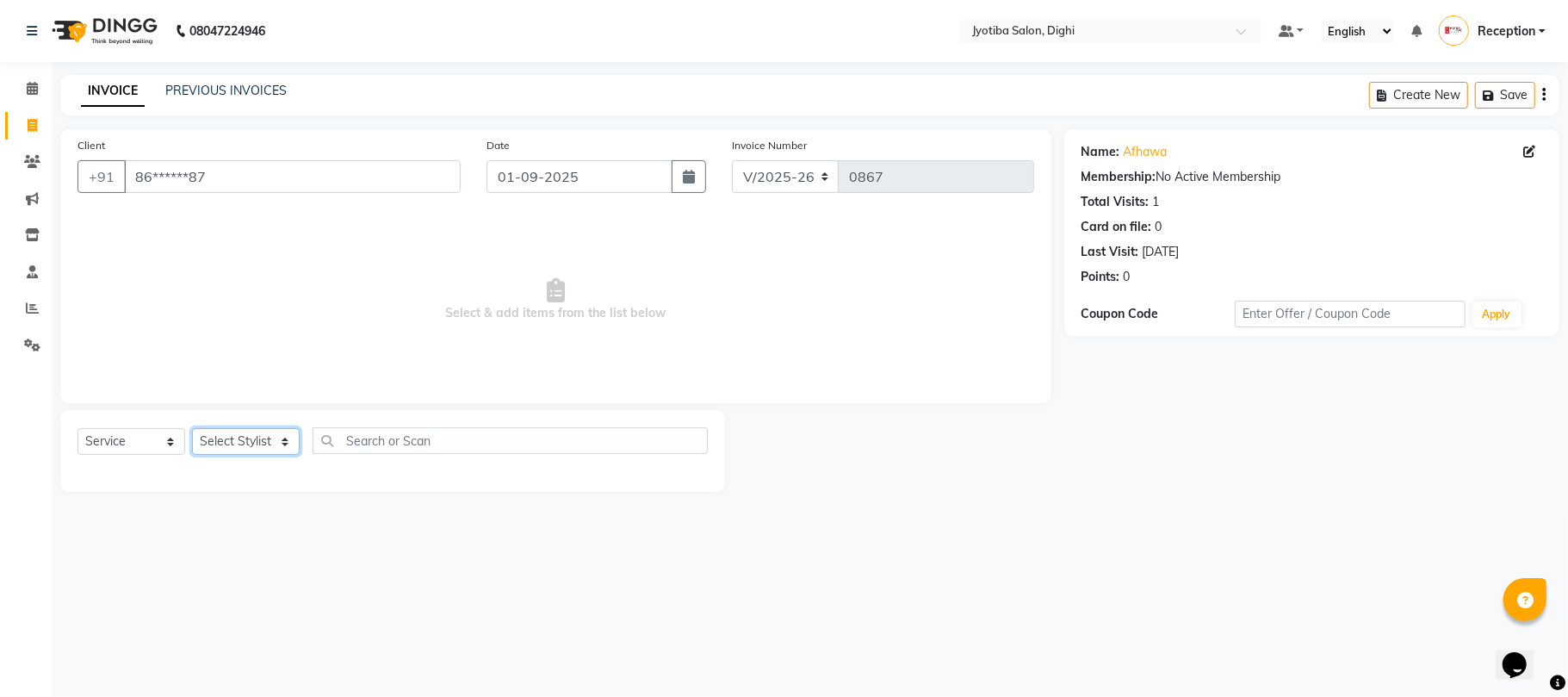
click at [270, 437] on select "Select Stylist anuj [PERSON_NAME] Prem Reception [PERSON_NAME]" at bounding box center [246, 441] width 108 height 27
select select "59471"
click at [192, 428] on select "Select Stylist anuj [PERSON_NAME] Prem Reception [PERSON_NAME]" at bounding box center [246, 441] width 108 height 27
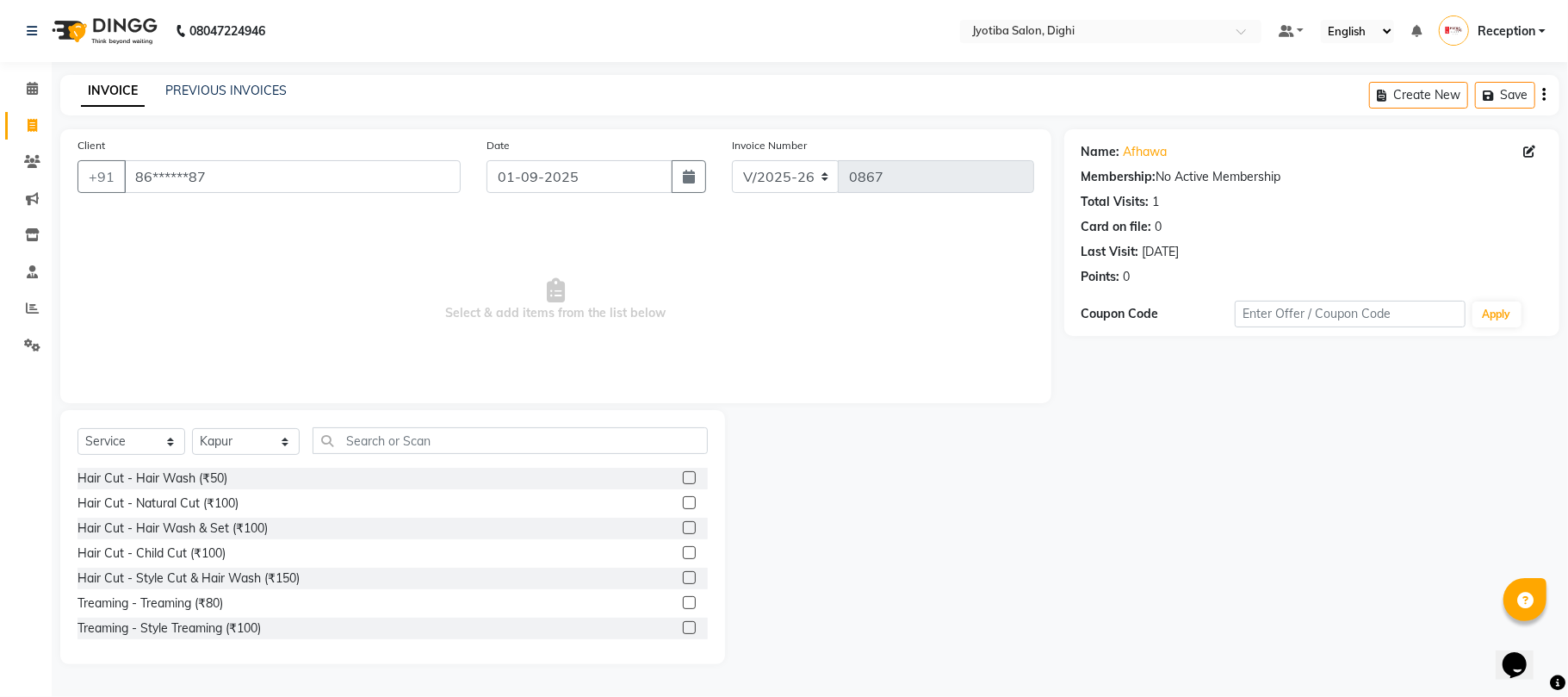
click at [683, 576] on label at bounding box center [689, 577] width 13 height 13
click at [683, 576] on input "checkbox" at bounding box center [688, 578] width 11 height 11
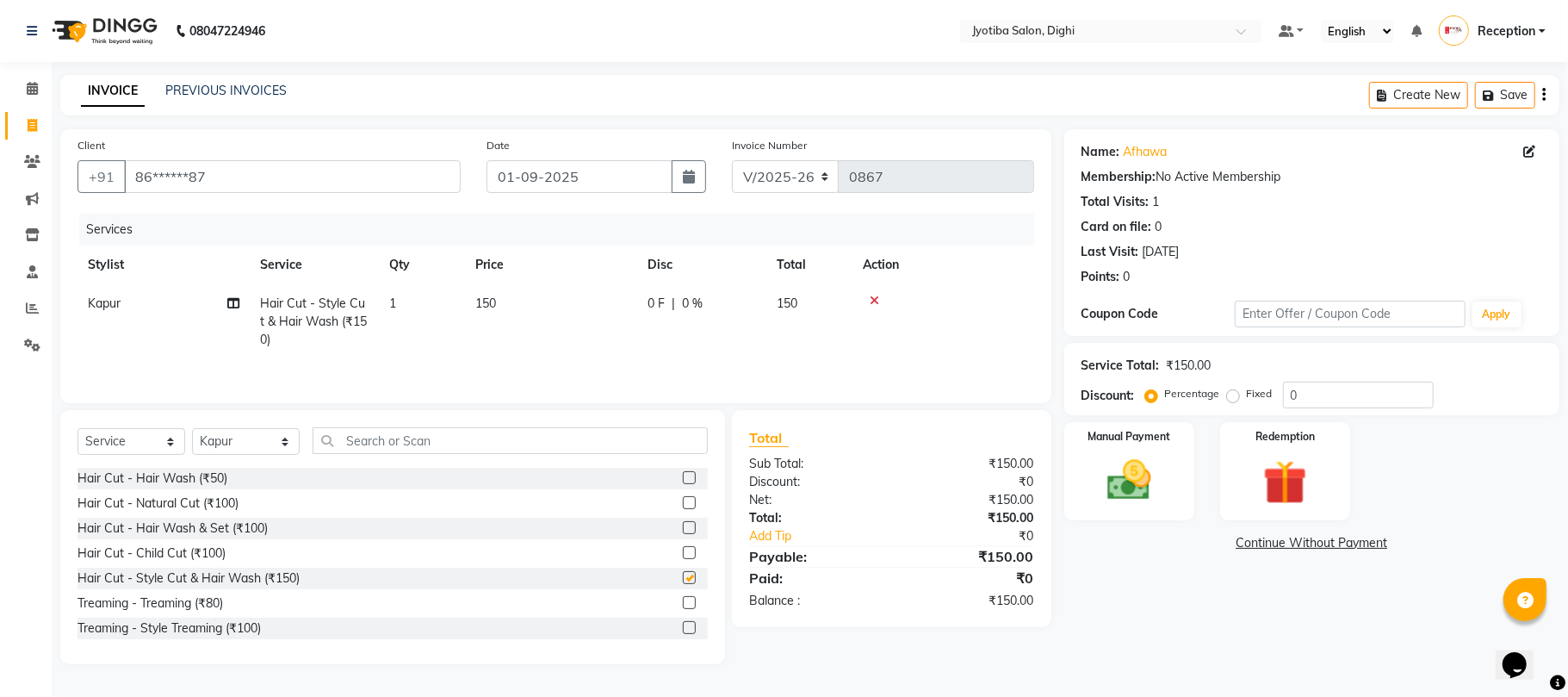
checkbox input "false"
click at [683, 527] on label at bounding box center [689, 528] width 13 height 13
click at [683, 527] on input "checkbox" at bounding box center [688, 528] width 11 height 11
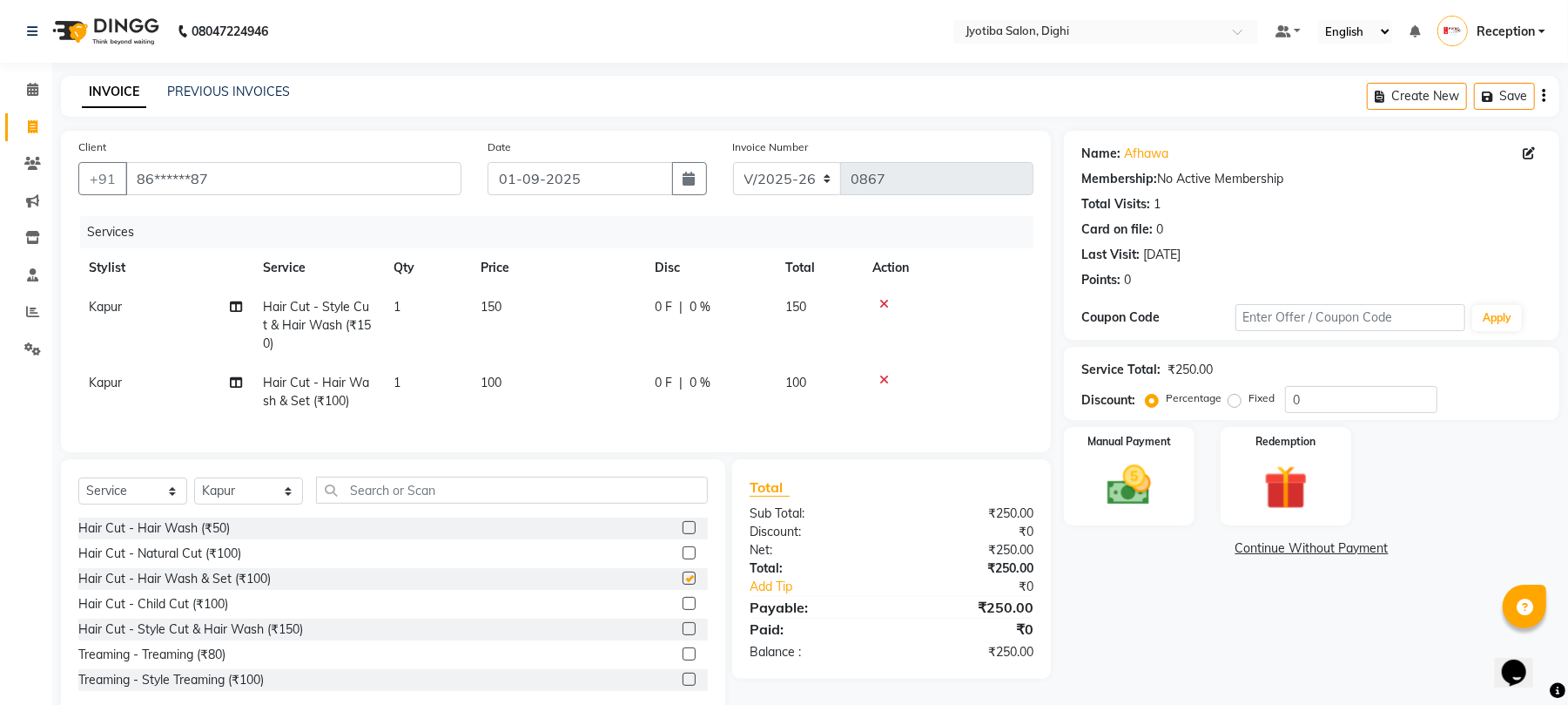
checkbox input "false"
click at [1265, 554] on link "Continue Without Payment" at bounding box center [1311, 548] width 488 height 18
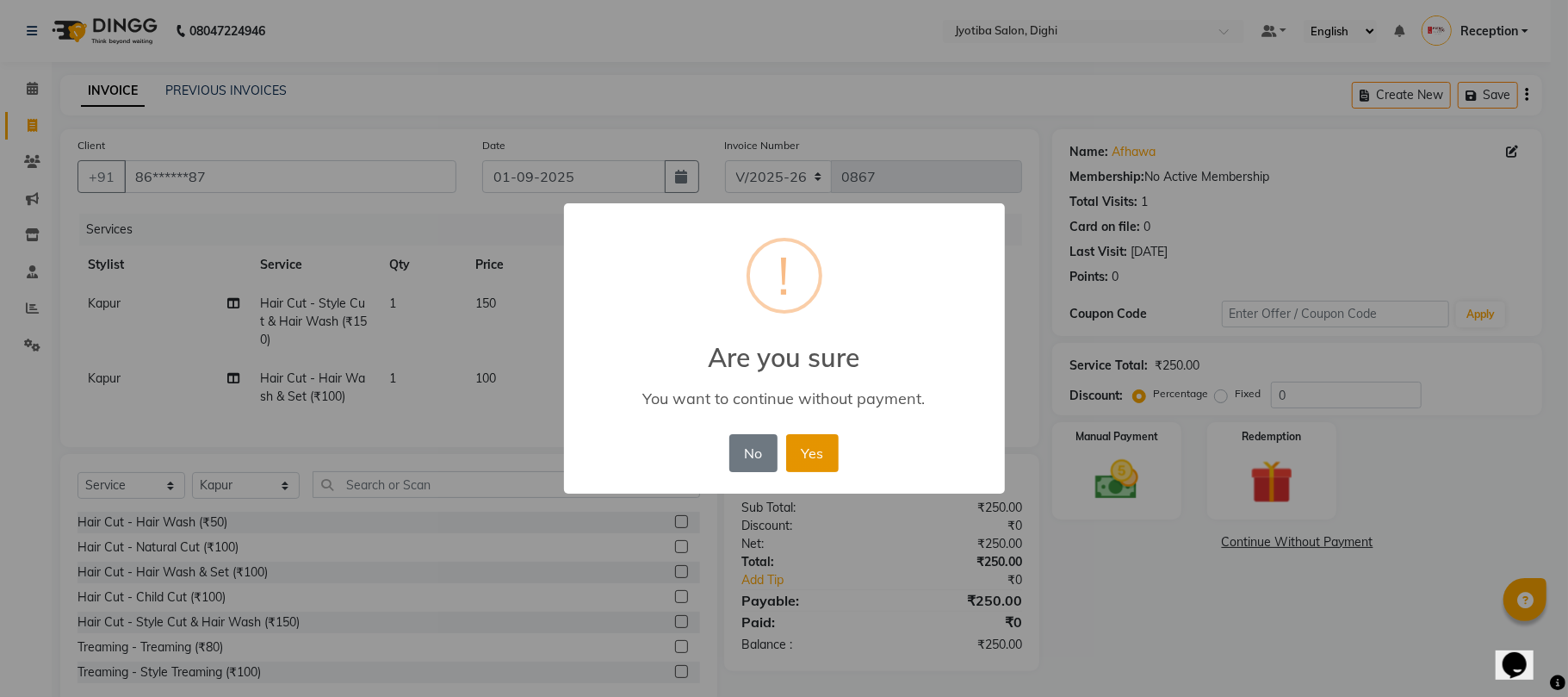
click at [814, 465] on button "Yes" at bounding box center [812, 453] width 52 height 38
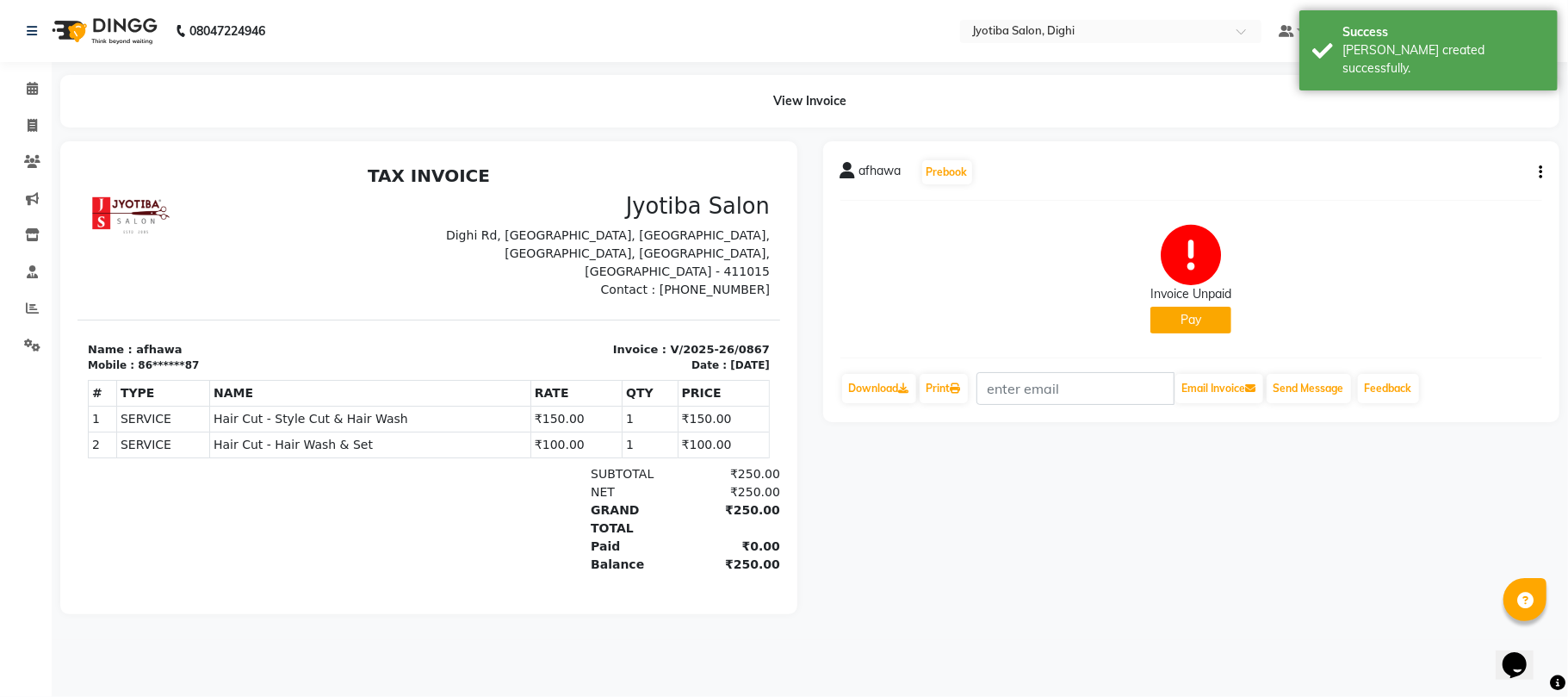
click at [1198, 321] on button "Pay" at bounding box center [1190, 320] width 81 height 27
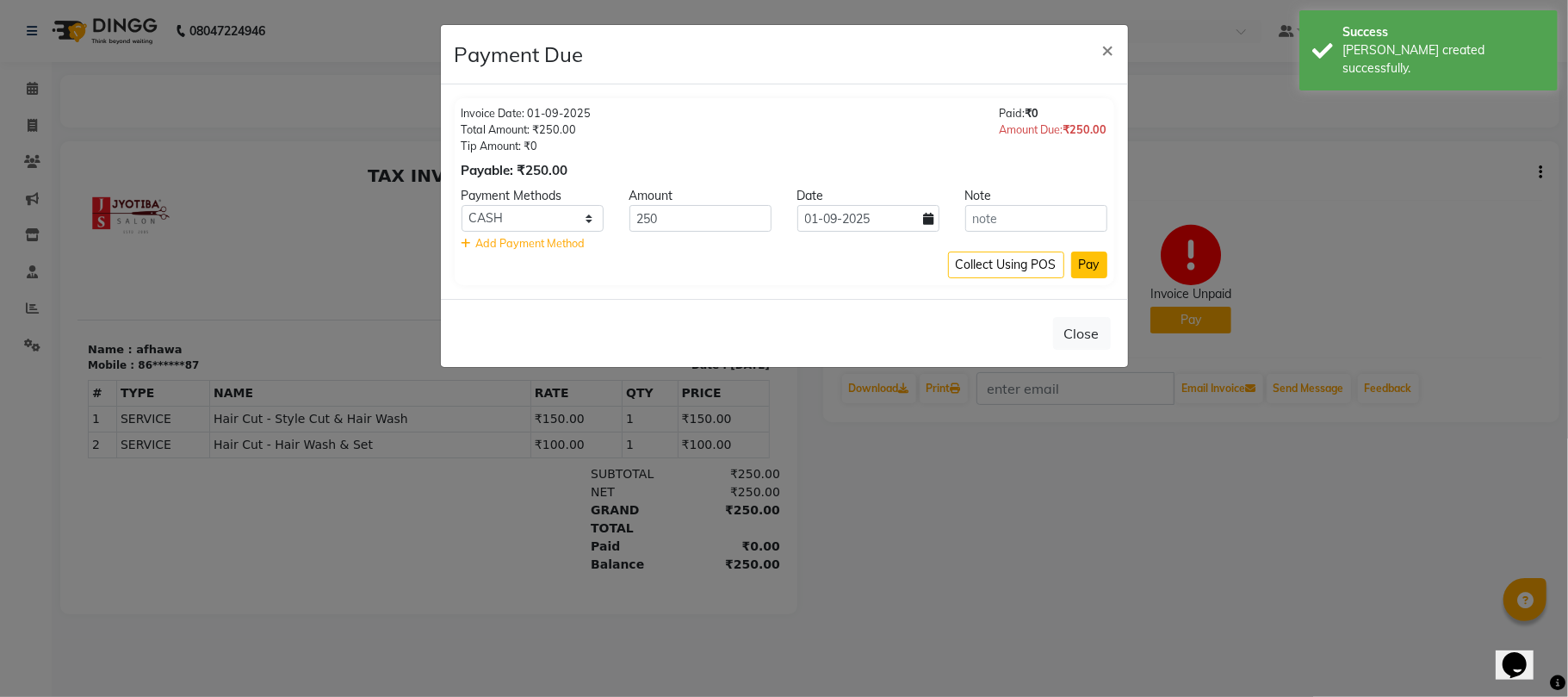
click at [1075, 256] on button "Pay" at bounding box center [1089, 264] width 36 height 27
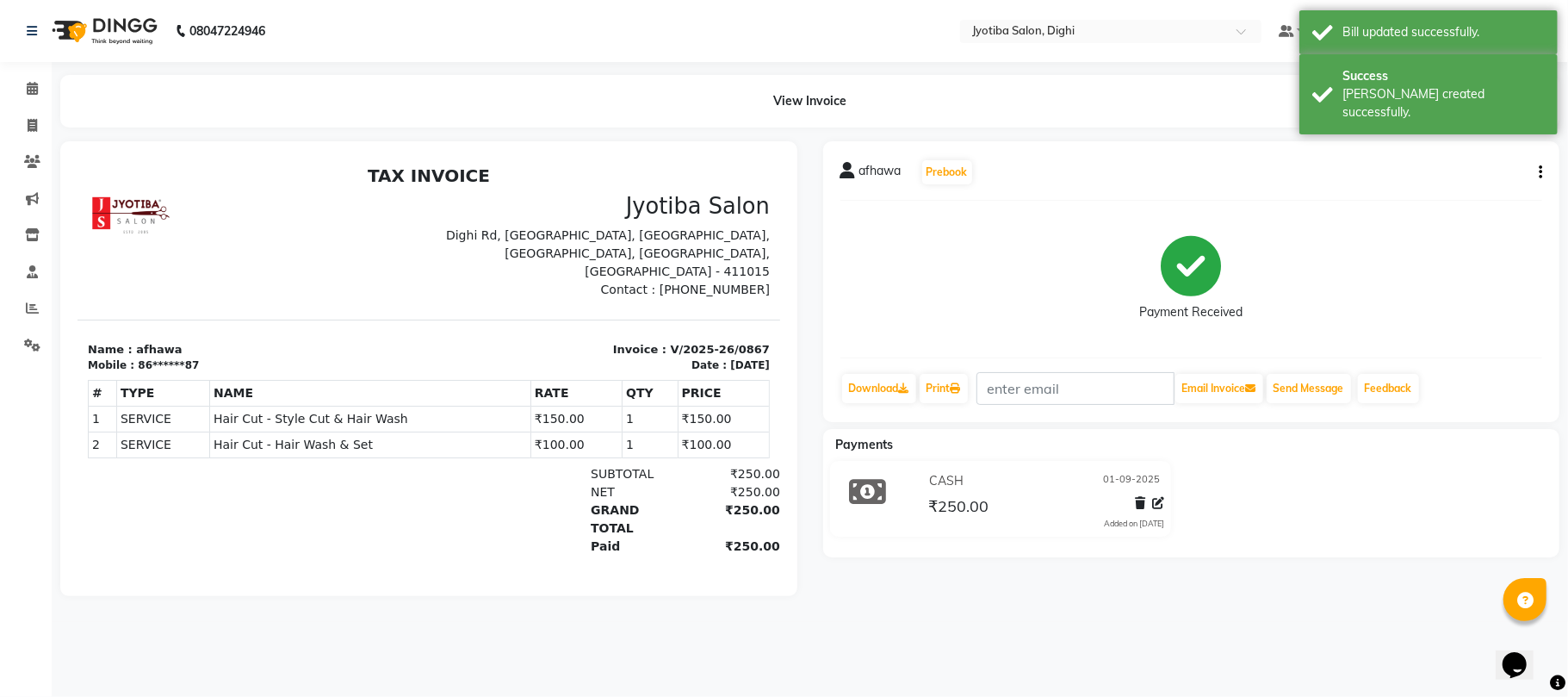
click at [1541, 172] on icon "button" at bounding box center [1540, 172] width 3 height 1
click at [1472, 179] on div "Edit Invoice" at bounding box center [1453, 182] width 118 height 22
select select "service"
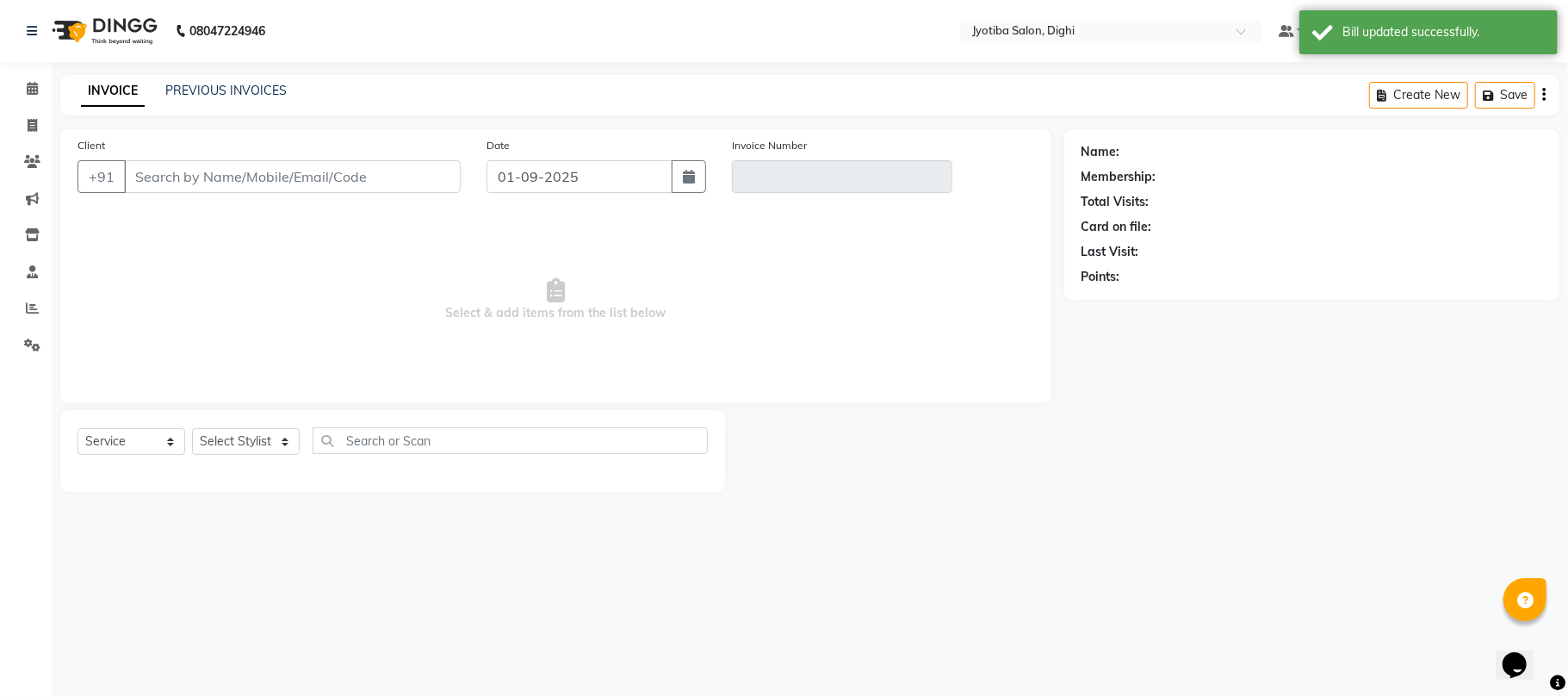
type input "86******87"
type input "V/2025-26/0867"
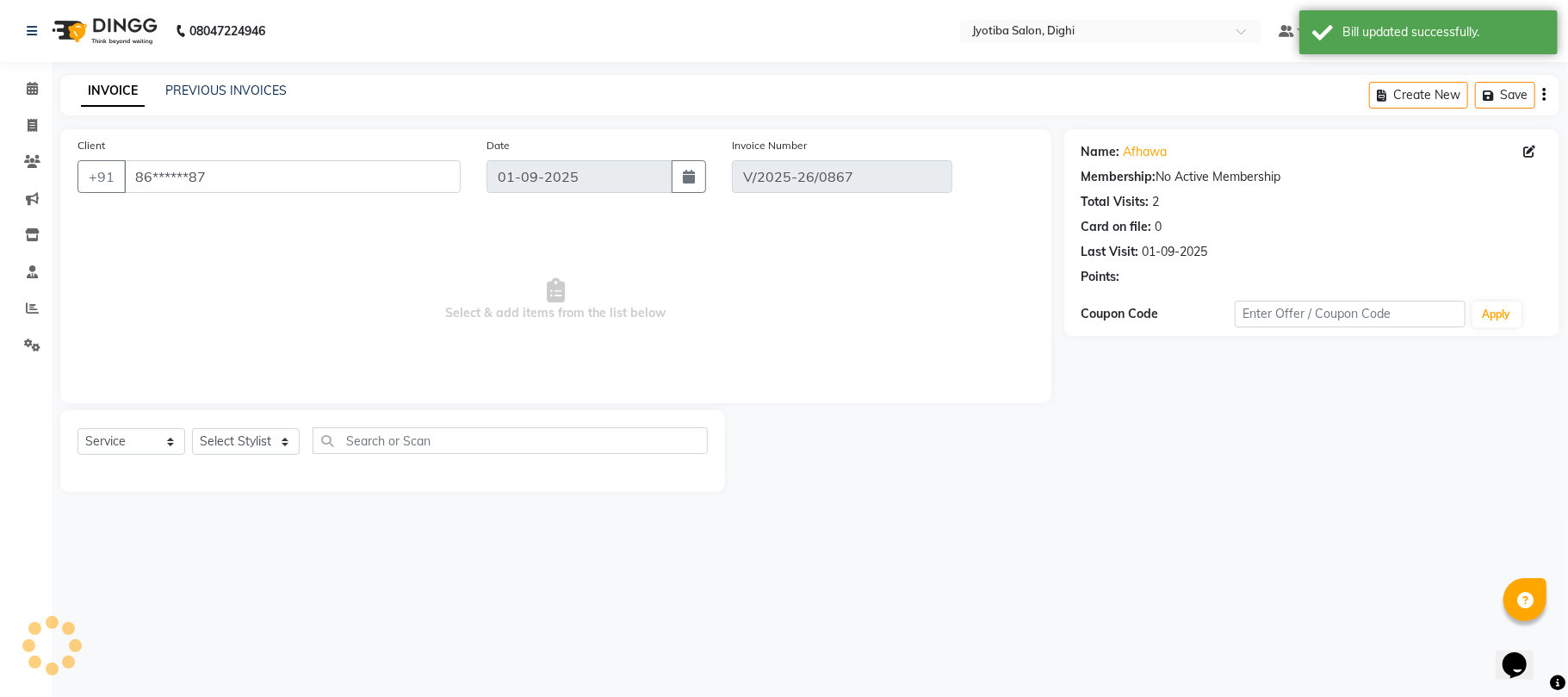
select select "select"
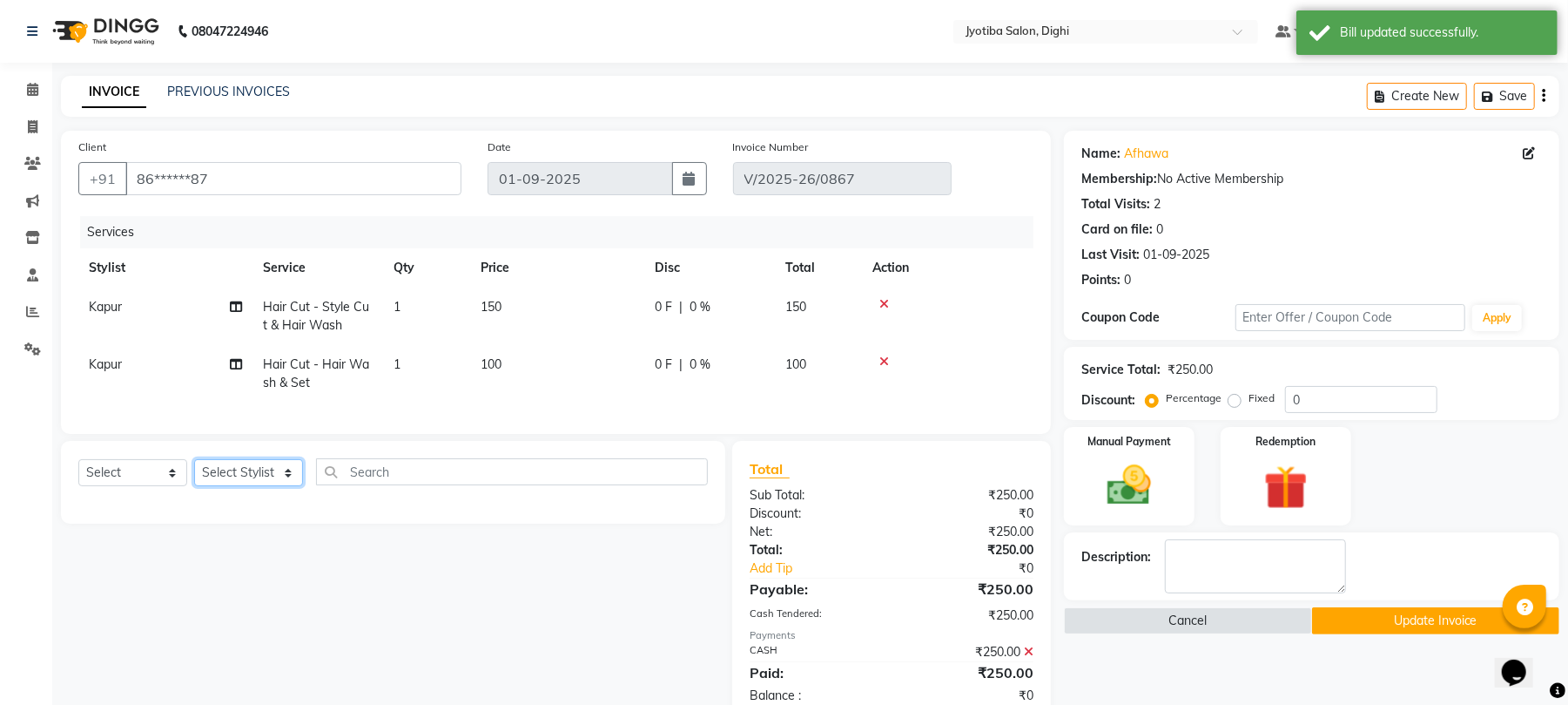
drag, startPoint x: 258, startPoint y: 477, endPoint x: 263, endPoint y: 485, distance: 9.4
click at [263, 485] on select "Select Stylist anuj [PERSON_NAME] Prem Reception [PERSON_NAME]" at bounding box center [249, 472] width 109 height 27
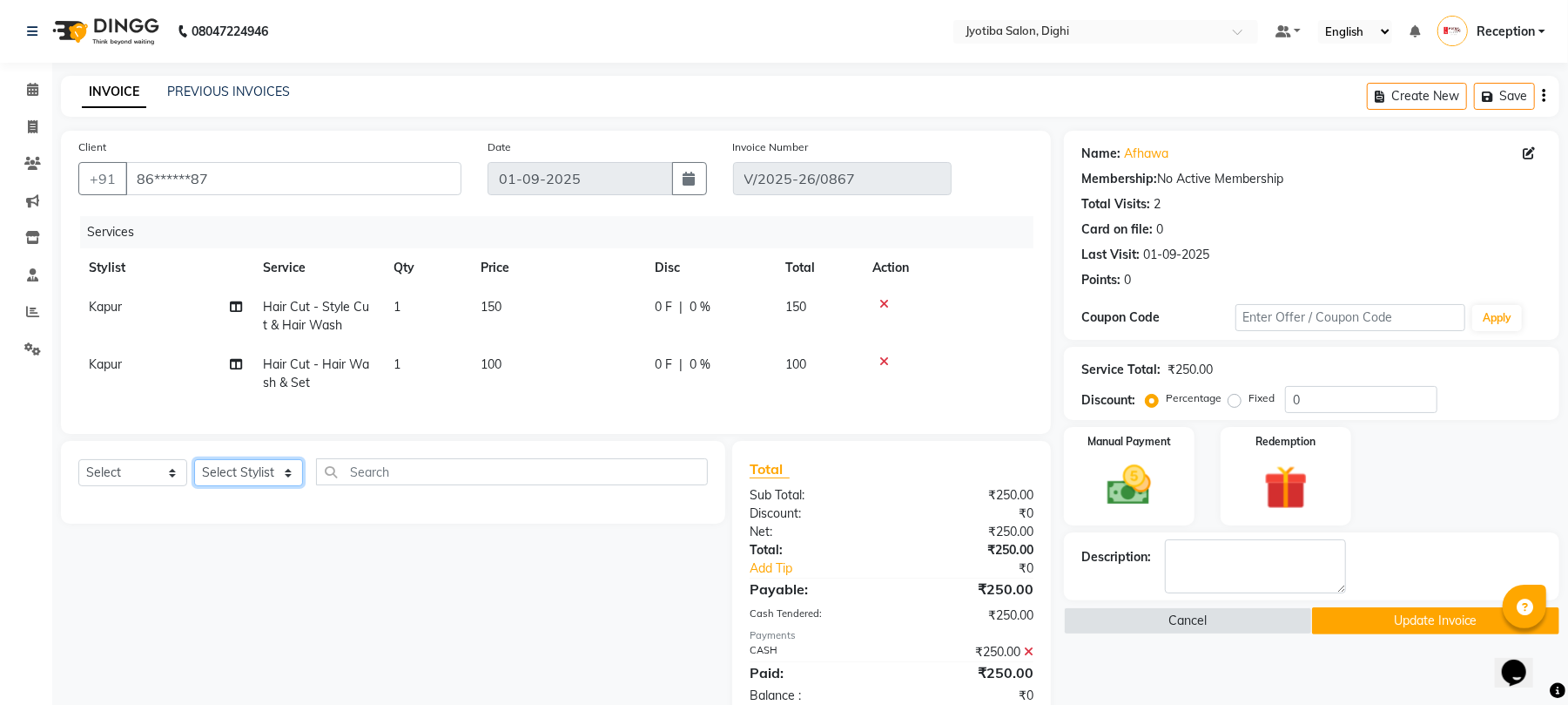
select select "59472"
click at [194, 476] on select "Select Stylist anuj [PERSON_NAME] Prem Reception [PERSON_NAME]" at bounding box center [249, 472] width 109 height 27
click at [153, 486] on select "Select Service Product Membership Package Voucher Prepaid Gift Card" at bounding box center [133, 472] width 109 height 27
select select "service"
click at [78, 476] on select "Select Service Product Membership Package Voucher Prepaid Gift Card" at bounding box center [133, 472] width 109 height 27
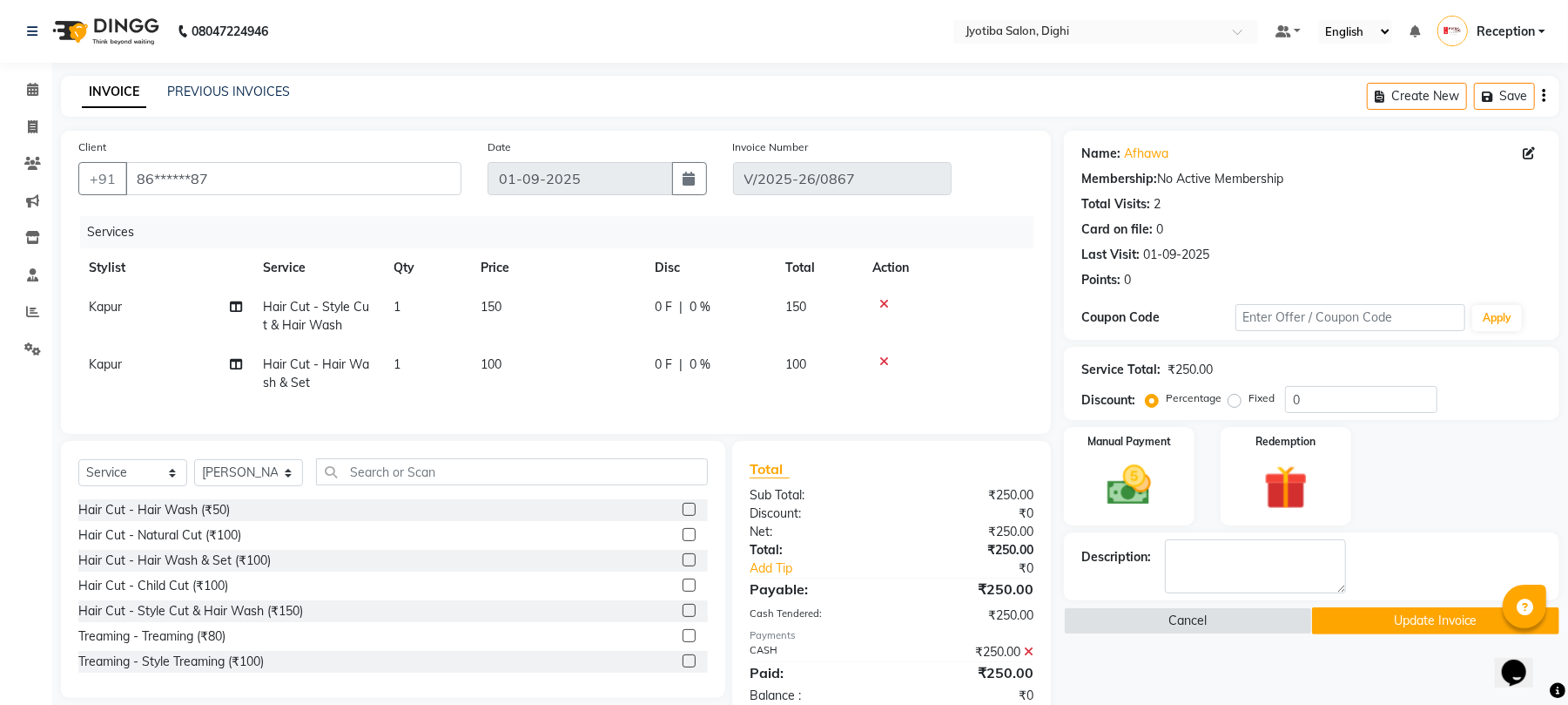
click at [683, 617] on label at bounding box center [689, 610] width 13 height 13
click at [683, 617] on input "checkbox" at bounding box center [688, 611] width 11 height 11
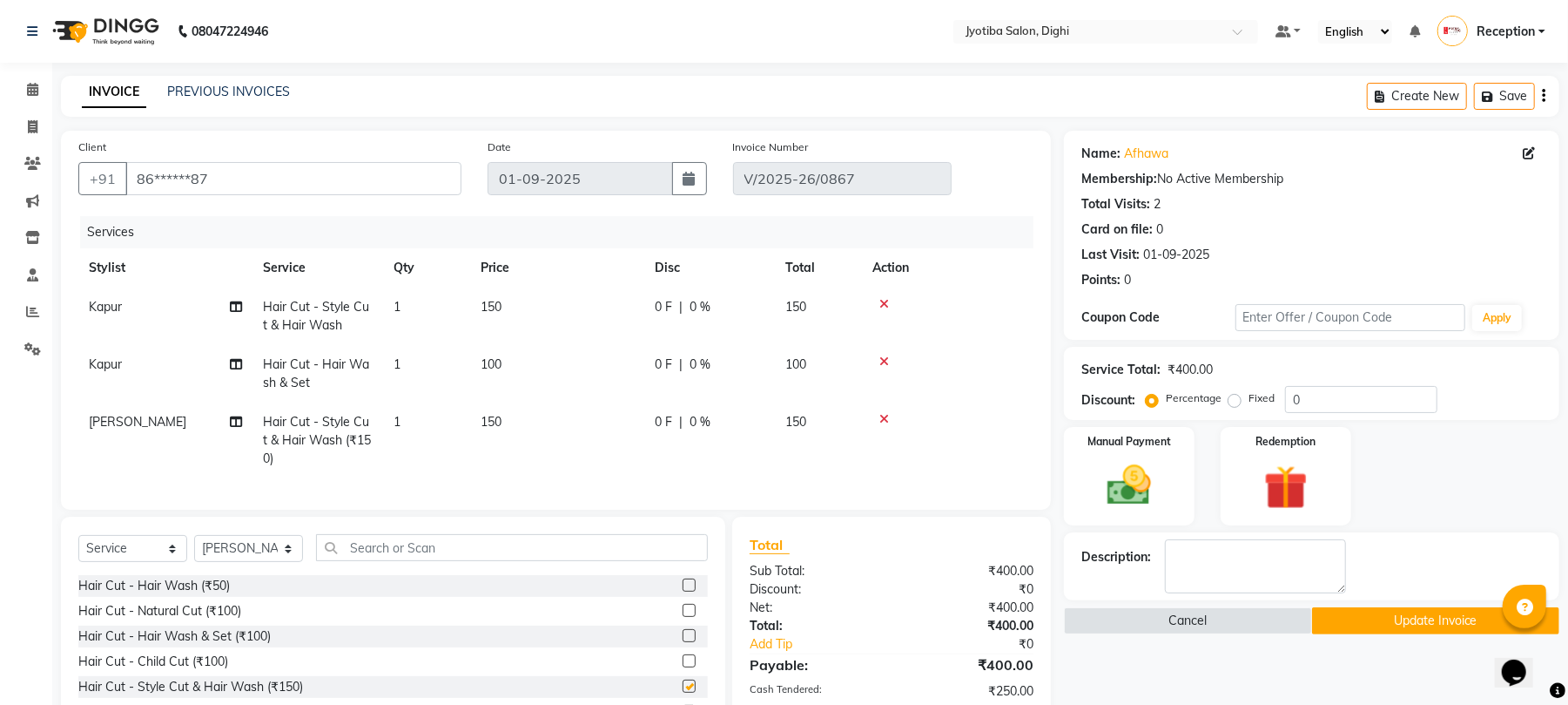
checkbox input "false"
click at [1391, 621] on button "Update Invoice" at bounding box center [1434, 621] width 247 height 27
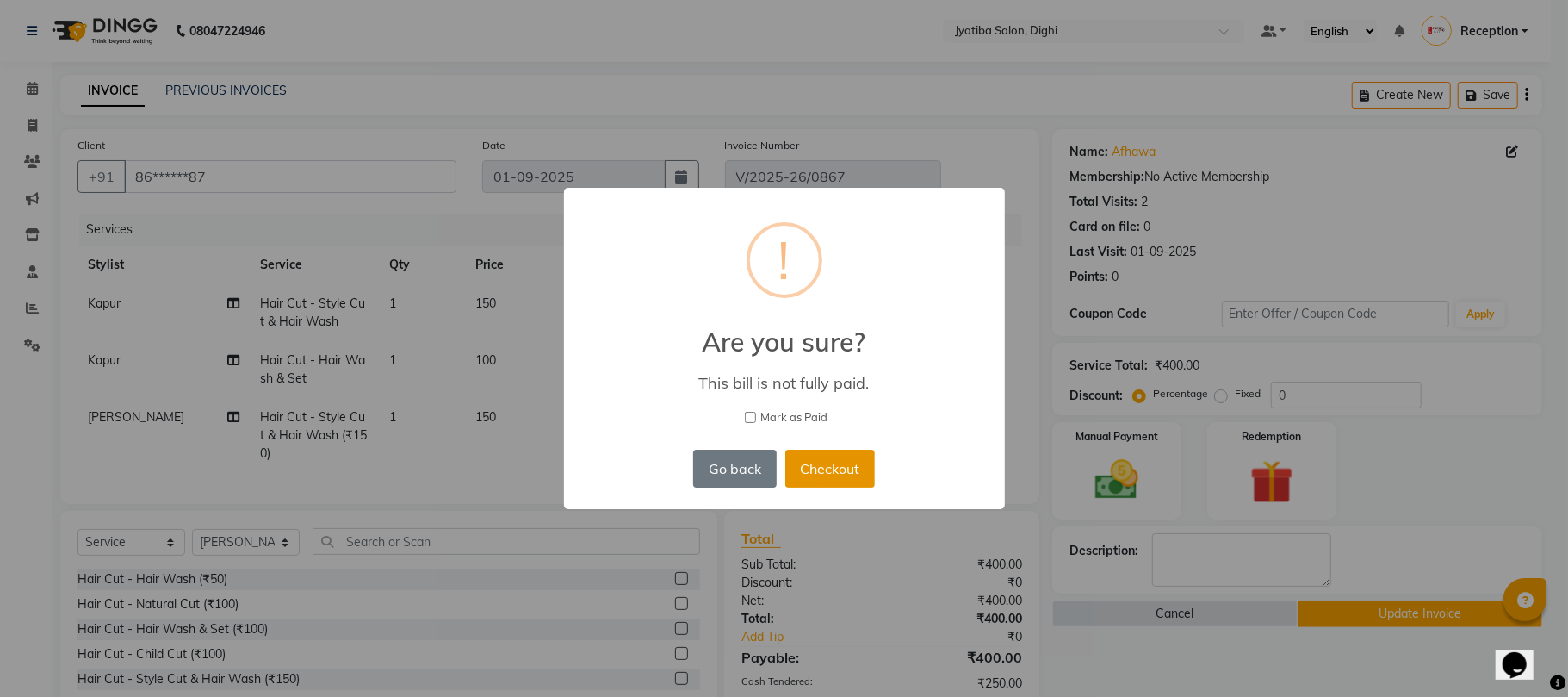
click at [827, 475] on button "Checkout" at bounding box center [830, 468] width 89 height 38
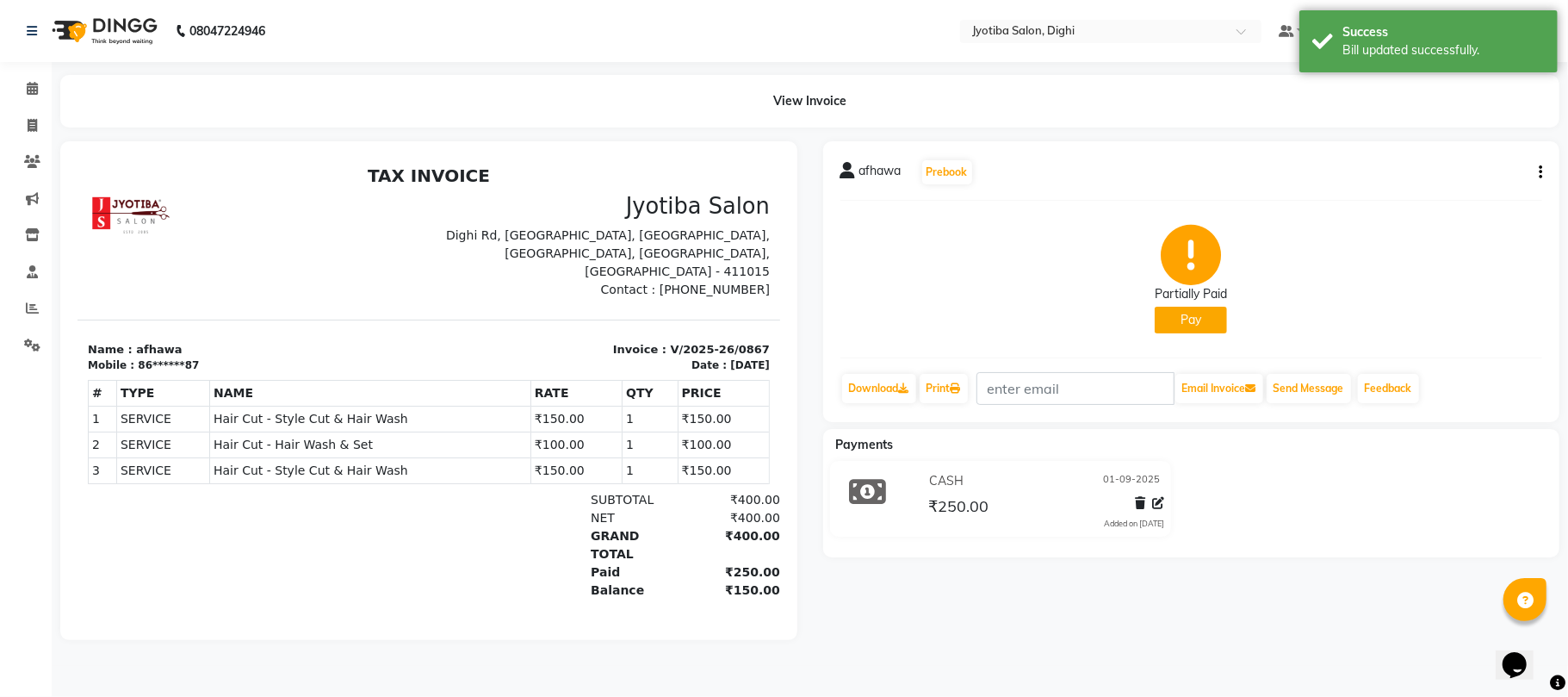
click at [1180, 329] on button "Pay" at bounding box center [1190, 320] width 72 height 27
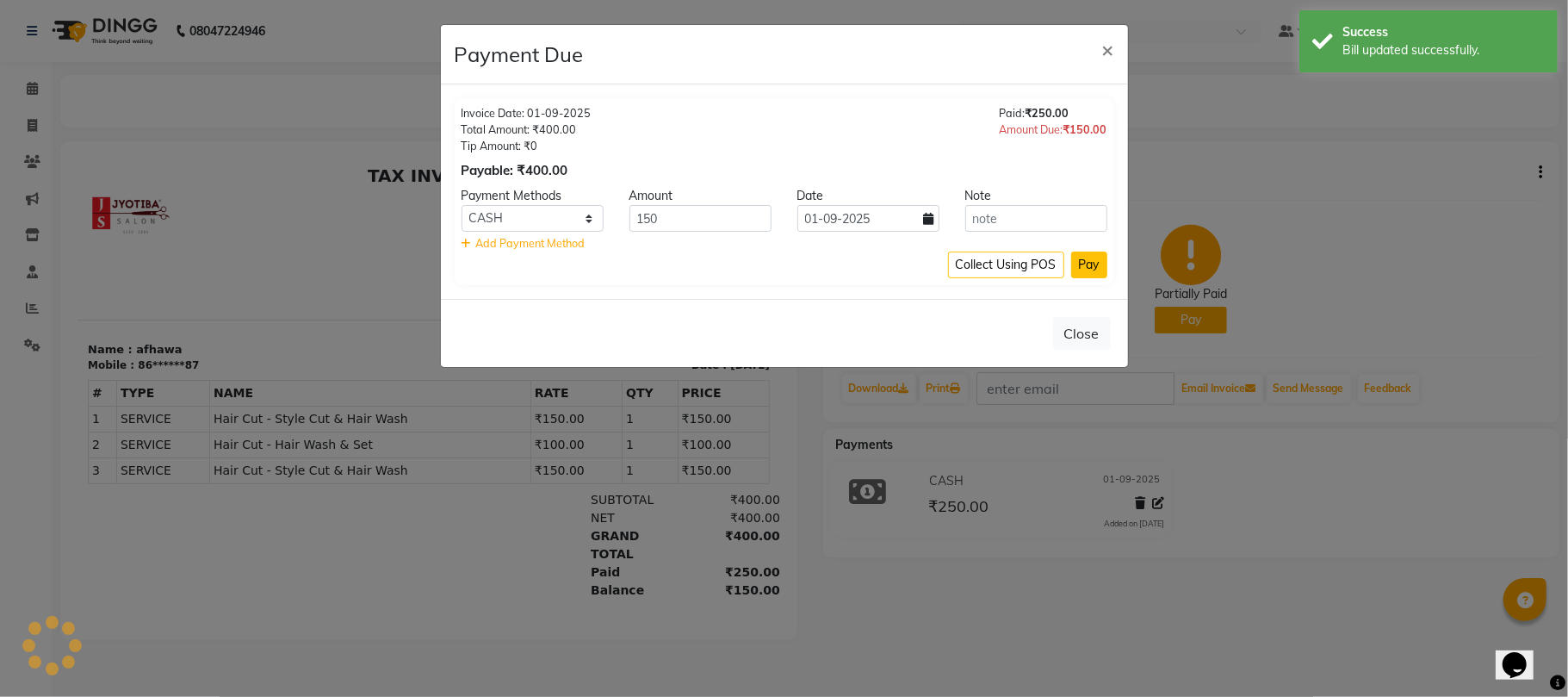
click at [1085, 275] on button "Pay" at bounding box center [1089, 264] width 36 height 27
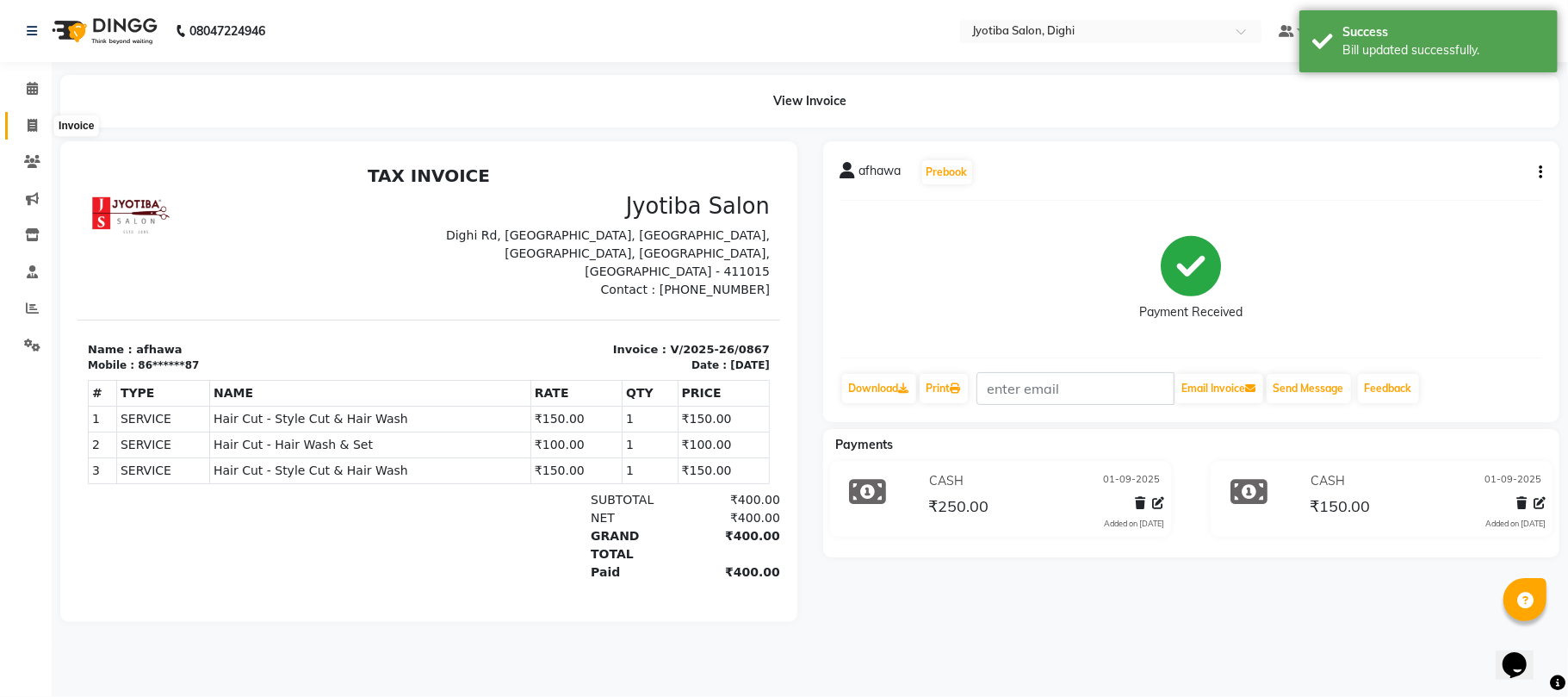
click at [36, 125] on icon at bounding box center [32, 125] width 10 height 13
select select "643"
select select "service"
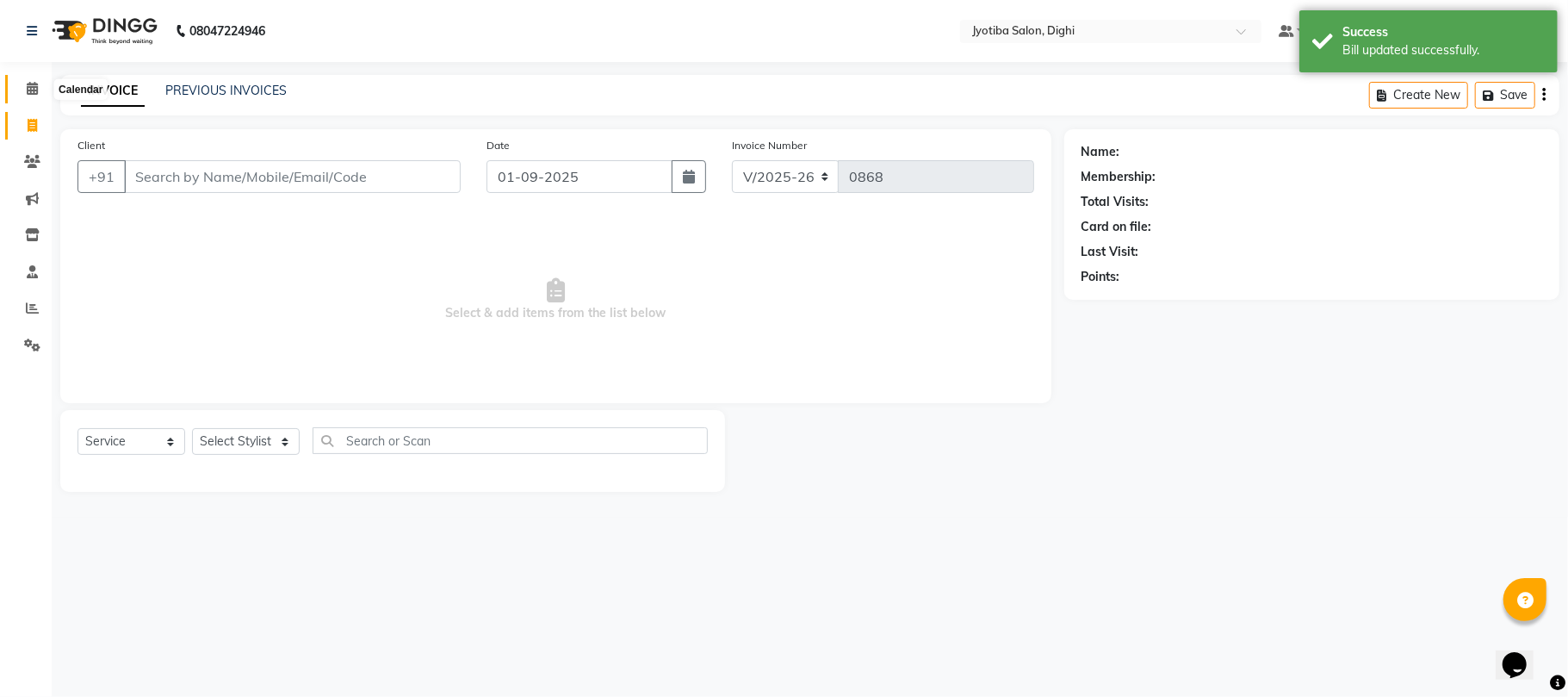
click at [19, 95] on span at bounding box center [32, 89] width 30 height 20
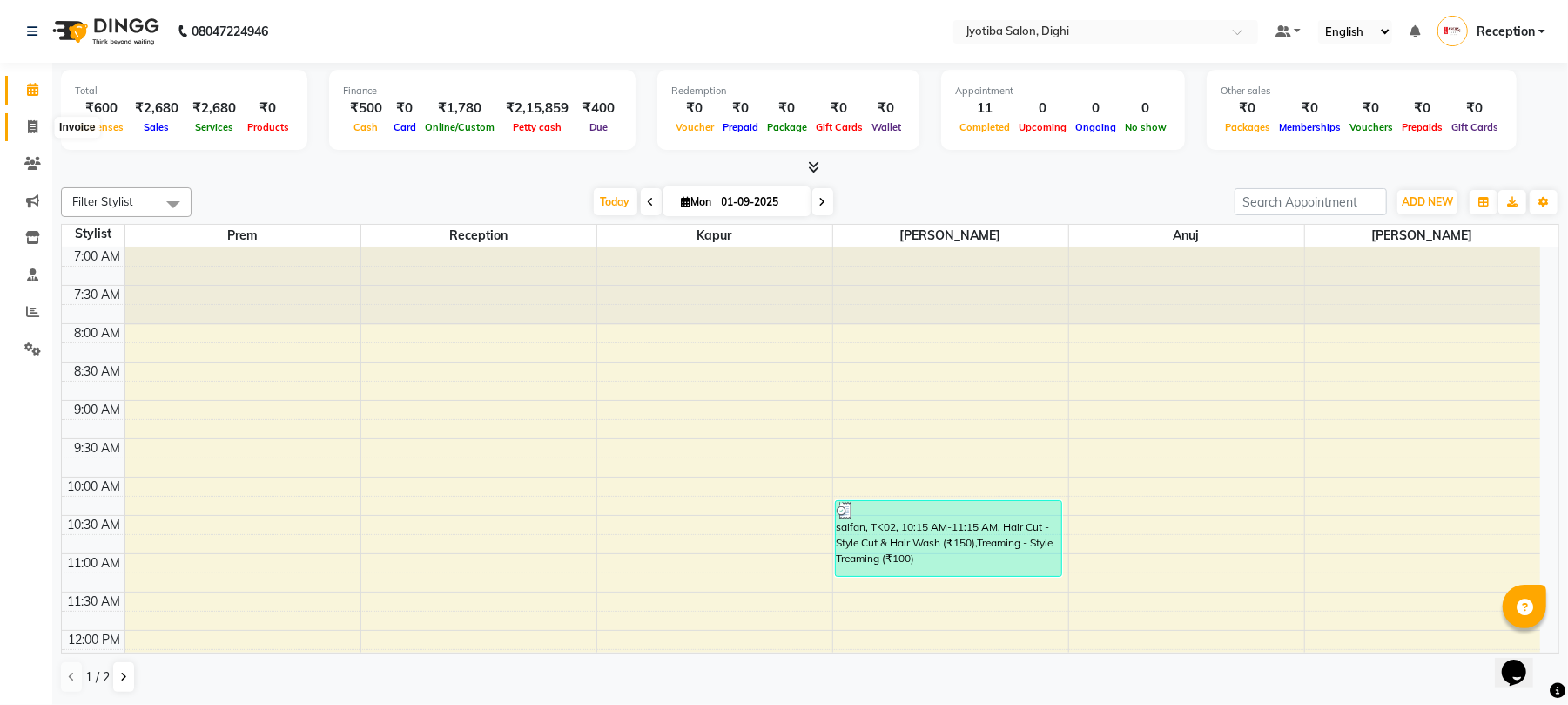
click at [28, 124] on icon at bounding box center [33, 127] width 10 height 13
select select "service"
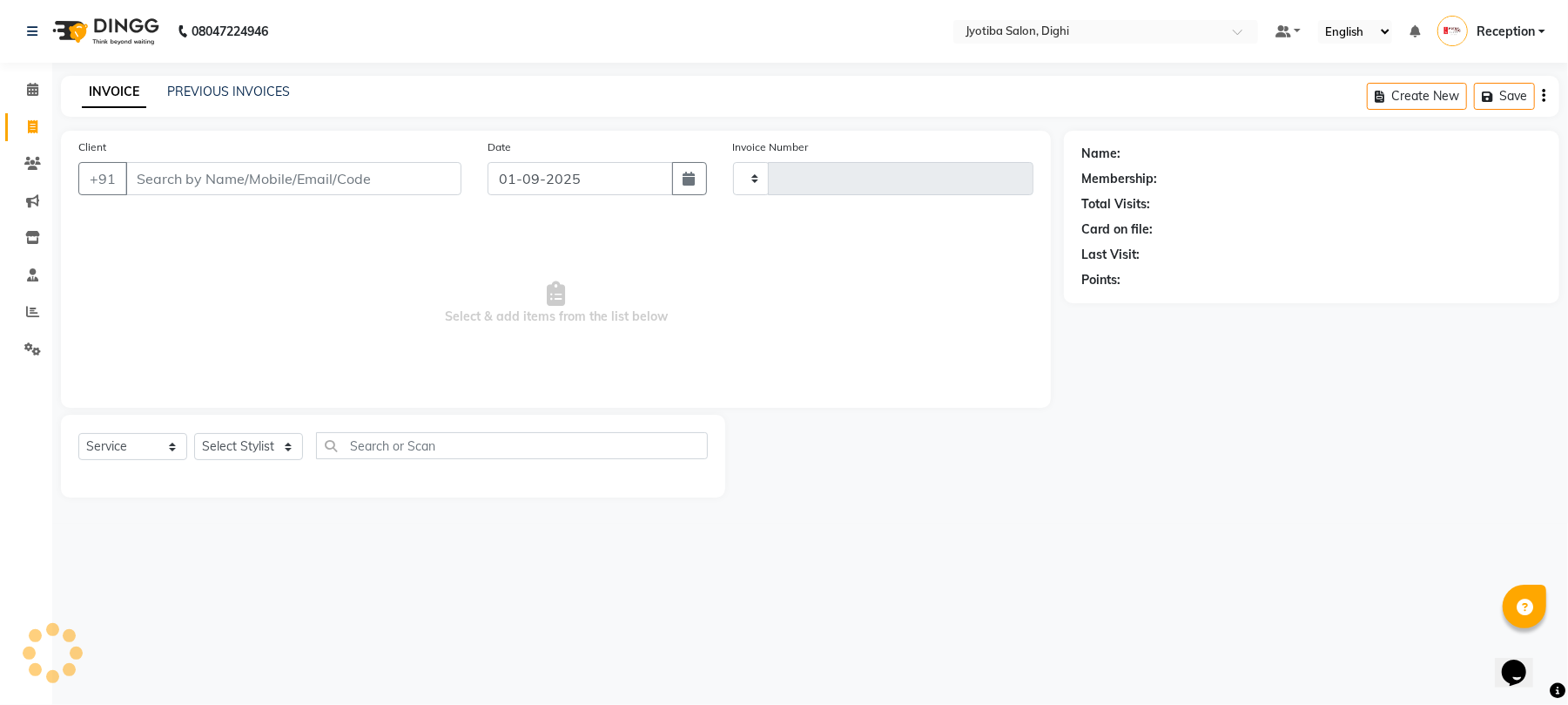
type input "0868"
select select "643"
click at [18, 345] on span at bounding box center [33, 349] width 31 height 20
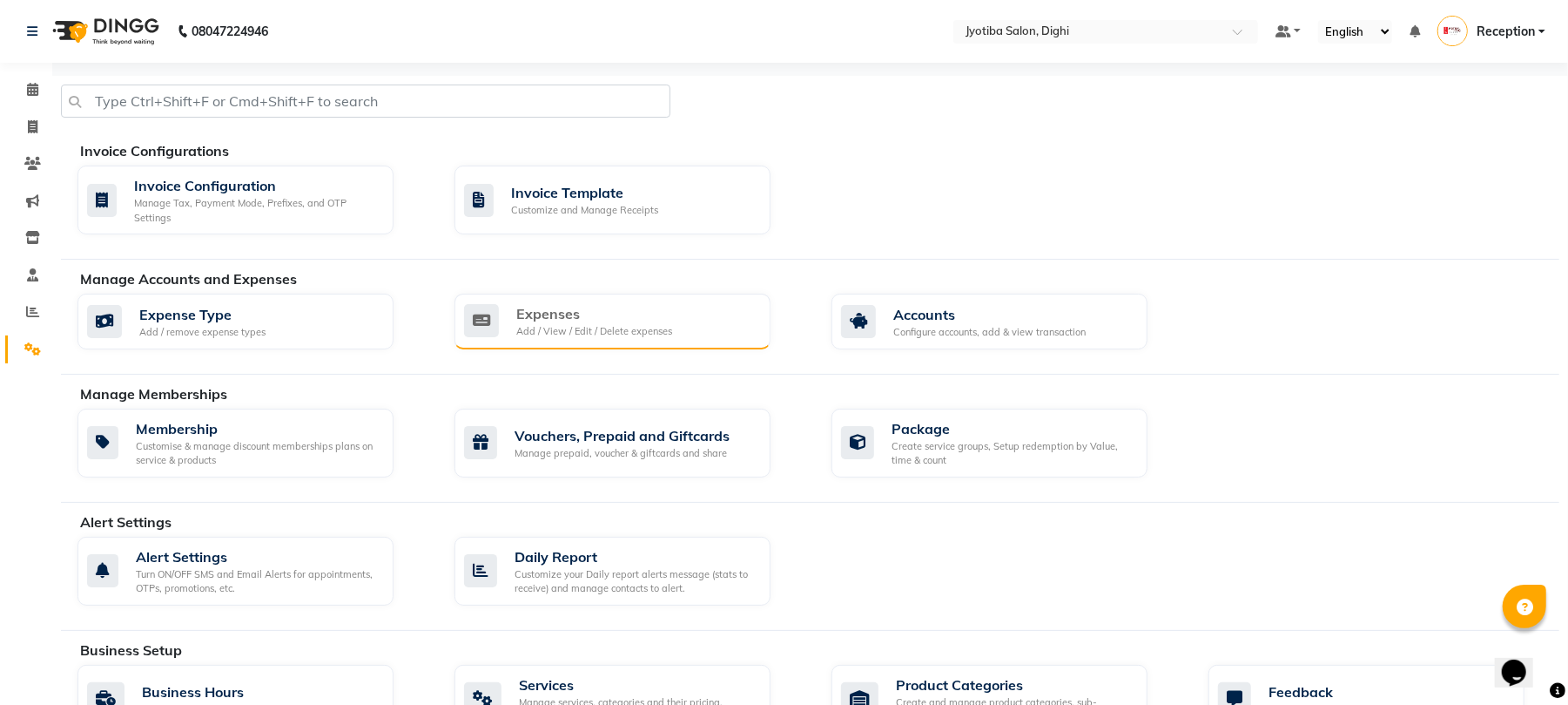
click at [601, 303] on div "Expenses Add / View / Edit / Delete expenses" at bounding box center [612, 321] width 316 height 55
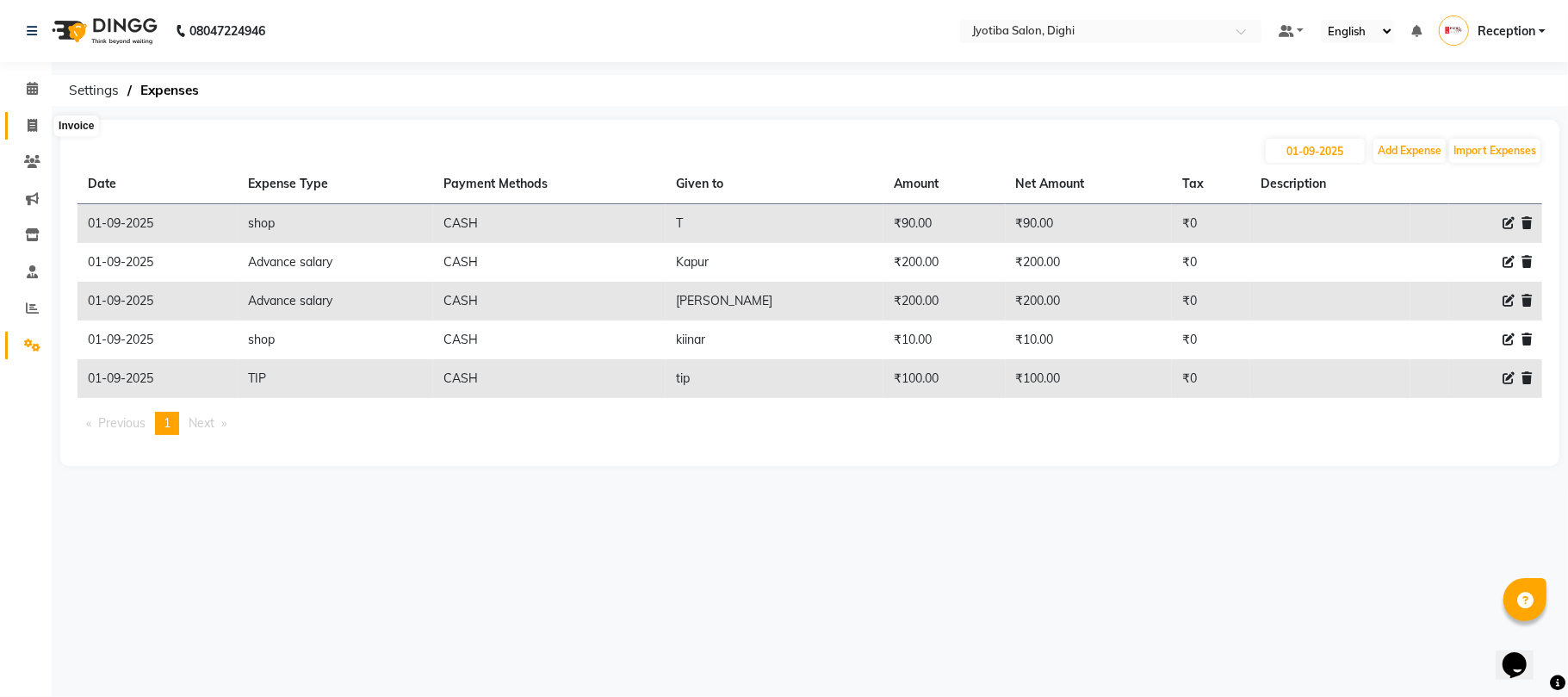
drag, startPoint x: 31, startPoint y: 114, endPoint x: 23, endPoint y: 117, distance: 8.5
click at [23, 117] on li "Invoice" at bounding box center [25, 126] width 51 height 37
click at [24, 117] on span at bounding box center [32, 126] width 30 height 20
select select "service"
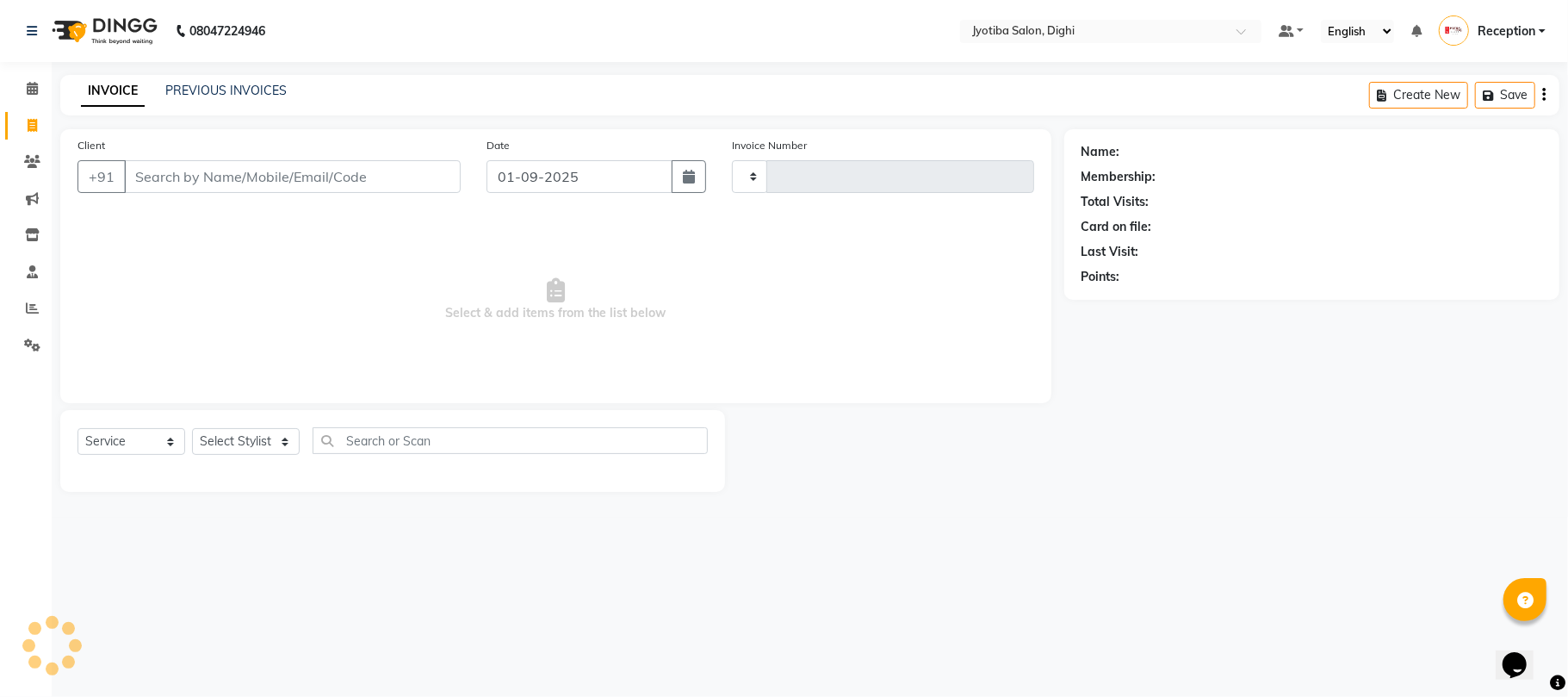
type input "0868"
select select "643"
type input "9767273301"
click at [411, 170] on span "Add Client" at bounding box center [416, 176] width 68 height 17
select select "22"
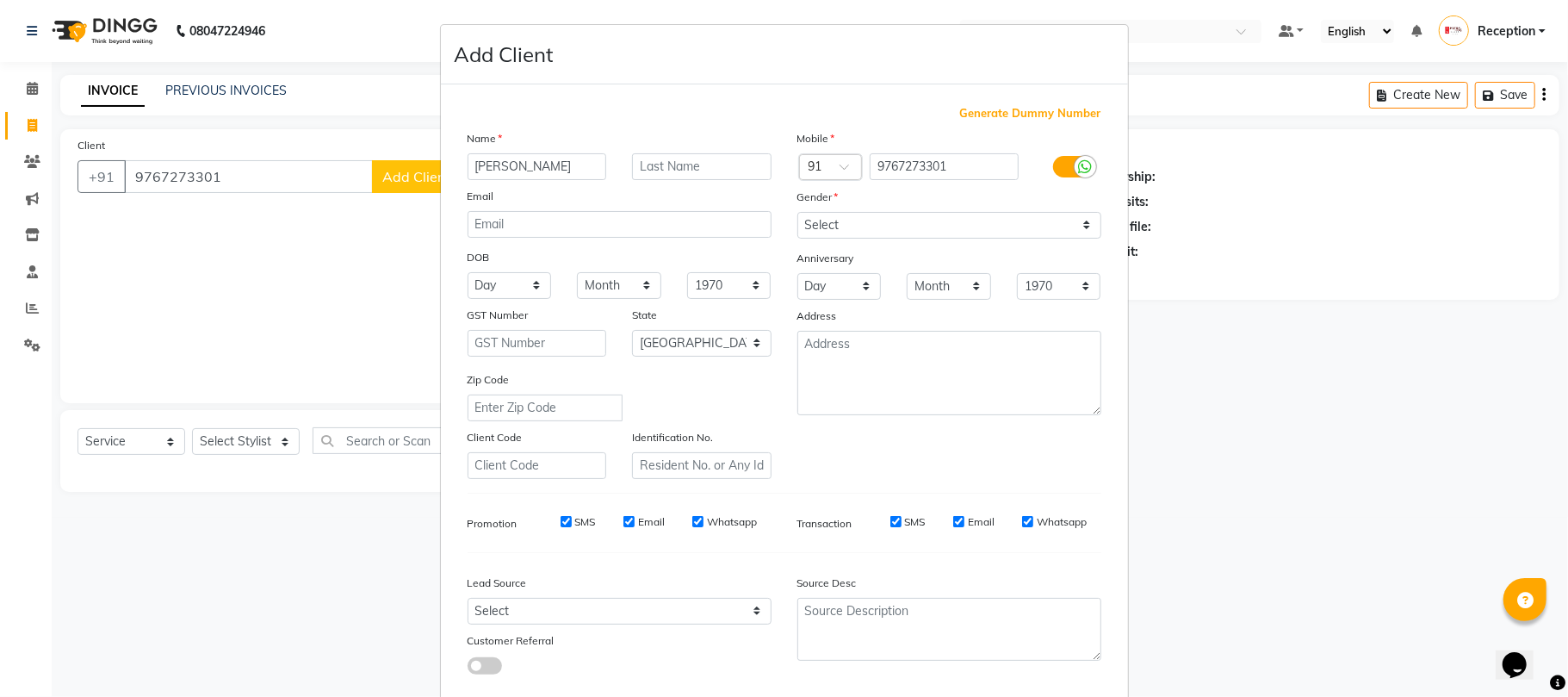
type input "[PERSON_NAME]"
click at [864, 219] on select "Select [DEMOGRAPHIC_DATA] [DEMOGRAPHIC_DATA] Other Prefer Not To Say" at bounding box center [949, 225] width 304 height 27
select select "[DEMOGRAPHIC_DATA]"
click at [797, 212] on select "Select [DEMOGRAPHIC_DATA] [DEMOGRAPHIC_DATA] Other Prefer Not To Say" at bounding box center [949, 225] width 304 height 27
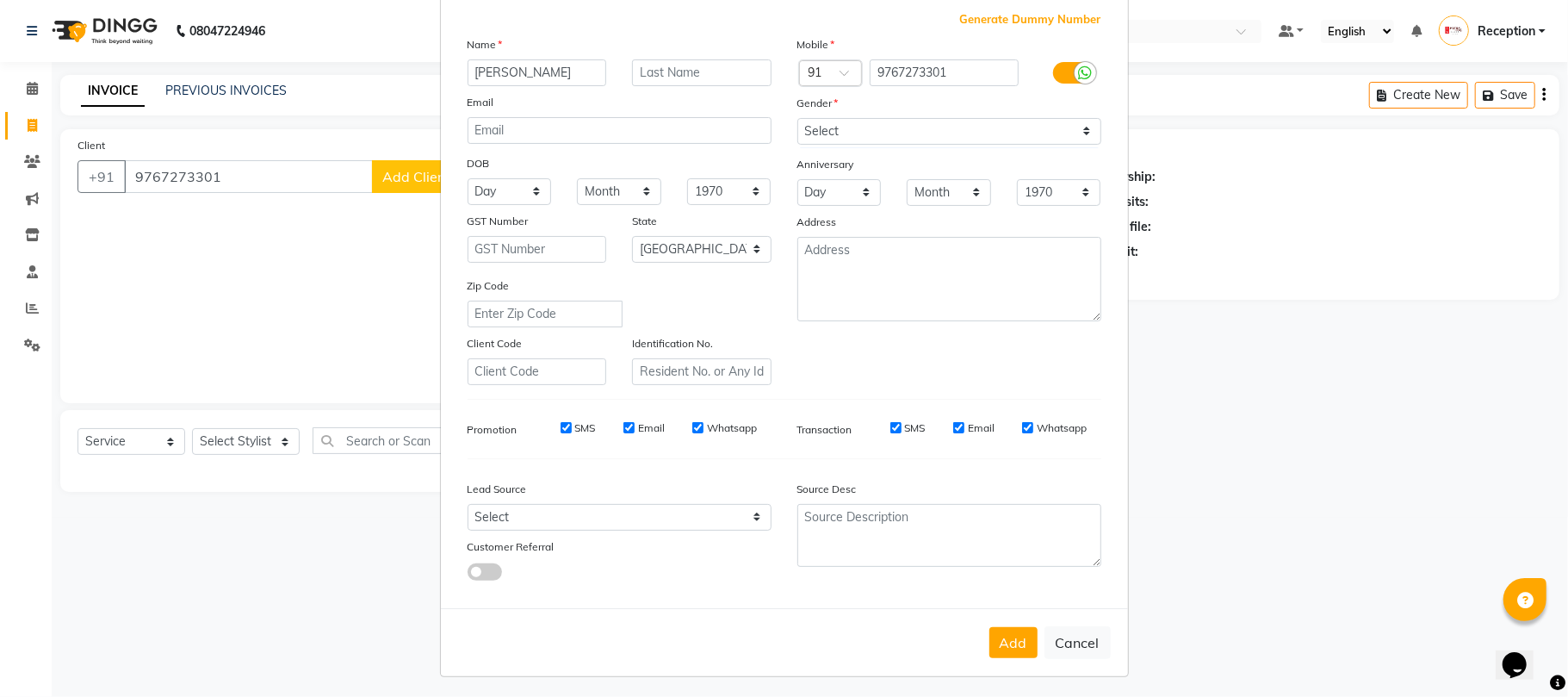
click at [992, 627] on button "Add" at bounding box center [1013, 642] width 48 height 31
type input "97******01"
select select
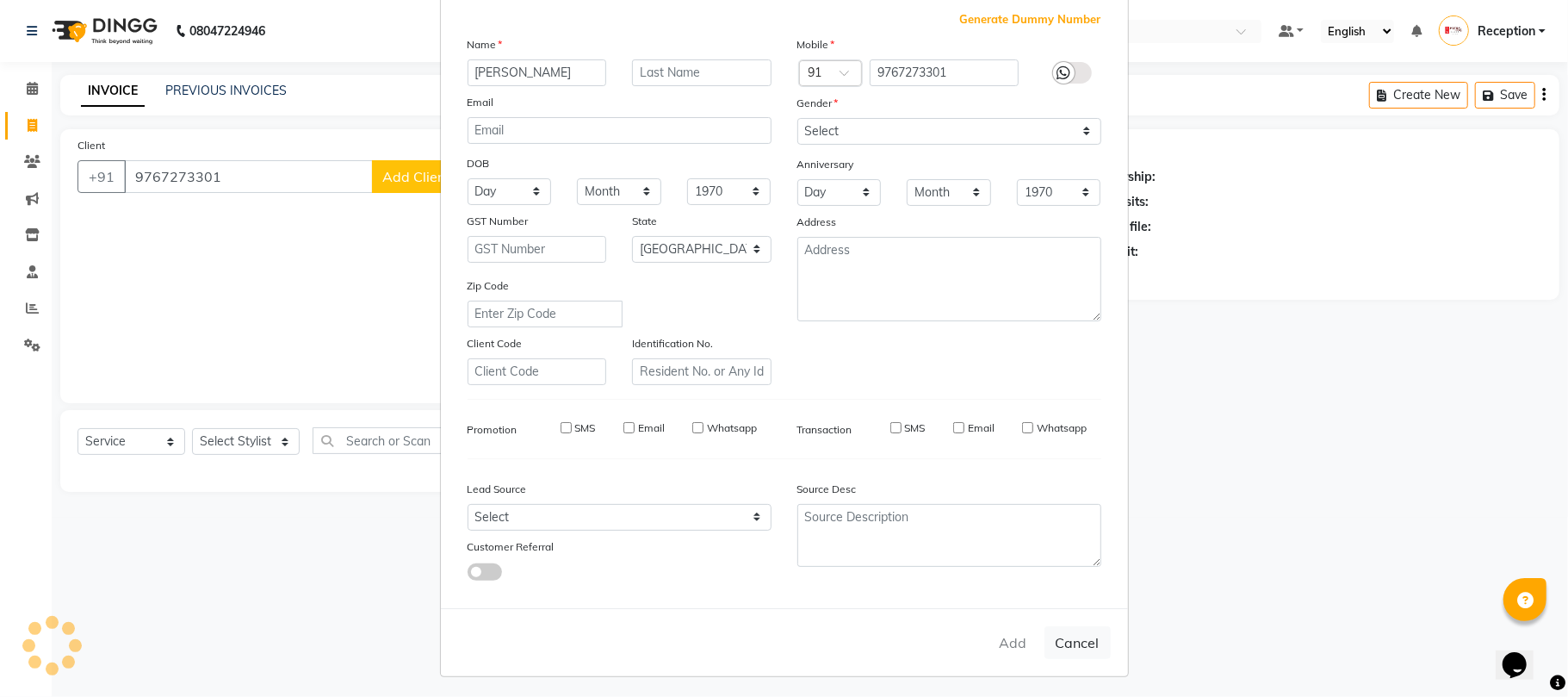
select select "null"
select select
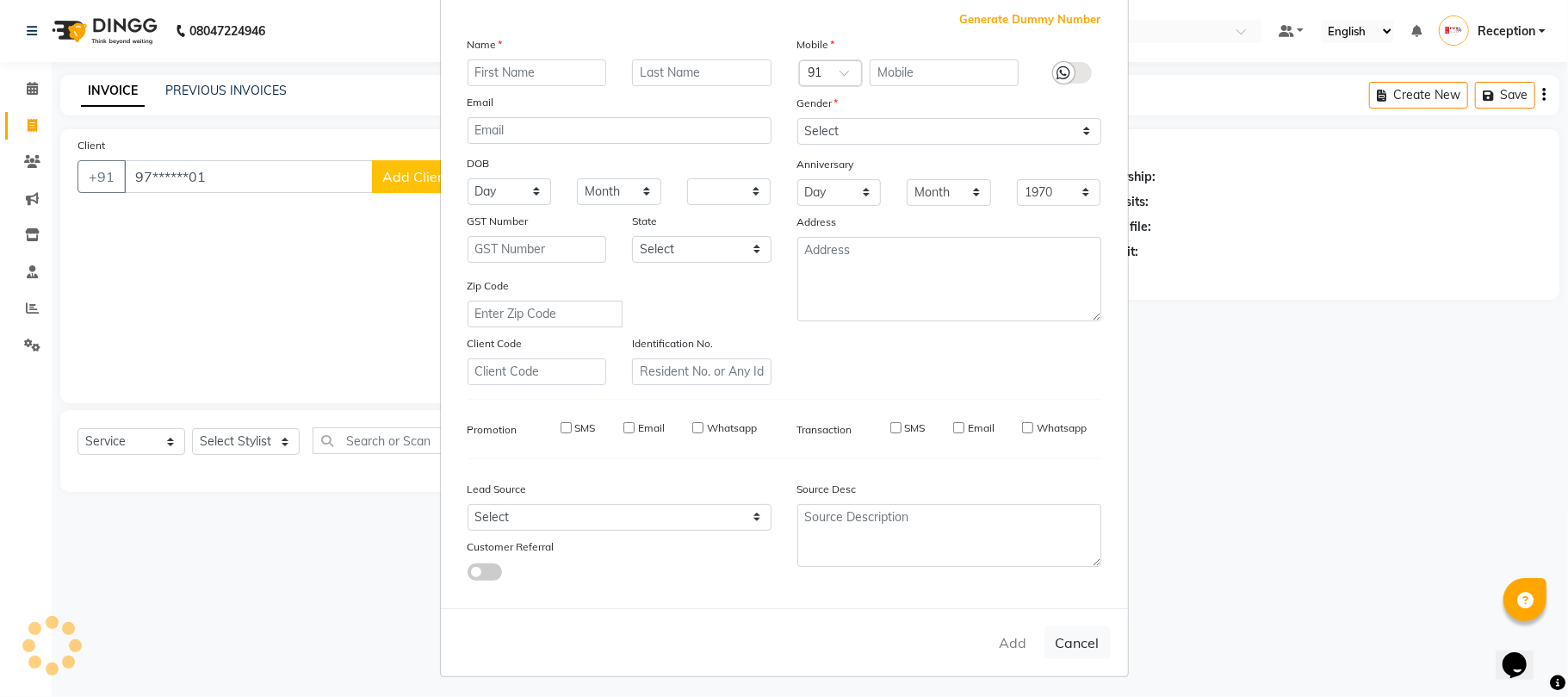
checkbox input "false"
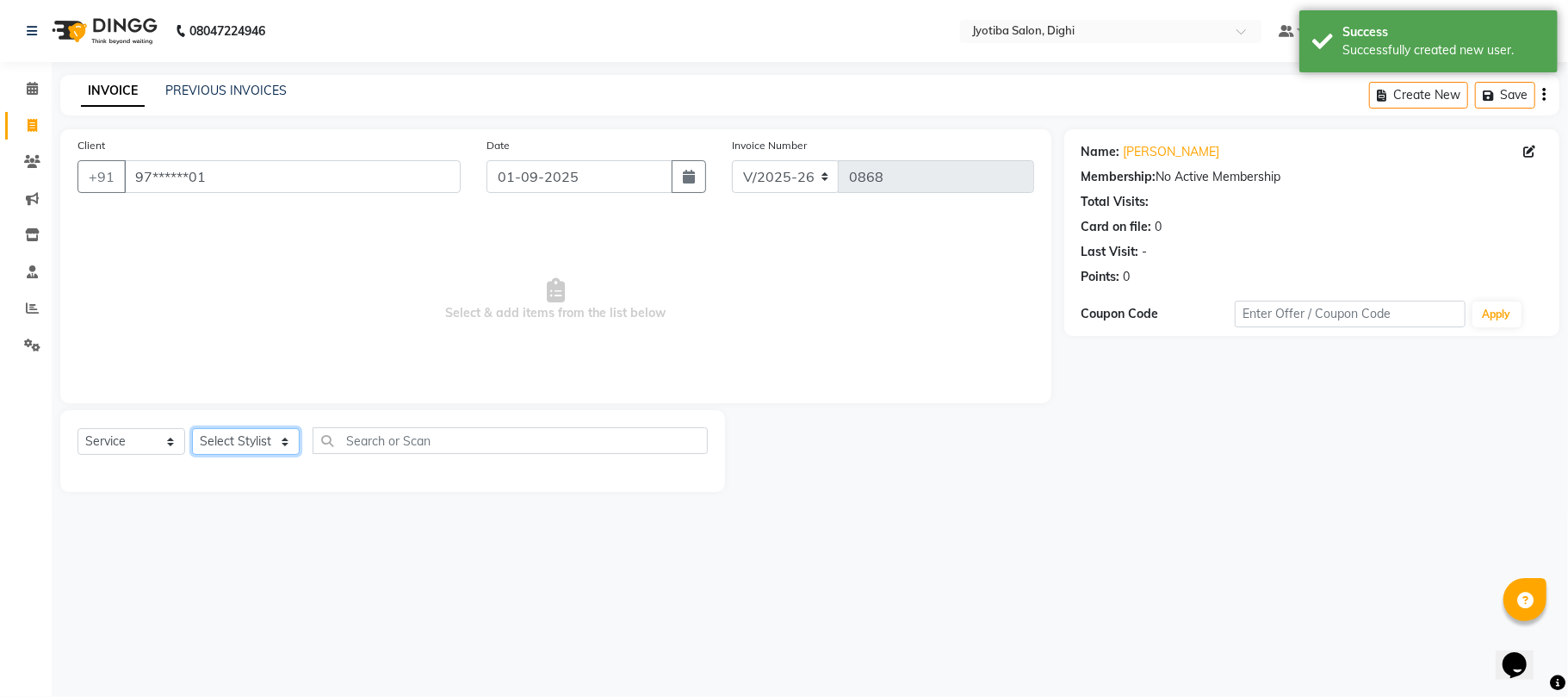
click at [222, 432] on select "Select Stylist anuj [PERSON_NAME] Prem Reception [PERSON_NAME]" at bounding box center [246, 441] width 108 height 27
select select "59471"
click at [192, 428] on select "Select Stylist anuj [PERSON_NAME] Prem Reception [PERSON_NAME]" at bounding box center [246, 441] width 108 height 27
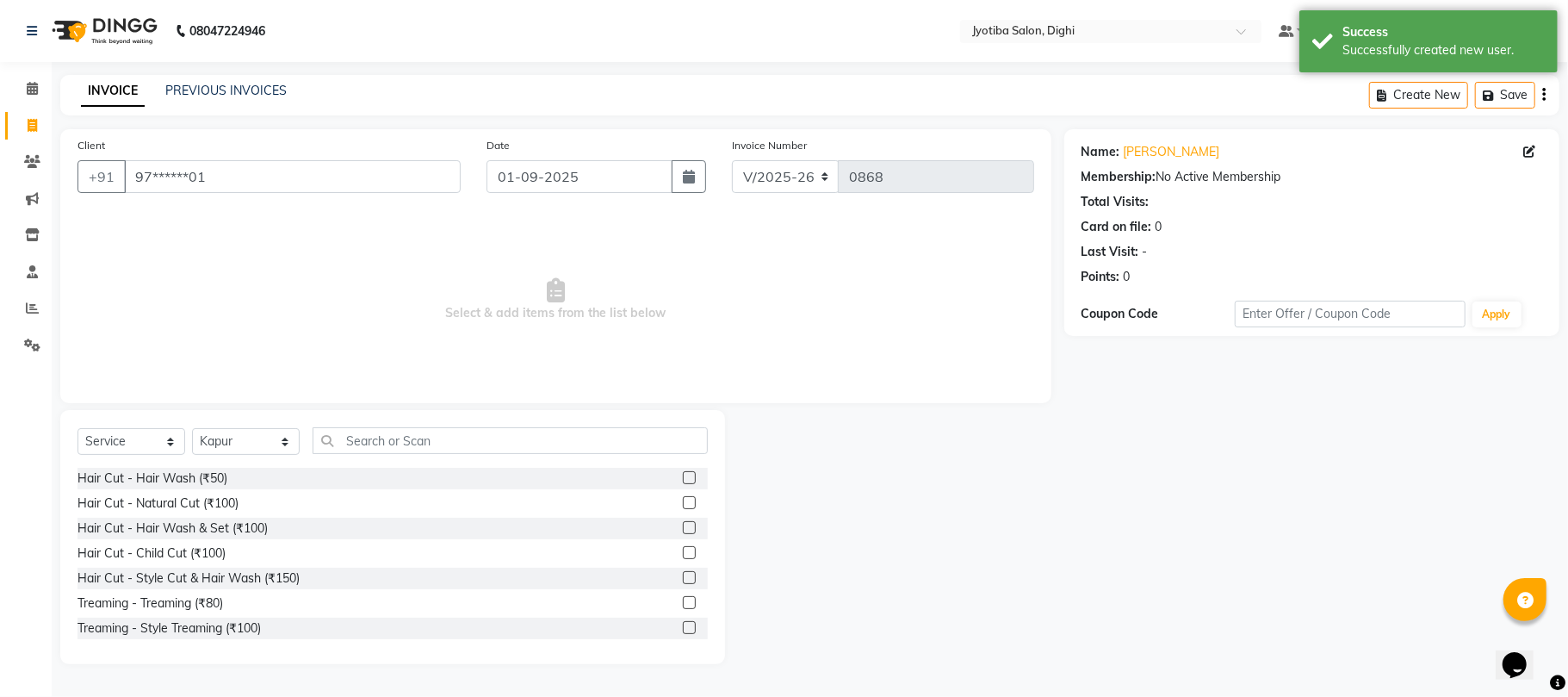
click at [662, 573] on div "Hair Cut - Style Cut & Hair Wash (₹150)" at bounding box center [392, 578] width 630 height 22
click at [683, 573] on label at bounding box center [689, 577] width 13 height 13
click at [683, 573] on input "checkbox" at bounding box center [688, 578] width 11 height 11
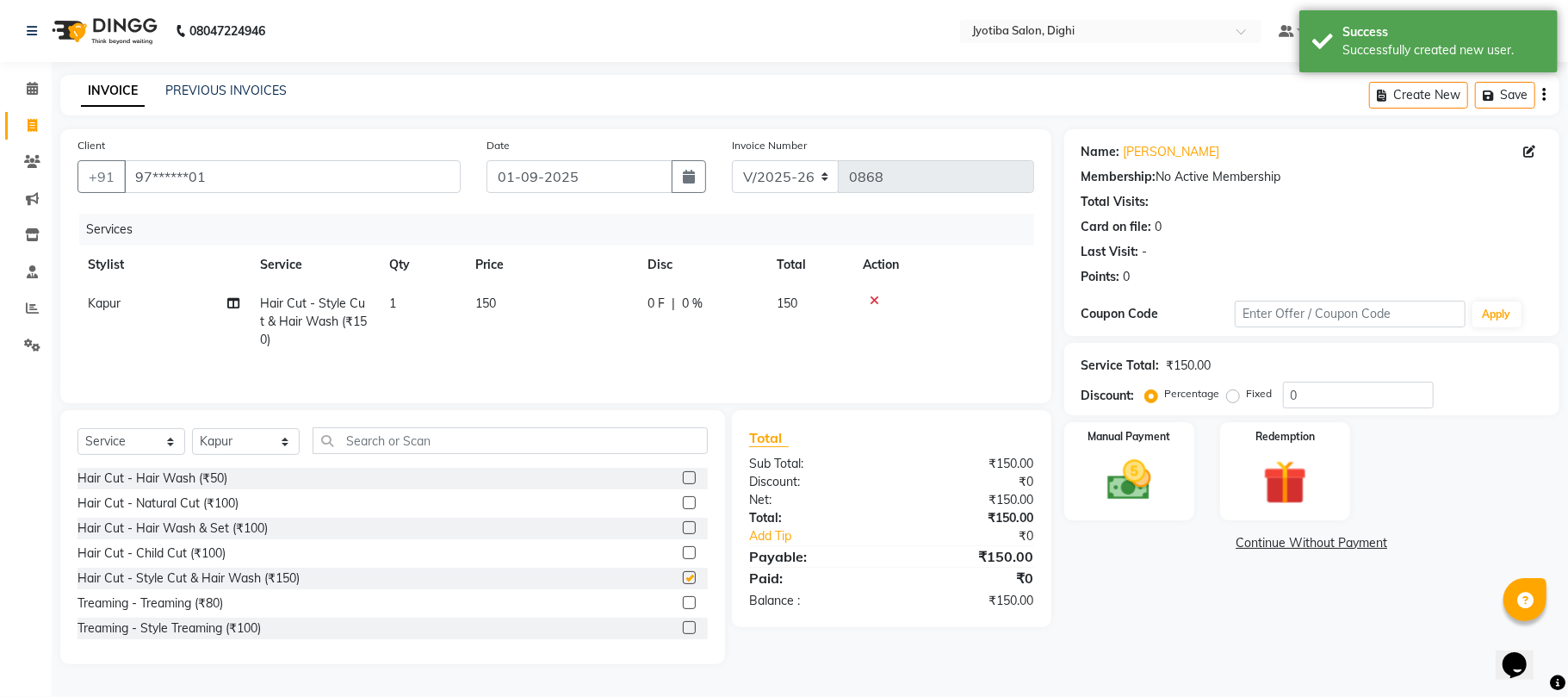
checkbox input "false"
click at [1283, 541] on link "Continue Without Payment" at bounding box center [1312, 542] width 488 height 18
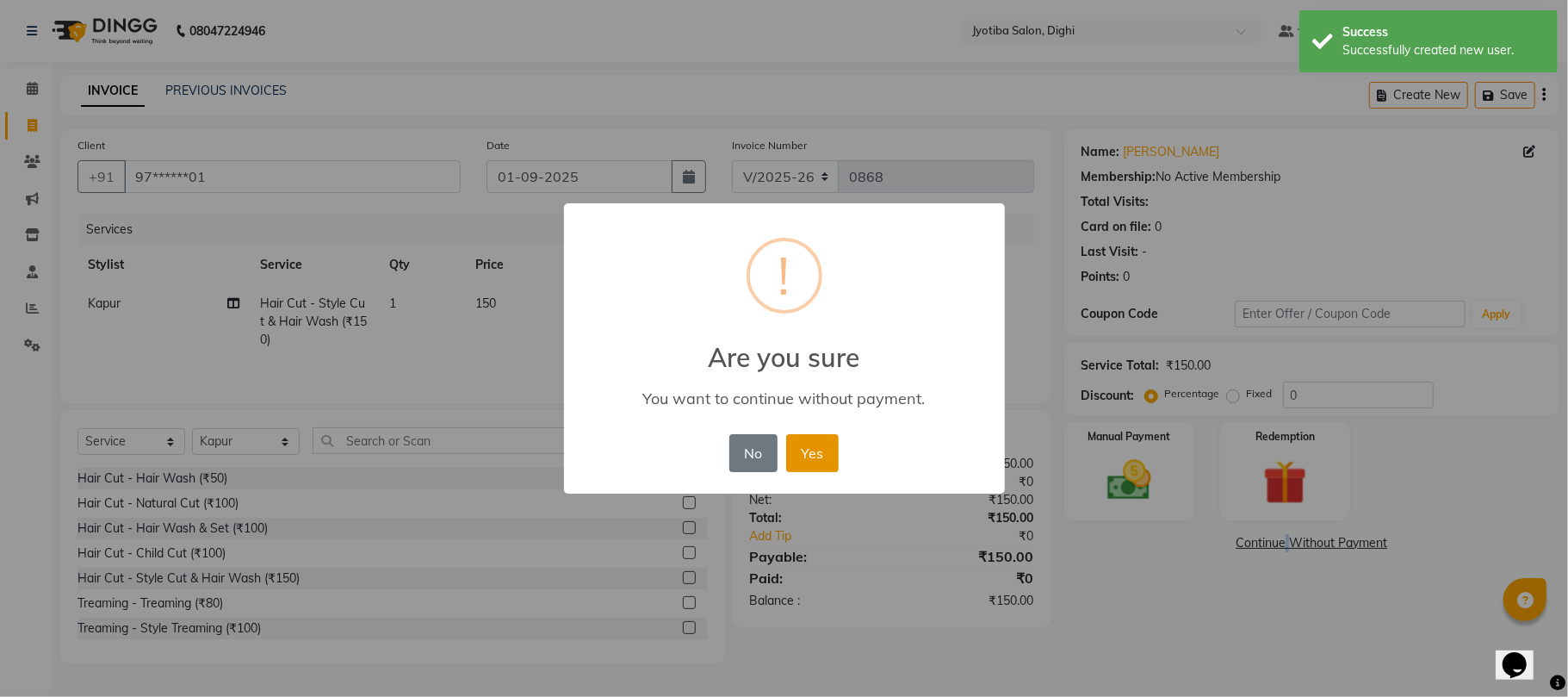
click at [814, 449] on button "Yes" at bounding box center [812, 453] width 52 height 38
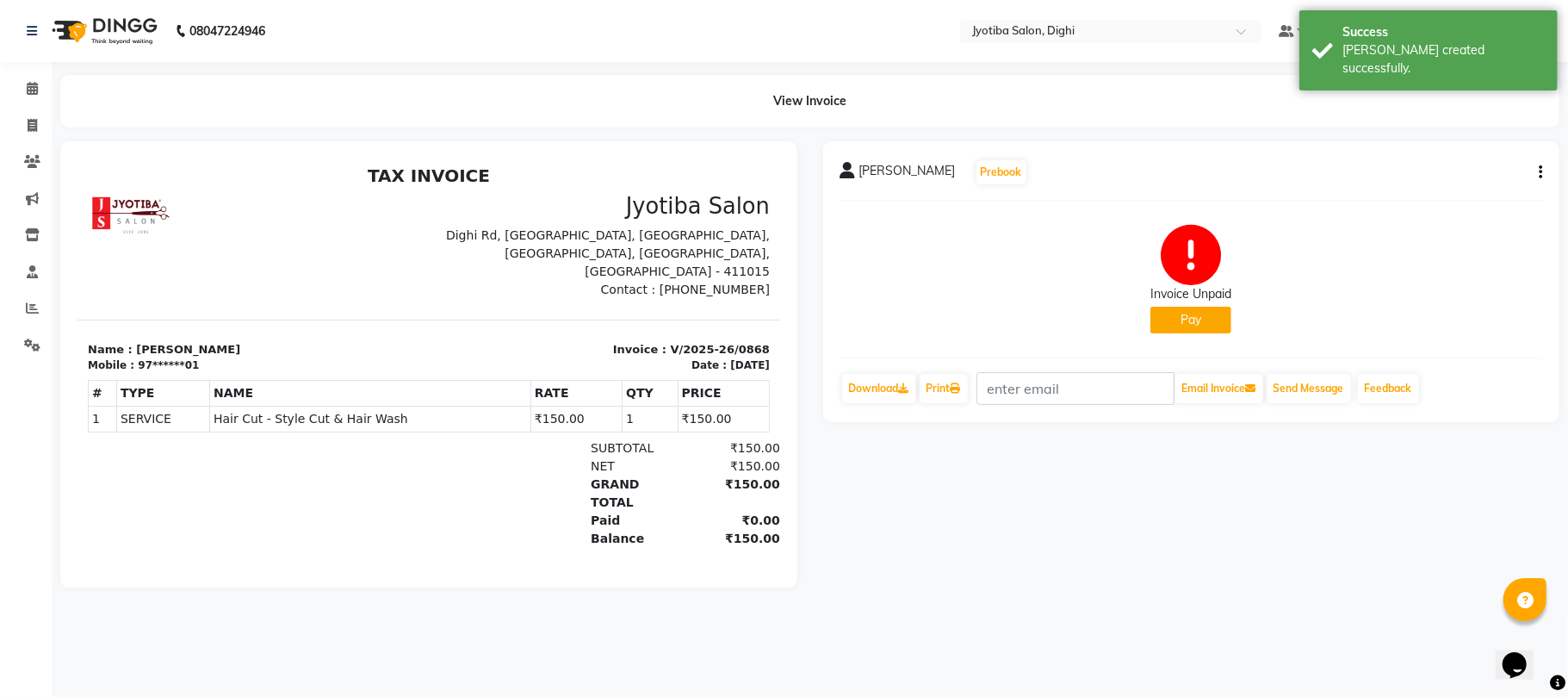
click at [1154, 297] on div "Invoice Unpaid" at bounding box center [1190, 294] width 81 height 18
click at [1161, 319] on button "Pay" at bounding box center [1190, 320] width 81 height 27
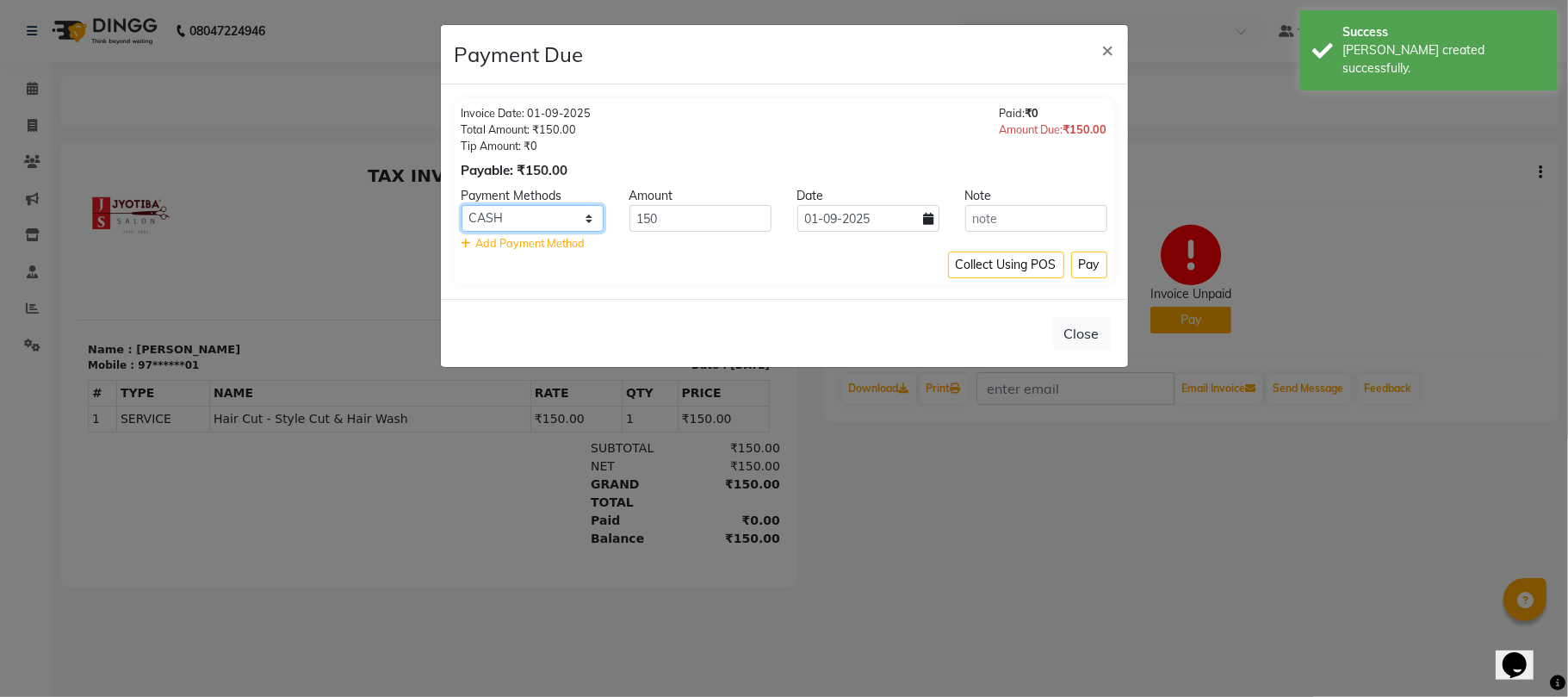
click at [592, 218] on select "CASH ONLINE CARD" at bounding box center [533, 218] width 142 height 27
select select "3"
click at [461, 206] on select "CASH ONLINE CARD" at bounding box center [533, 218] width 142 height 27
click at [1087, 259] on button "Pay" at bounding box center [1089, 264] width 36 height 27
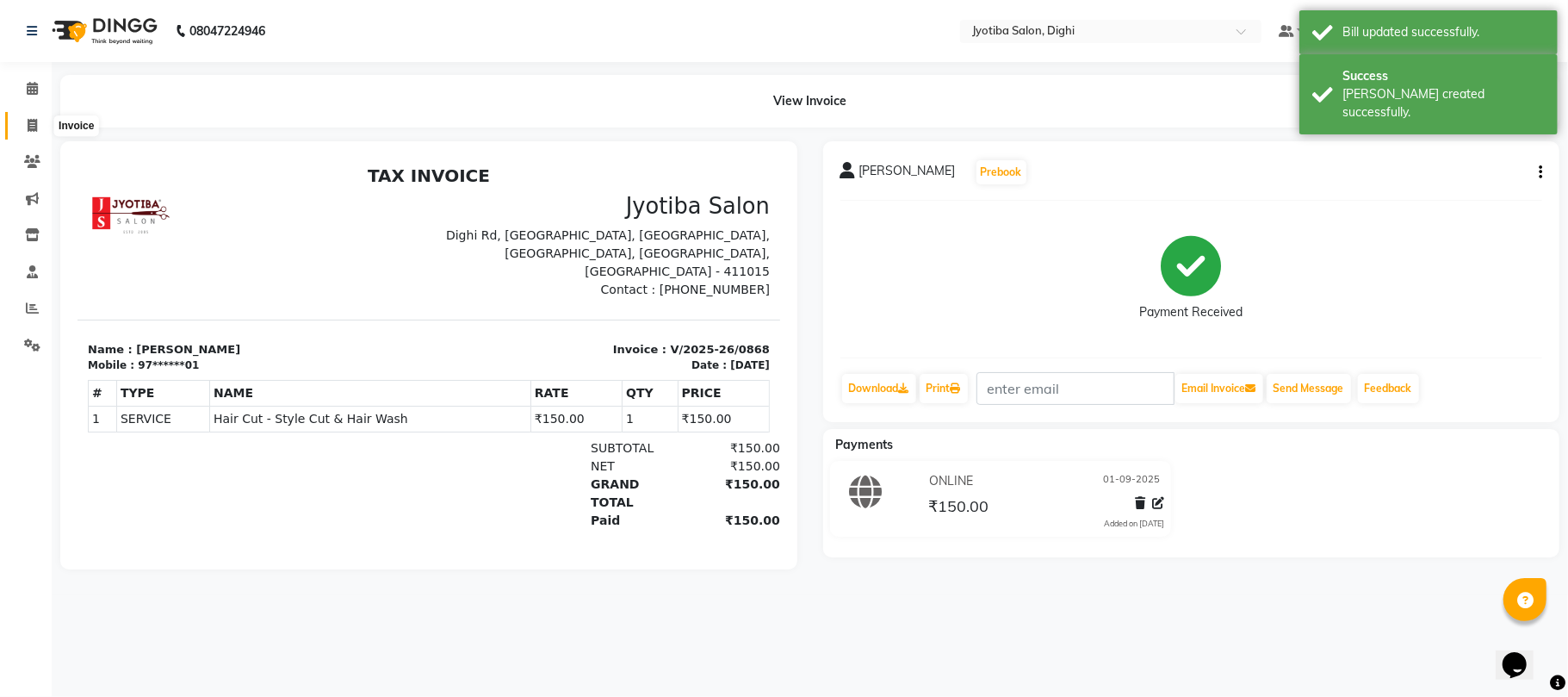
click at [25, 129] on span at bounding box center [32, 126] width 30 height 20
select select "service"
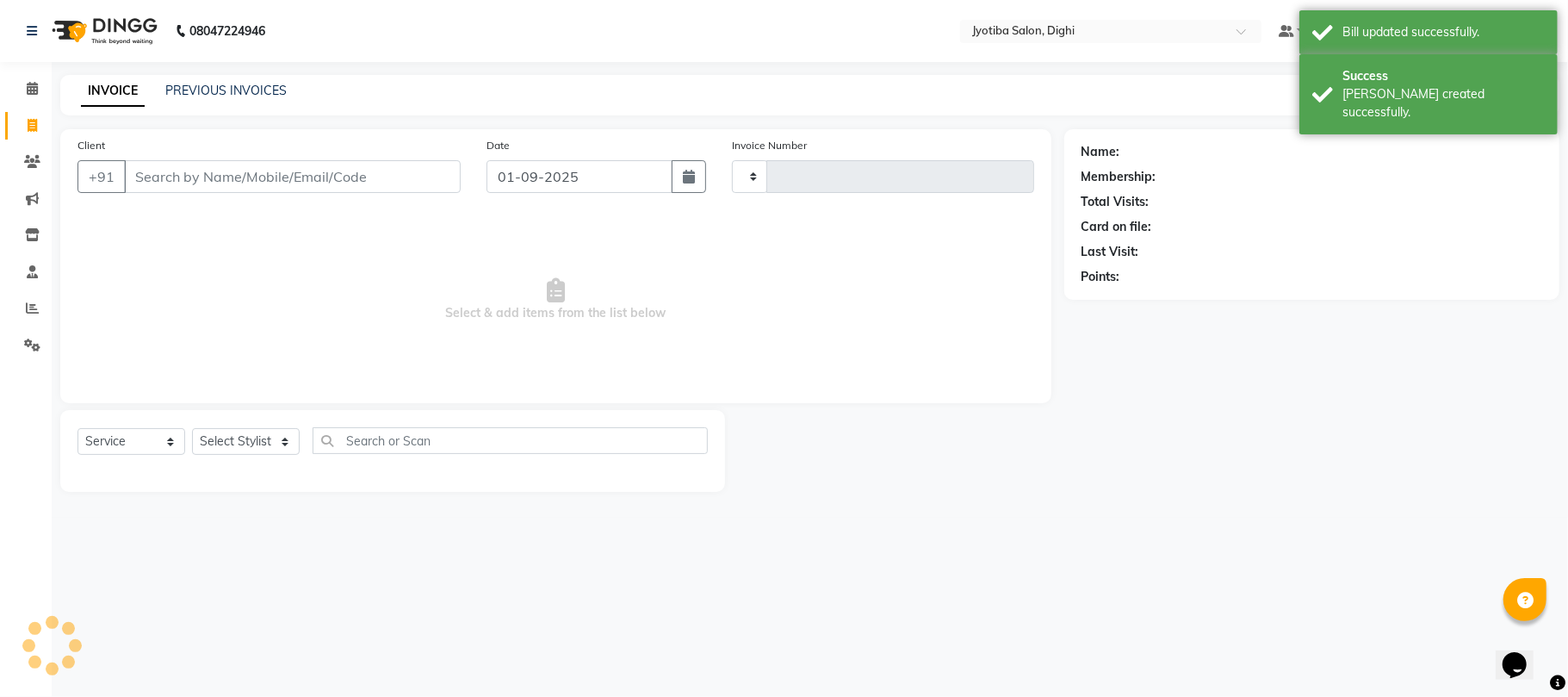
type input "0869"
select select "643"
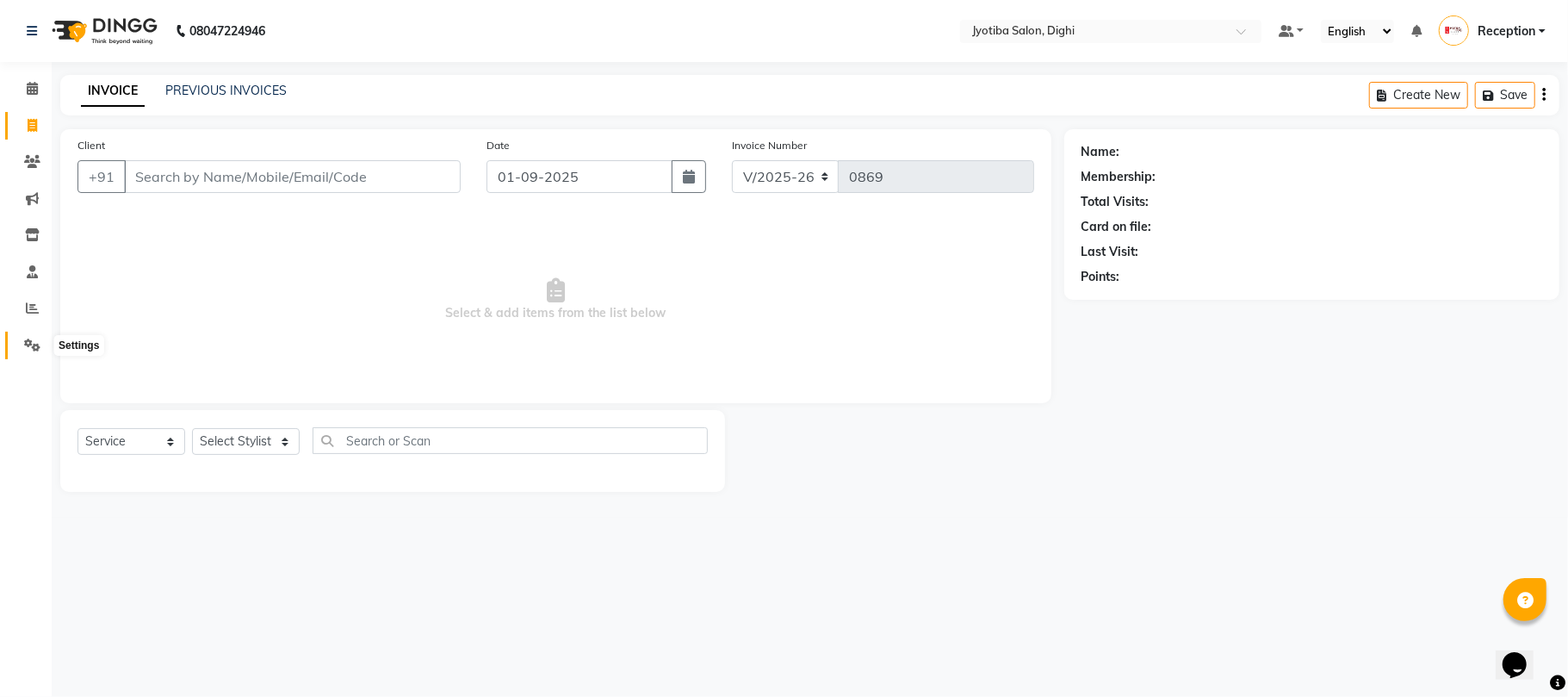
click at [24, 341] on icon at bounding box center [32, 344] width 17 height 13
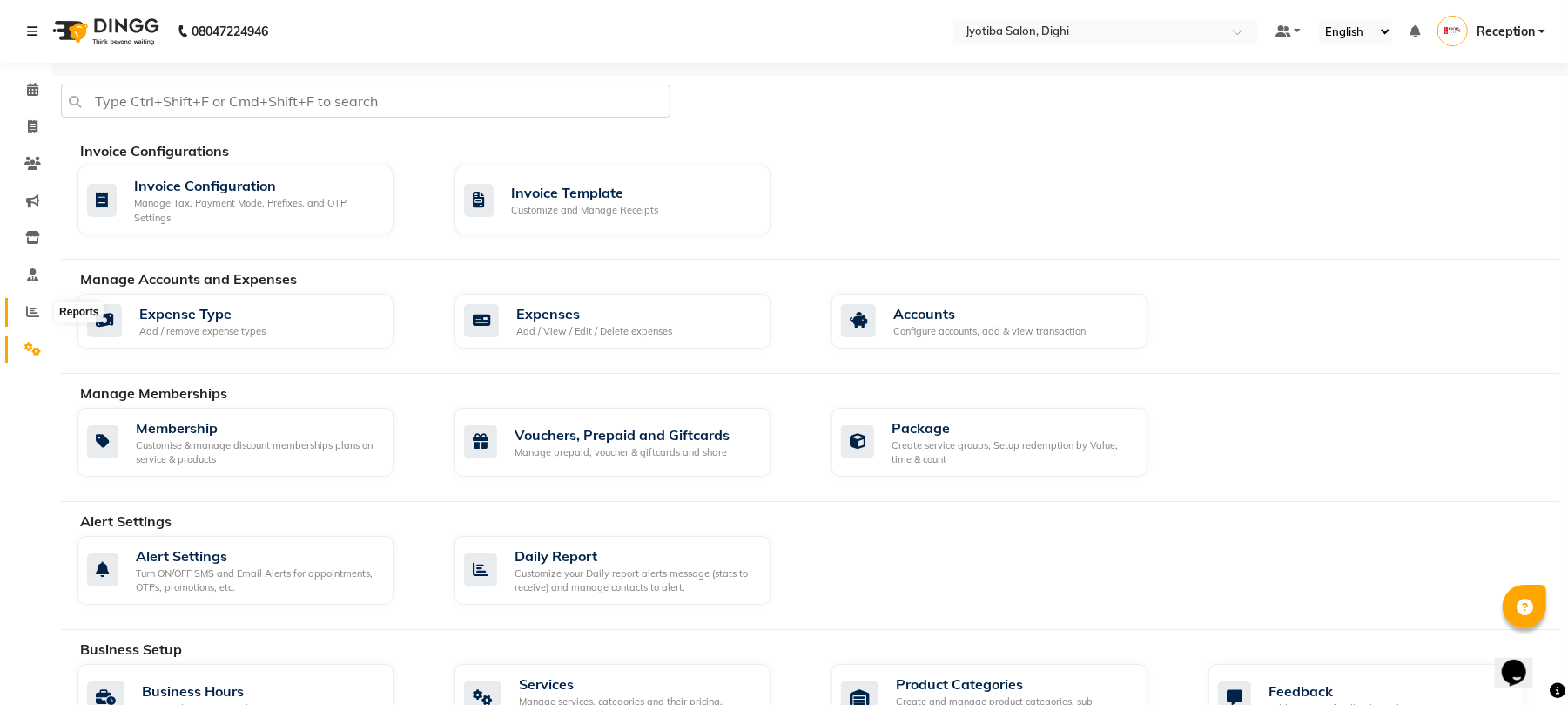
click at [23, 308] on span at bounding box center [33, 312] width 31 height 20
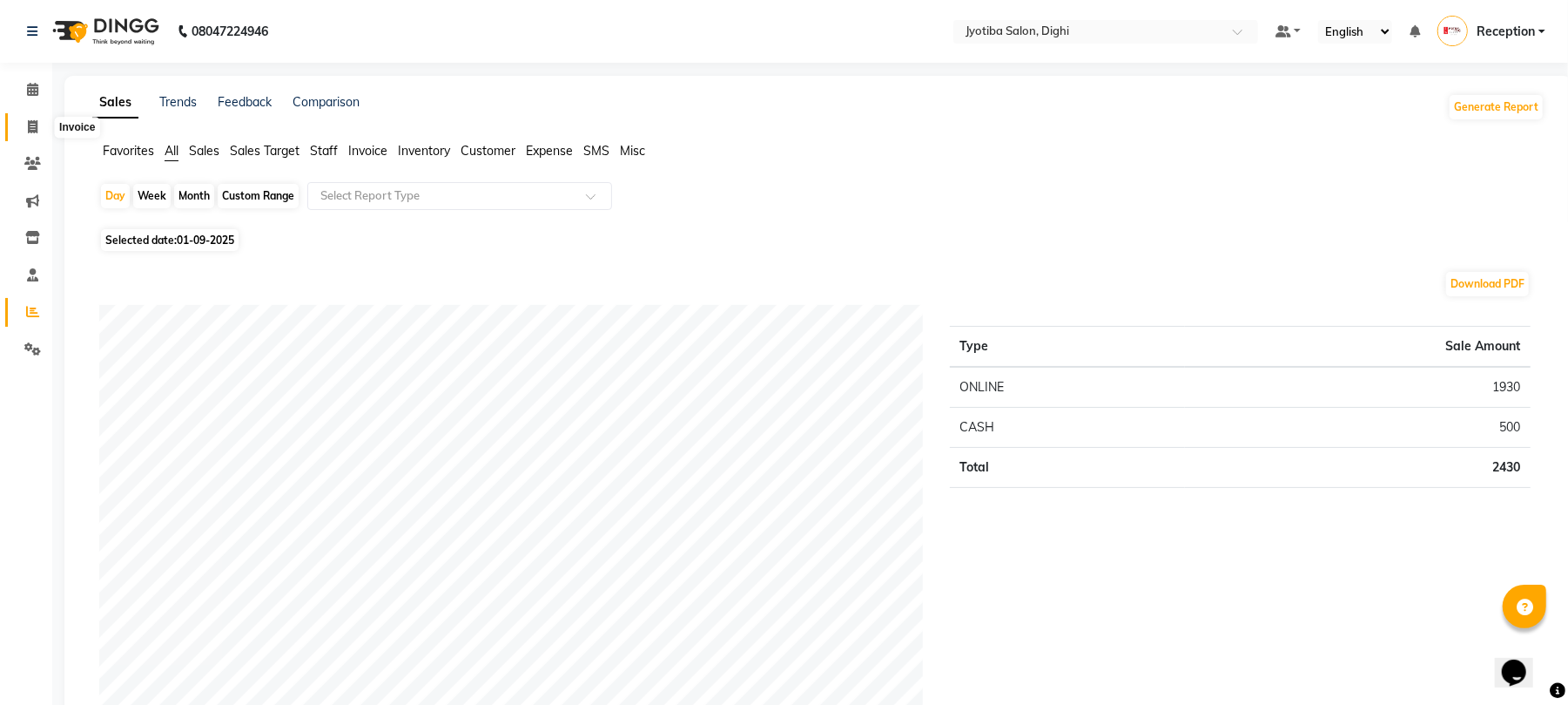
click at [36, 134] on icon at bounding box center [33, 127] width 10 height 13
select select "service"
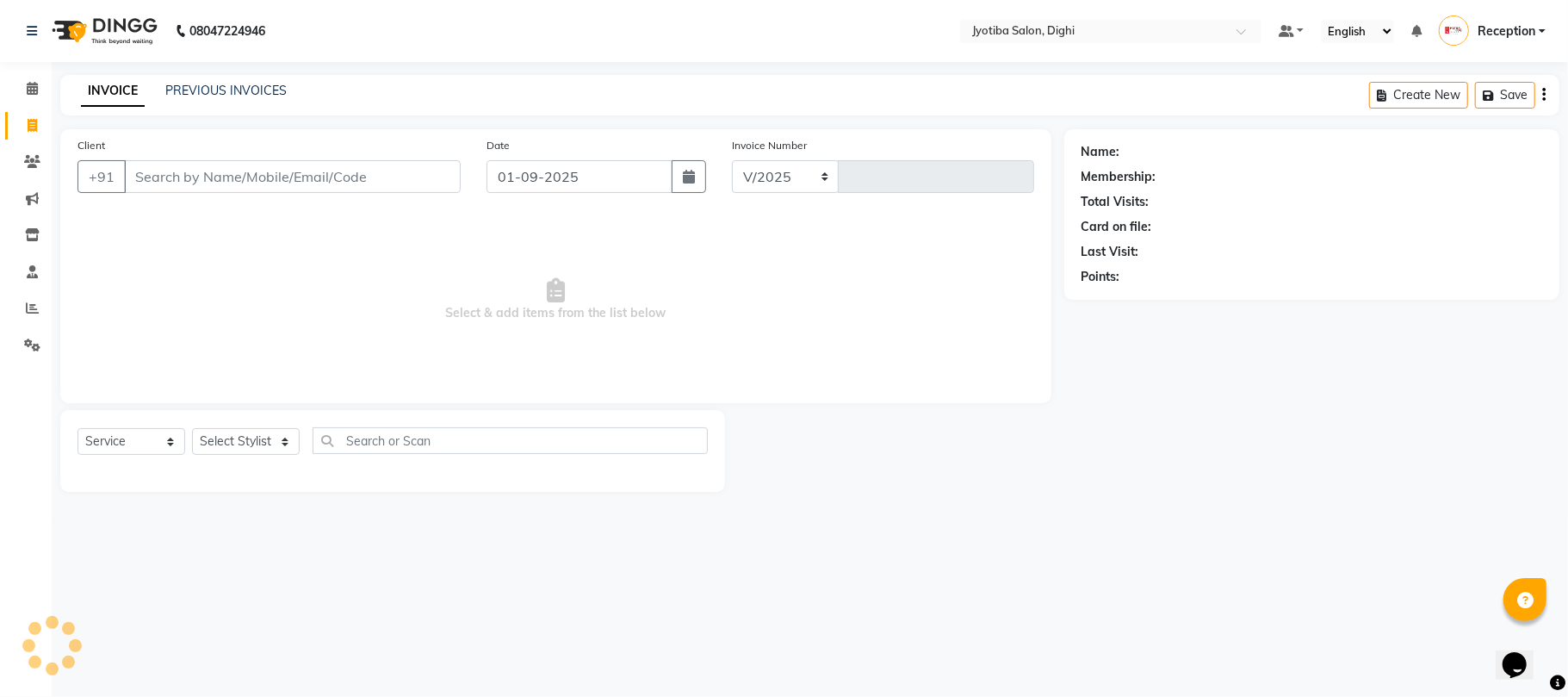
select select "643"
type input "0869"
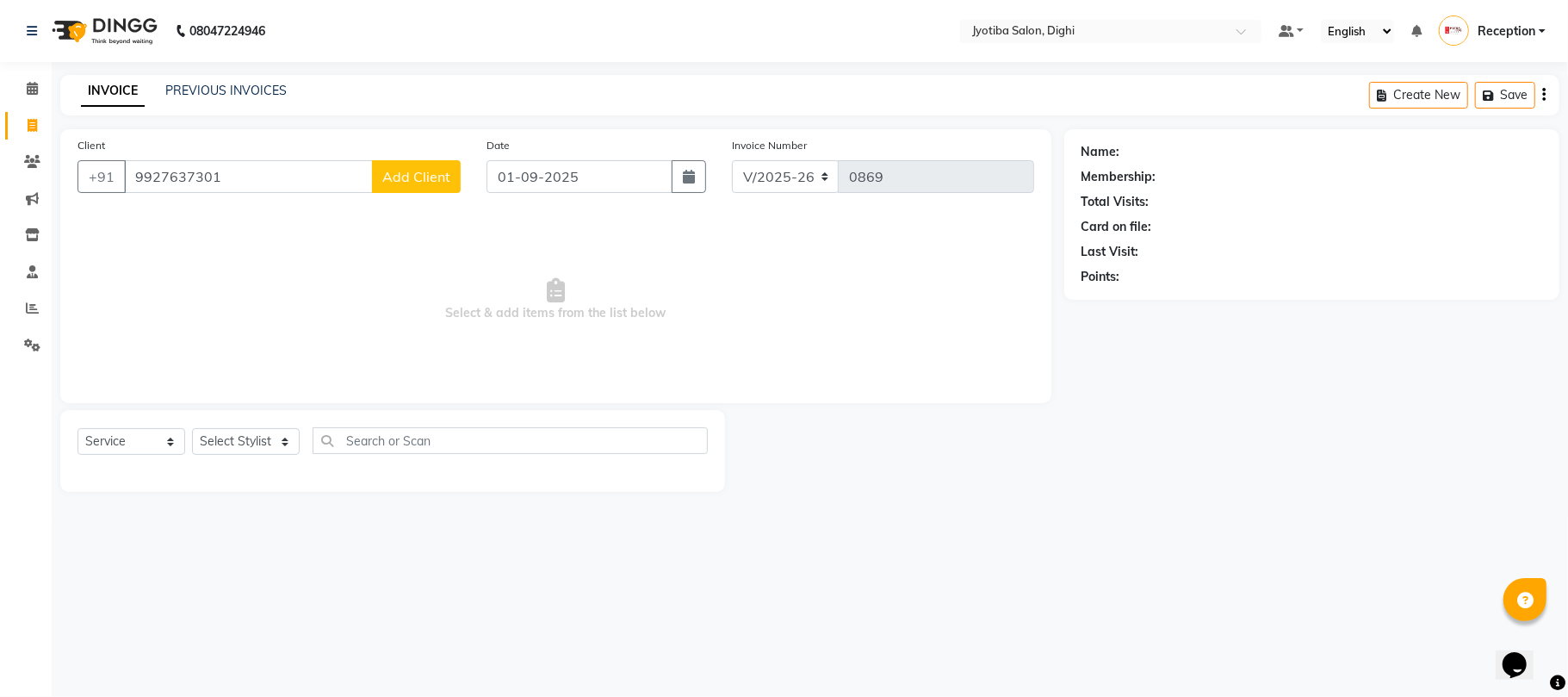
type input "9927637301"
click at [451, 153] on div "Client [PHONE_NUMBER] Add Client" at bounding box center [268, 171] width 409 height 70
click at [433, 163] on button "Add Client" at bounding box center [416, 176] width 89 height 33
select select "22"
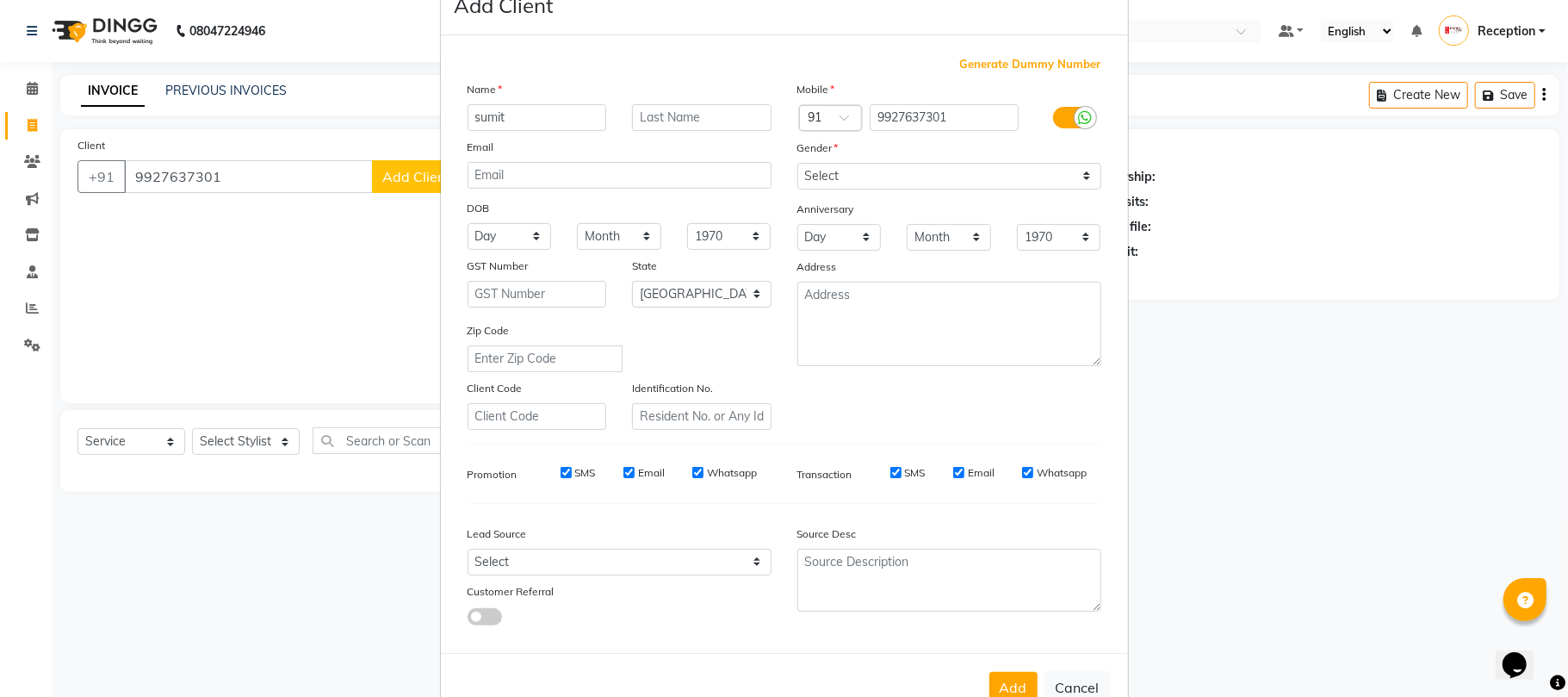
scroll to position [94, 0]
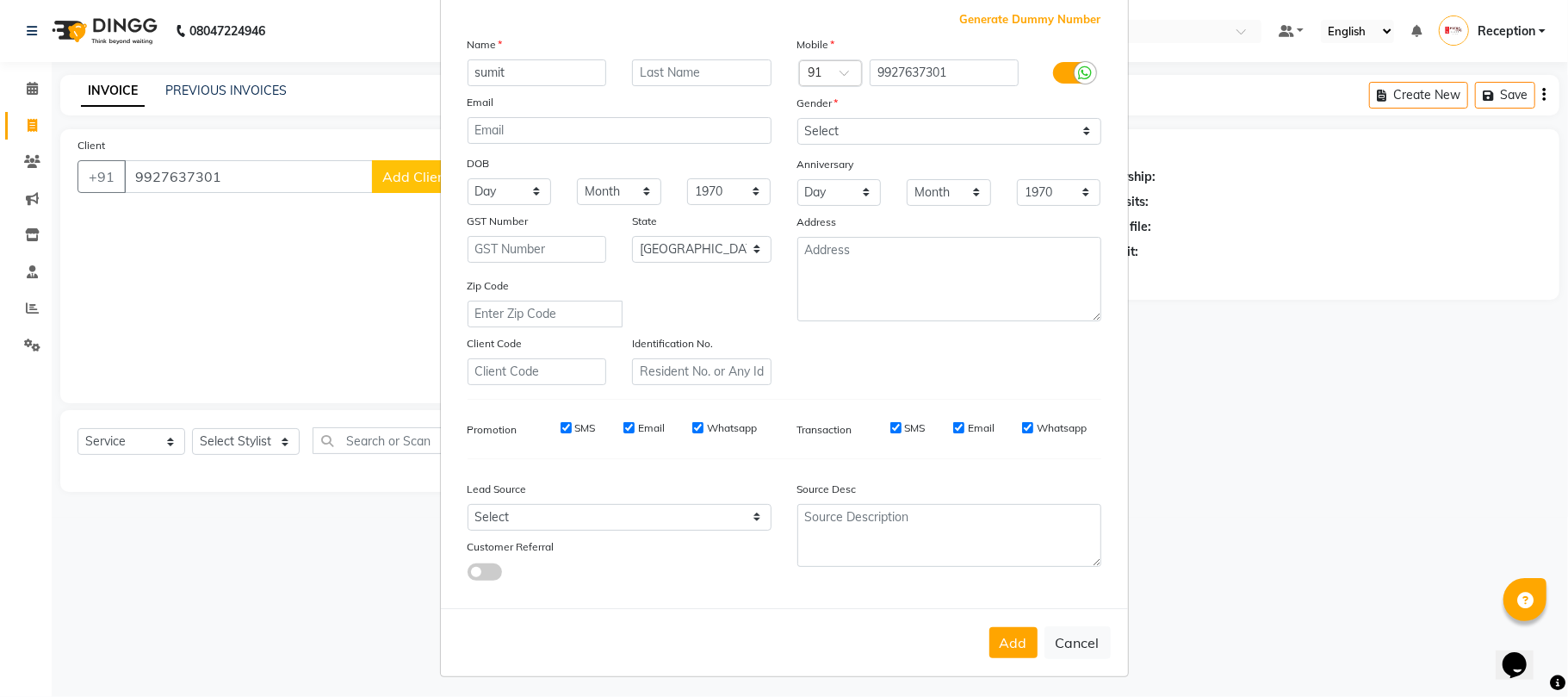
type input "sumit"
click at [903, 129] on select "Select [DEMOGRAPHIC_DATA] [DEMOGRAPHIC_DATA] Other Prefer Not To Say" at bounding box center [949, 131] width 304 height 27
select select "[DEMOGRAPHIC_DATA]"
click at [797, 118] on select "Select [DEMOGRAPHIC_DATA] [DEMOGRAPHIC_DATA] Other Prefer Not To Say" at bounding box center [949, 131] width 304 height 27
click at [996, 618] on div "Add Cancel" at bounding box center [784, 642] width 687 height 68
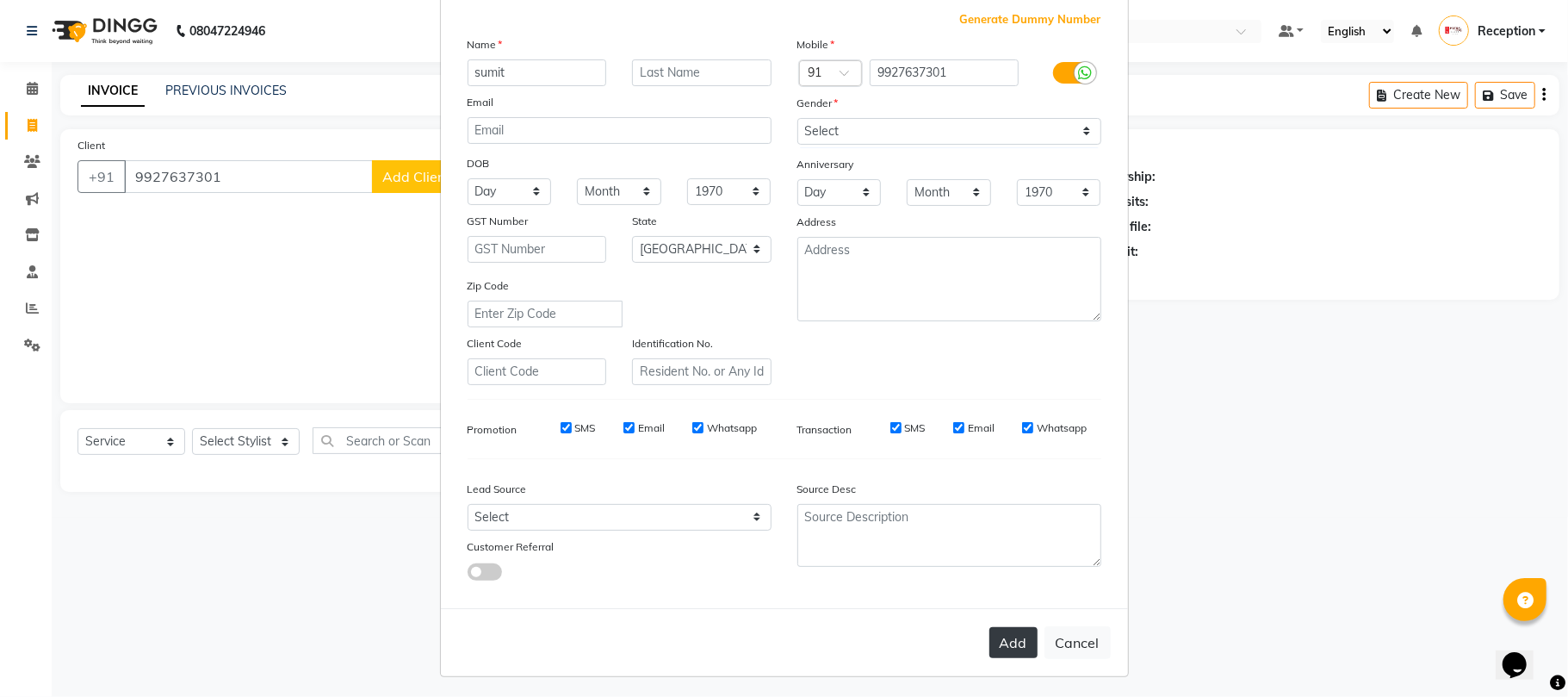
click at [998, 630] on button "Add" at bounding box center [1013, 642] width 48 height 31
type input "99******01"
select select
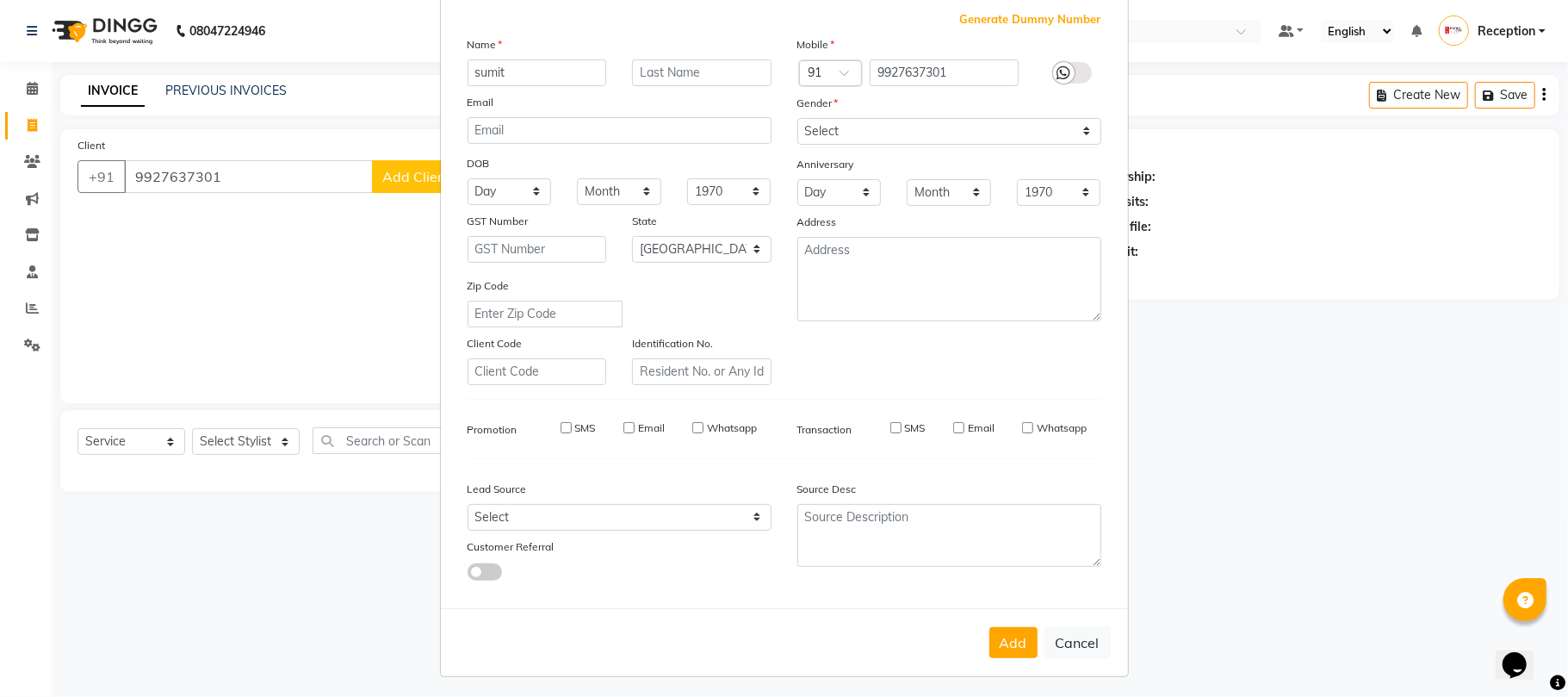
select select "null"
select select
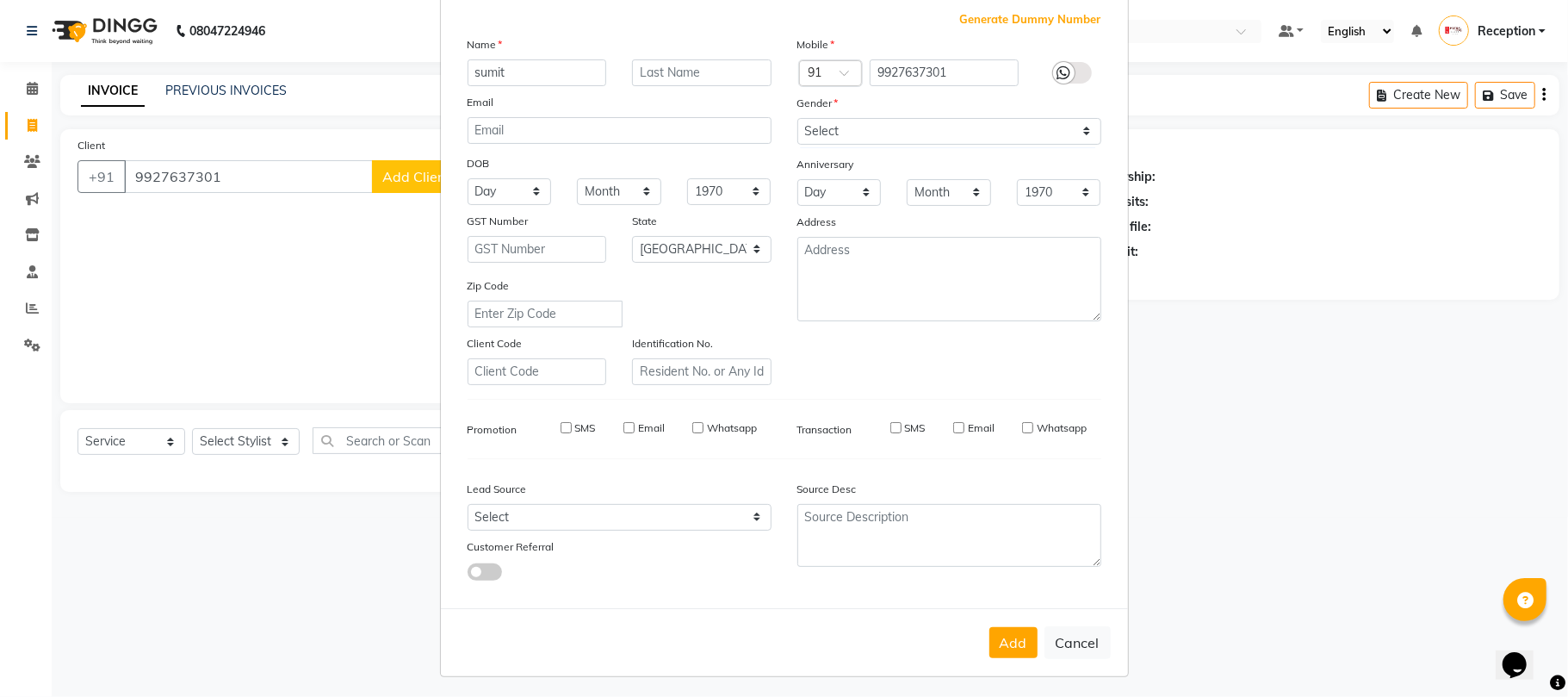
checkbox input "false"
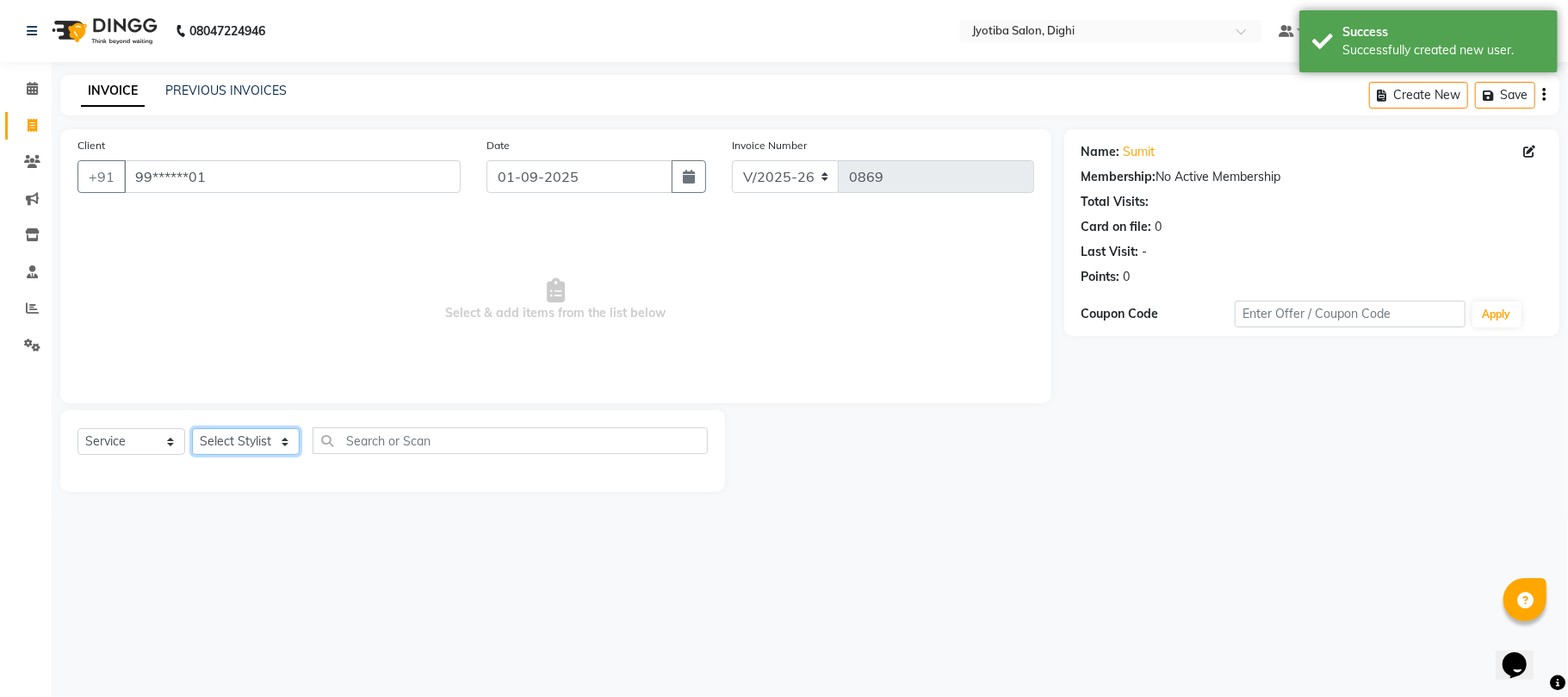
click at [276, 445] on select "Select Stylist anuj [PERSON_NAME] Prem Reception [PERSON_NAME]" at bounding box center [246, 441] width 108 height 27
select select "59472"
click at [192, 428] on select "Select Stylist anuj [PERSON_NAME] Prem Reception [PERSON_NAME]" at bounding box center [246, 441] width 108 height 27
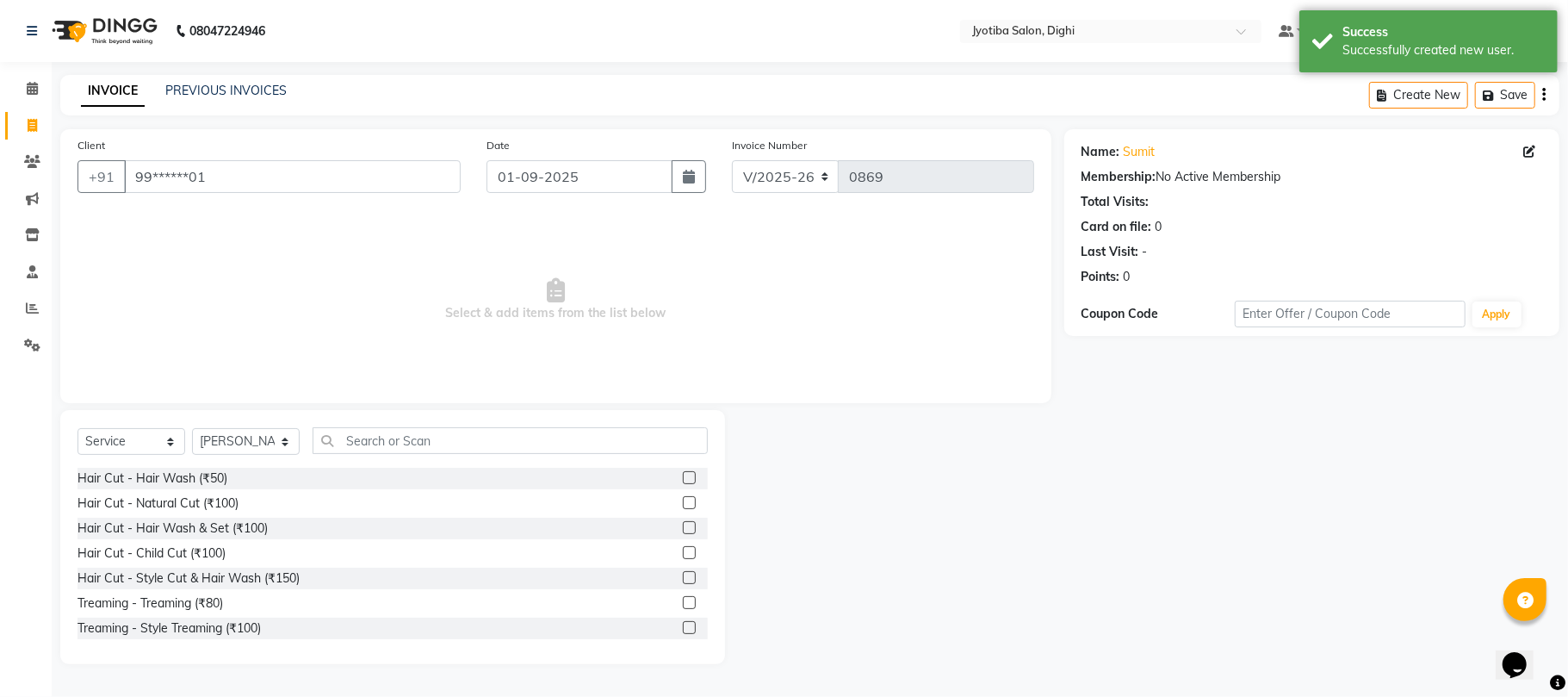
click at [683, 573] on label at bounding box center [689, 577] width 13 height 13
click at [683, 573] on input "checkbox" at bounding box center [688, 578] width 11 height 11
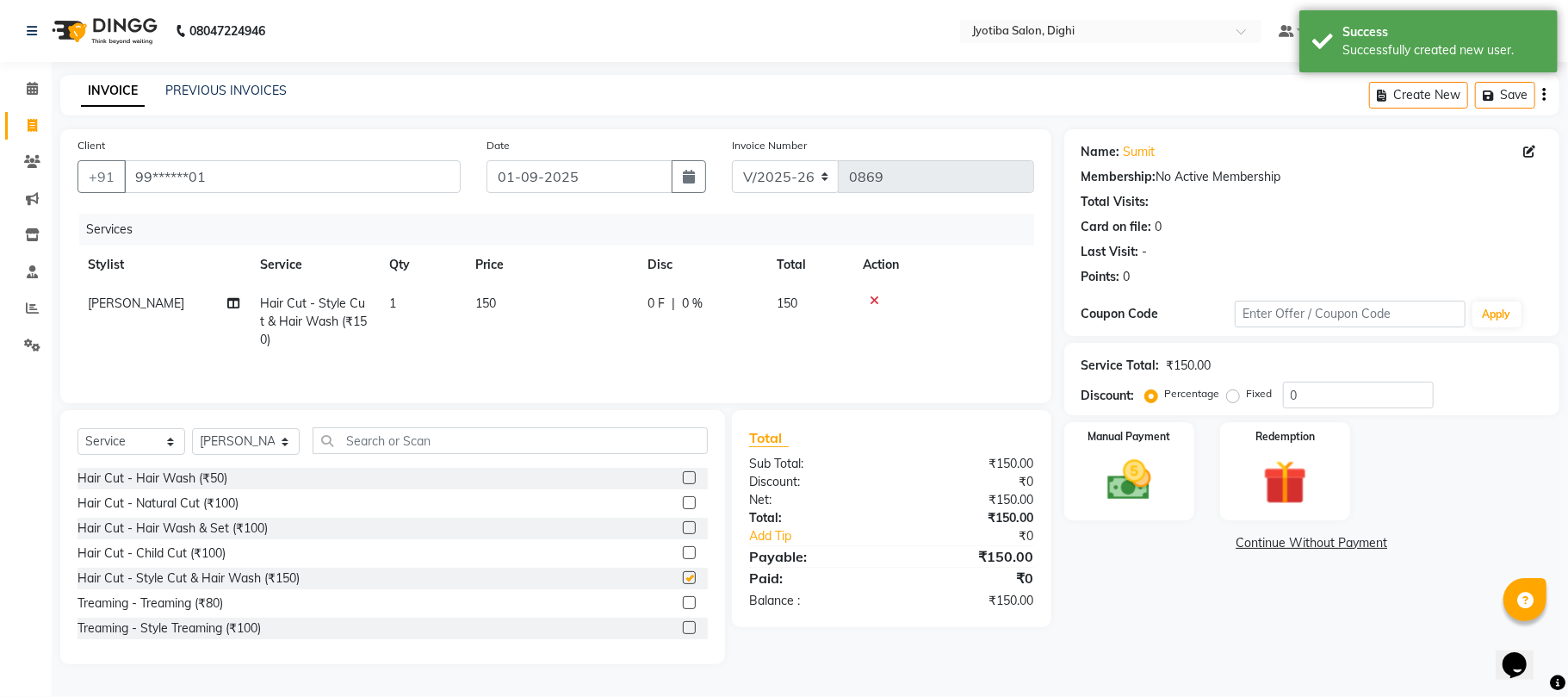
checkbox input "false"
click at [683, 627] on label at bounding box center [689, 627] width 13 height 13
click at [683, 627] on input "checkbox" at bounding box center [688, 627] width 11 height 11
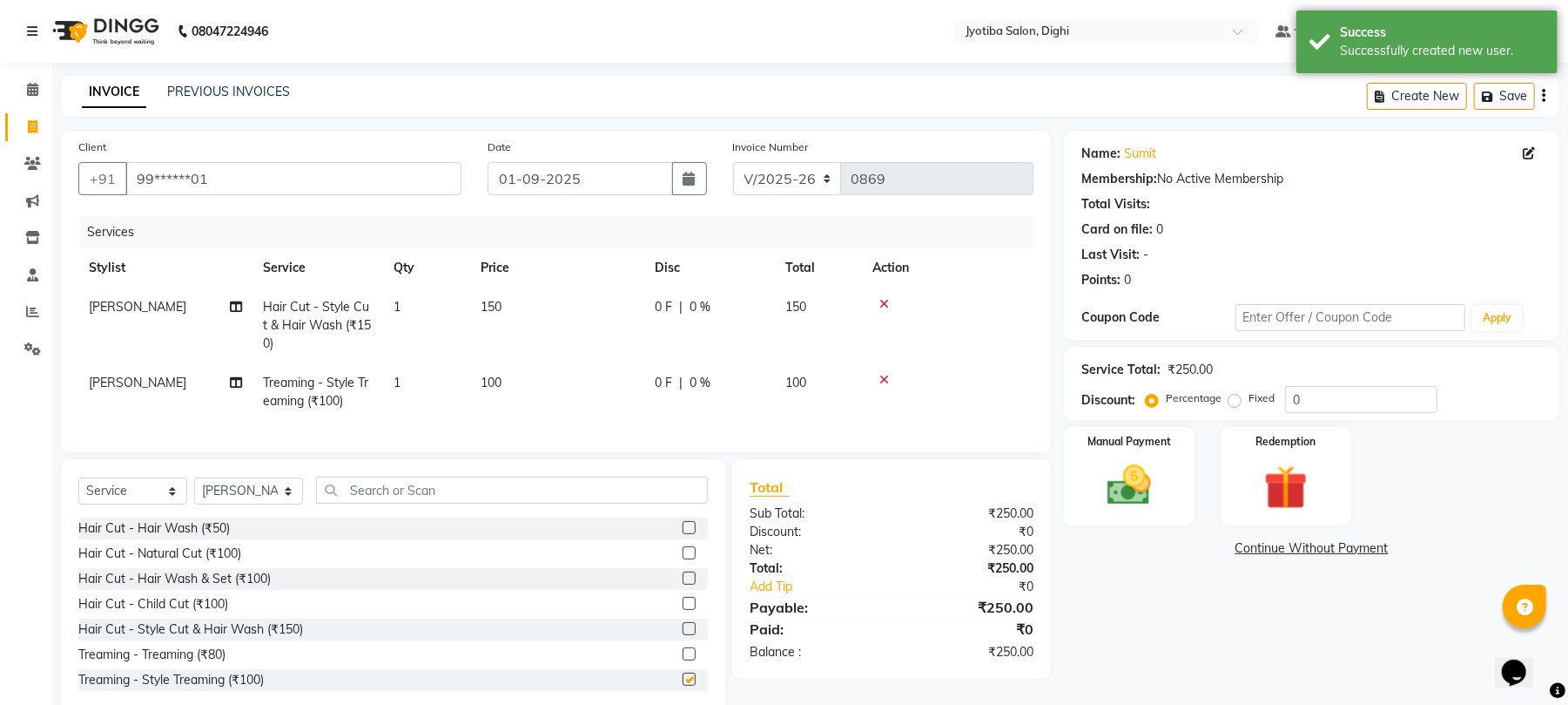
checkbox input "false"
click at [1307, 548] on link "Continue Without Payment" at bounding box center [1311, 548] width 488 height 18
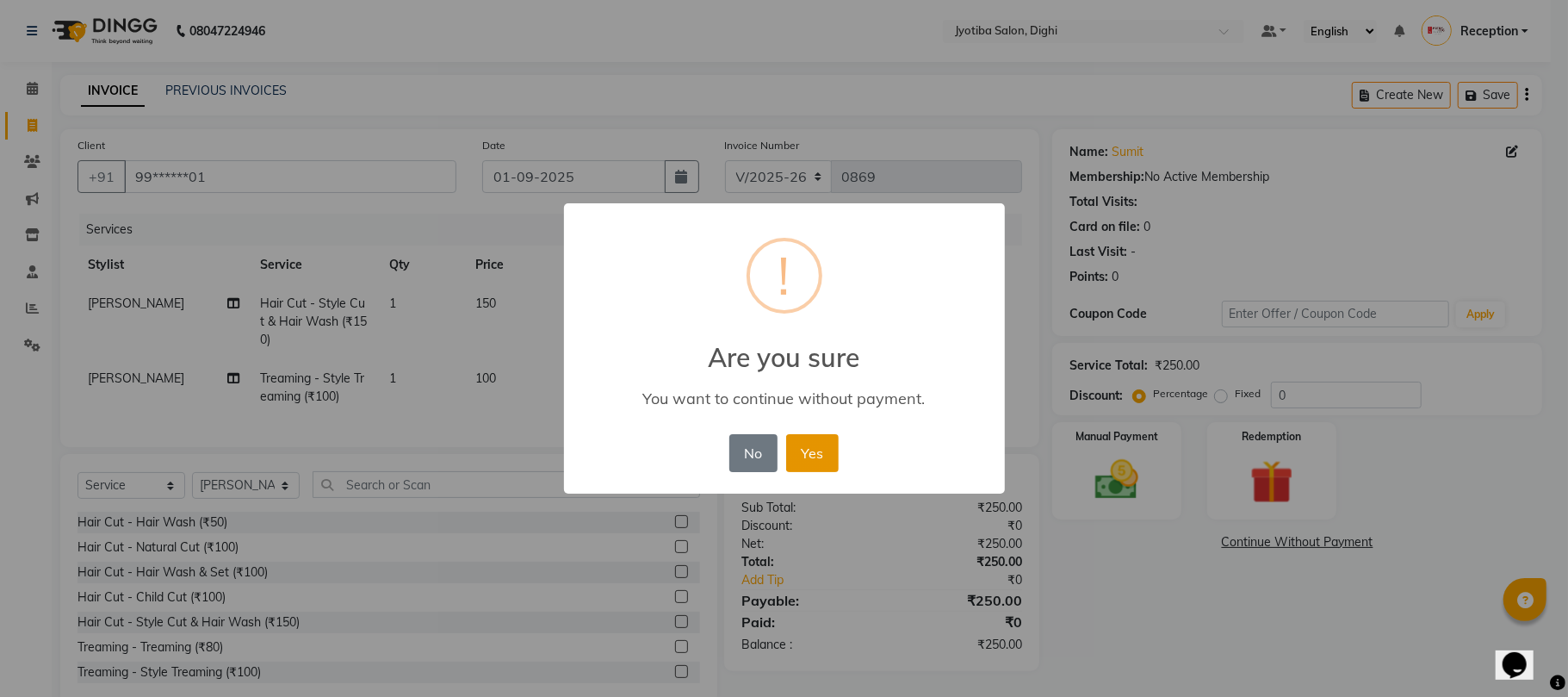
click at [817, 453] on button "Yes" at bounding box center [812, 453] width 52 height 38
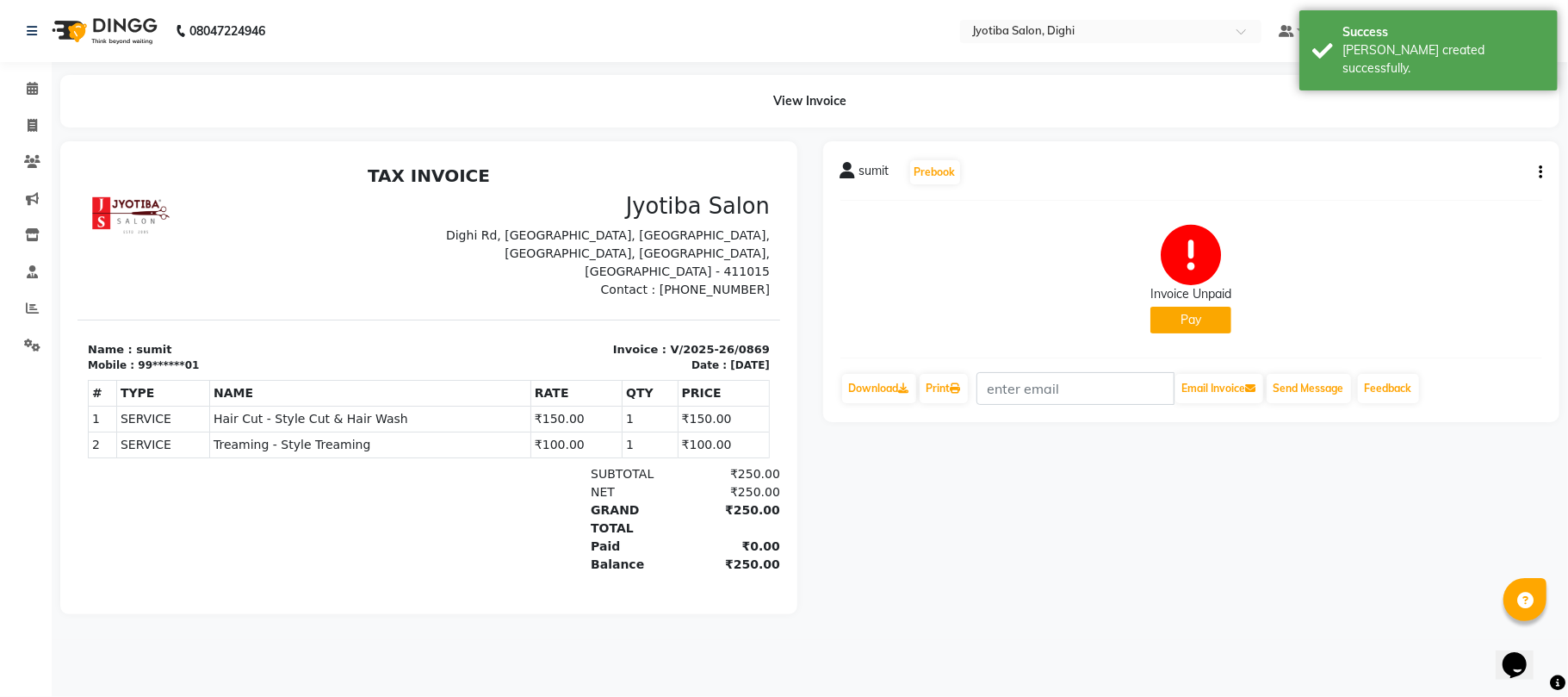
click at [1201, 325] on button "Pay" at bounding box center [1190, 320] width 81 height 27
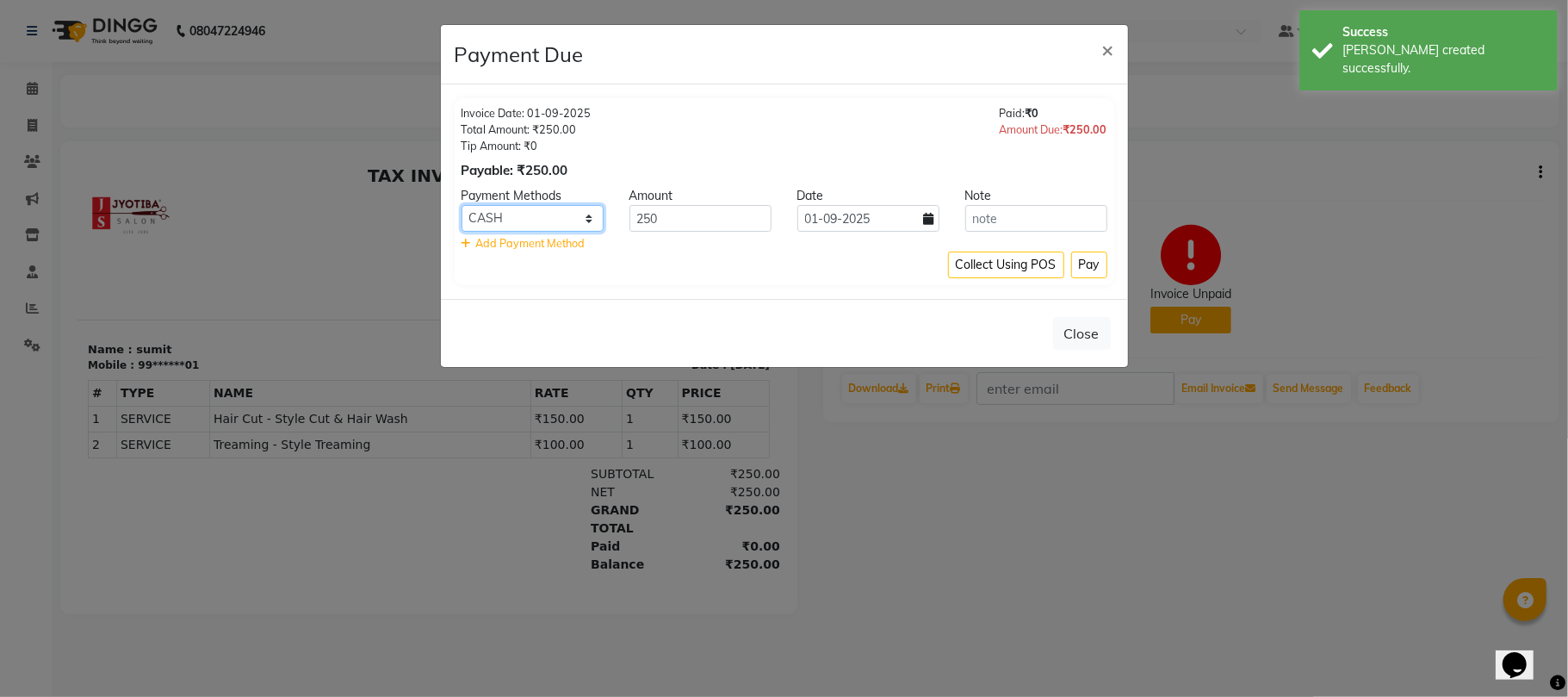
click at [542, 215] on select "CASH ONLINE CARD" at bounding box center [533, 218] width 142 height 27
click at [461, 206] on select "CASH ONLINE CARD" at bounding box center [533, 218] width 142 height 27
drag, startPoint x: 555, startPoint y: 214, endPoint x: 514, endPoint y: 276, distance: 74.3
click at [514, 276] on div "Invoice Date: [DATE] Total Amount: ₹250.00 Tip Amount: ₹0 Payable: ₹250.00 Paid…" at bounding box center [784, 191] width 659 height 187
select select "1"
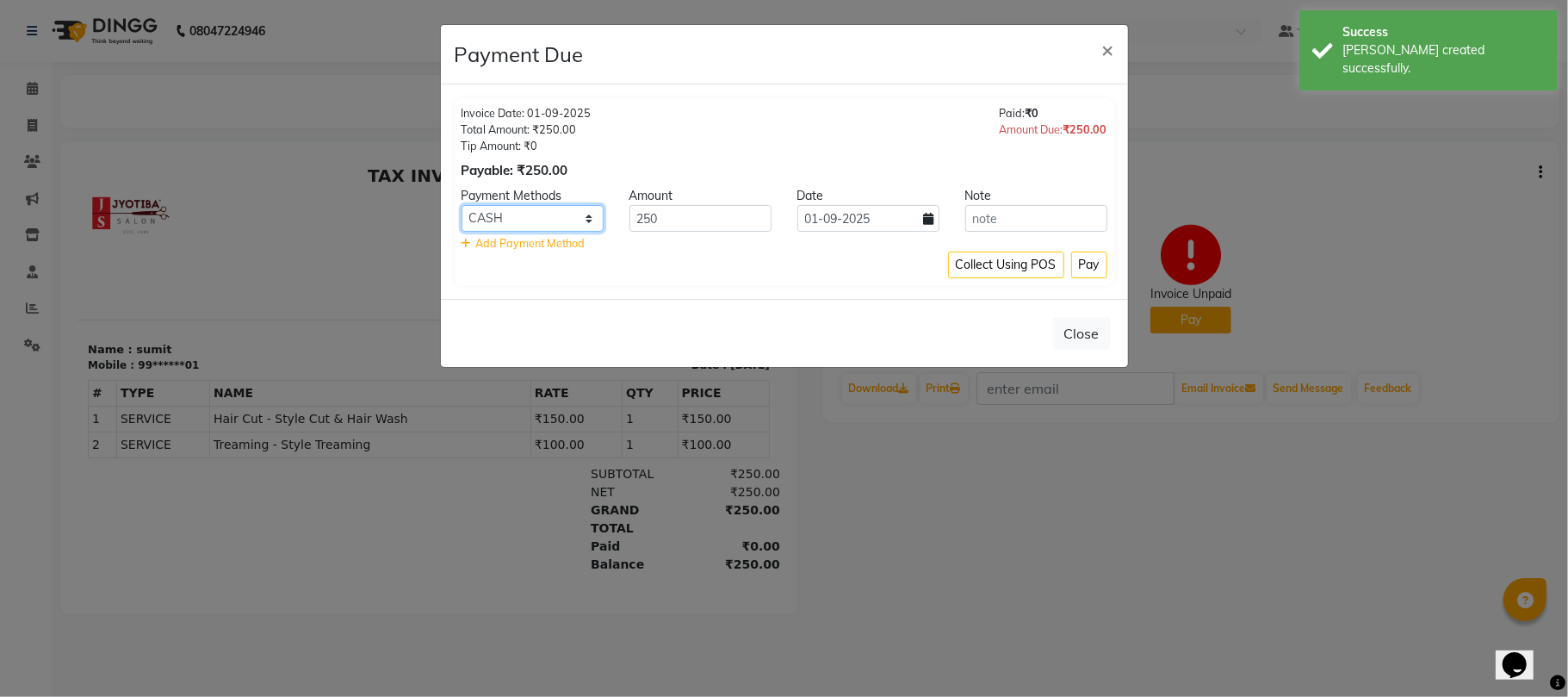
click at [461, 206] on select "CASH ONLINE CARD" at bounding box center [533, 218] width 142 height 27
click at [1103, 260] on button "Pay" at bounding box center [1089, 264] width 36 height 27
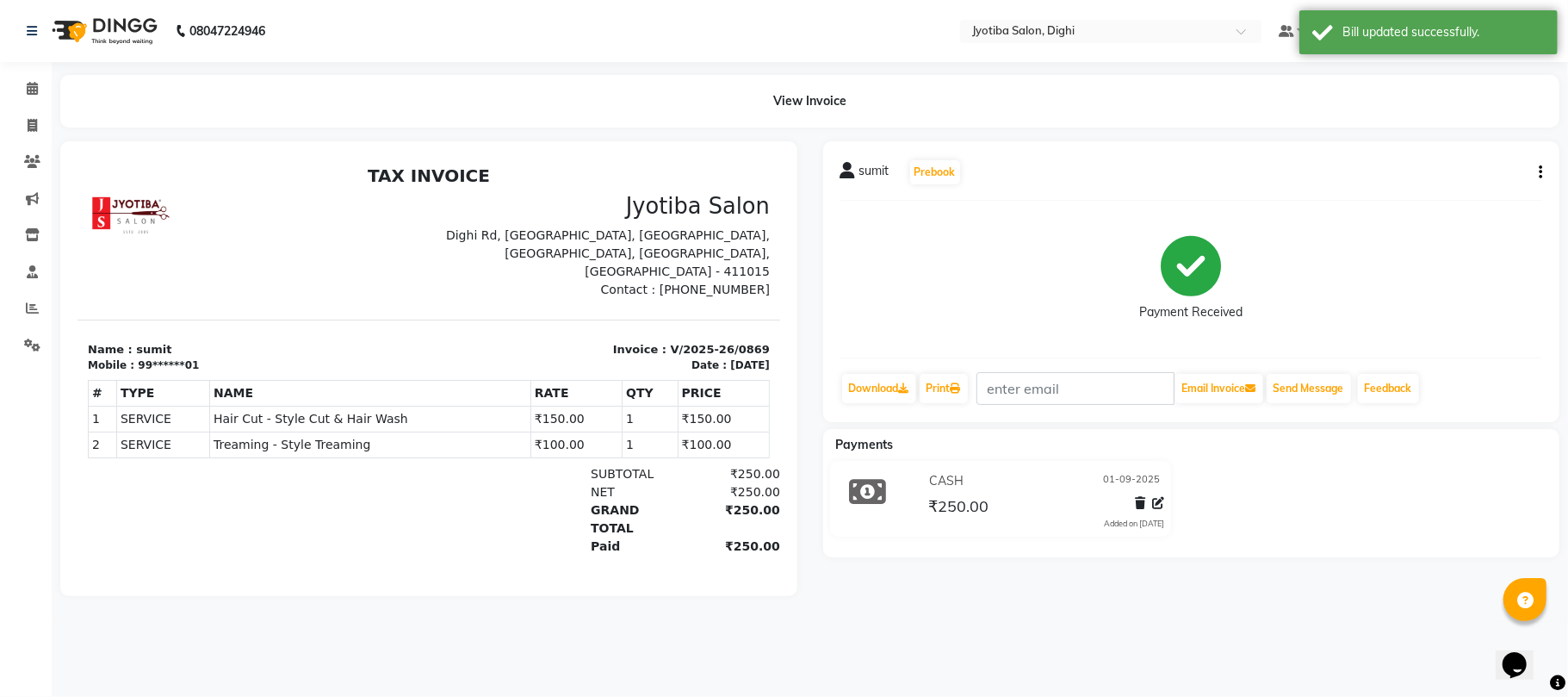
click at [1538, 172] on icon "button" at bounding box center [1540, 172] width 3 height 1
click at [1480, 156] on div "Split Service Amount" at bounding box center [1453, 160] width 118 height 22
select select "59472"
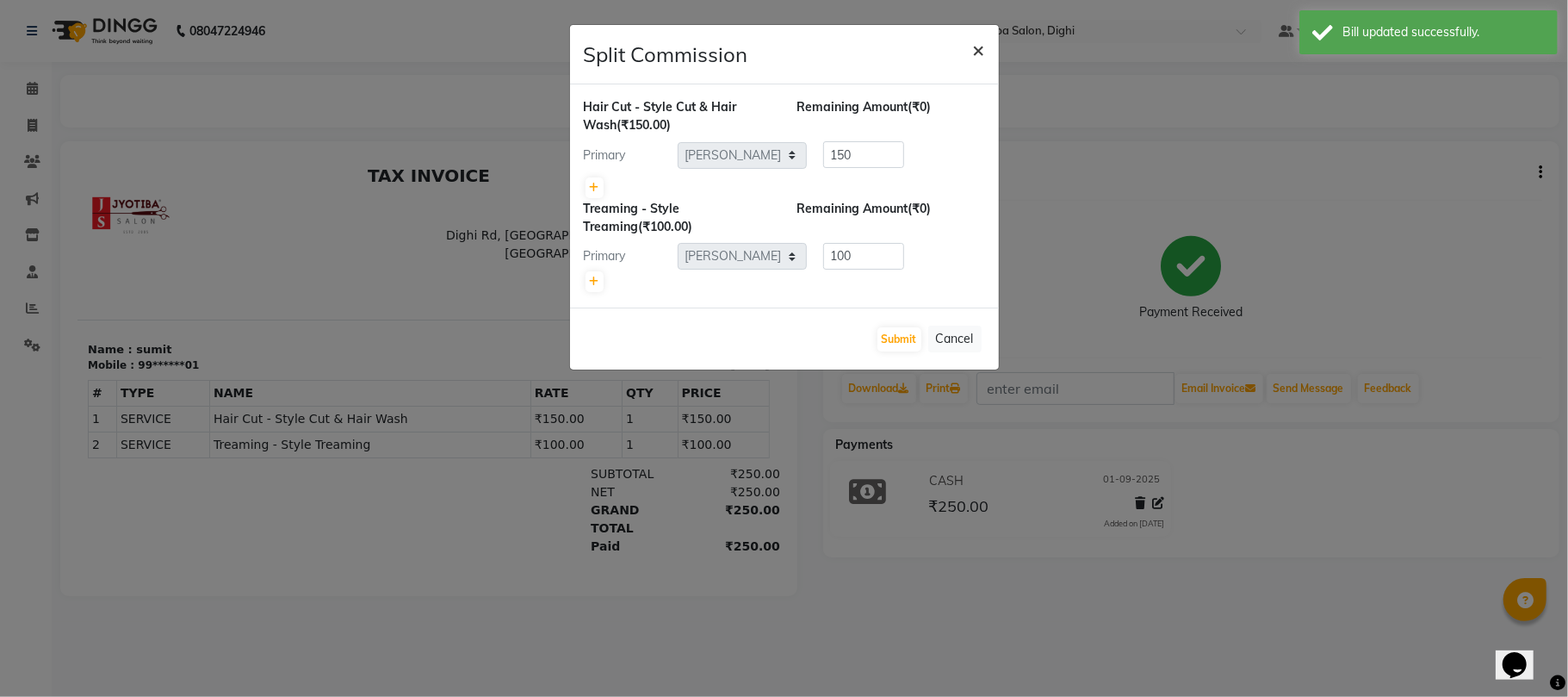
click at [985, 47] on button "×" at bounding box center [979, 49] width 40 height 48
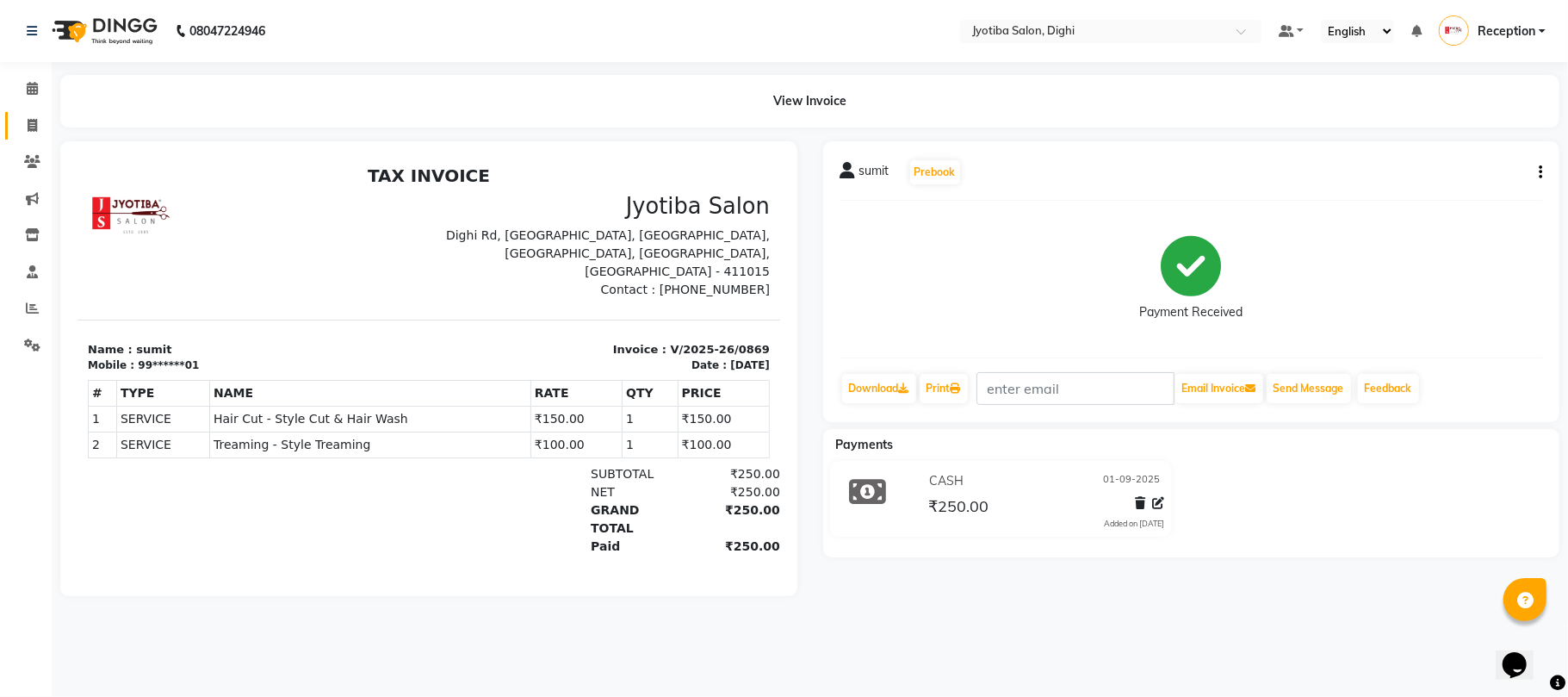
click at [14, 117] on link "Invoice" at bounding box center [26, 126] width 42 height 29
select select "service"
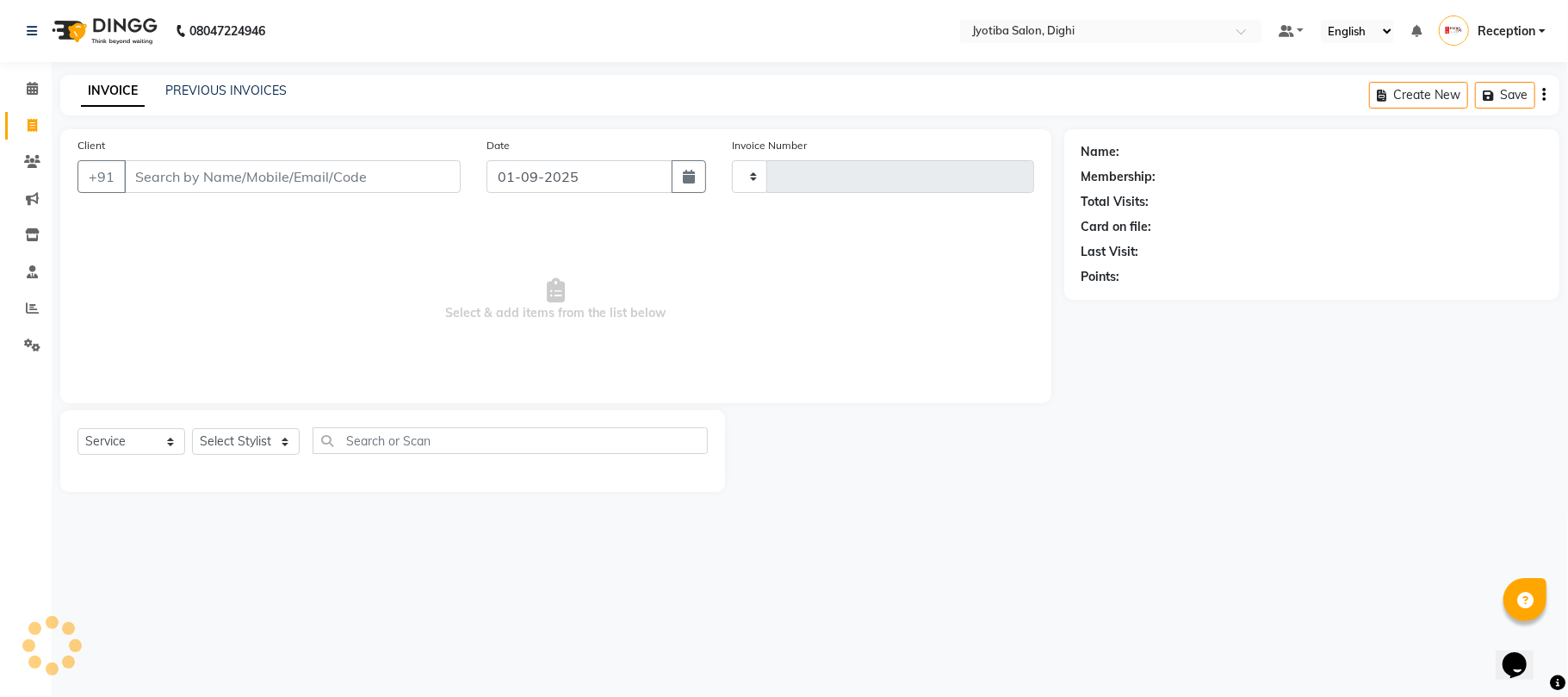
type input "0870"
select select "643"
click at [15, 341] on link "Settings" at bounding box center [26, 346] width 42 height 29
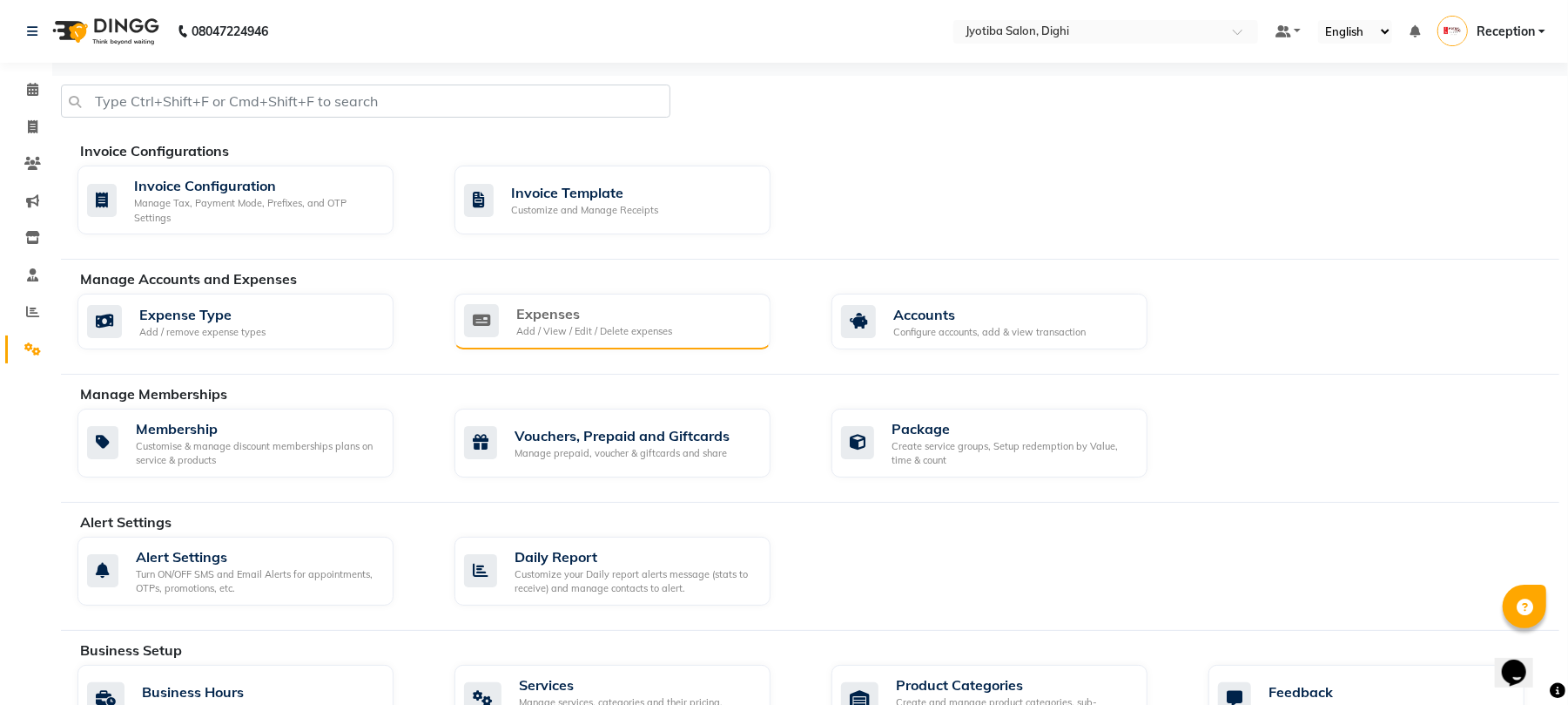
click at [613, 309] on div "Expenses" at bounding box center [594, 314] width 155 height 21
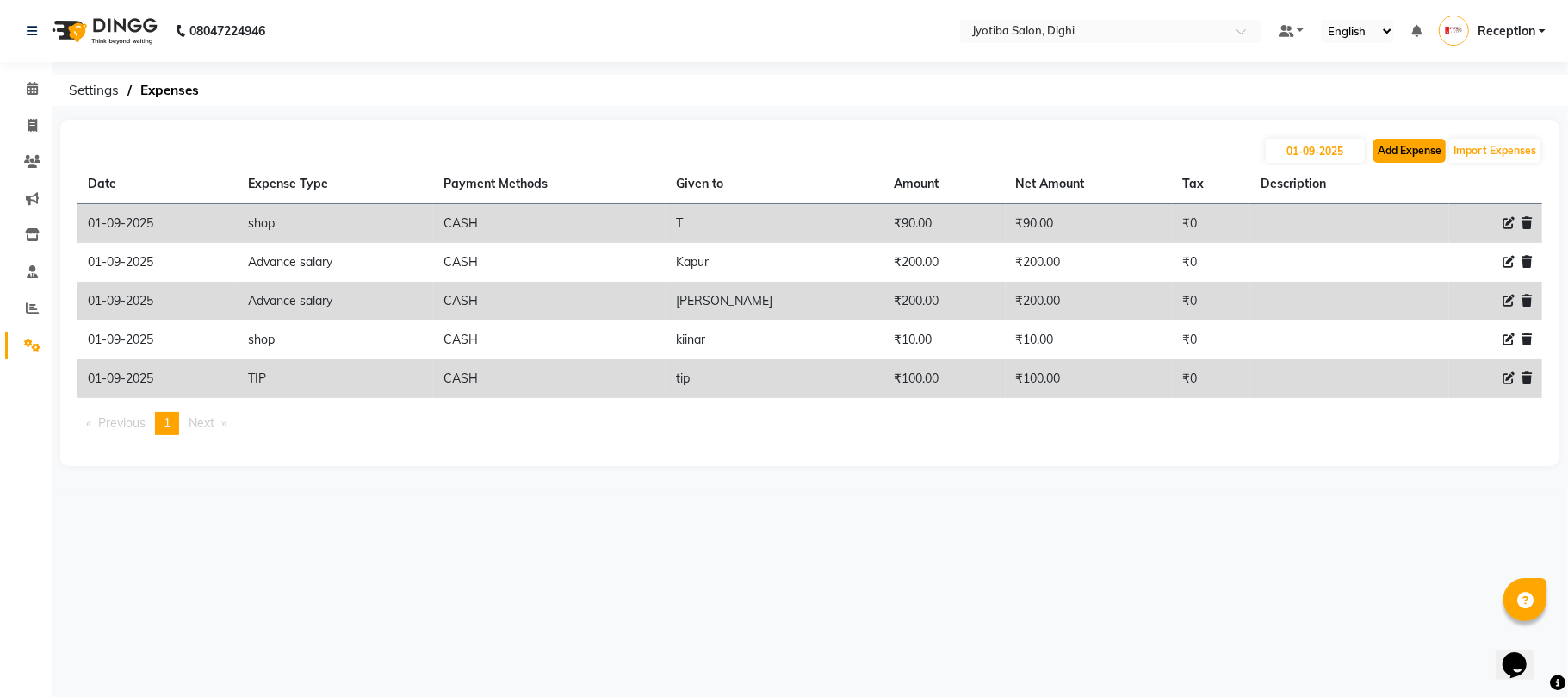
click at [1413, 156] on button "Add Expense" at bounding box center [1409, 151] width 72 height 24
select select "1"
select select "2318"
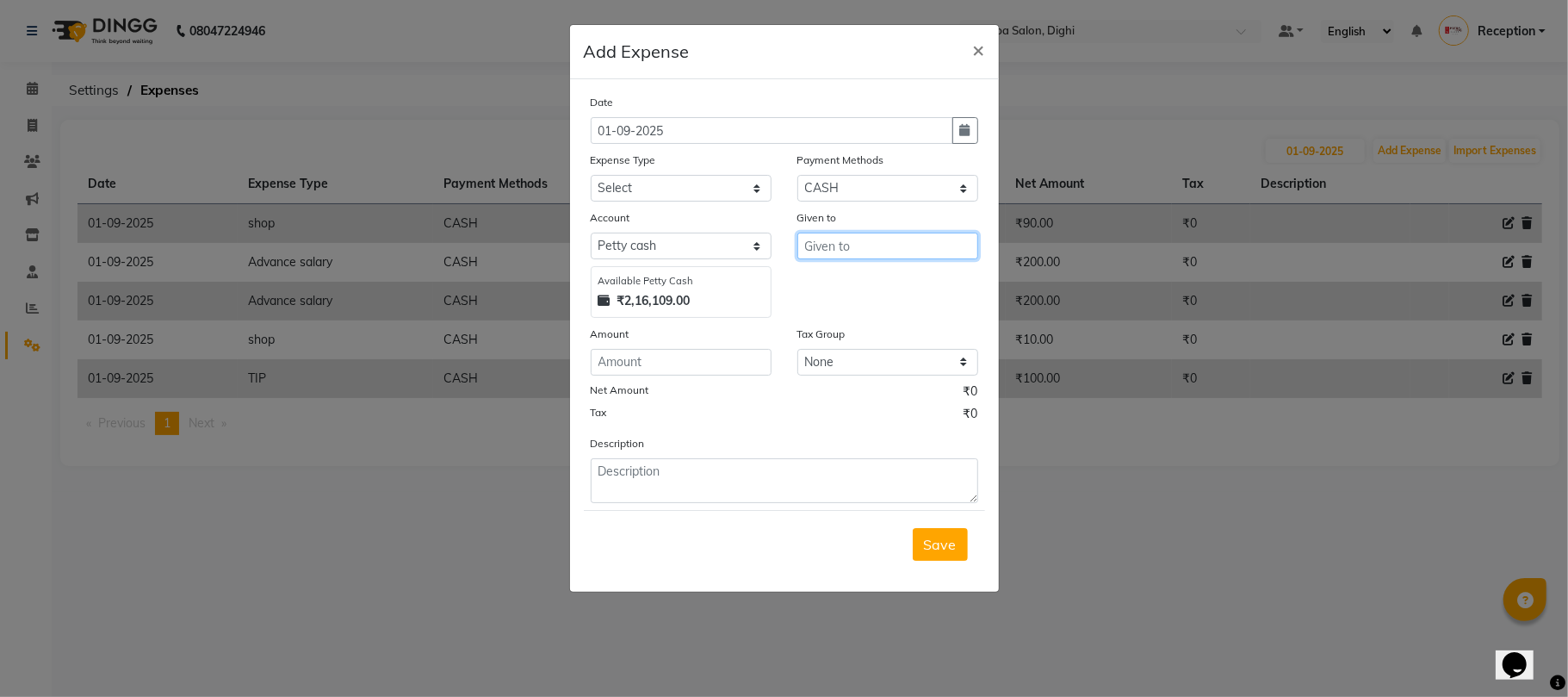
click at [849, 256] on input "text" at bounding box center [888, 246] width 181 height 27
drag, startPoint x: 840, startPoint y: 303, endPoint x: 792, endPoint y: 269, distance: 58.8
click at [840, 304] on ngb-highlight "S ure s h" at bounding box center [839, 309] width 44 height 17
type input "Suresh"
click at [638, 186] on select "Select Advance salary Advance salary ajaj Bank charges Car maintenance Cash tra…" at bounding box center [681, 188] width 181 height 27
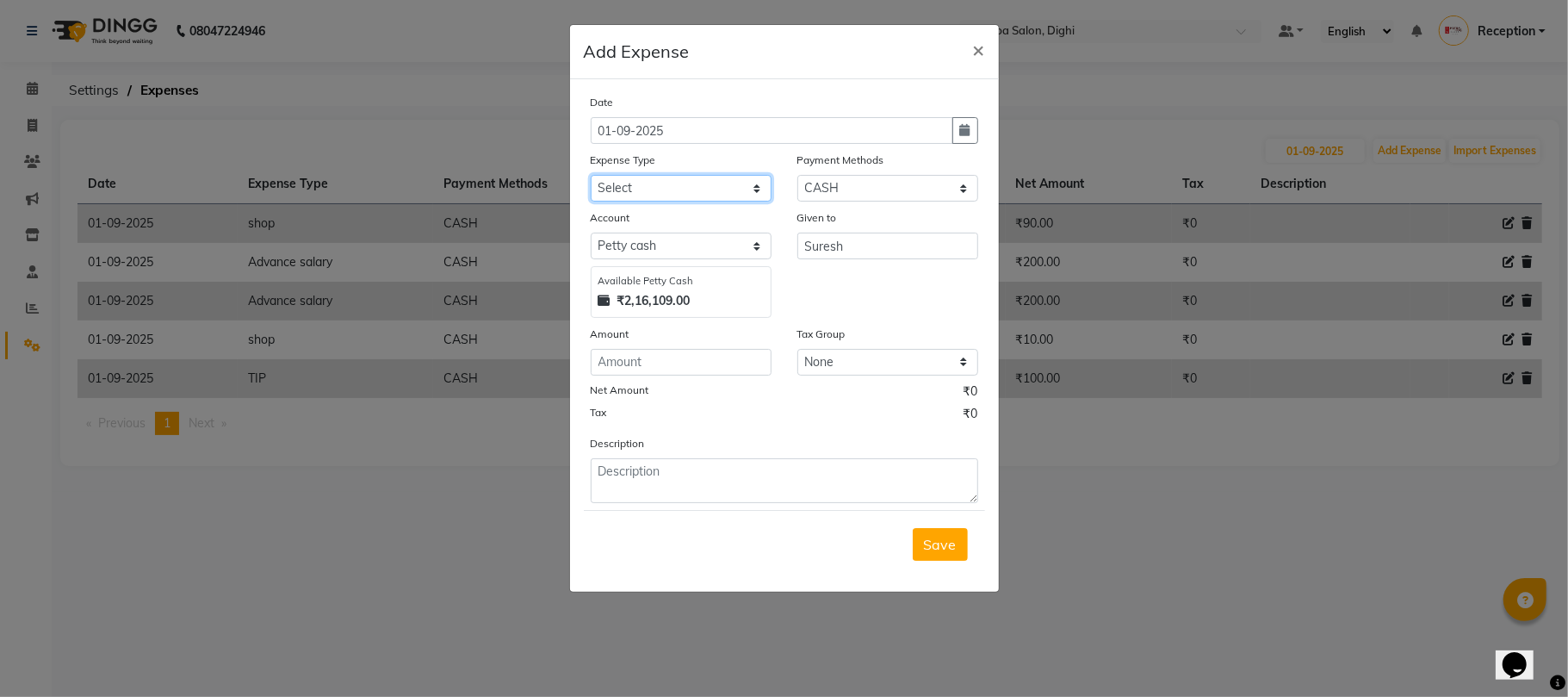
select select "18043"
click at [591, 175] on select "Select Advance salary Advance salary ajaj Bank charges Car maintenance Cash tra…" at bounding box center [681, 188] width 181 height 27
drag, startPoint x: 632, startPoint y: 377, endPoint x: 630, endPoint y: 366, distance: 11.2
click at [630, 372] on div "Date [DATE] Expense Type Select Advance salary Advance salary ajaj Bank charges…" at bounding box center [784, 298] width 387 height 410
click at [630, 362] on input "number" at bounding box center [681, 362] width 181 height 27
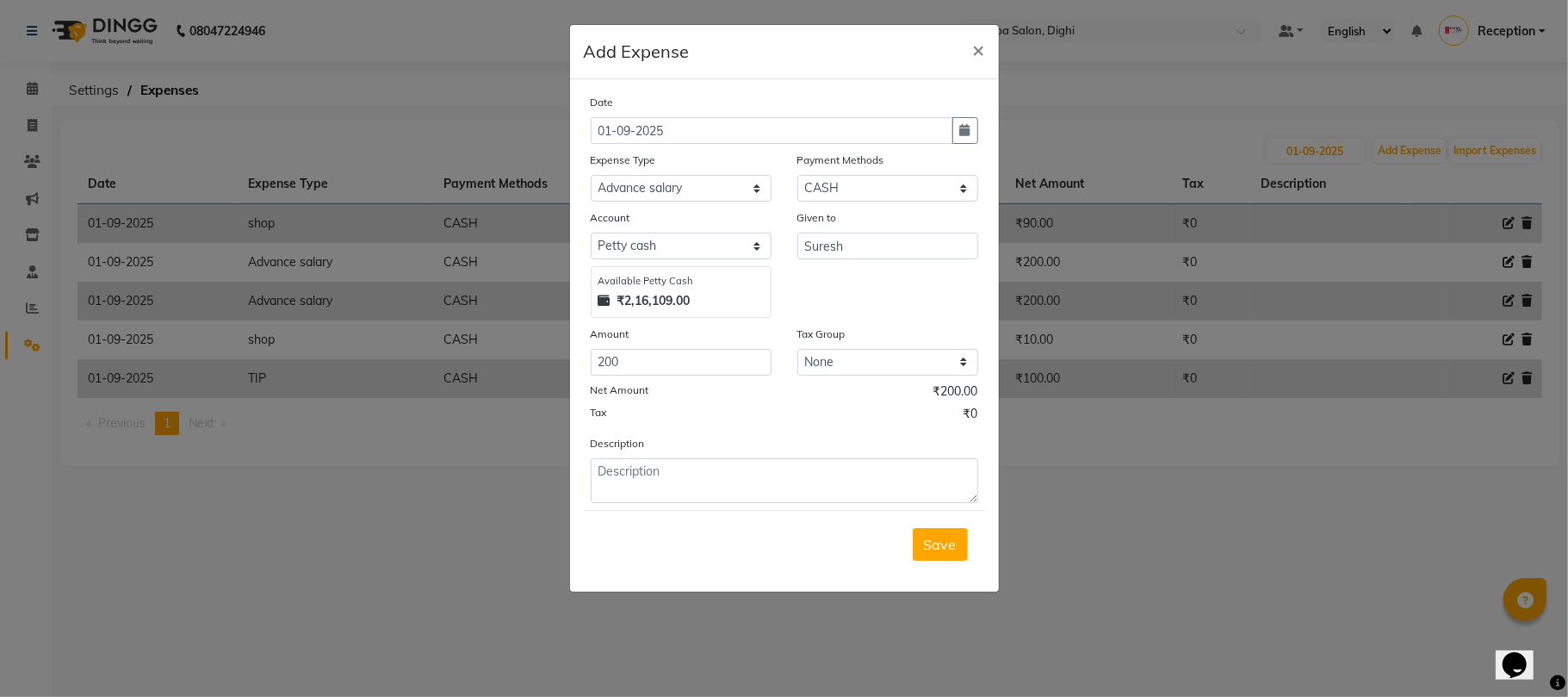
drag, startPoint x: 941, startPoint y: 545, endPoint x: 905, endPoint y: 515, distance: 46.9
click at [937, 541] on span "Save" at bounding box center [940, 544] width 33 height 17
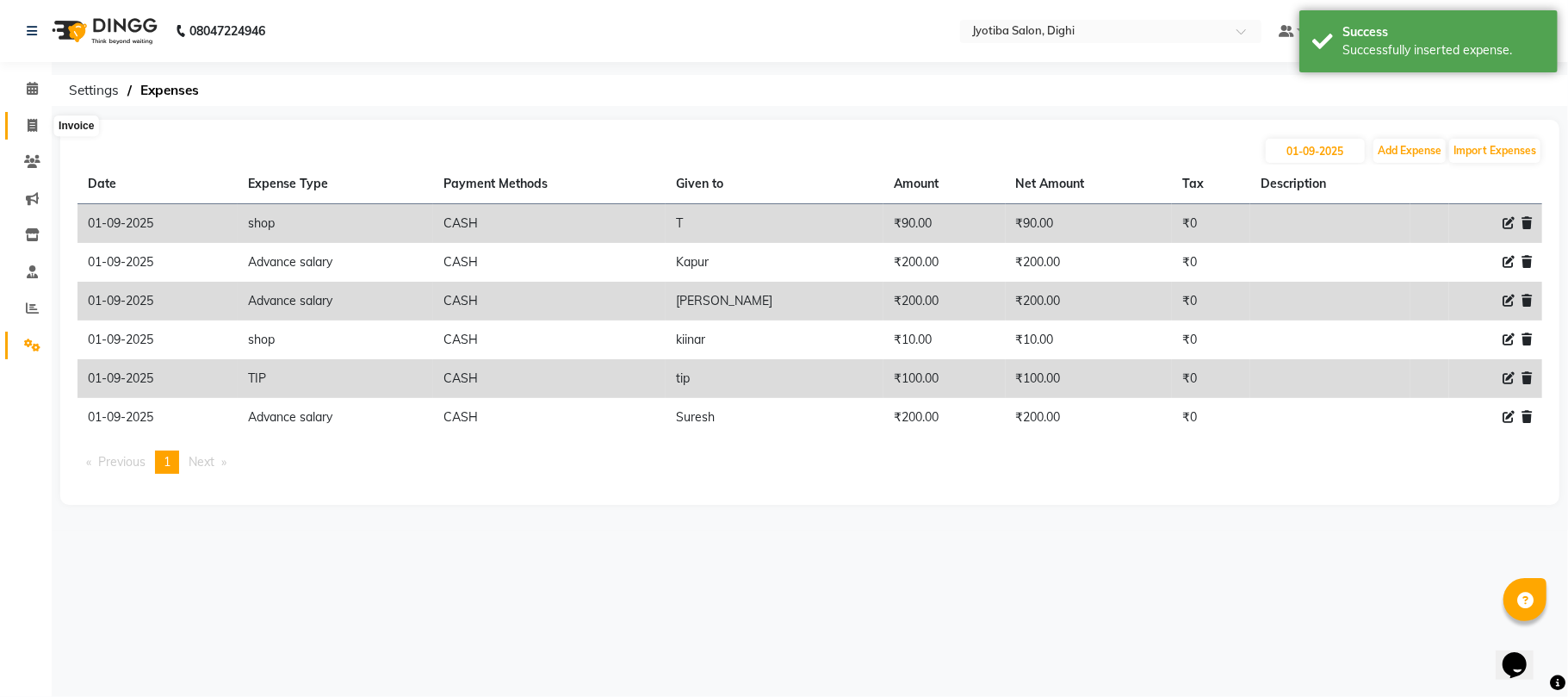
click at [36, 119] on icon at bounding box center [32, 125] width 10 height 13
